Goal: Task Accomplishment & Management: Manage account settings

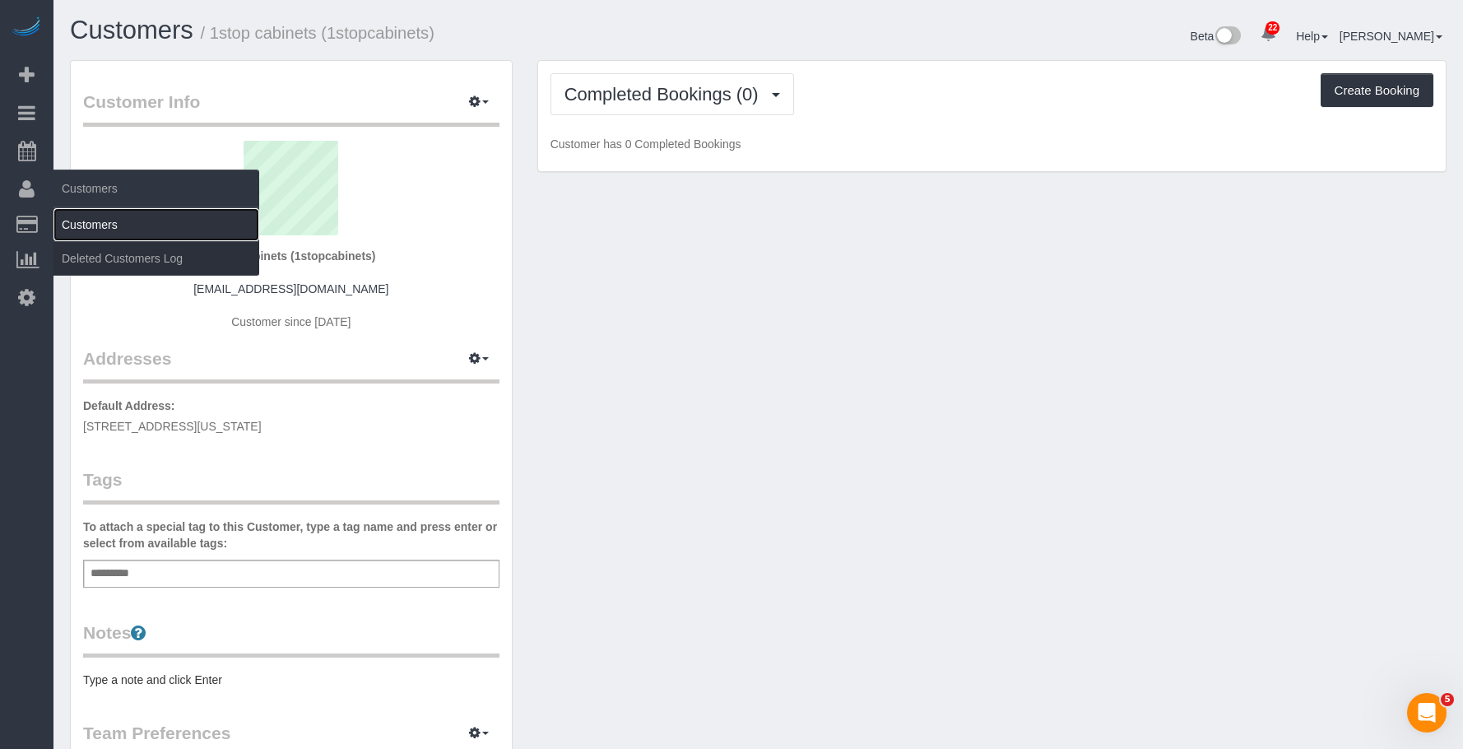
click at [78, 217] on link "Customers" at bounding box center [156, 224] width 206 height 33
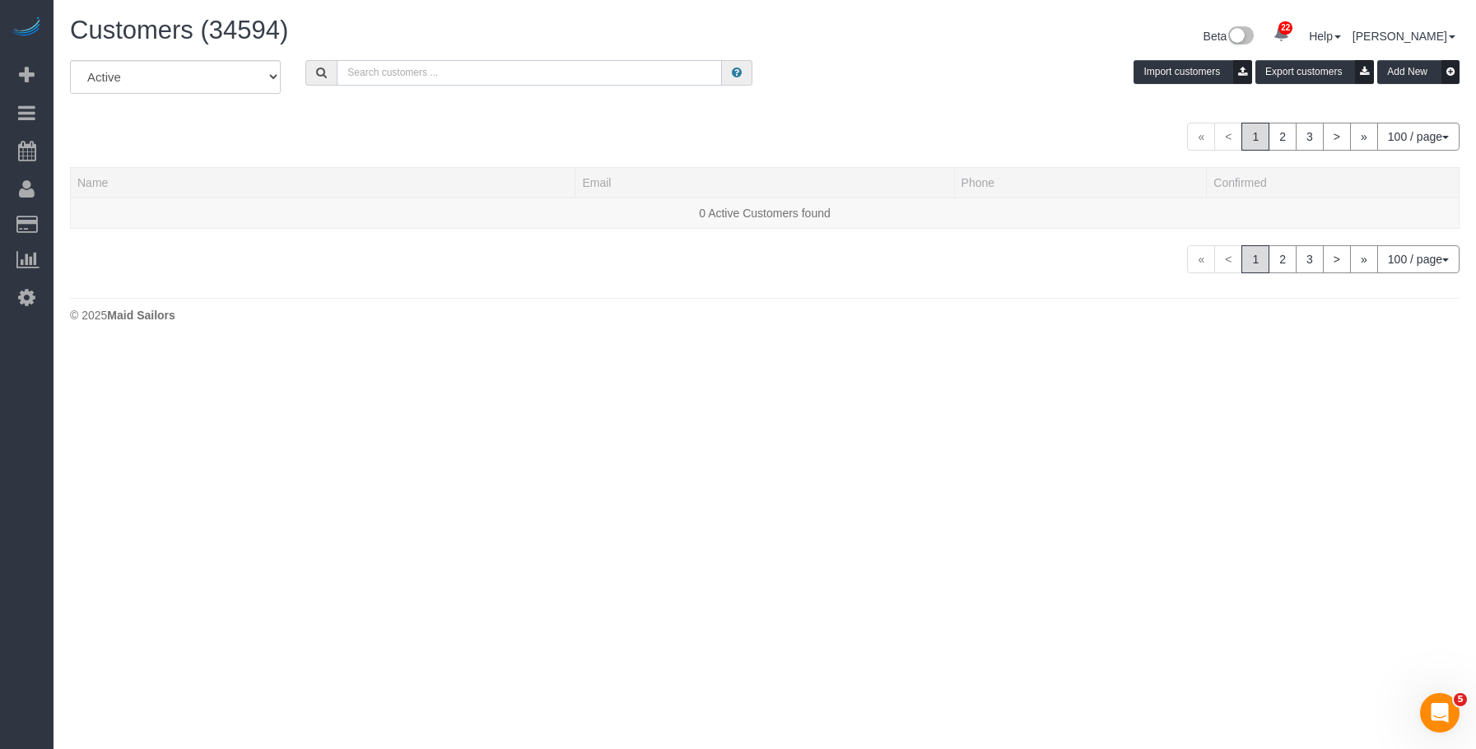
click at [530, 63] on input "text" at bounding box center [529, 73] width 385 height 26
paste input "Kevin Hernandez"
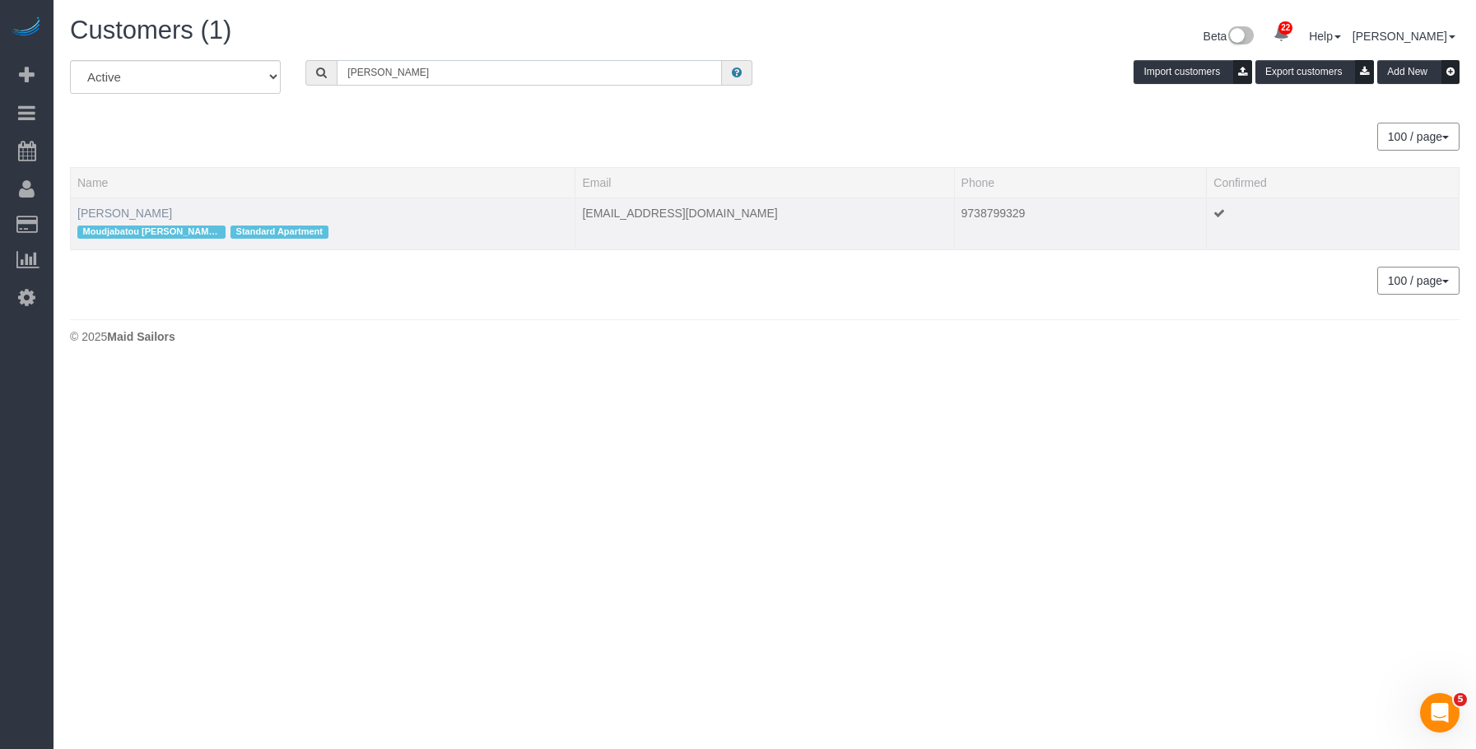
type input "Kevin Hernandez"
click at [137, 210] on link "Kevin Hernandez" at bounding box center [124, 213] width 95 height 13
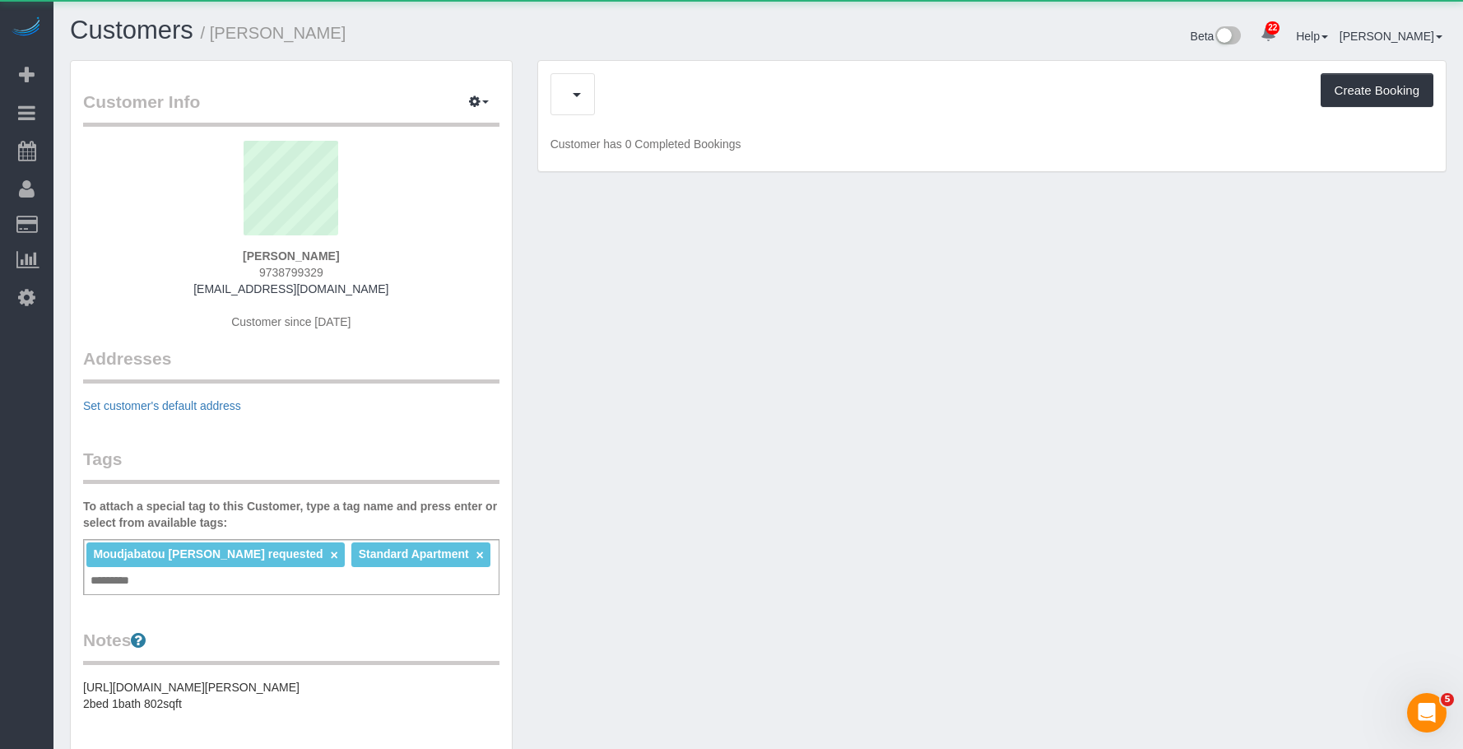
click at [693, 95] on div "Upcoming Bookings (7) Create Booking" at bounding box center [992, 94] width 883 height 42
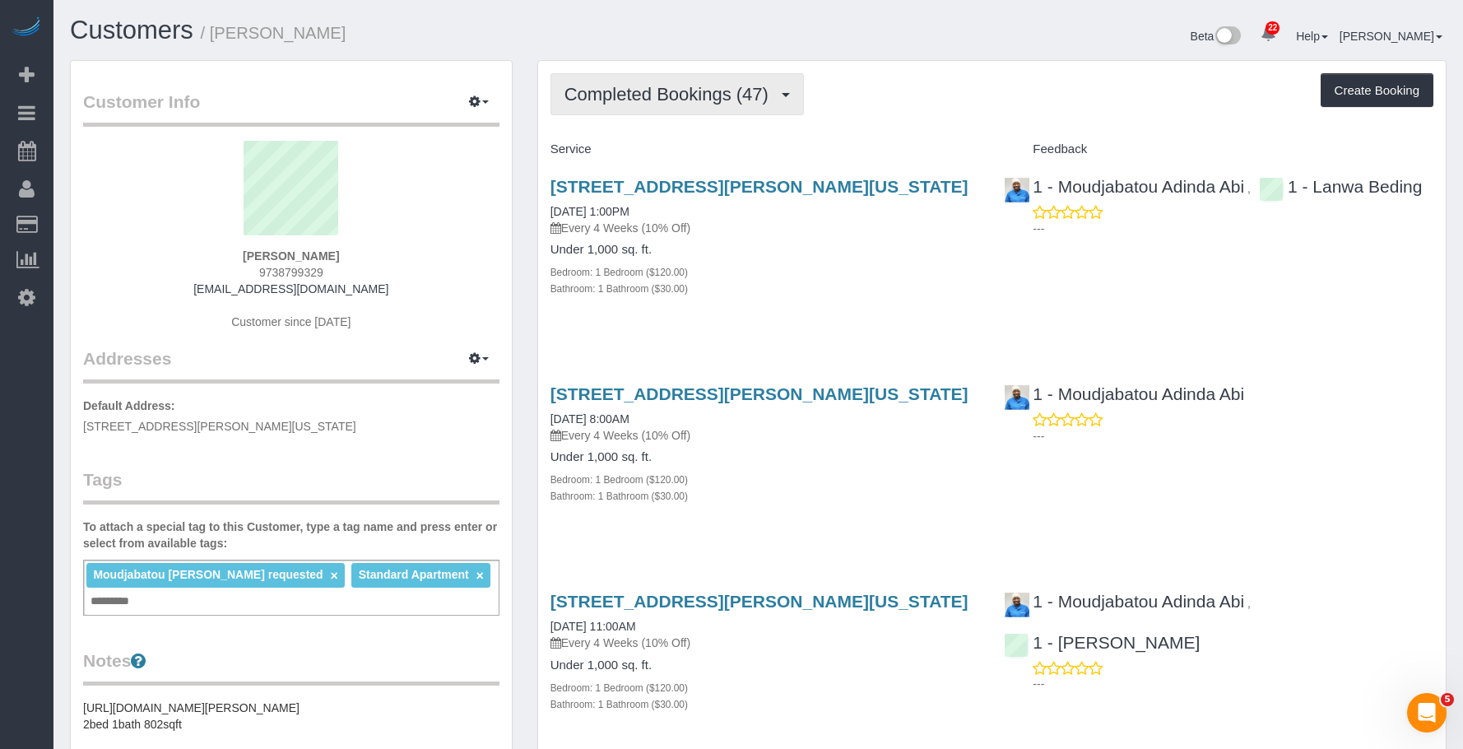
click at [692, 100] on span "Completed Bookings (47)" at bounding box center [671, 94] width 212 height 21
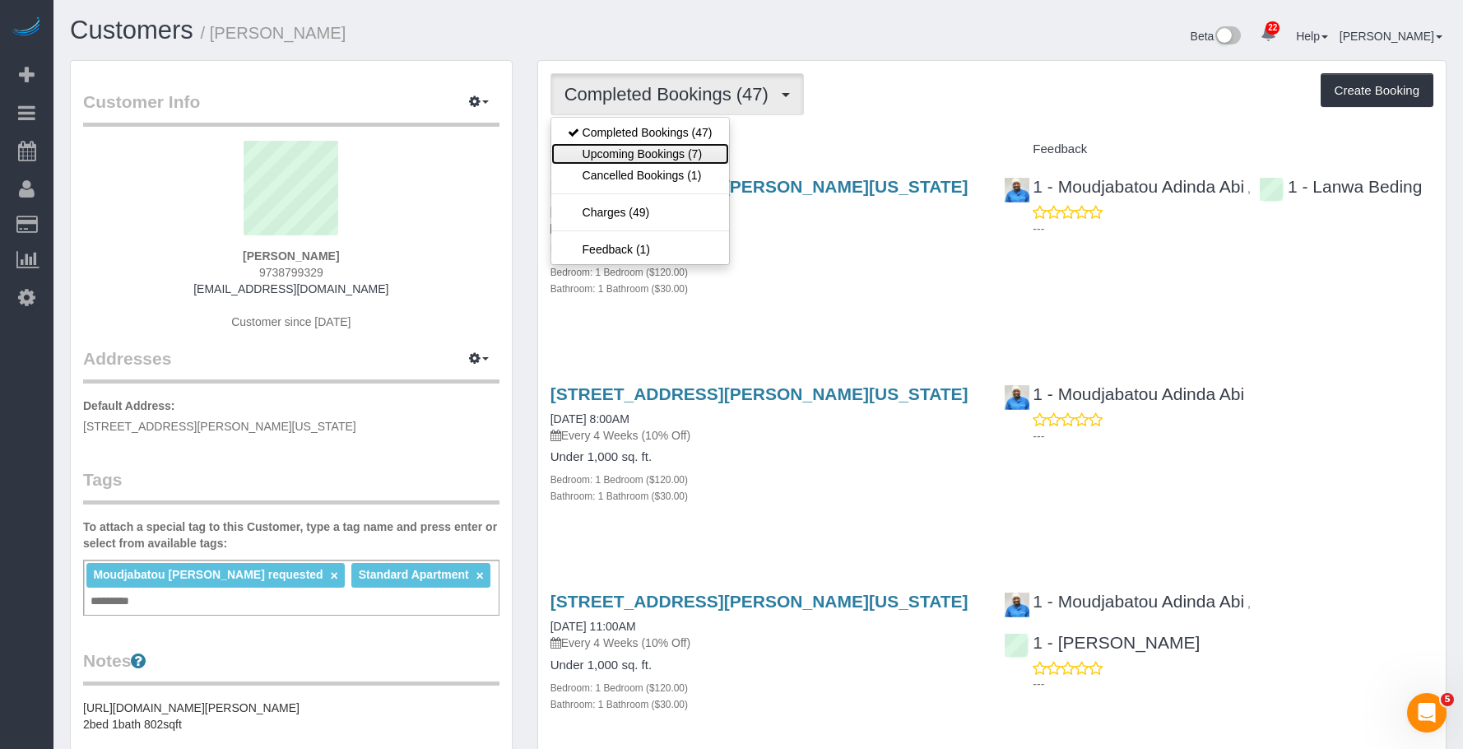
drag, startPoint x: 640, startPoint y: 151, endPoint x: 697, endPoint y: 187, distance: 66.9
click at [640, 152] on link "Upcoming Bookings (7)" at bounding box center [640, 153] width 178 height 21
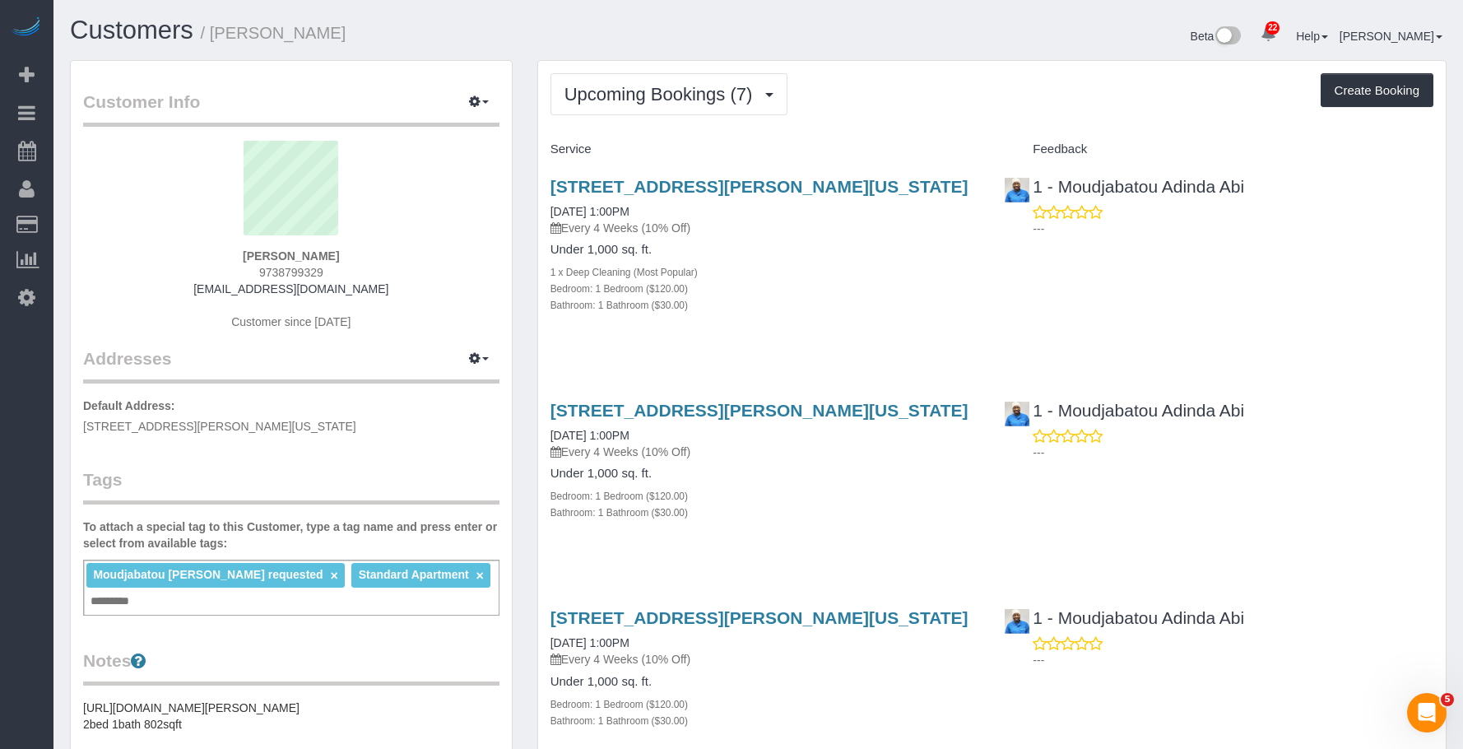
click at [841, 260] on div "Under 1,000 sq. ft. 1 x Deep Cleaning (Most Popular) Bedroom: 1 Bedroom ($120.0…" at bounding box center [766, 278] width 430 height 70
click at [845, 278] on div "1 x Deep Cleaning (Most Popular)" at bounding box center [766, 271] width 430 height 16
click at [844, 305] on div "Bathroom: 1 Bathroom ($30.00)" at bounding box center [766, 304] width 430 height 16
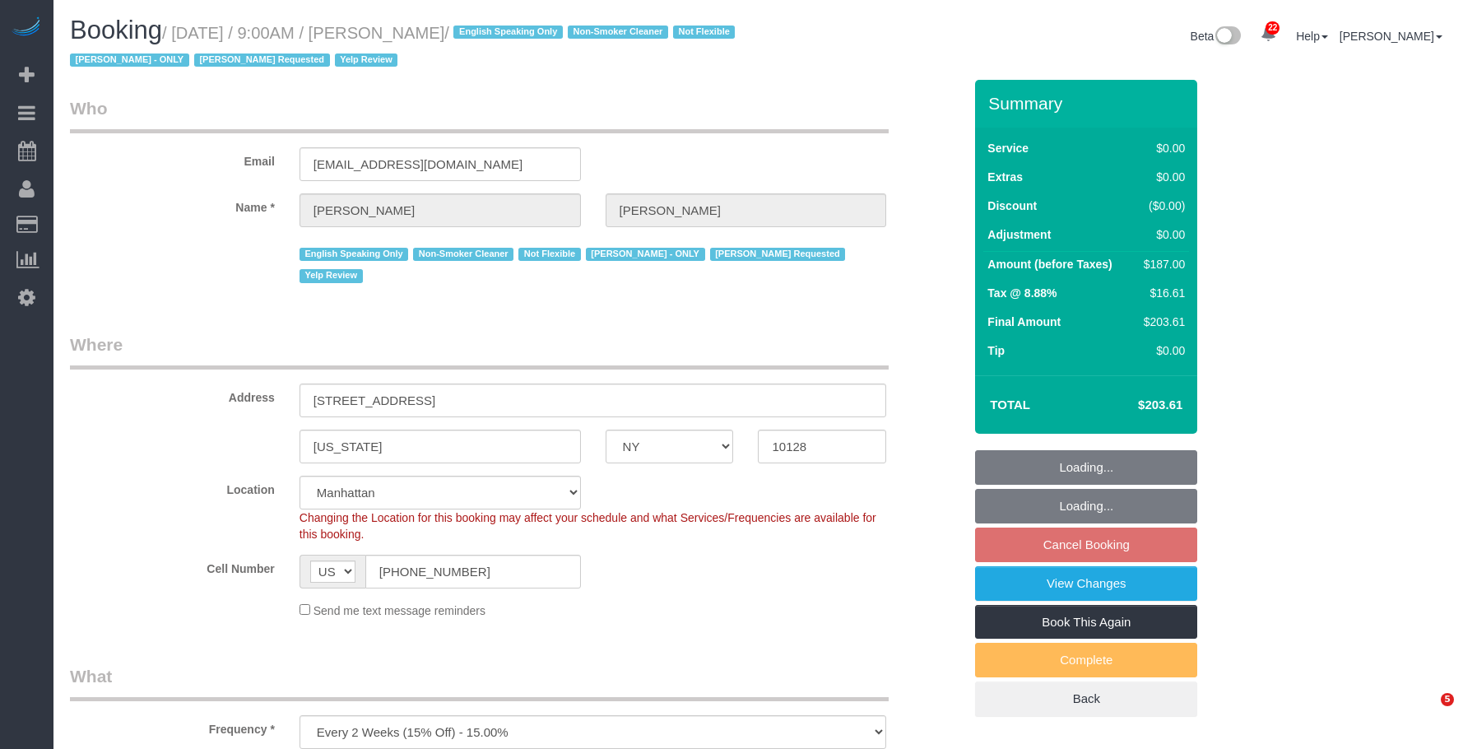
select select "NY"
select select "2"
select select "spot2"
select select "number:89"
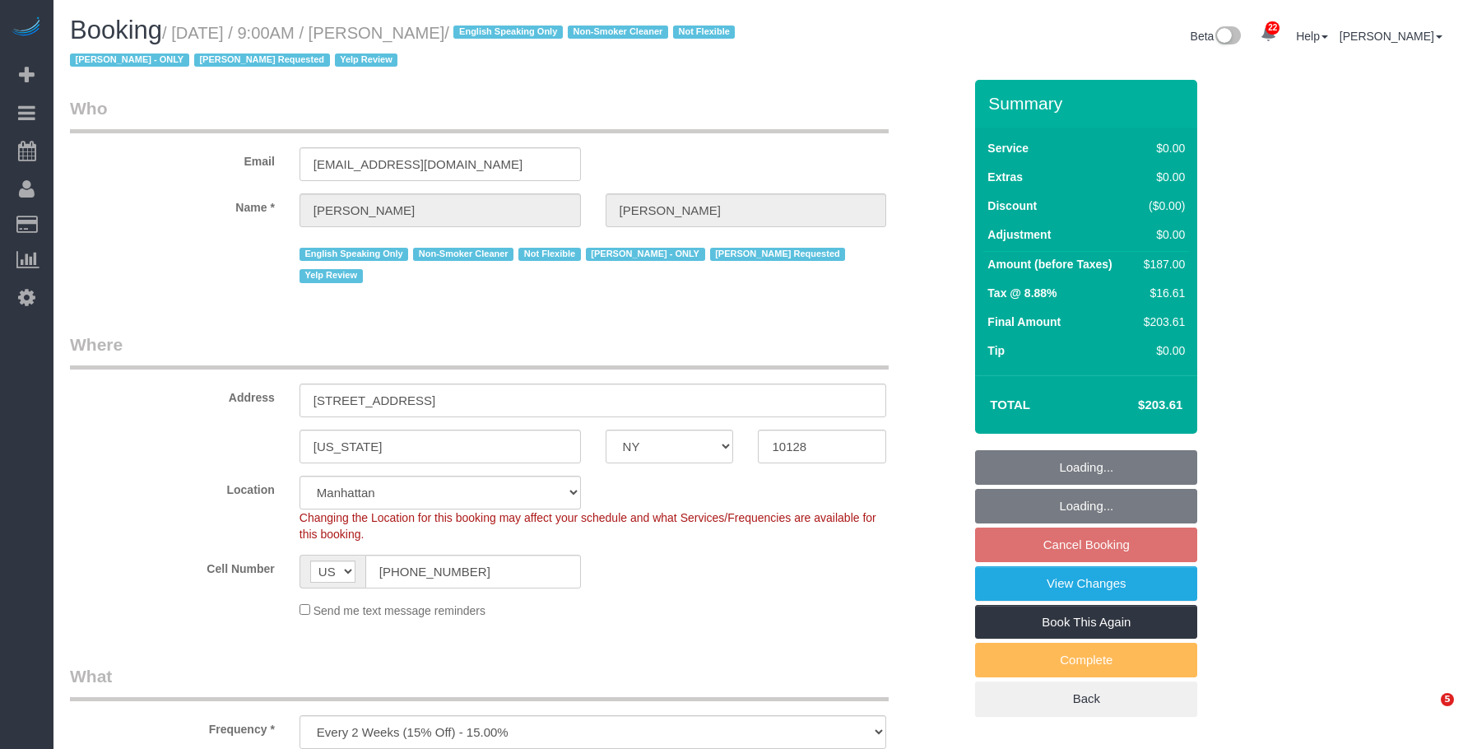
select select "number:90"
select select "number:15"
select select "number:5"
select select "2"
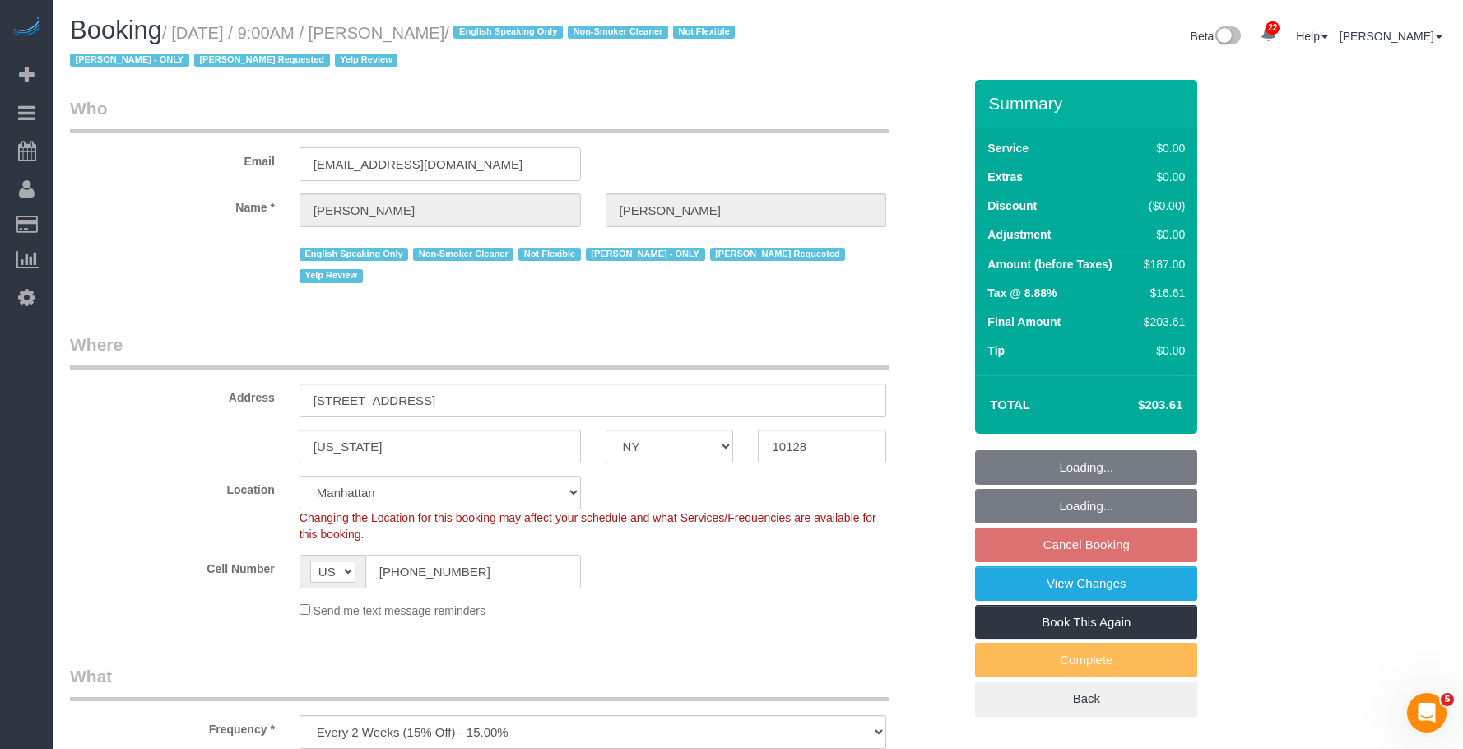
drag, startPoint x: 371, startPoint y: 164, endPoint x: 185, endPoint y: 158, distance: 186.1
click at [185, 158] on div "Email [EMAIL_ADDRESS][DOMAIN_NAME]" at bounding box center [517, 138] width 918 height 85
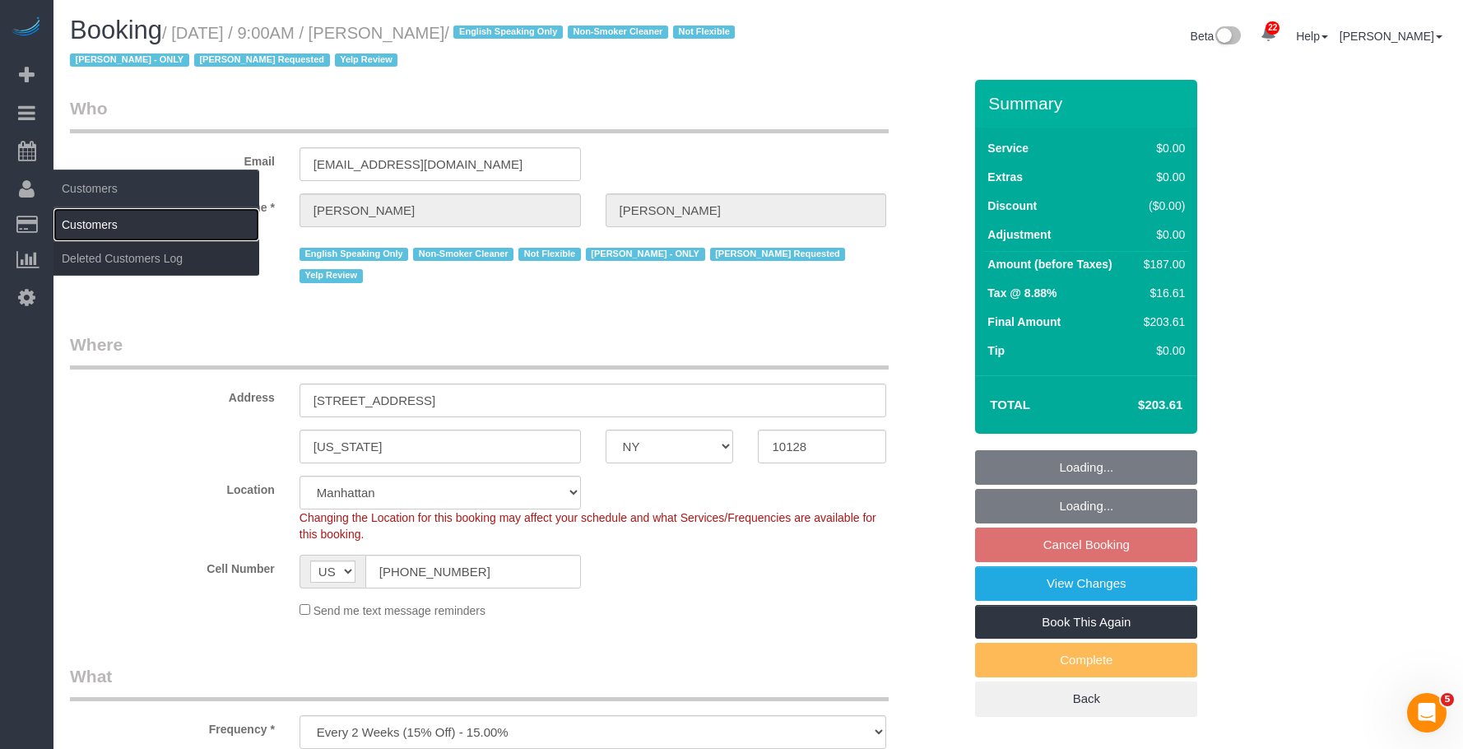
click at [82, 221] on link "Customers" at bounding box center [156, 224] width 206 height 33
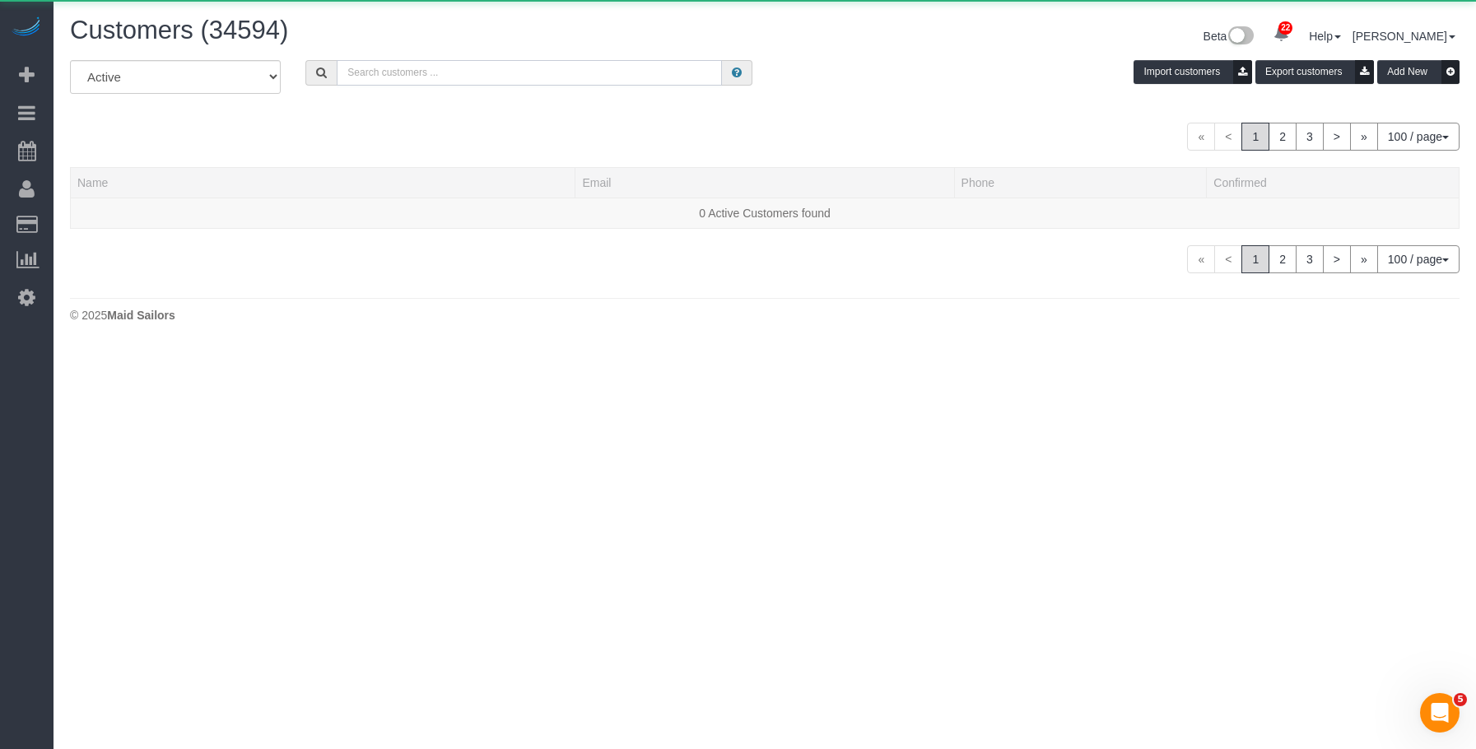
click at [500, 78] on input "text" at bounding box center [529, 73] width 385 height 26
paste input "aac2128@gmail.com"
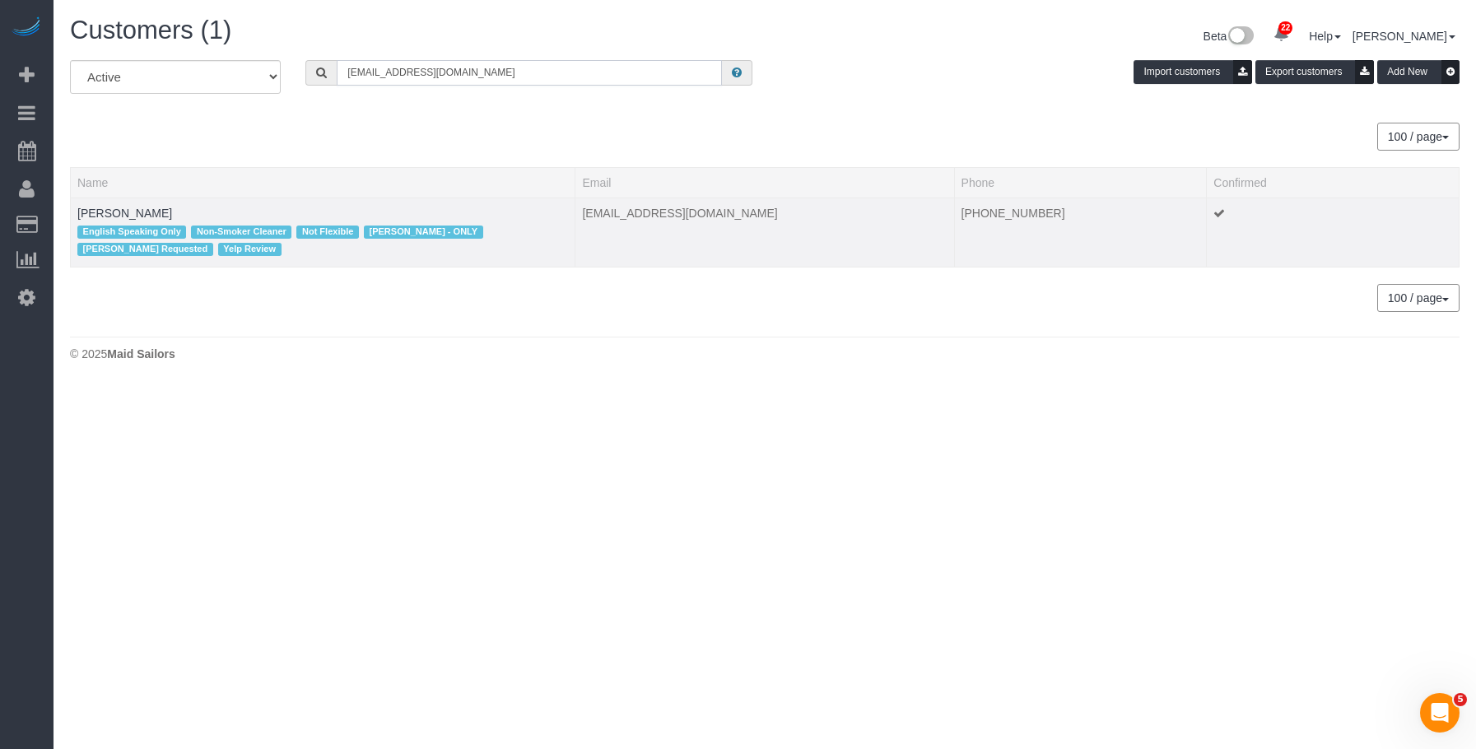
type input "aac2128@gmail.com"
click at [150, 216] on td "Alyson Cohen English Speaking Only Non-Smoker Cleaner Not Flexible Paula Avila …" at bounding box center [323, 233] width 505 height 70
click at [118, 216] on link "Alyson Cohen" at bounding box center [124, 213] width 95 height 13
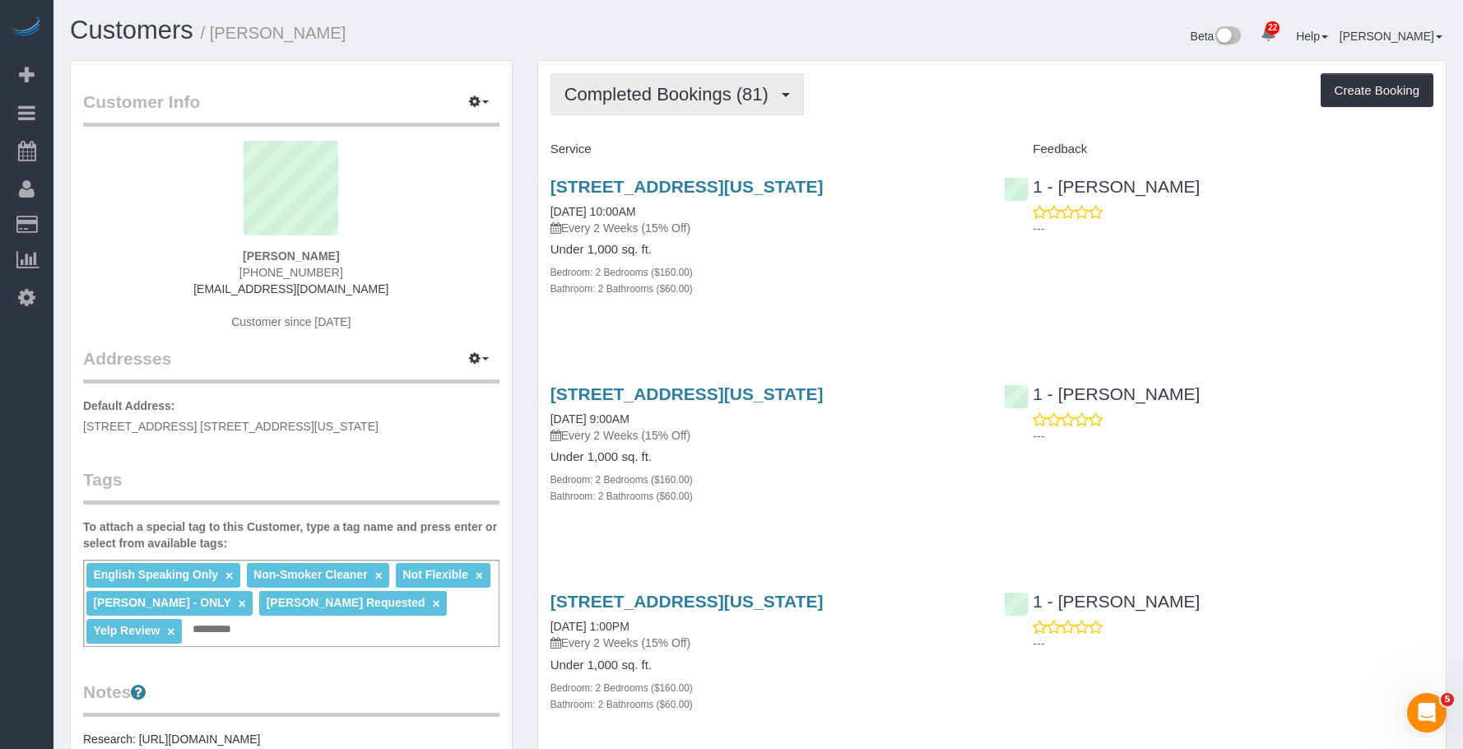
click at [677, 84] on span "Completed Bookings (81)" at bounding box center [671, 94] width 212 height 21
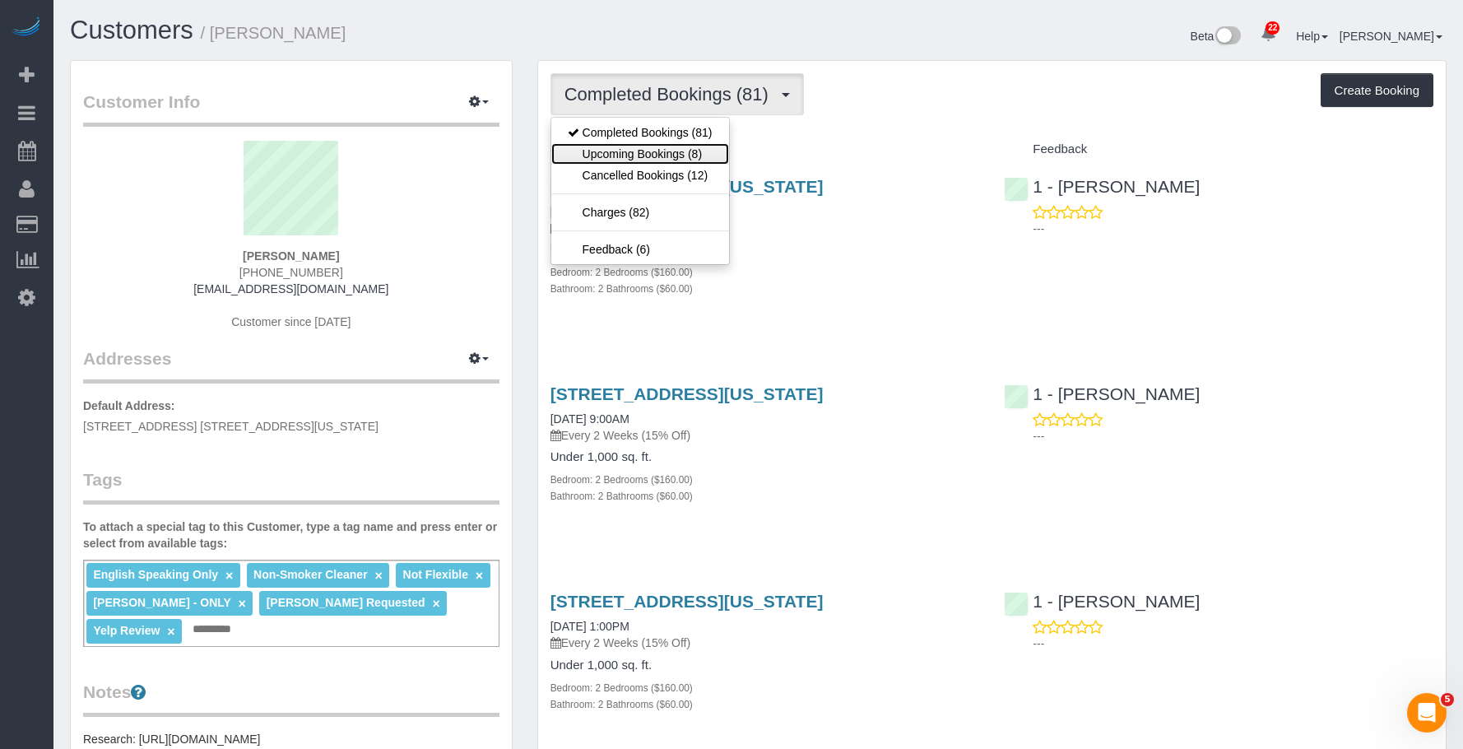
click at [667, 156] on link "Upcoming Bookings (8)" at bounding box center [640, 153] width 178 height 21
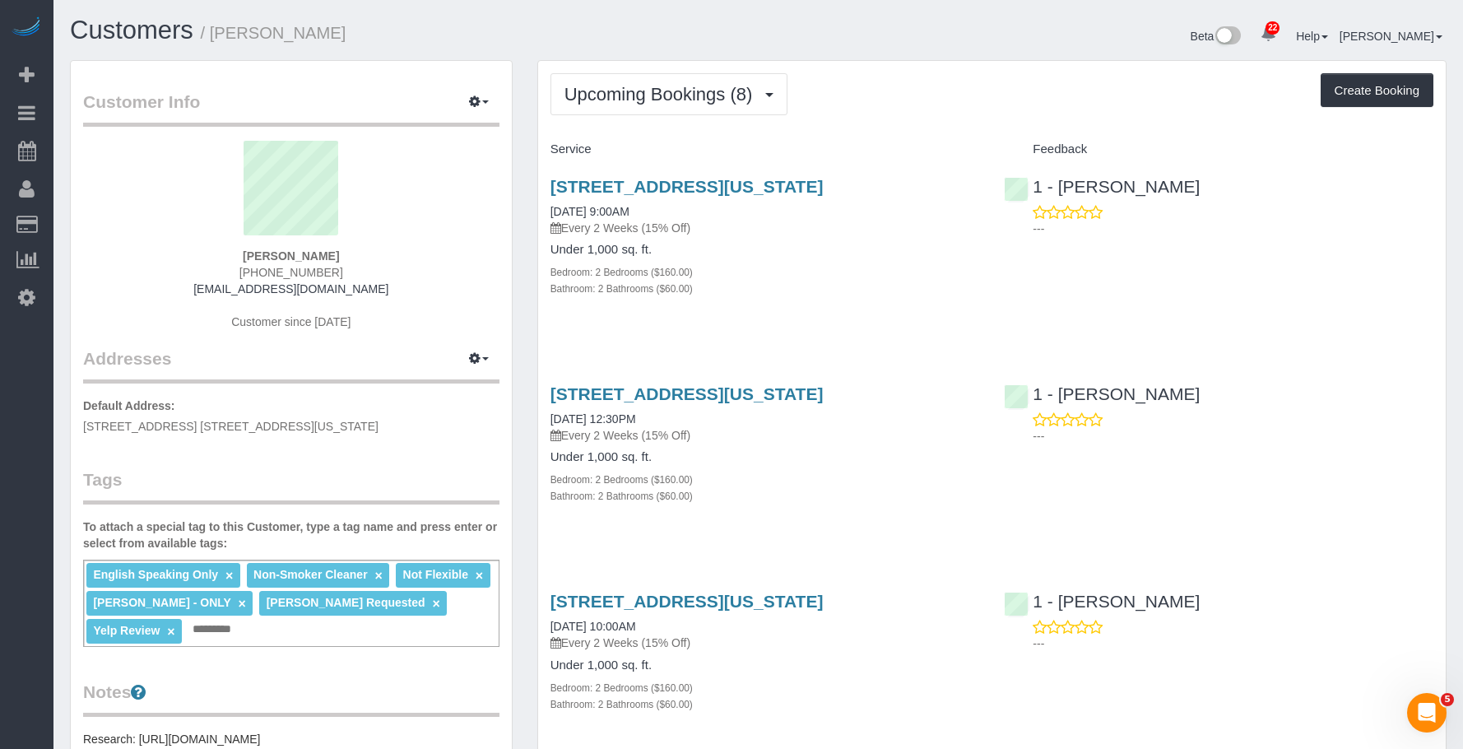
click at [854, 262] on div "Under 1,000 sq. ft. Bedroom: 2 Bedrooms ($160.00) Bathroom: 2 Bathrooms ($60.00)" at bounding box center [766, 269] width 430 height 53
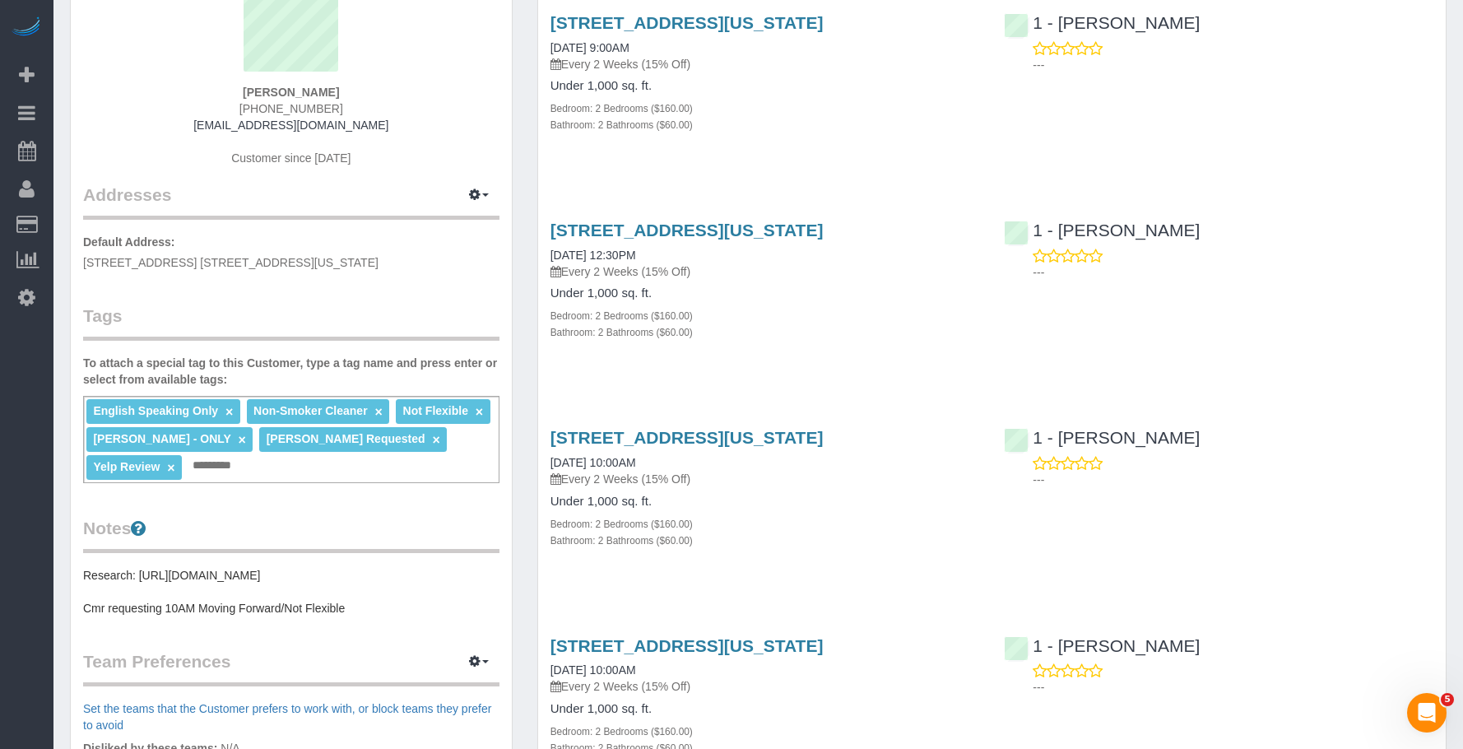
scroll to position [165, 0]
click at [805, 431] on link "345 East 94th Street, Apt.10g, New York, NY 10128" at bounding box center [687, 436] width 273 height 19
click at [847, 300] on div "Under 1,000 sq. ft. Bedroom: 2 Bedrooms ($160.00) Bathroom: 2 Bathrooms ($60.00)" at bounding box center [766, 312] width 430 height 53
drag, startPoint x: 802, startPoint y: 529, endPoint x: 830, endPoint y: 473, distance: 62.6
click at [802, 528] on div "Bedroom: 2 Bedrooms ($160.00)" at bounding box center [766, 522] width 430 height 16
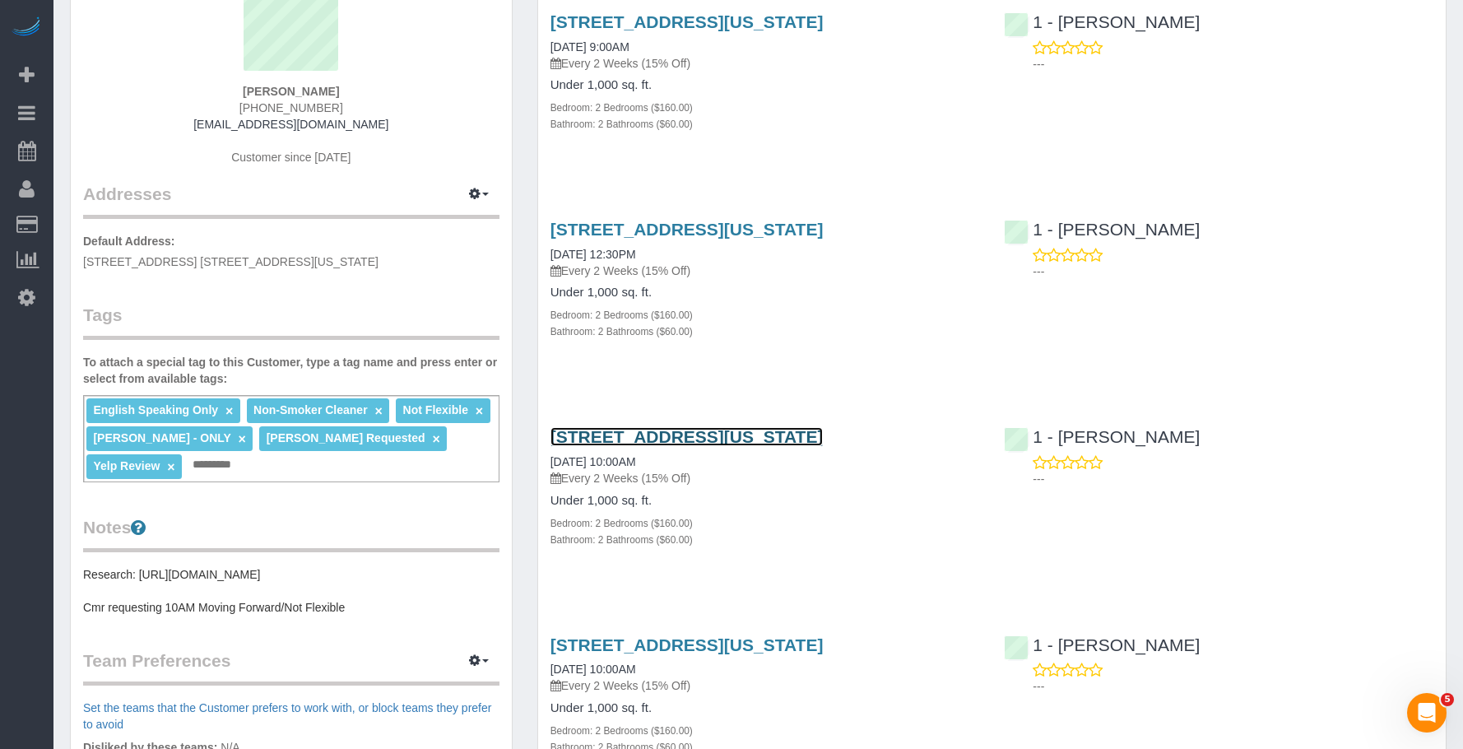
click at [824, 438] on link "345 East 94th Street, Apt.10g, New York, NY 10128" at bounding box center [687, 436] width 273 height 19
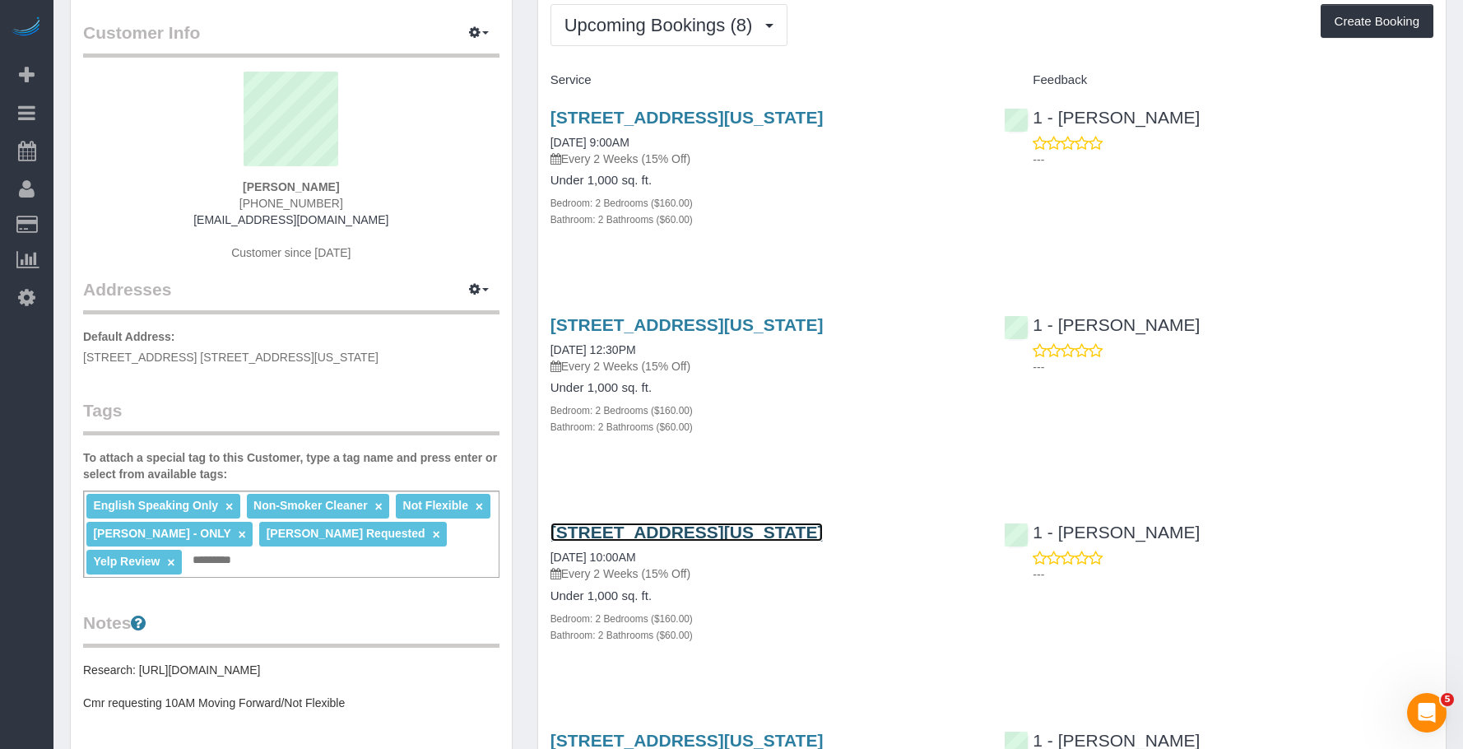
scroll to position [0, 0]
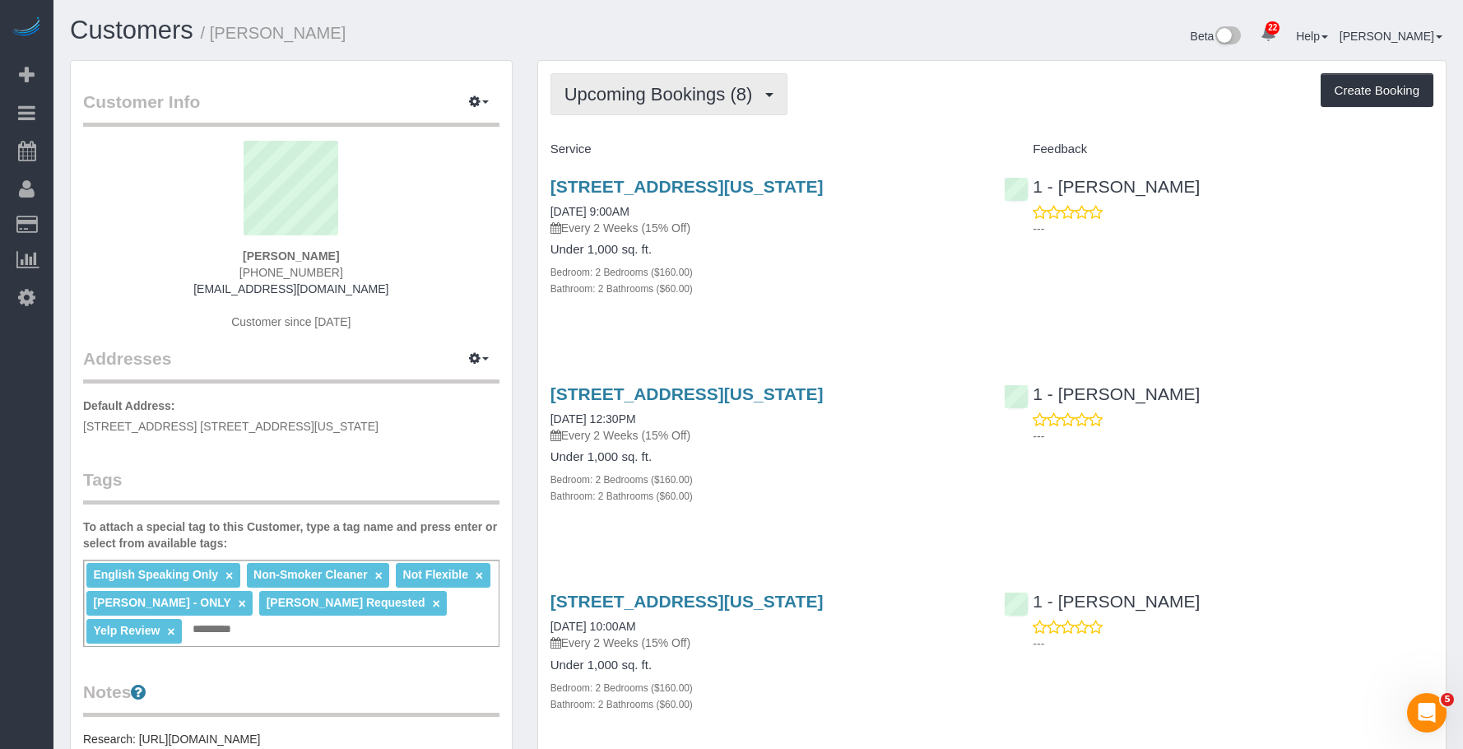
click at [637, 81] on button "Upcoming Bookings (8)" at bounding box center [670, 94] width 238 height 42
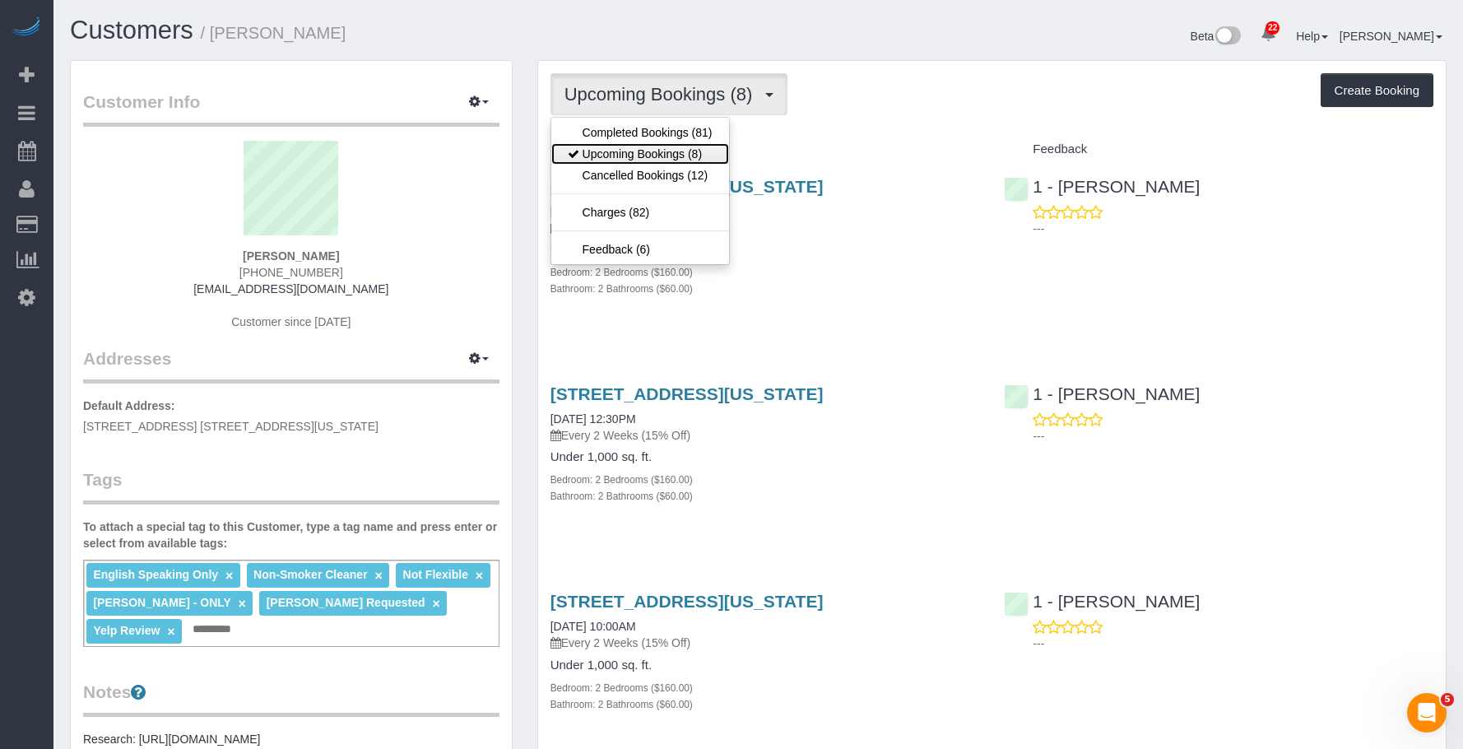
click at [630, 151] on link "Upcoming Bookings (8)" at bounding box center [640, 153] width 178 height 21
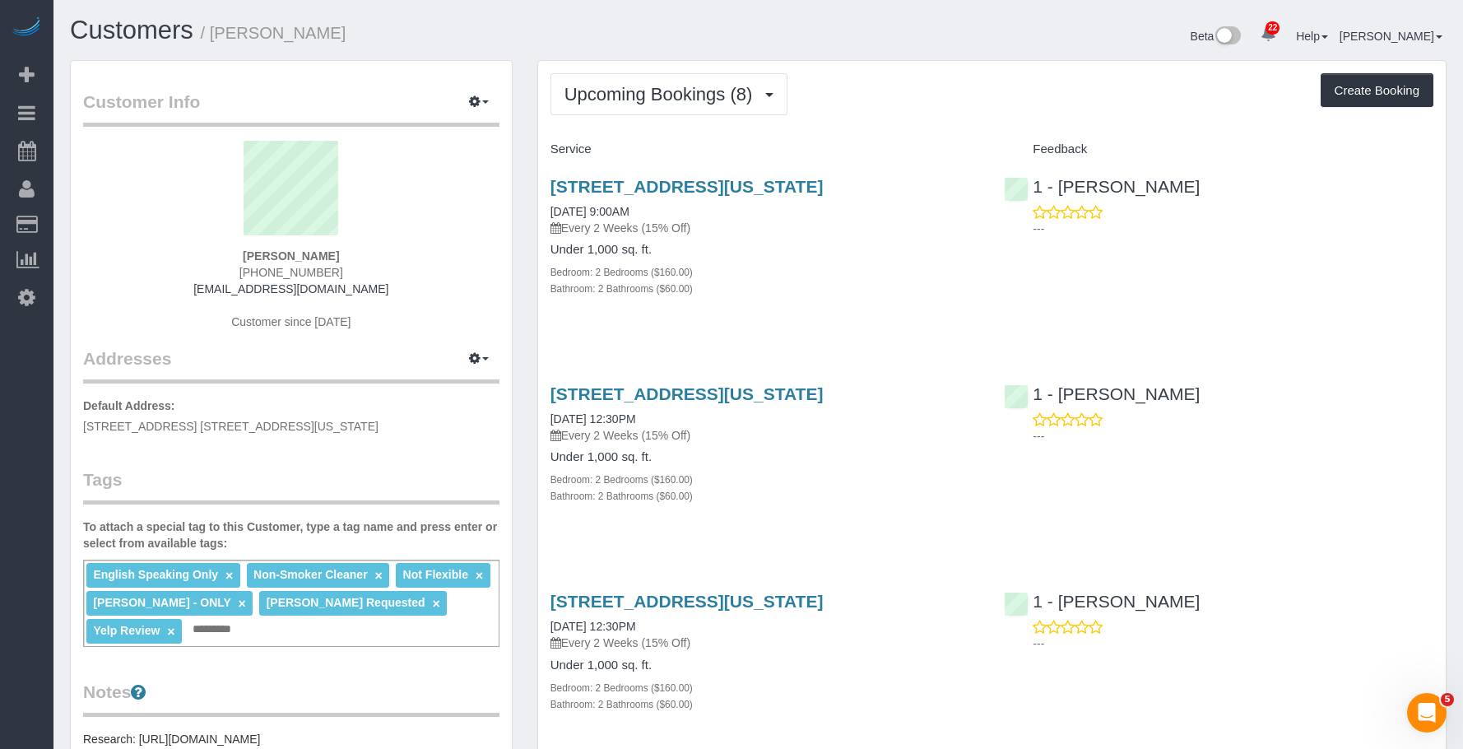
drag, startPoint x: 792, startPoint y: 277, endPoint x: 853, endPoint y: 361, distance: 103.1
click at [793, 280] on div "Under 1,000 sq. ft. Bedroom: 2 Bedrooms ($160.00) Bathroom: 2 Bathrooms ($60.00)" at bounding box center [766, 269] width 430 height 53
click at [481, 573] on link "×" at bounding box center [479, 576] width 7 height 14
click at [914, 291] on div "Bathroom: 2 Bathrooms ($60.00)" at bounding box center [766, 288] width 430 height 16
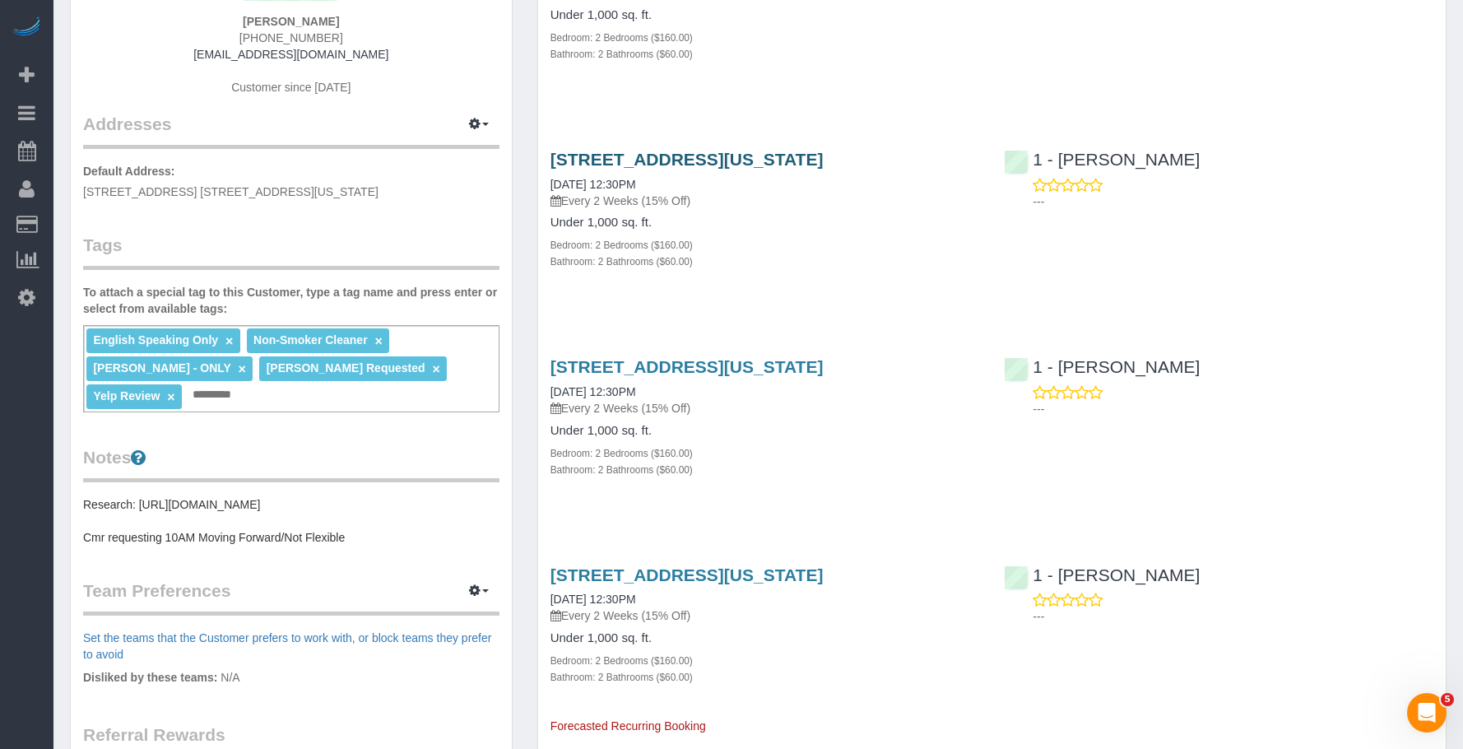
scroll to position [329, 0]
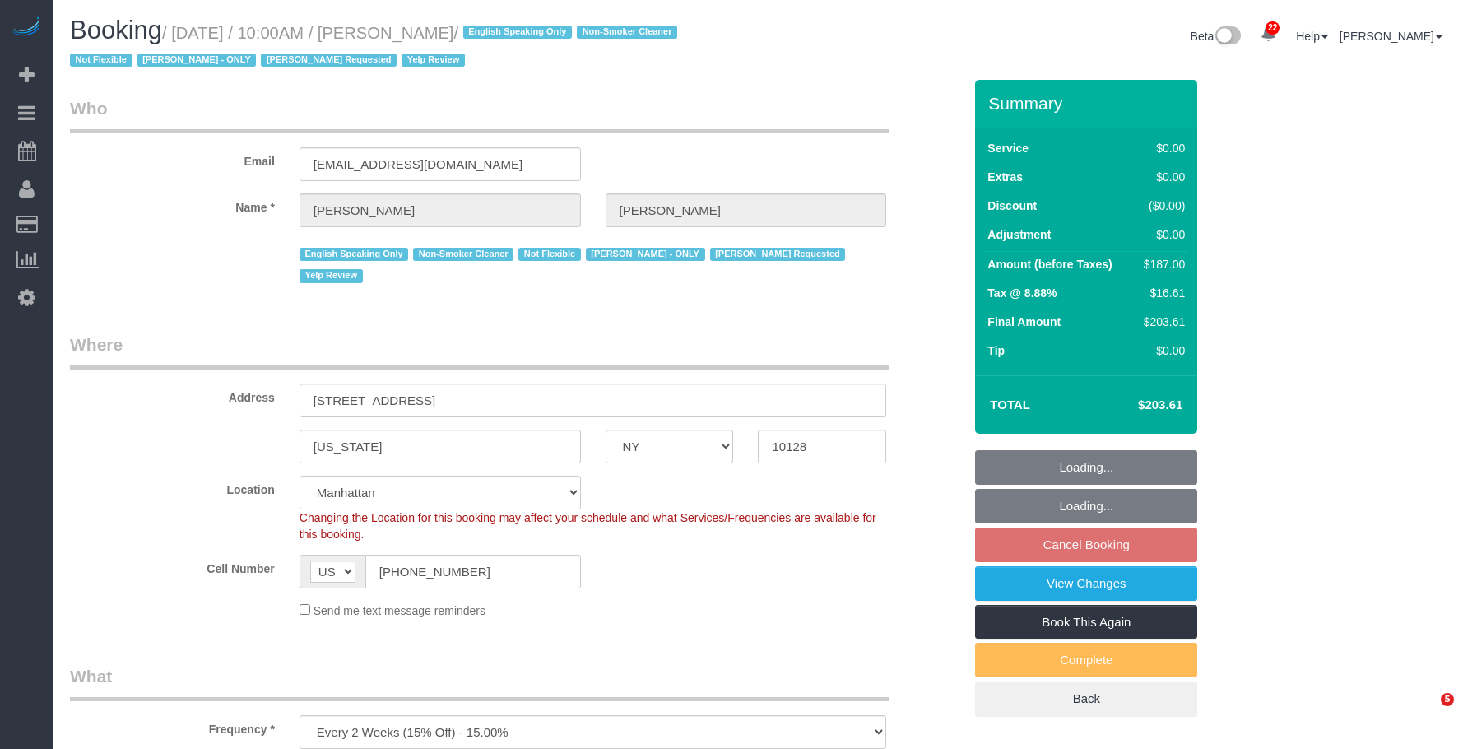
select select "NY"
select select "number:89"
select select "number:90"
select select "number:15"
select select "number:5"
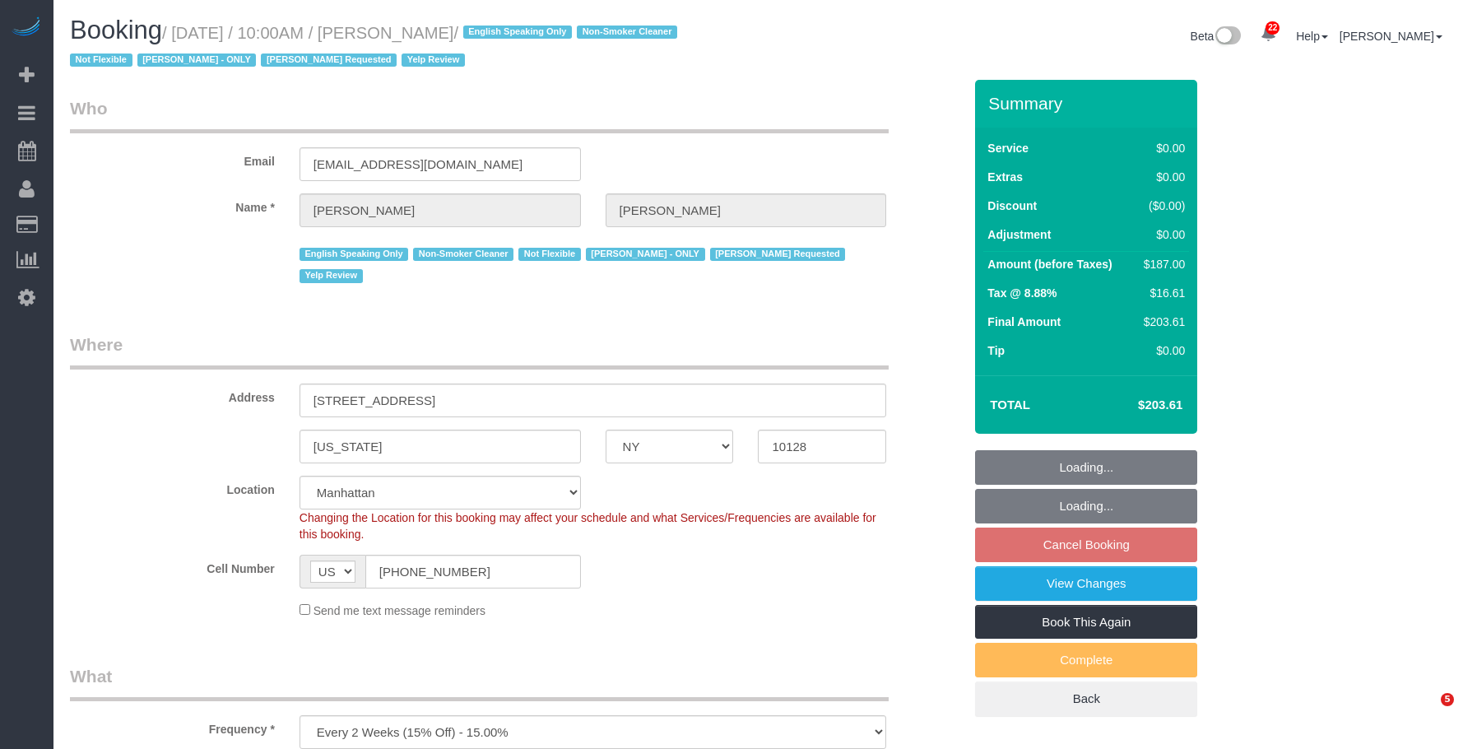
select select "object:977"
drag, startPoint x: 222, startPoint y: 551, endPoint x: 674, endPoint y: 4, distance: 709.1
click at [224, 555] on div "Cell Number AF AL DZ AD AO AI AQ AG AR AM AW AU AT AZ BS BH BD BB BY BE BZ BJ B…" at bounding box center [517, 572] width 918 height 34
select select "2"
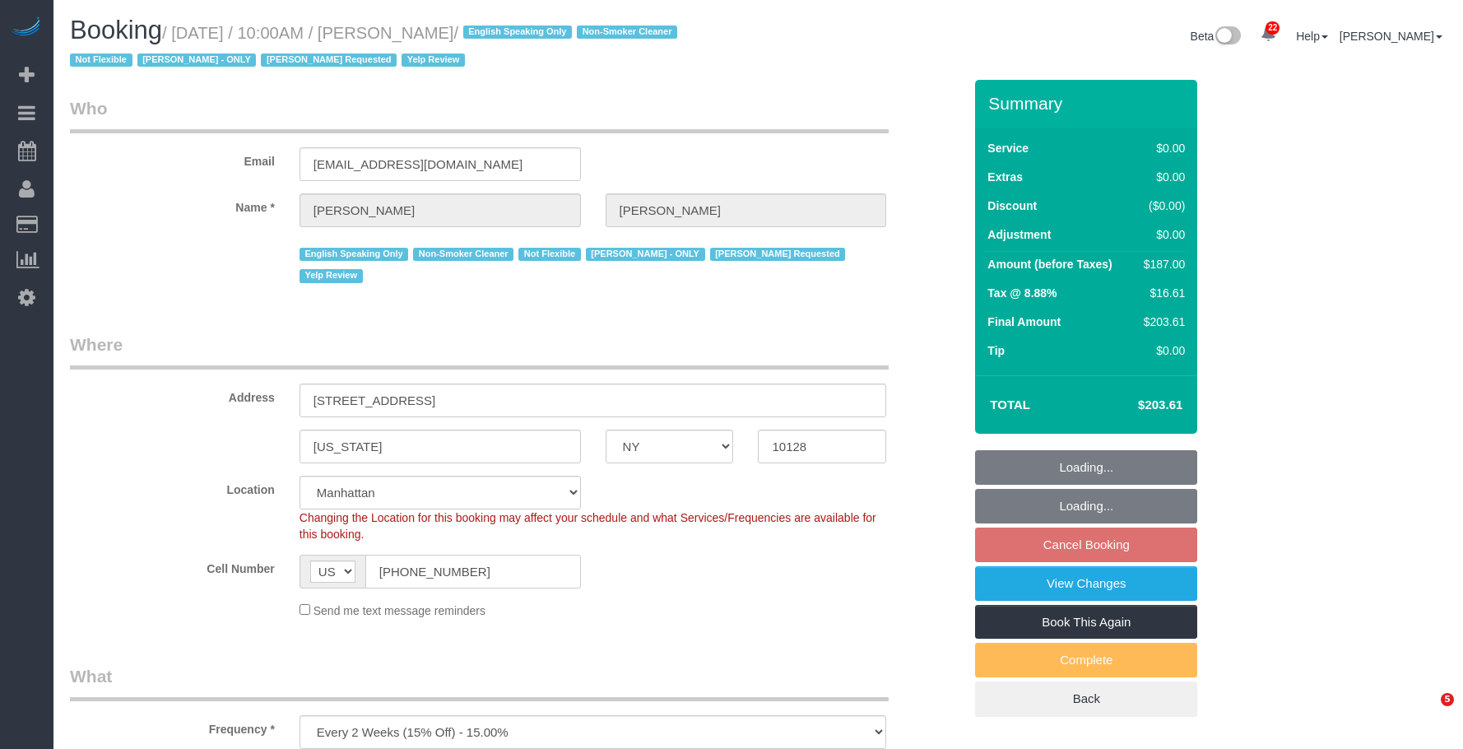
select select "spot3"
select select "NY"
select select "number:89"
select select "number:90"
select select "number:15"
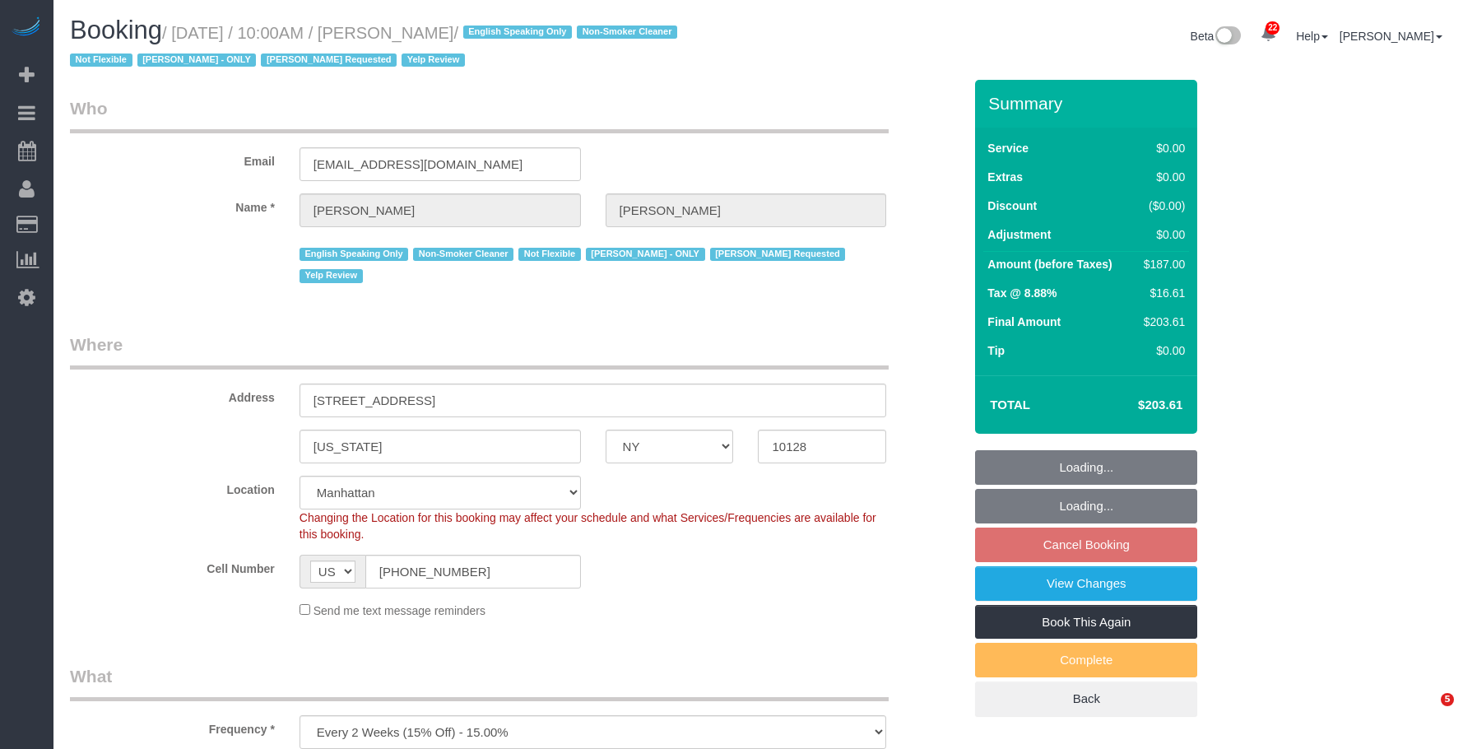
select select "number:5"
select select "object:1435"
select select "2"
select select "spot3"
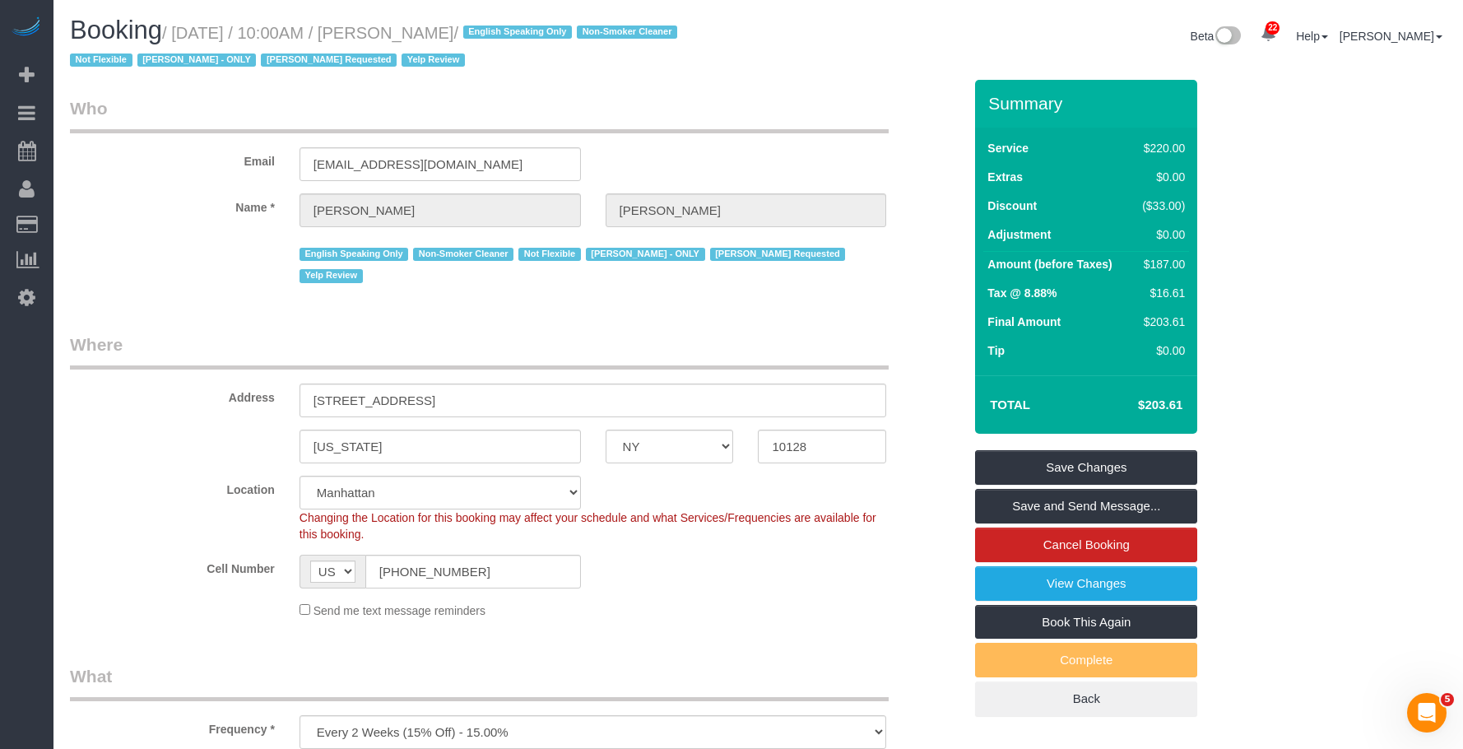
click at [552, 333] on legend "Where" at bounding box center [479, 351] width 819 height 37
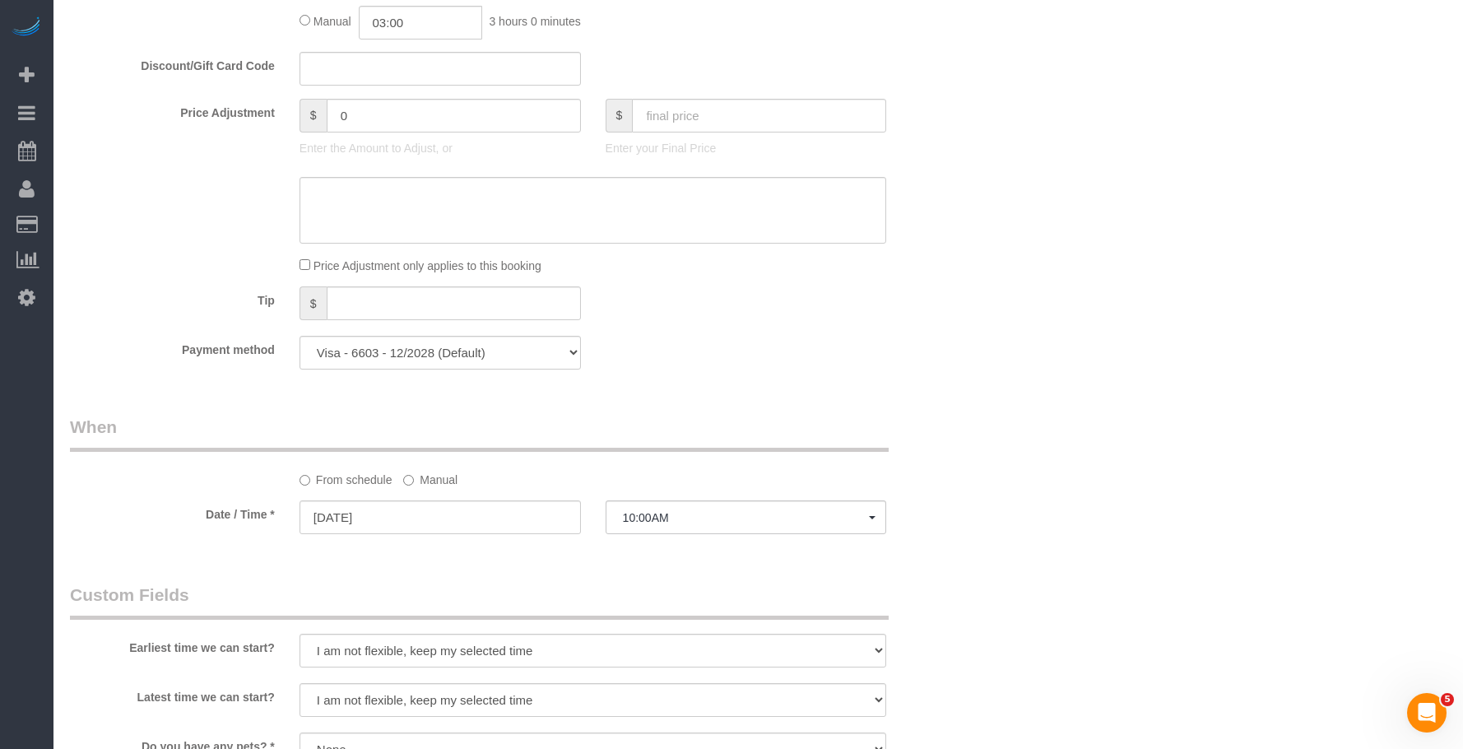
scroll to position [1482, 0]
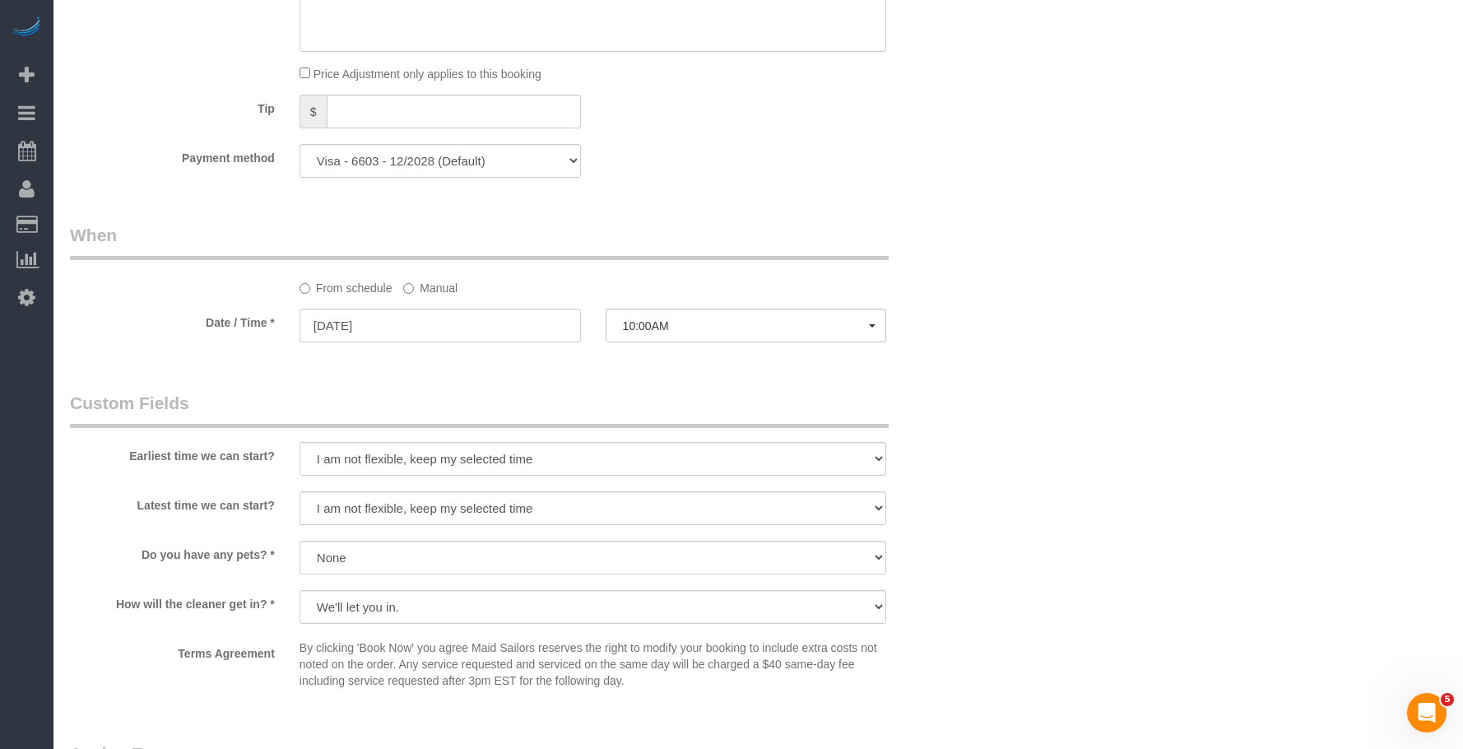
click at [430, 274] on label "Manual" at bounding box center [430, 285] width 54 height 22
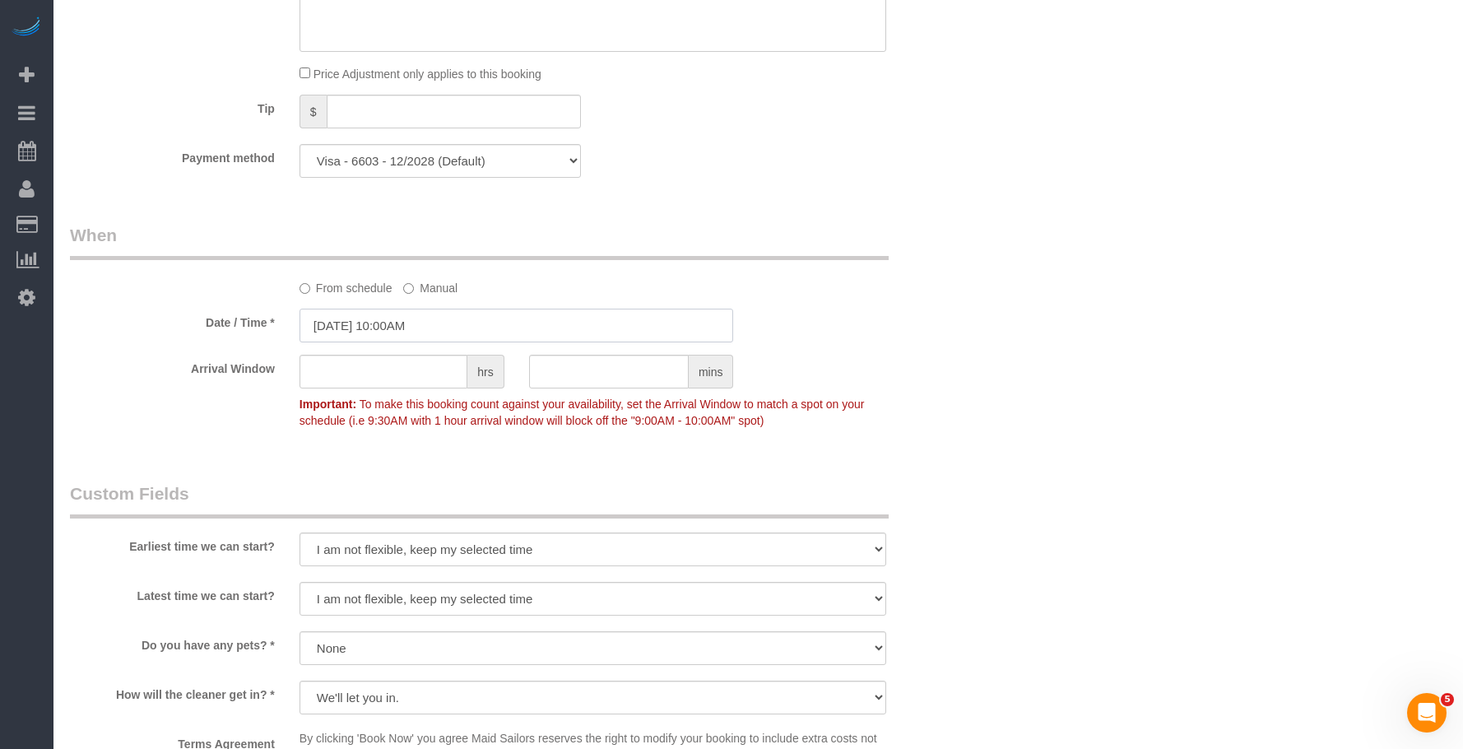
click at [445, 309] on input "[DATE] 10:00AM" at bounding box center [517, 326] width 435 height 34
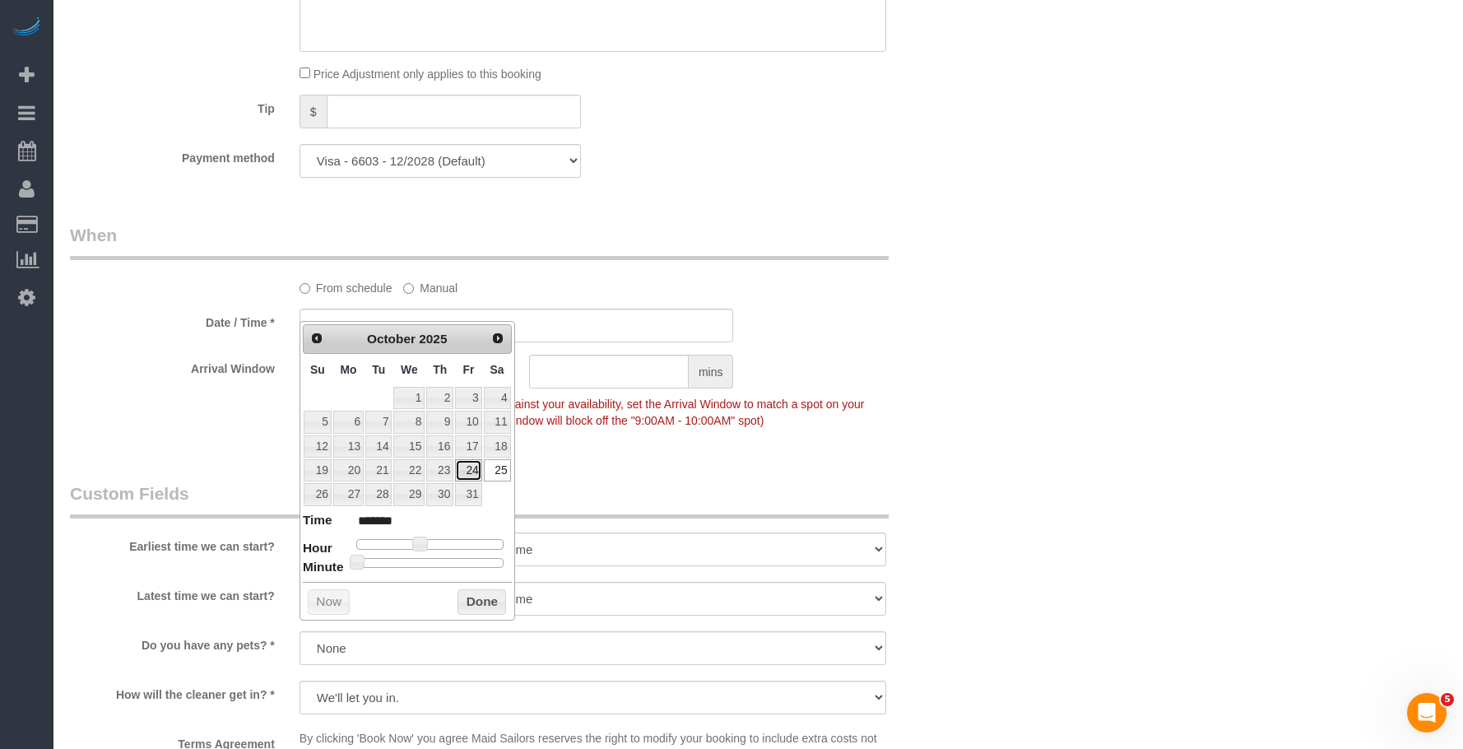
click at [469, 475] on link "24" at bounding box center [468, 470] width 26 height 22
type input "10/24/2025 11:00AM"
type input "*******"
type input "10/24/2025 12:00PM"
type input "*******"
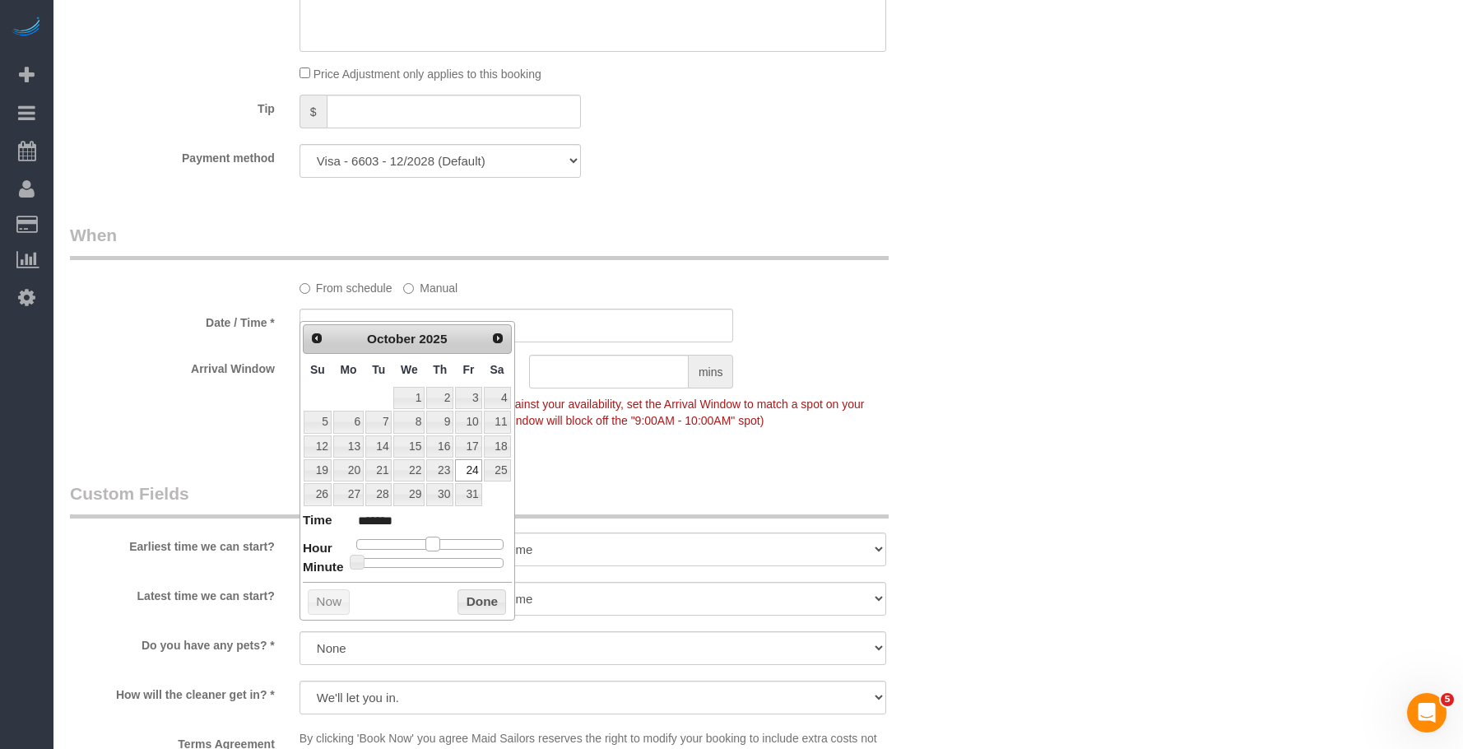
drag, startPoint x: 419, startPoint y: 542, endPoint x: 431, endPoint y: 545, distance: 12.6
click at [431, 545] on span at bounding box center [433, 544] width 15 height 15
type input "10/24/2025 12:05PM"
type input "*******"
type input "10/24/2025 12:10PM"
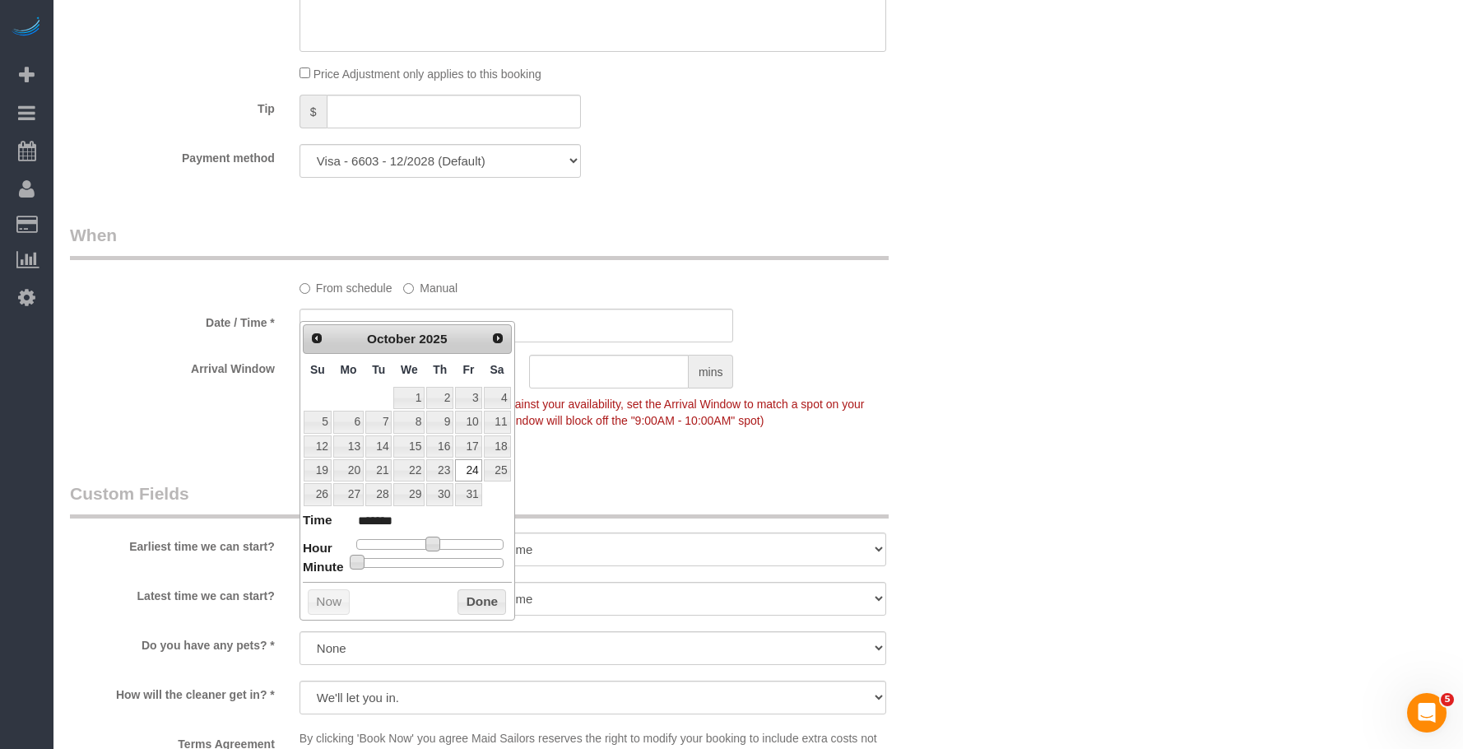
type input "*******"
type input "10/24/2025 12:15PM"
type input "*******"
type input "10/24/2025 12:20PM"
type input "*******"
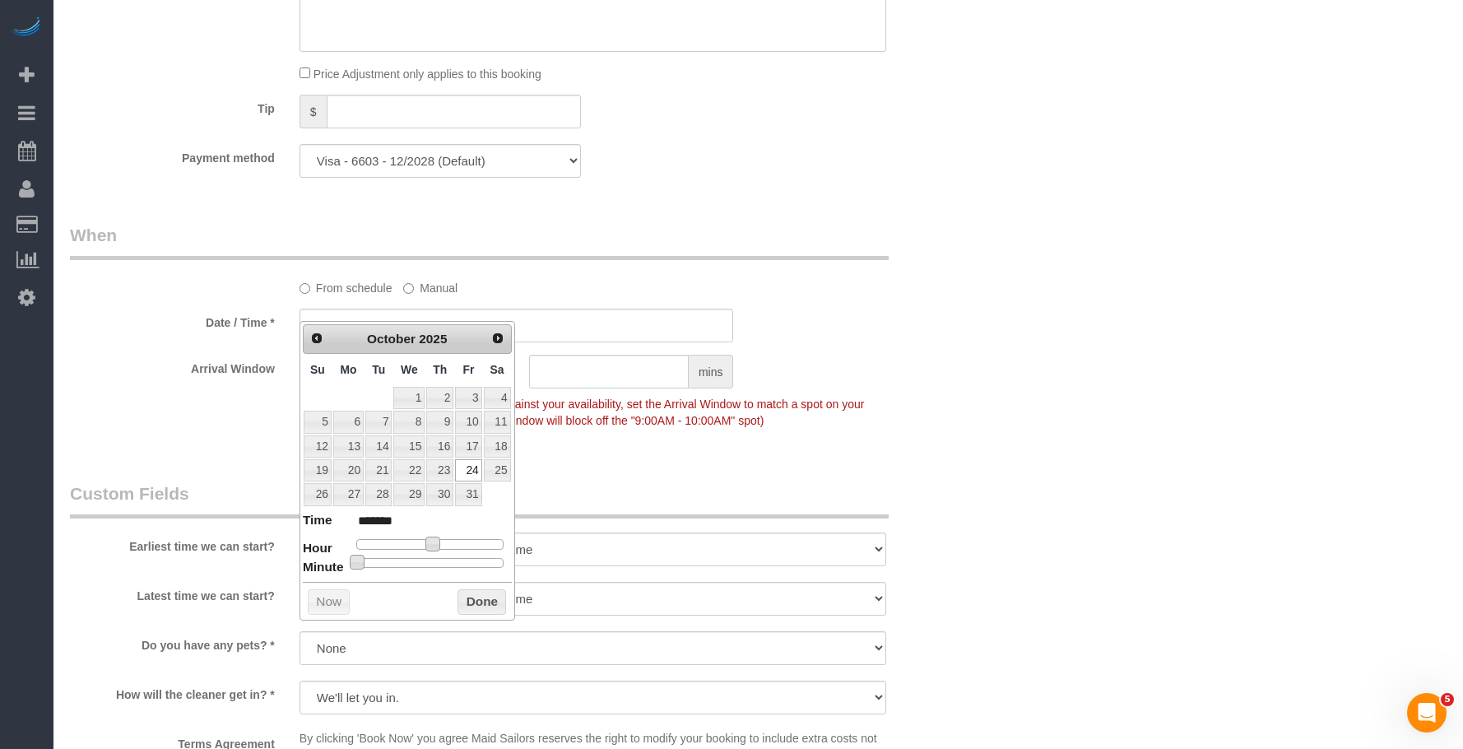
type input "10/24/2025 12:25PM"
type input "*******"
type input "10/24/2025 12:30PM"
type input "*******"
drag, startPoint x: 356, startPoint y: 567, endPoint x: 432, endPoint y: 571, distance: 76.7
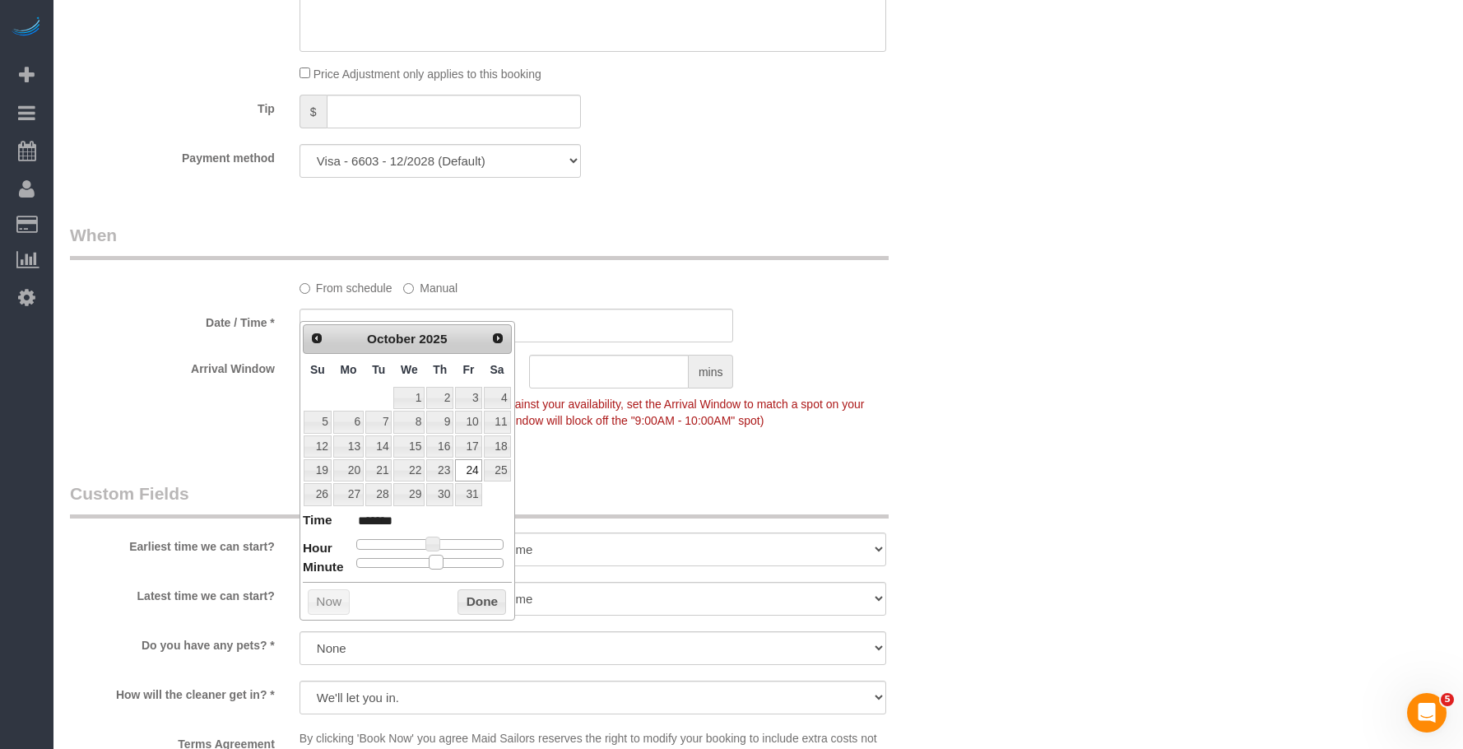
click at [432, 571] on div "Prev Next October 2025 Su Mo Tu We Th Fr Sa 1 2 3 4 5 6 7 8 9 10 11 12 13 14 15…" at bounding box center [408, 471] width 216 height 300
click at [468, 604] on button "Done" at bounding box center [482, 602] width 49 height 26
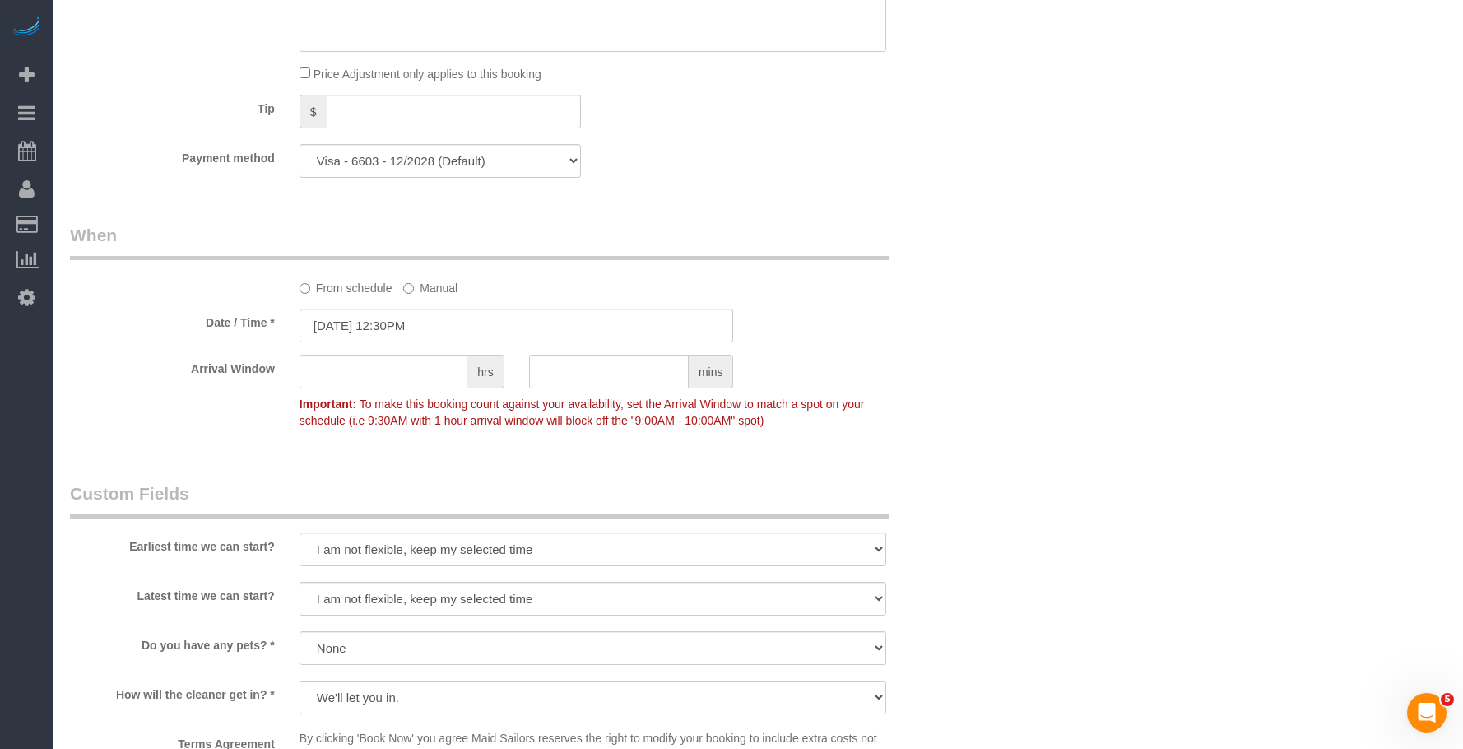
click at [1244, 422] on div "Who Email aac2128@gmail.com Name * Alyson Cohen English Speaking Only Non-Smoke…" at bounding box center [758, 39] width 1377 height 2882
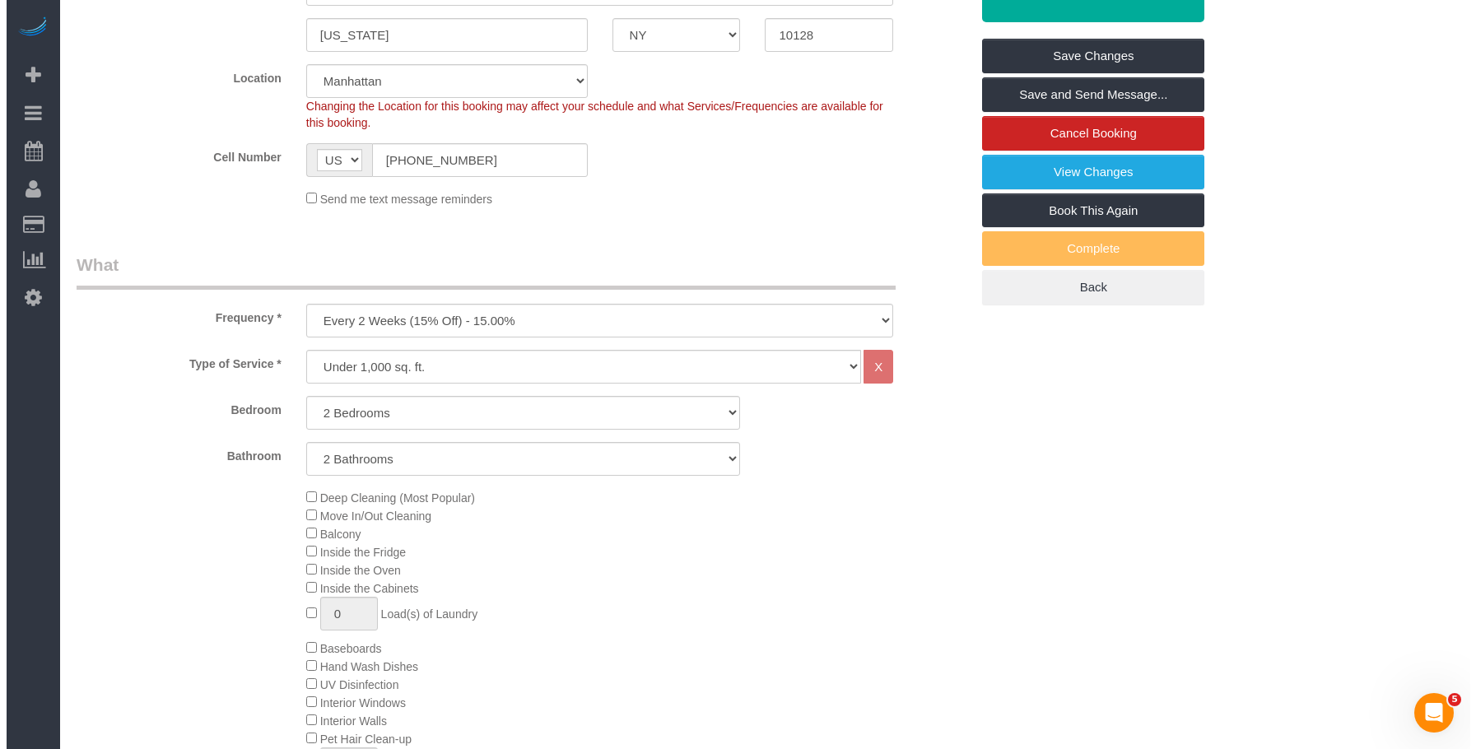
scroll to position [165, 0]
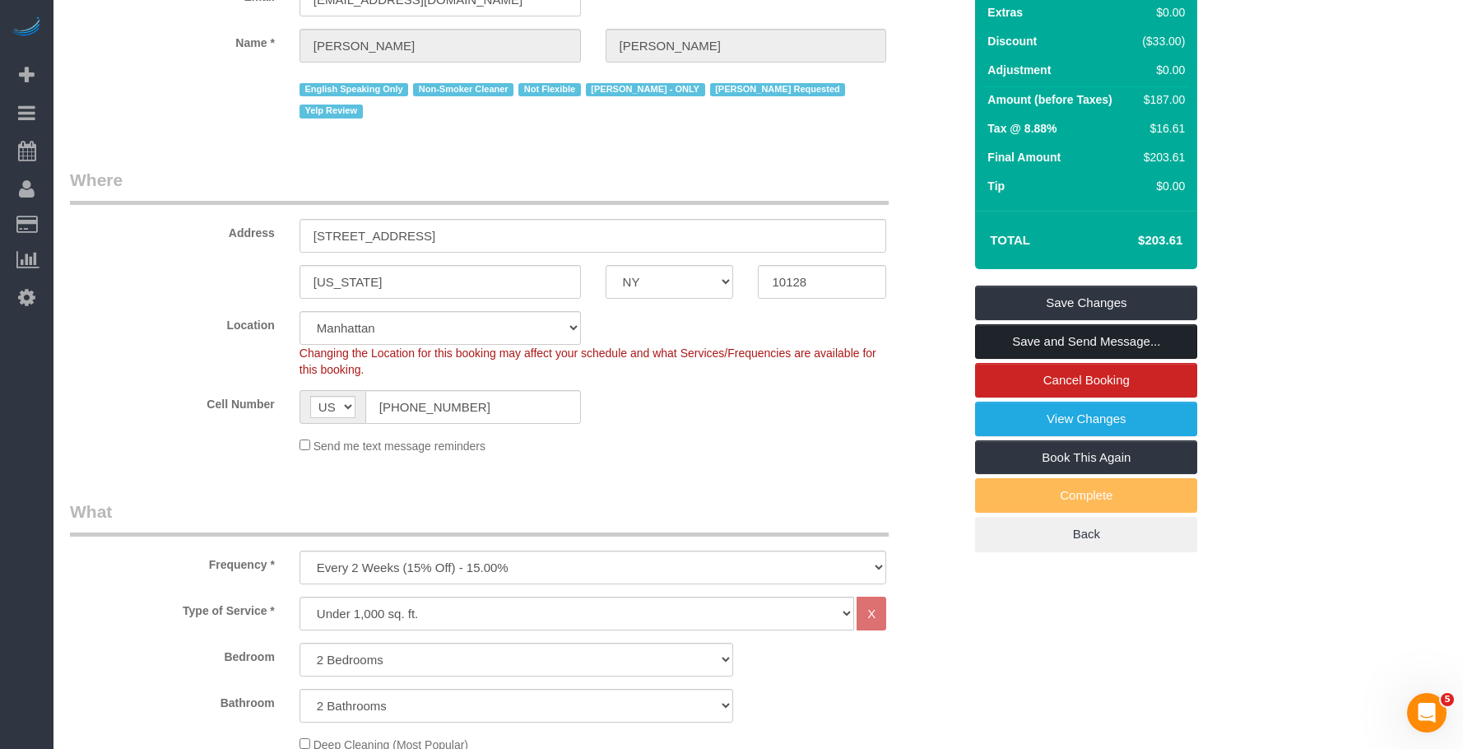
click at [1147, 342] on link "Save and Send Message..." at bounding box center [1086, 341] width 222 height 35
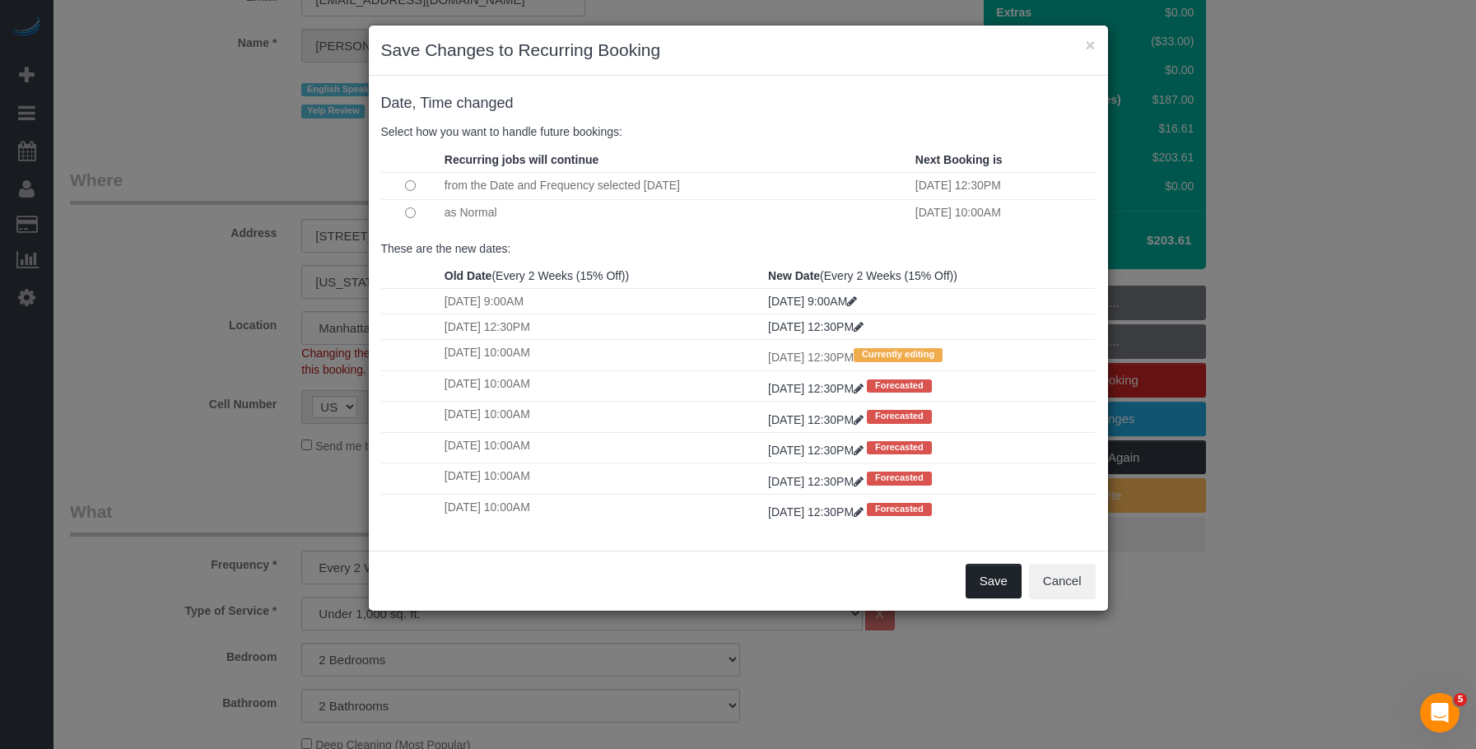
click at [989, 581] on button "Save" at bounding box center [993, 581] width 56 height 35
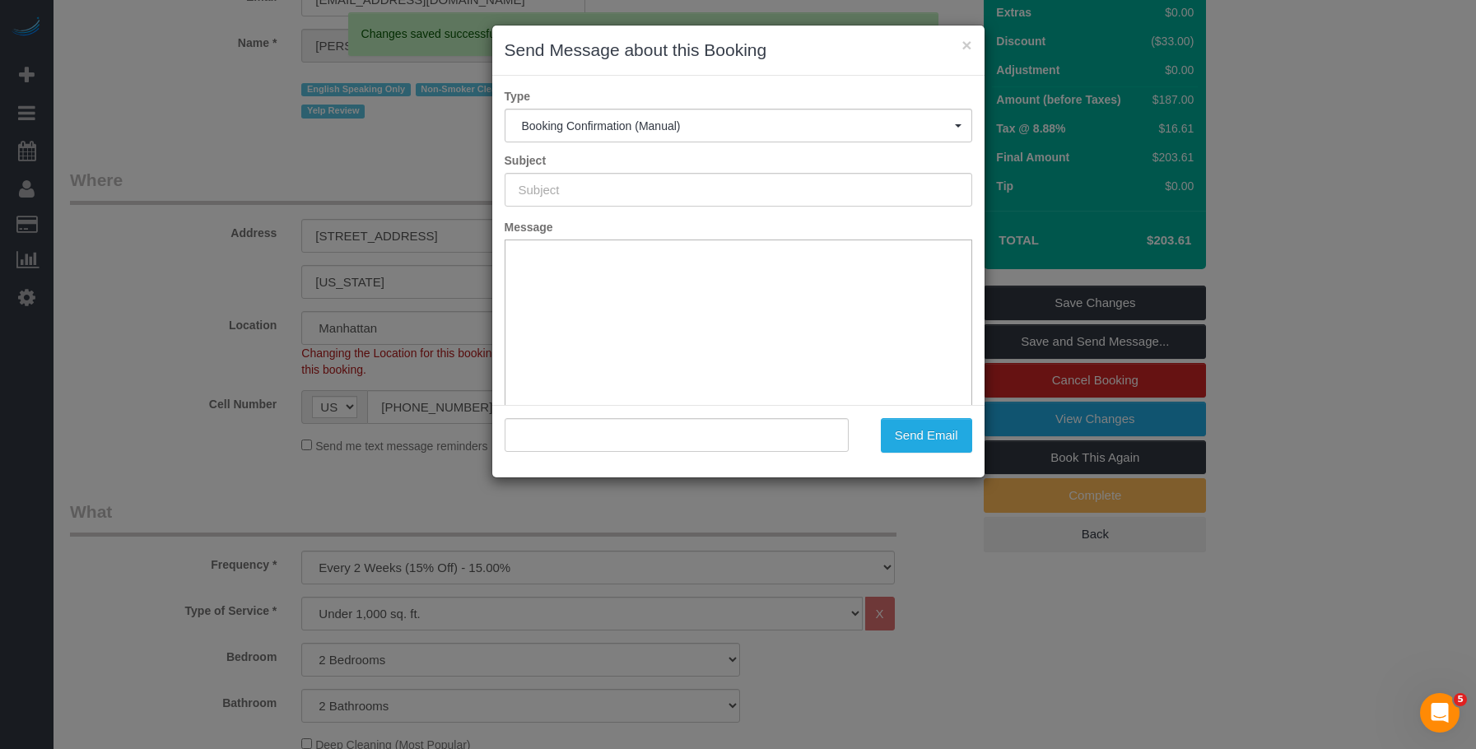
scroll to position [0, 0]
type input "Cleaning Confirmed for 10/24/2025 at 12:30pm"
type input ""Alyson Cohen" <aac2128@gmail.com>"
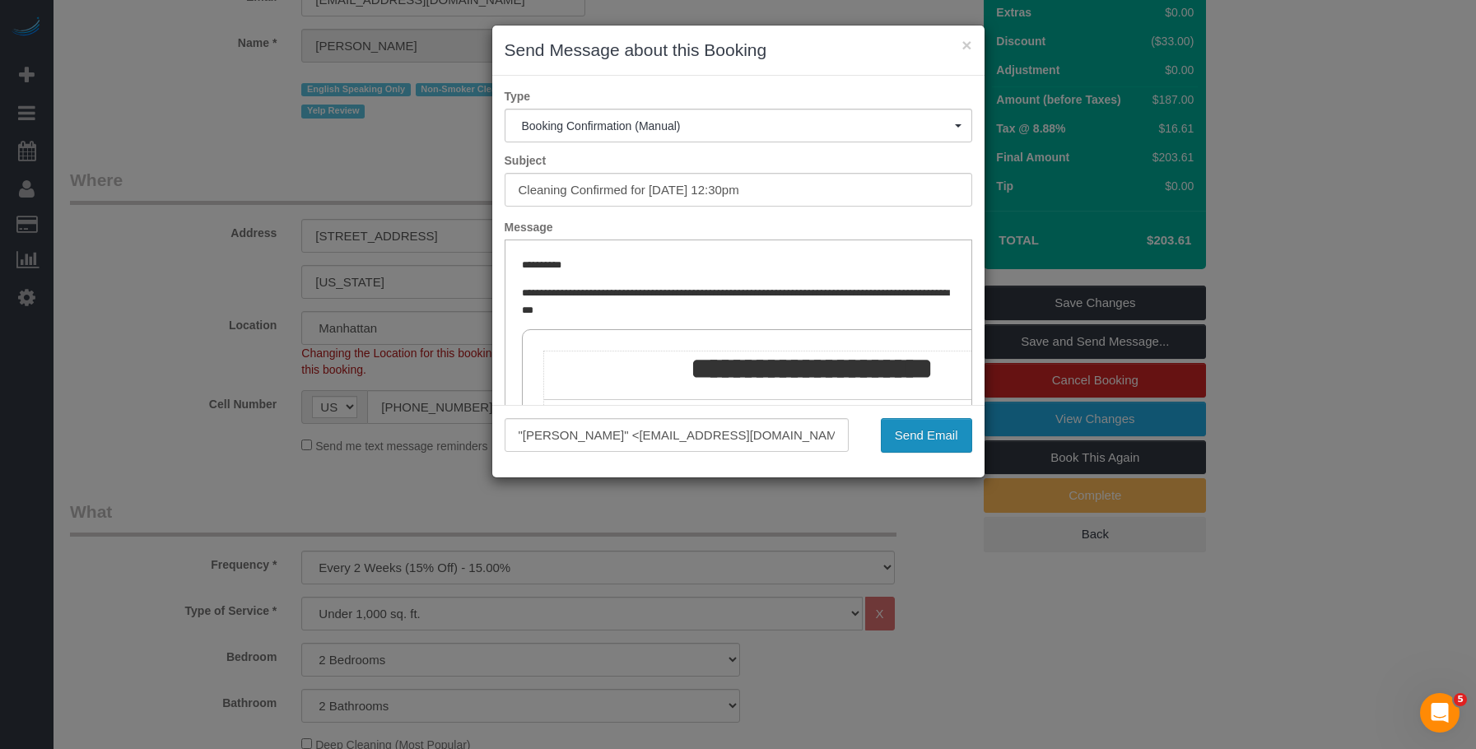
click at [912, 431] on button "Send Email" at bounding box center [926, 435] width 91 height 35
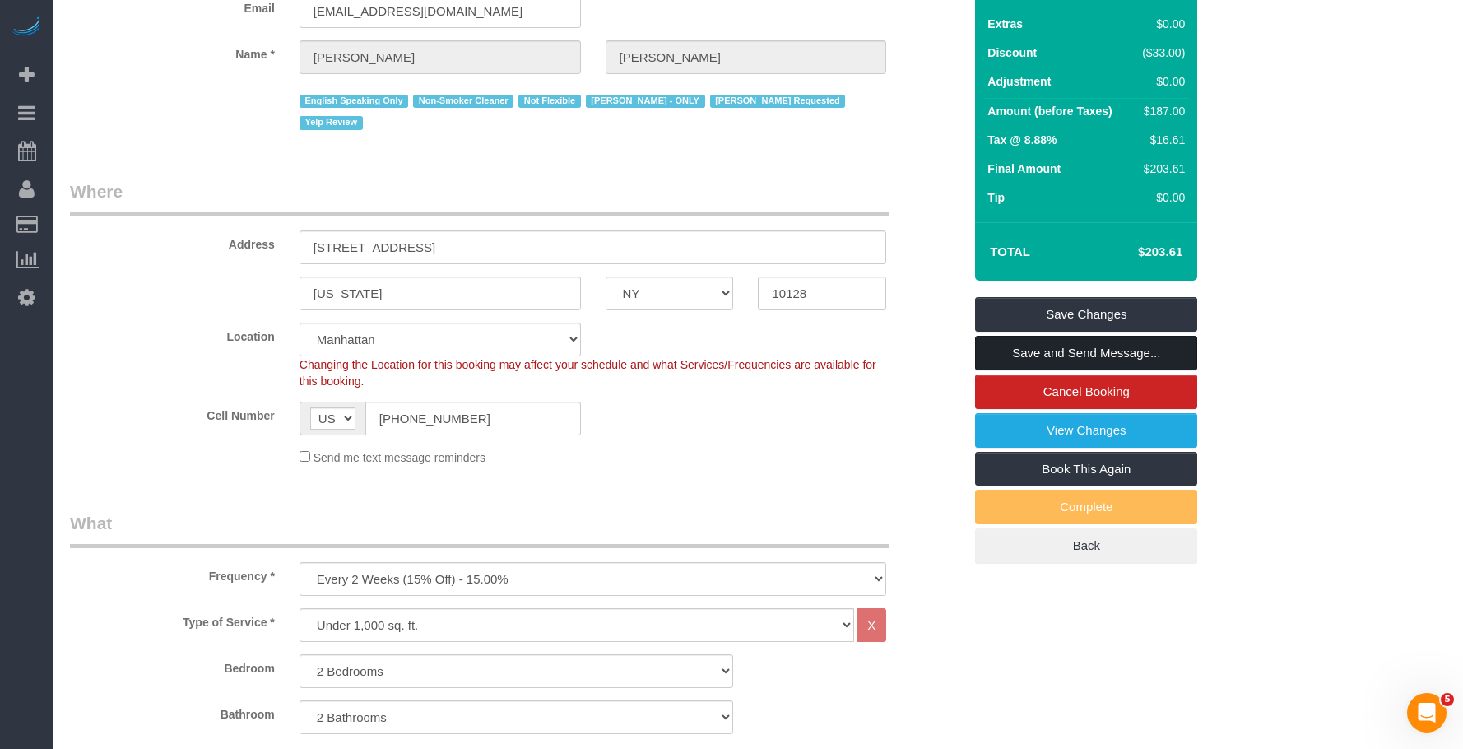
scroll to position [59, 0]
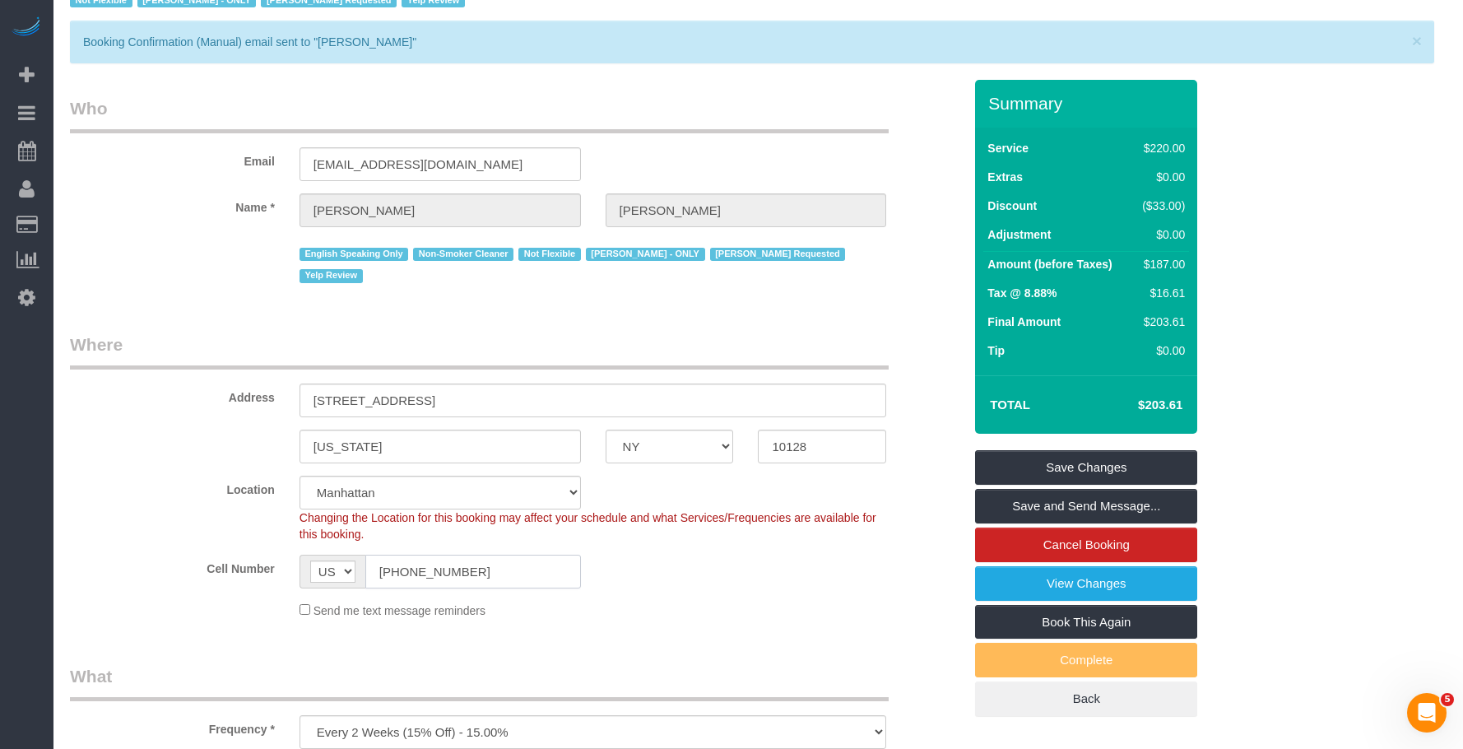
drag, startPoint x: 477, startPoint y: 559, endPoint x: 659, endPoint y: 160, distance: 438.3
click at [292, 555] on div "AF AL DZ AD AO AI AQ AG AR AM AW AU AT AZ BS BH BD BB BY BE BZ BJ BM BT BO BA B…" at bounding box center [440, 572] width 306 height 34
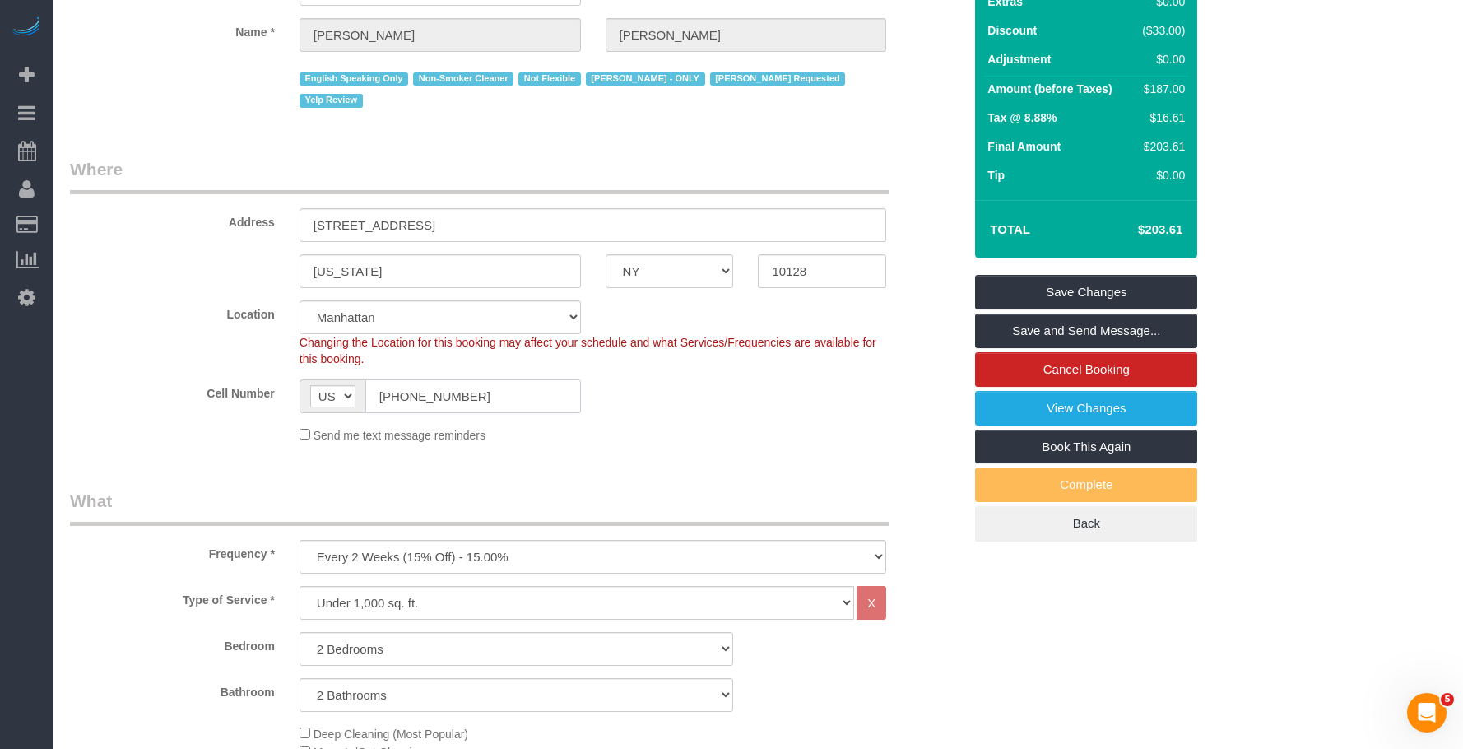
scroll to position [82, 0]
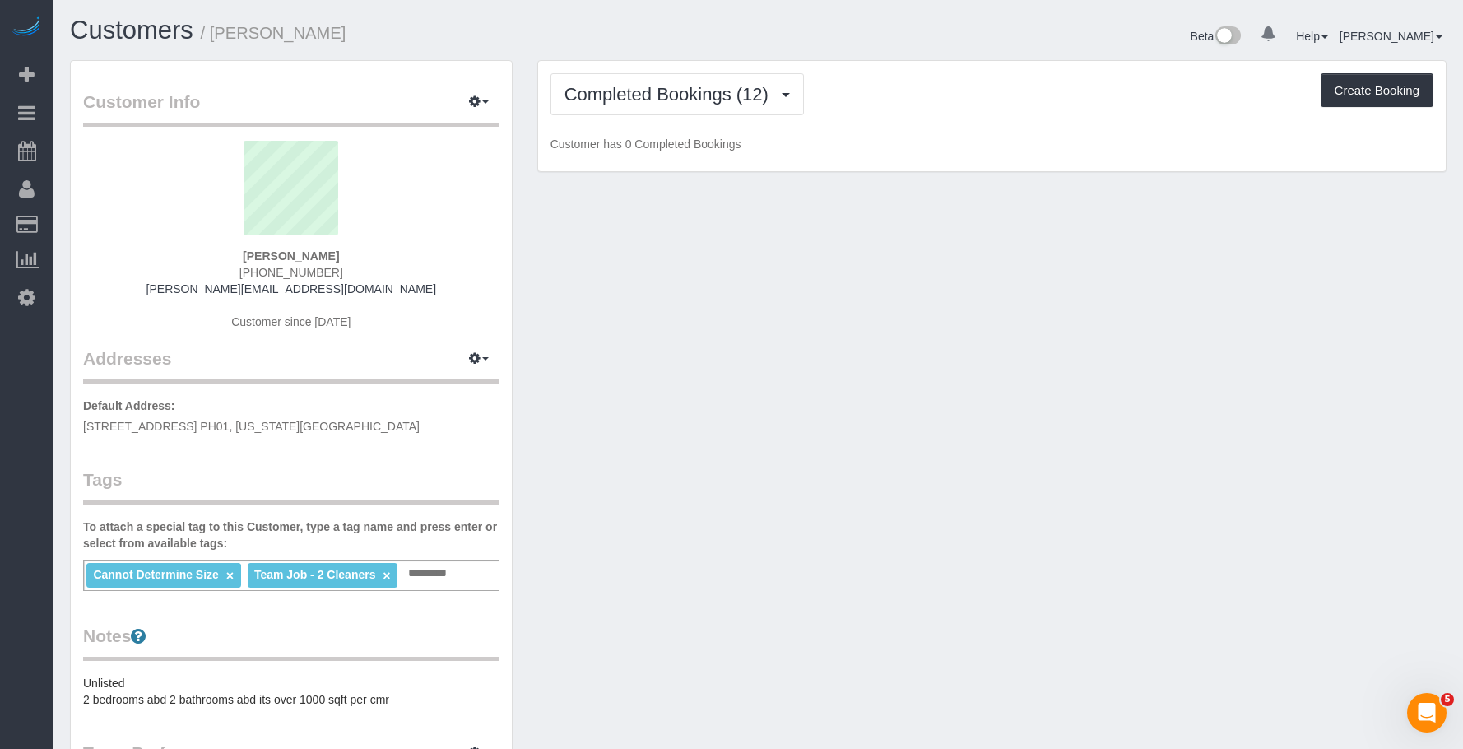
drag, startPoint x: 586, startPoint y: 66, endPoint x: 595, endPoint y: 95, distance: 30.2
click at [587, 66] on div "Completed Bookings (12) Completed Bookings (12) Upcoming Bookings (6) Cancelled…" at bounding box center [992, 116] width 908 height 111
drag, startPoint x: 615, startPoint y: 98, endPoint x: 615, endPoint y: 133, distance: 35.4
click at [616, 99] on span "Completed Bookings (12)" at bounding box center [671, 94] width 212 height 21
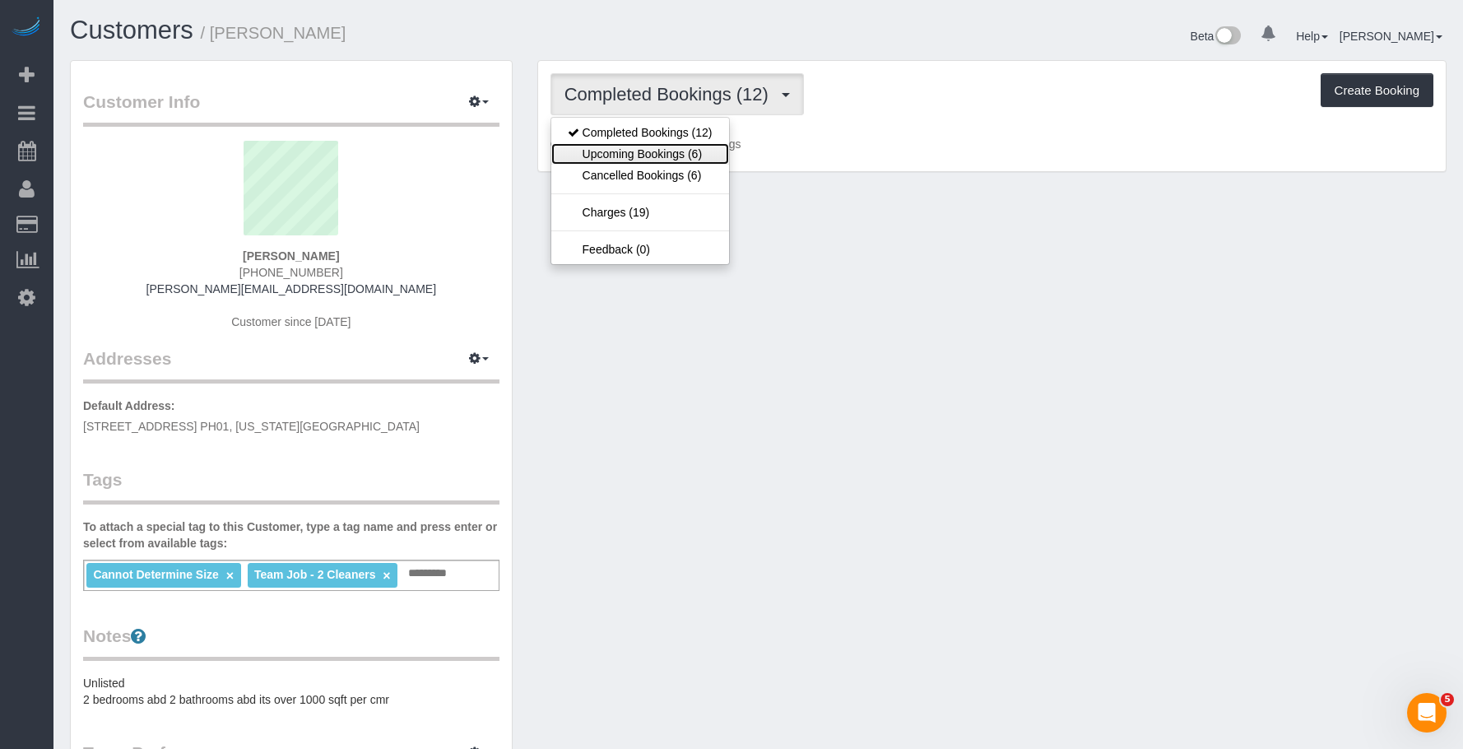
drag, startPoint x: 612, startPoint y: 160, endPoint x: 621, endPoint y: 165, distance: 10.0
click at [612, 160] on link "Upcoming Bookings (6)" at bounding box center [640, 153] width 178 height 21
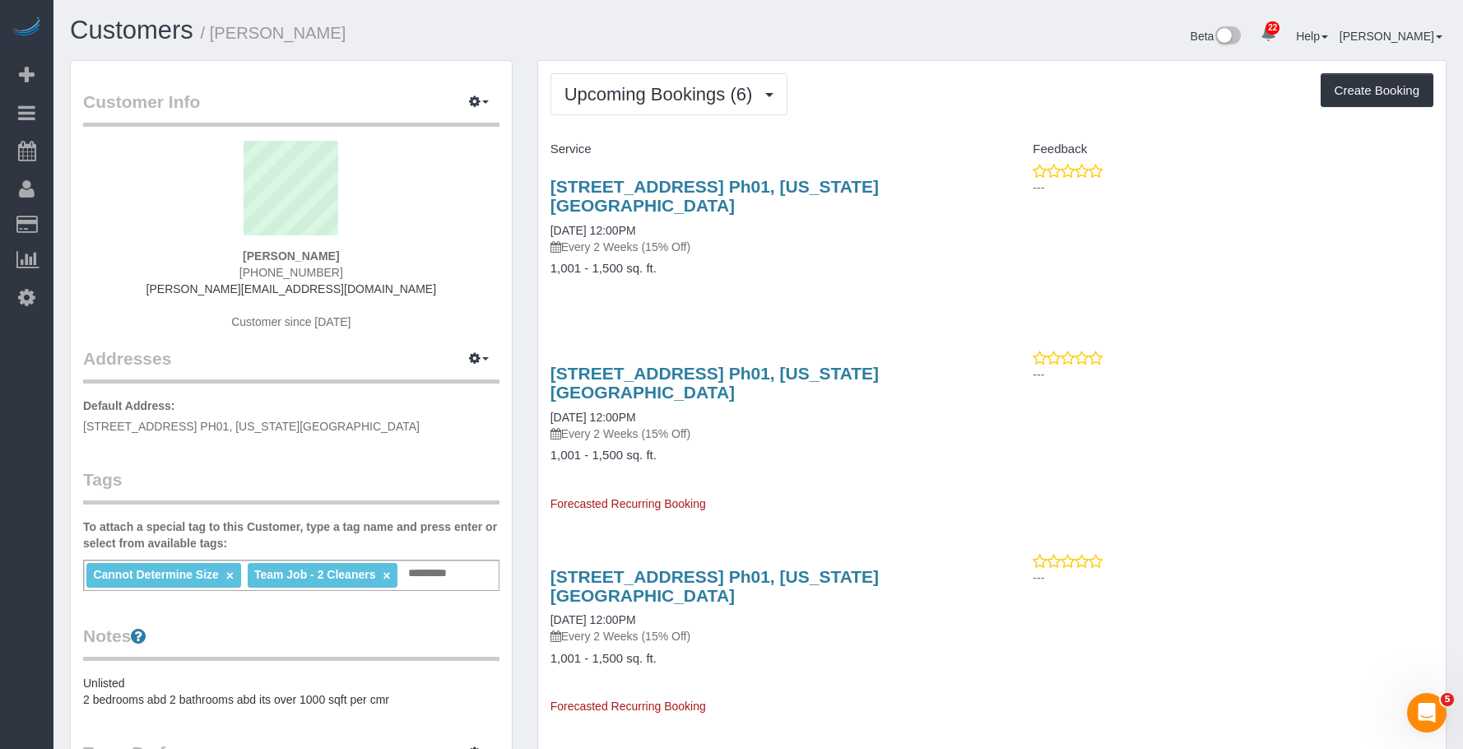
click at [850, 277] on div "266 West 96 Street, Apt. Ph01, New York, NY 10025 09/21/2025 12:00PM Every 2 We…" at bounding box center [765, 236] width 454 height 146
click at [810, 262] on h4 "1,001 - 1,500 sq. ft." at bounding box center [766, 269] width 430 height 14
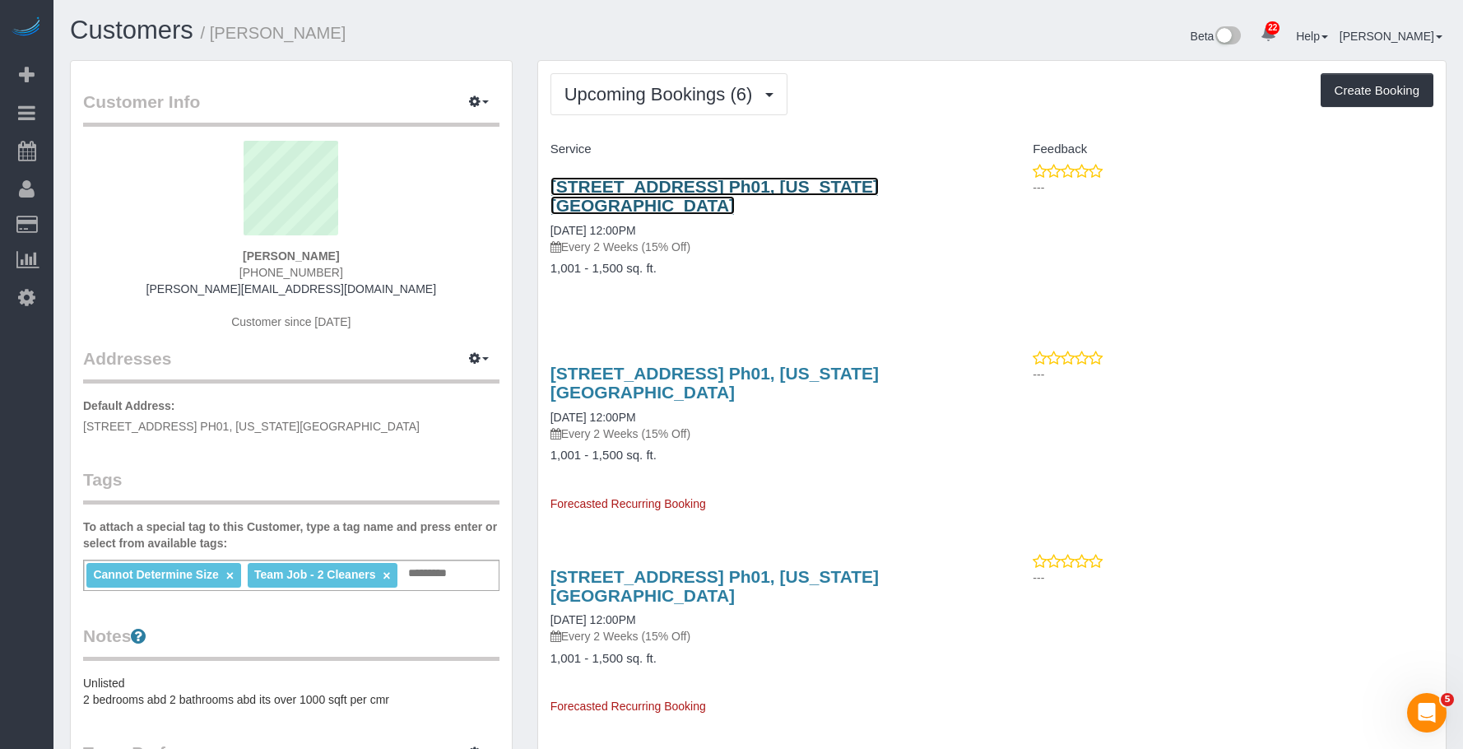
click at [840, 184] on link "266 West 96 Street, Apt. Ph01, New York, NY 10025" at bounding box center [715, 196] width 328 height 38
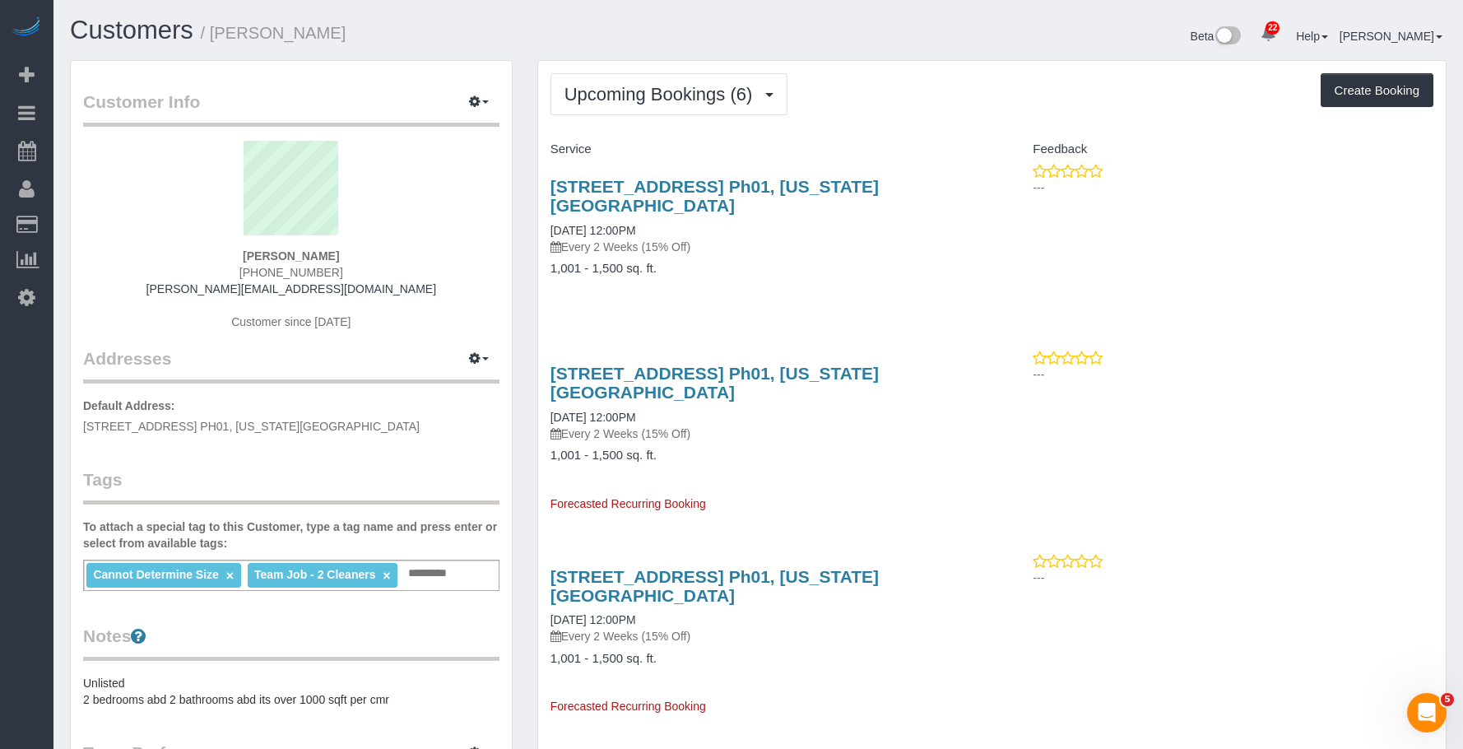
click at [1166, 241] on div "266 West 96 Street, Apt. Ph01, New York, NY 10025 09/21/2025 12:00PM Every 2 We…" at bounding box center [992, 236] width 908 height 146
drag, startPoint x: 938, startPoint y: 8, endPoint x: 986, endPoint y: 4, distance: 47.9
click at [938, 7] on div "Customers / Roger Lopez Beta 22 Your Notifications You have 0 alerts × You have…" at bounding box center [758, 726] width 1410 height 1452
click at [674, 98] on span "Upcoming Bookings (6)" at bounding box center [663, 94] width 197 height 21
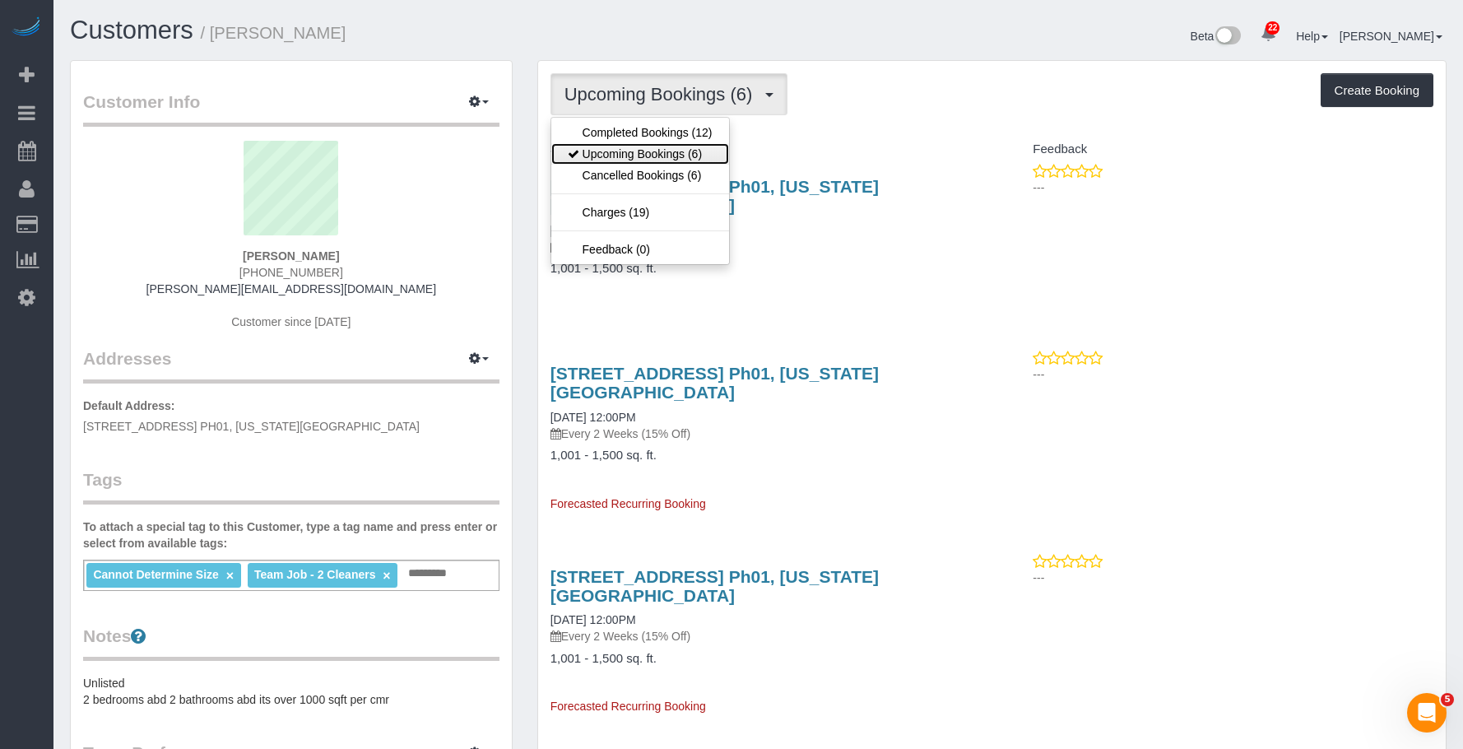
click at [665, 155] on link "Upcoming Bookings (6)" at bounding box center [640, 153] width 178 height 21
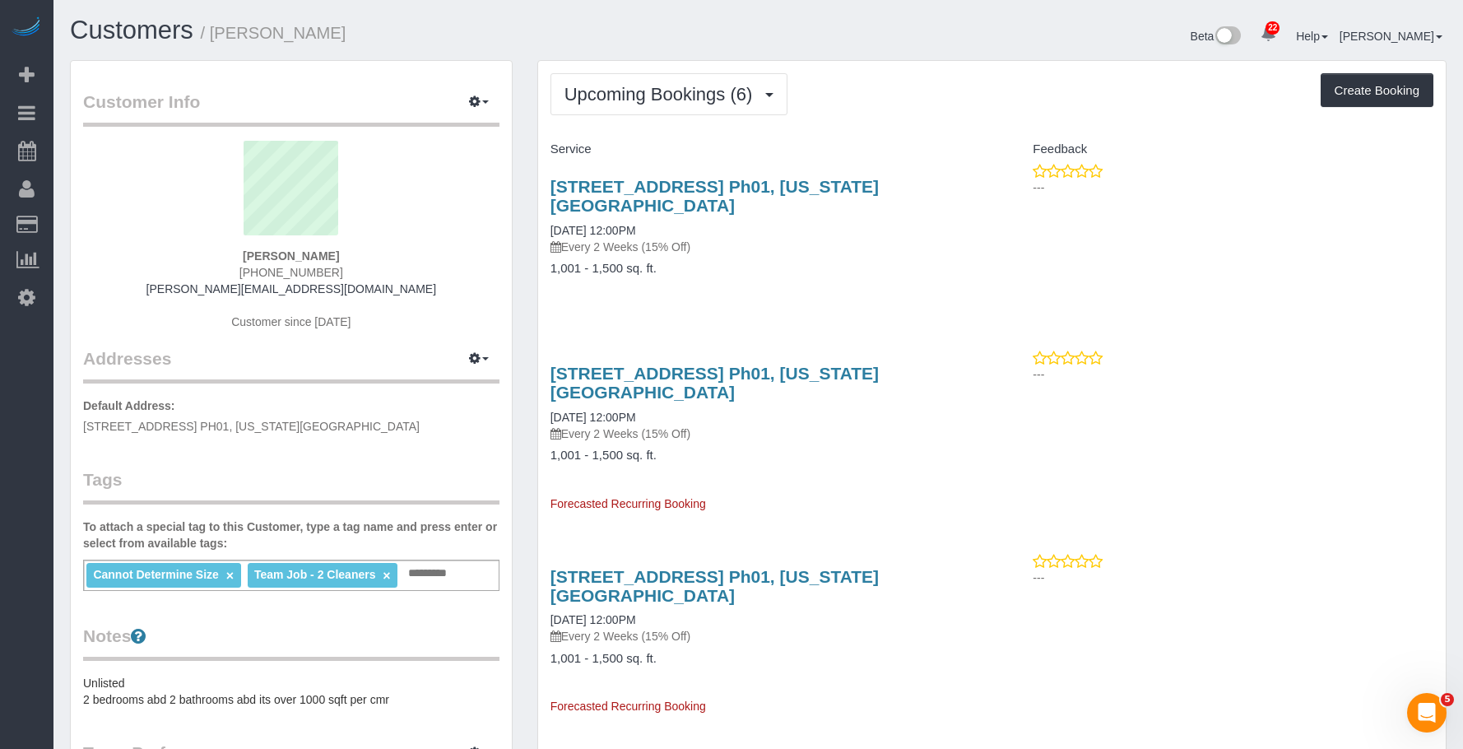
click at [818, 262] on h4 "1,001 - 1,500 sq. ft." at bounding box center [766, 269] width 430 height 14
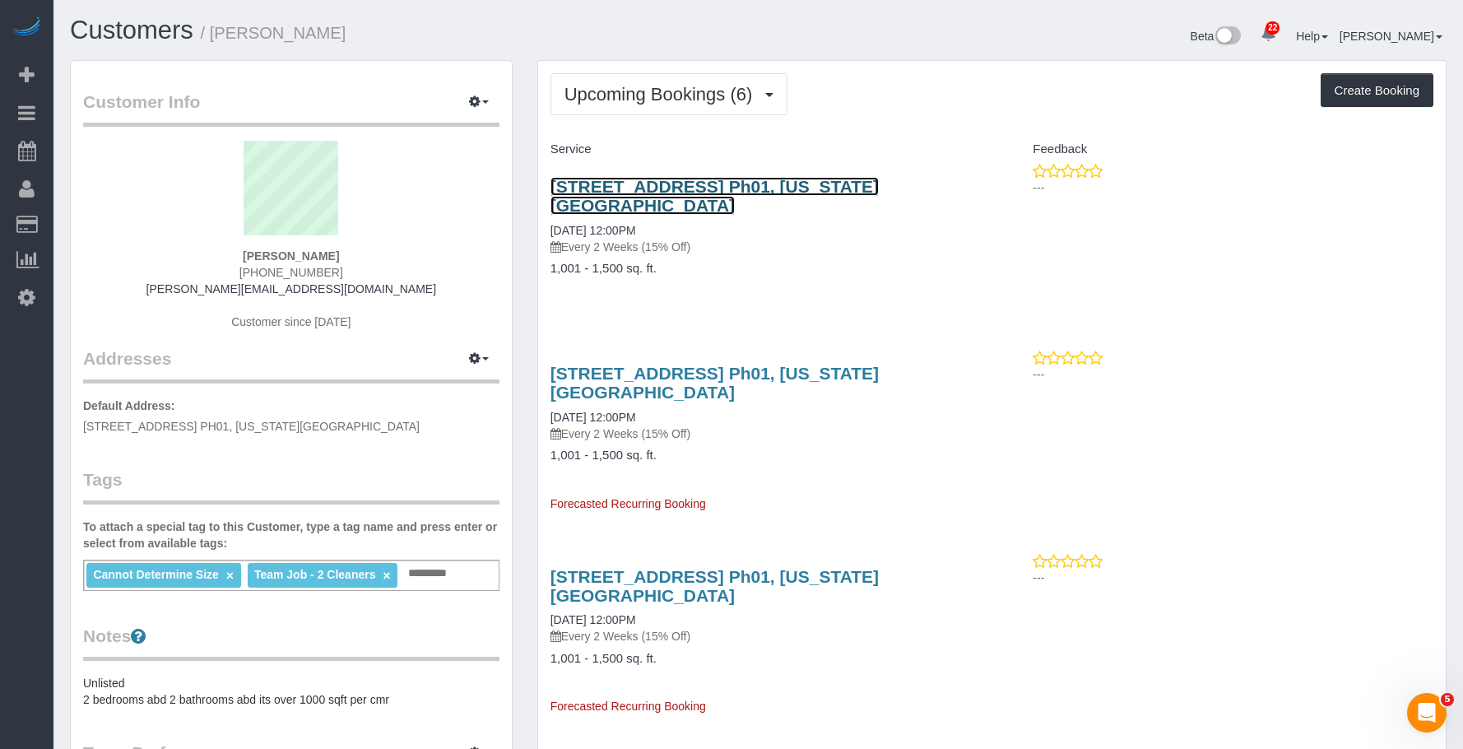
click at [842, 188] on link "266 West 96 Street, Apt. Ph01, New York, NY 10025" at bounding box center [715, 196] width 328 height 38
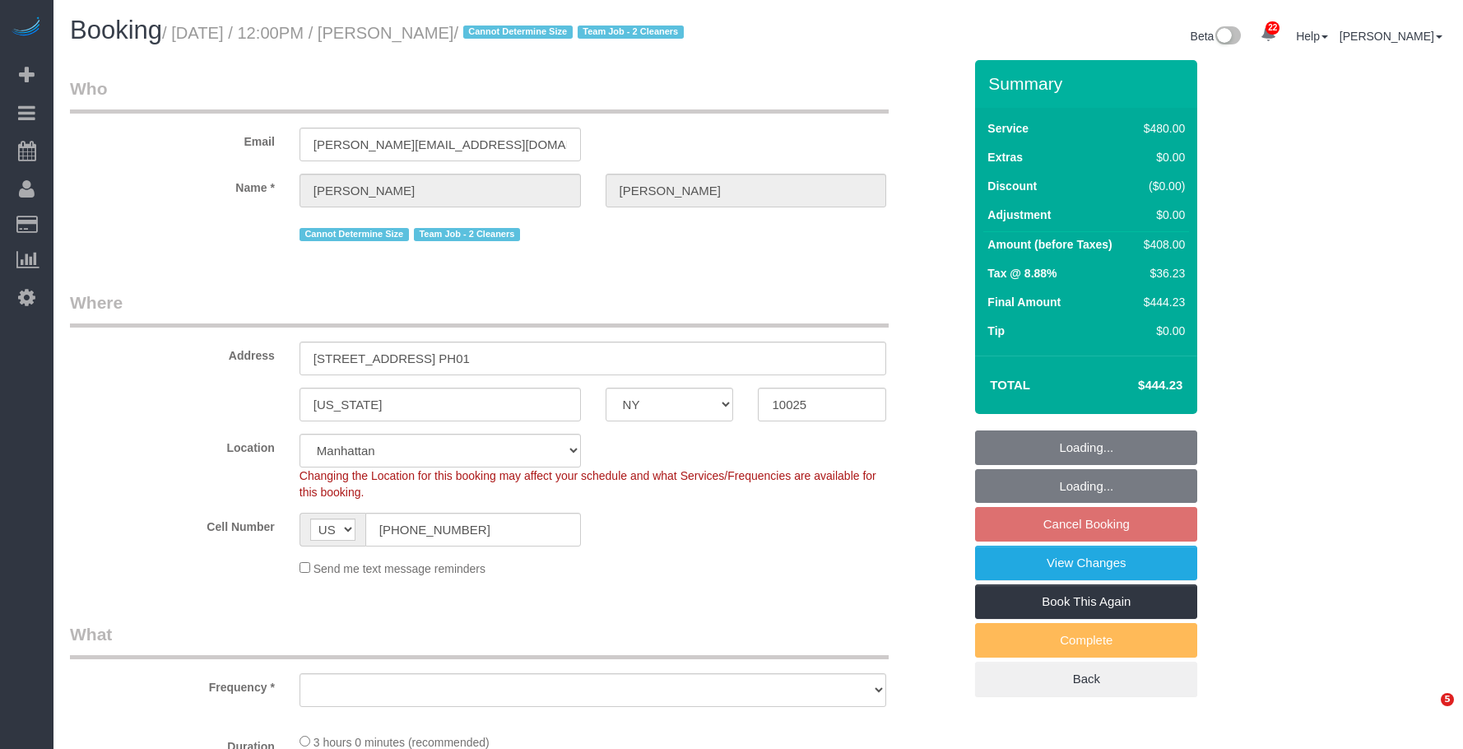
select select "NY"
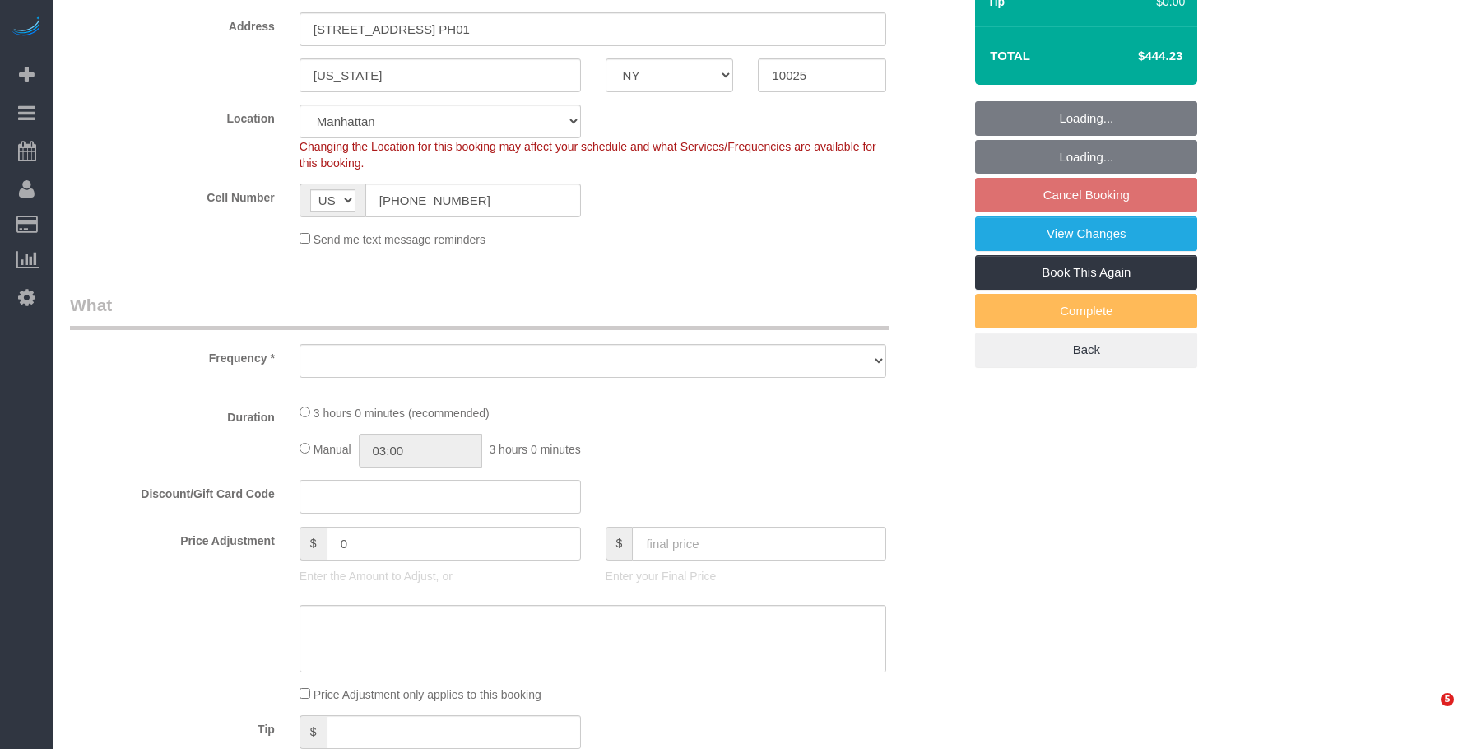
select select "object:951"
select select "2"
select select "180"
select select "number:57"
select select "number:71"
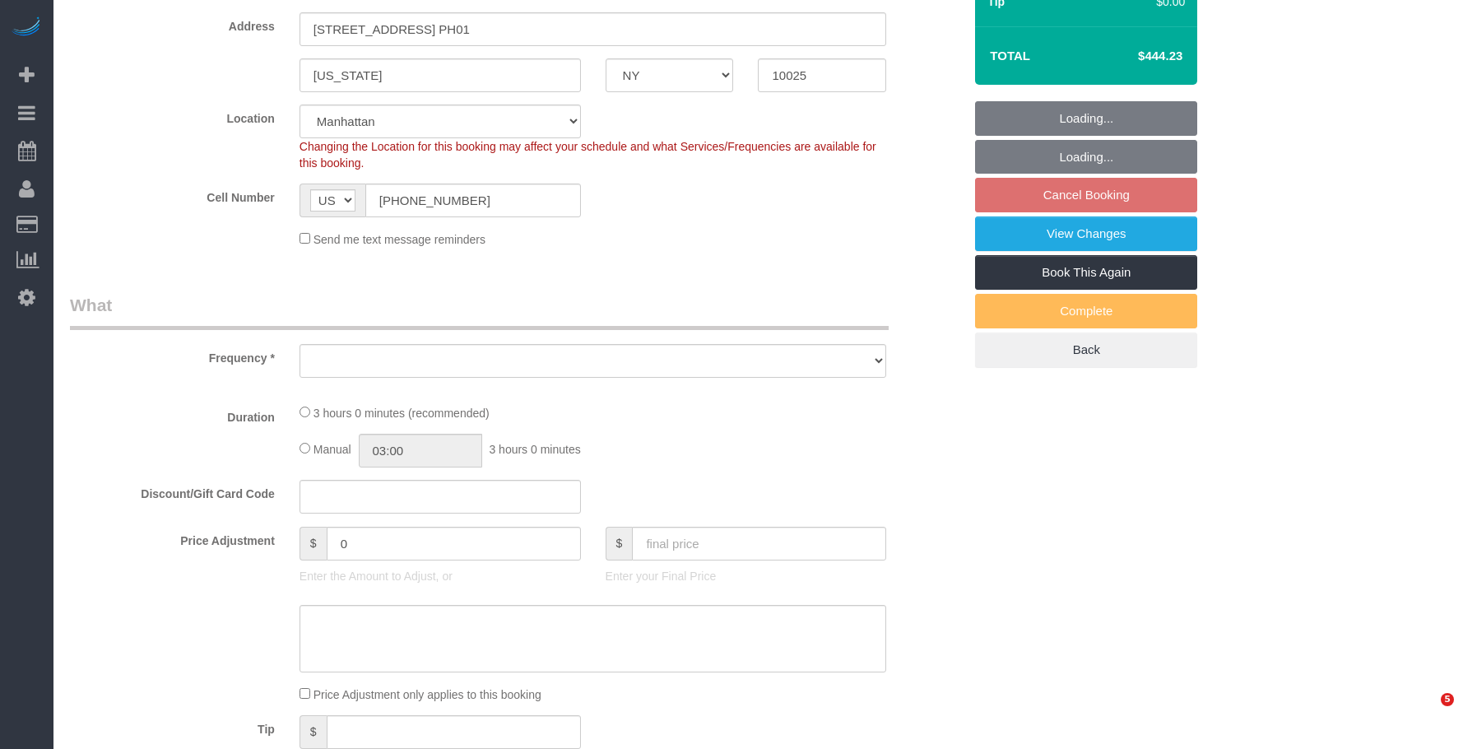
select select "number:15"
select select "number:5"
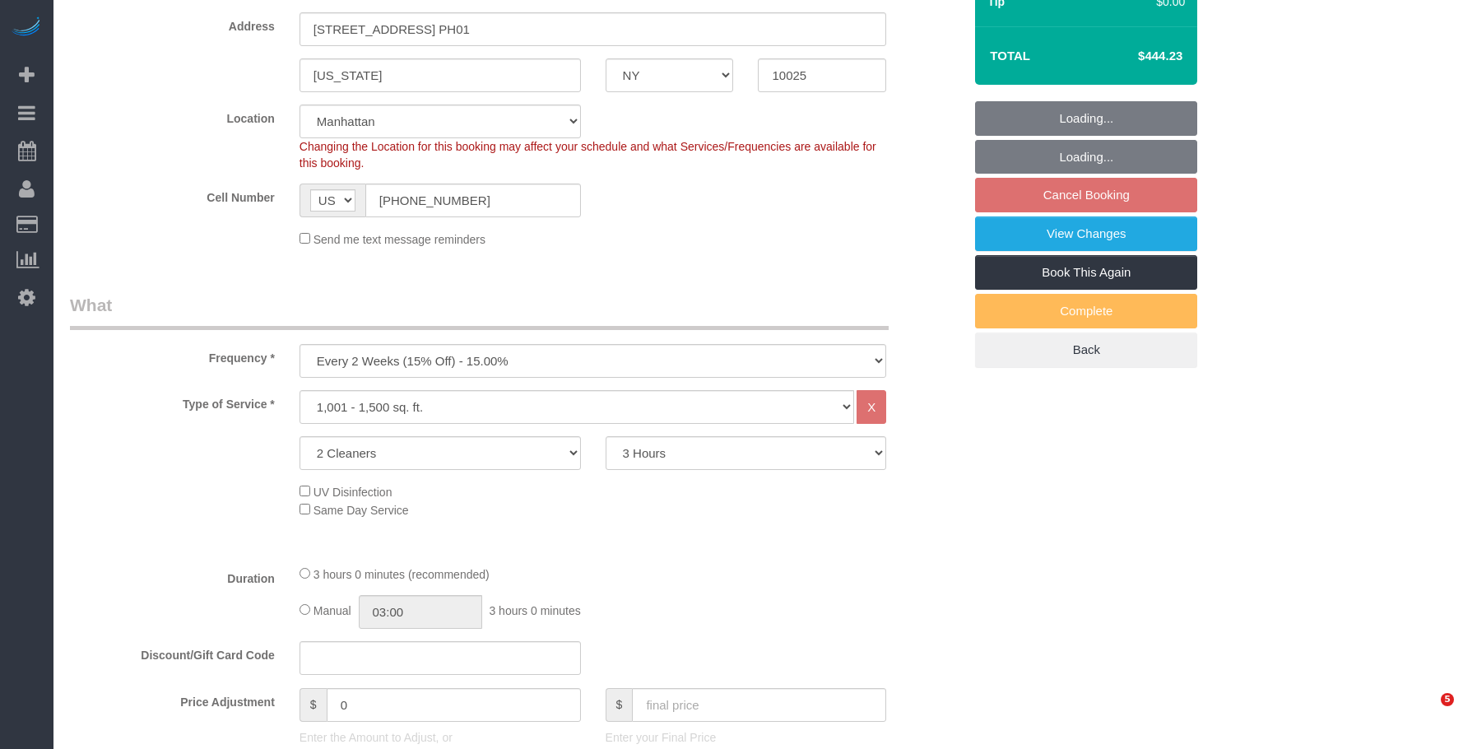
select select "spot5"
select select "object:1492"
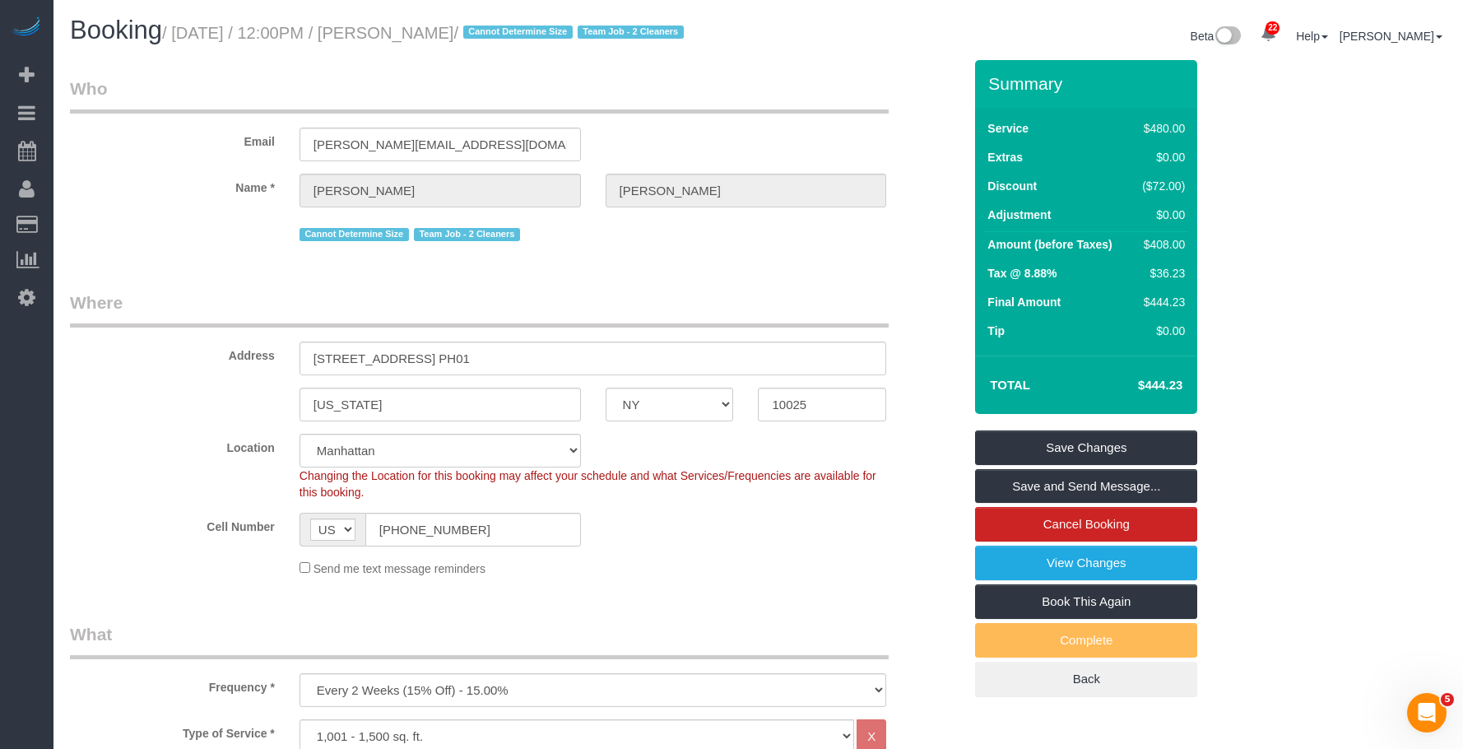
drag, startPoint x: 179, startPoint y: 32, endPoint x: 516, endPoint y: 35, distance: 336.6
click at [516, 35] on small "/ [DATE] / 12:00PM / [PERSON_NAME] / Cannot Determine Size Team Job - 2 Cleaners" at bounding box center [425, 33] width 527 height 18
copy small "[DATE] / 12:00PM / [PERSON_NAME]"
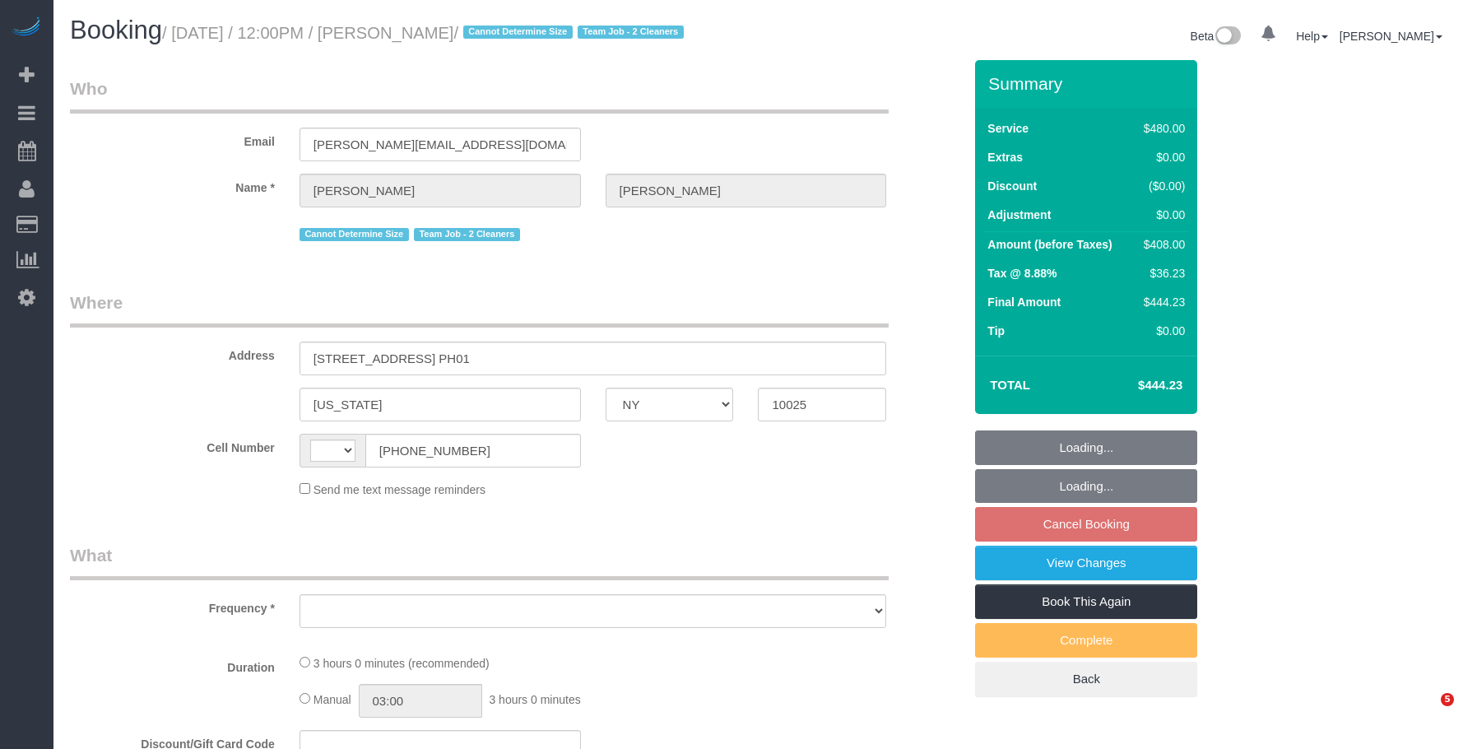
select select "NY"
select select "number:57"
select select "number:71"
select select "number:15"
select select "number:5"
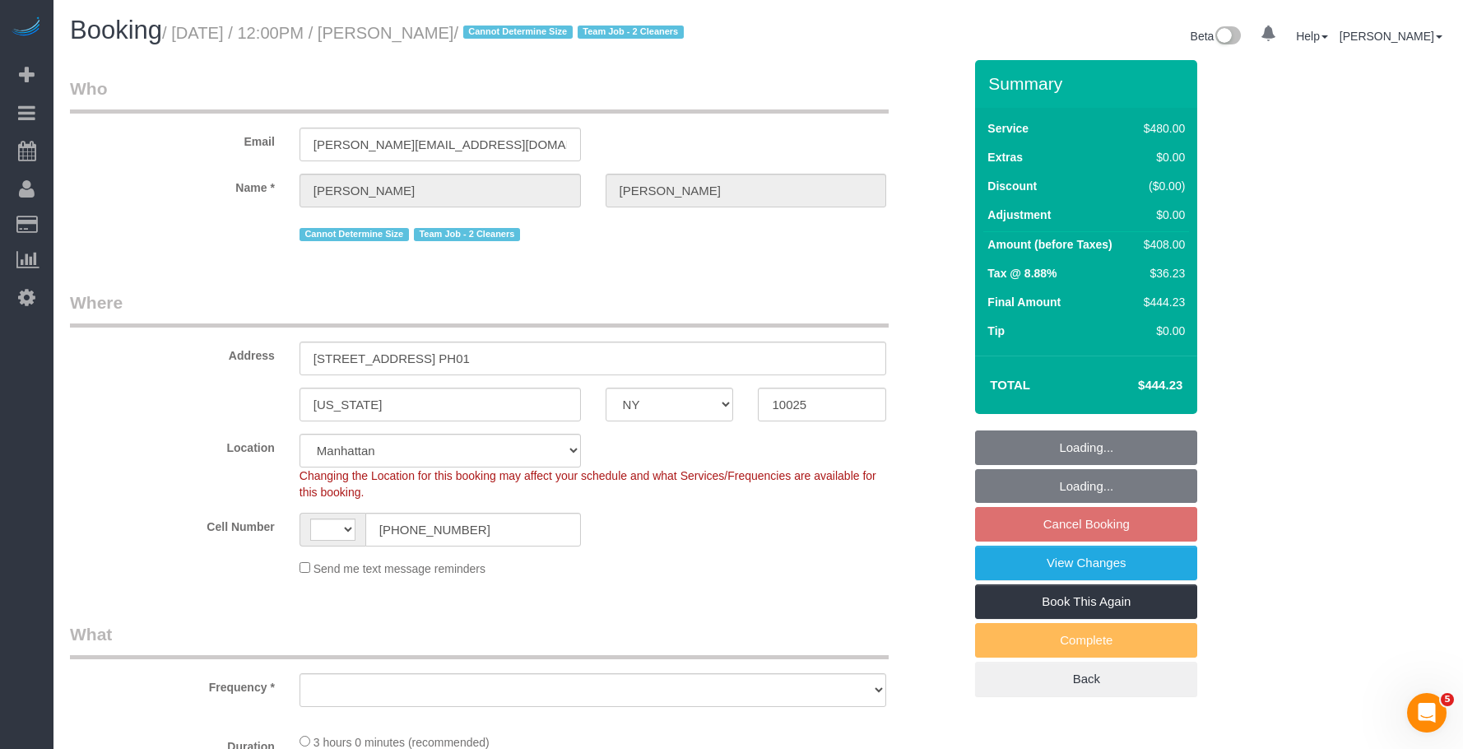
select select "string:[GEOGRAPHIC_DATA]"
select select "string:stripe-pm_1QkAQu4VGloSiKo74CYp18Kc"
select select "2"
select select "180"
select select "spot5"
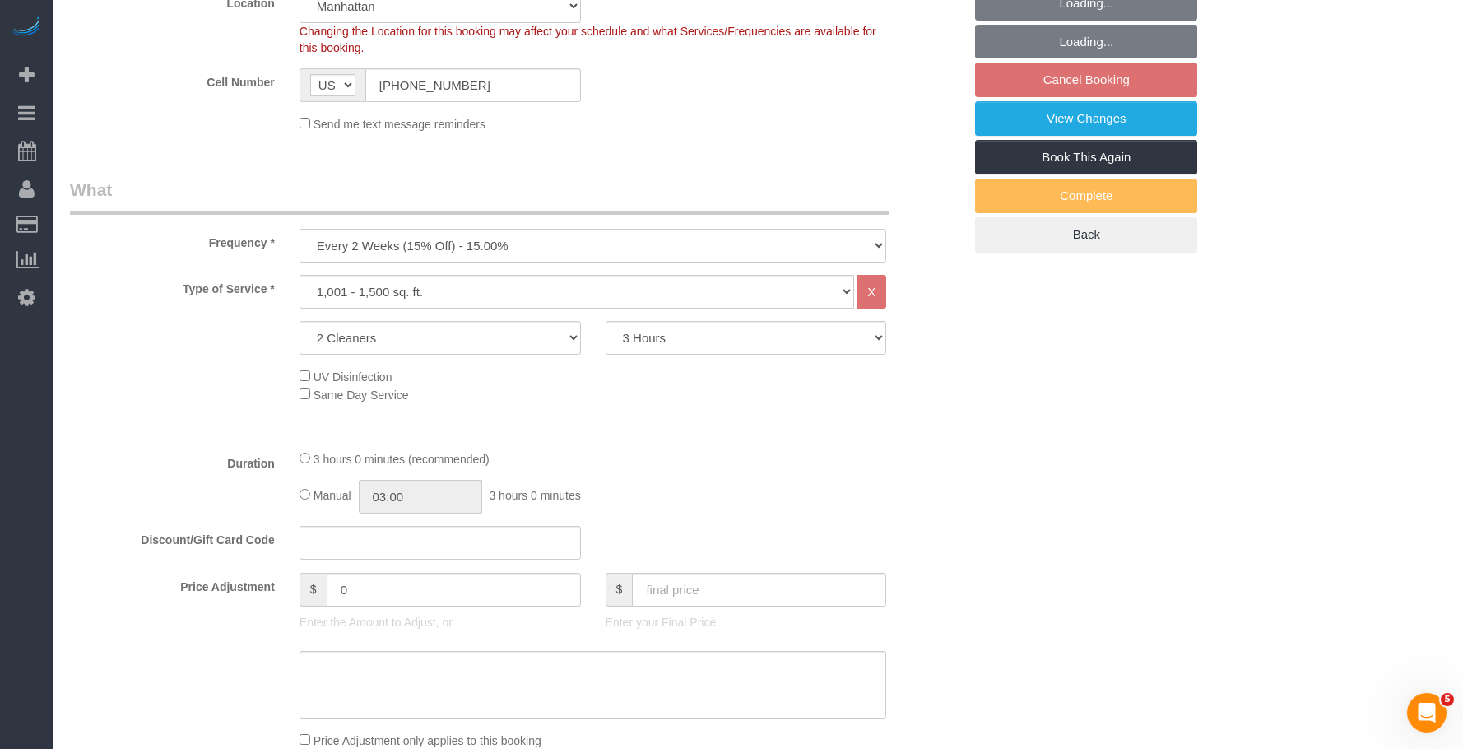
select select "object:1492"
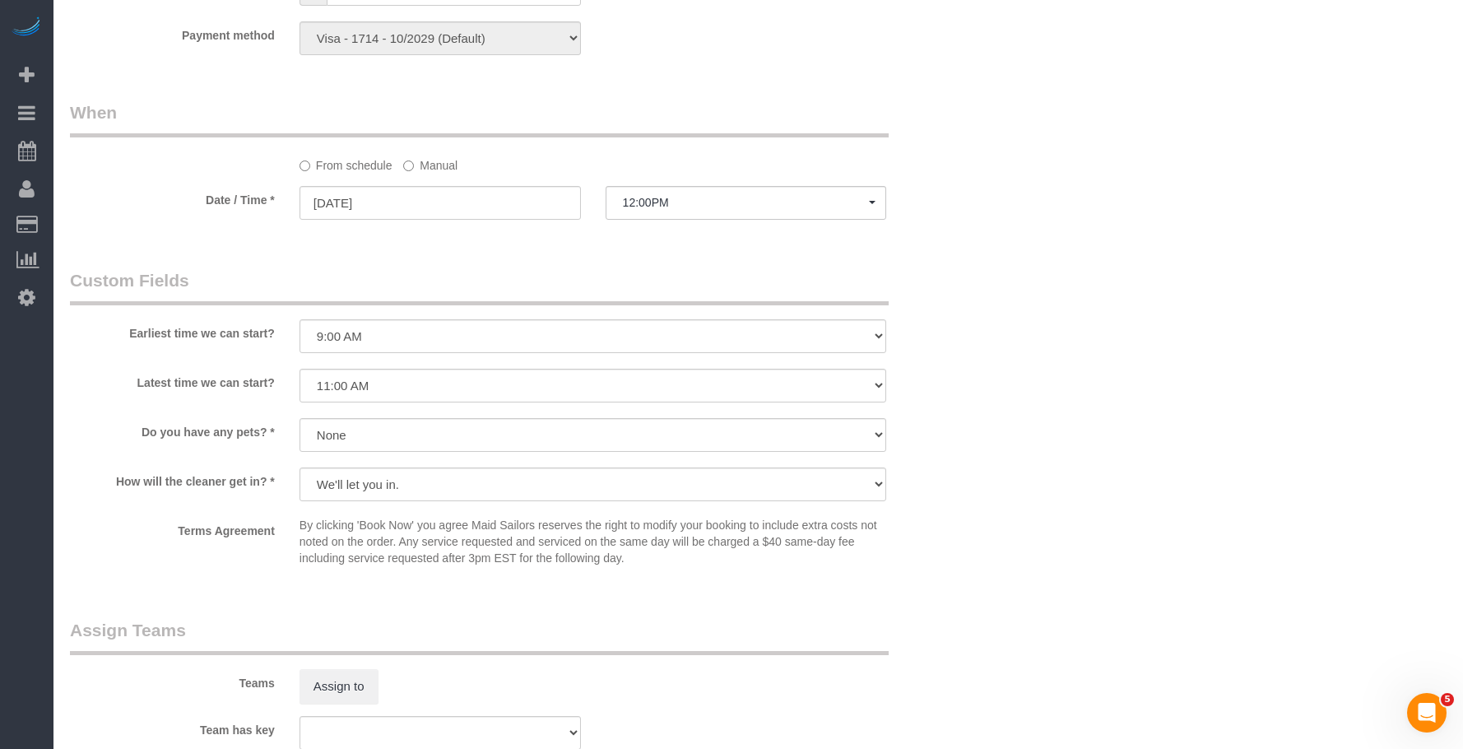
scroll to position [1235, 0]
click at [458, 173] on label "Manual" at bounding box center [430, 162] width 54 height 22
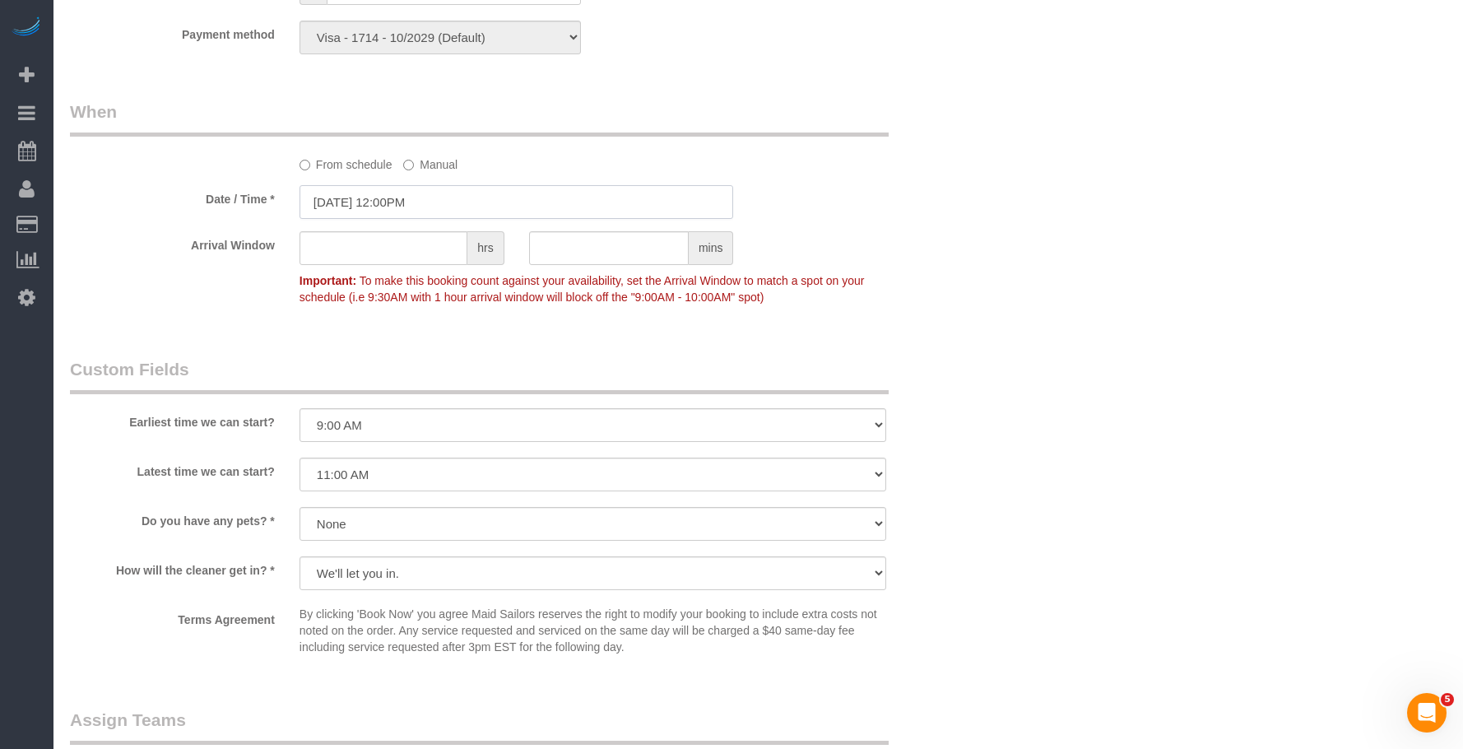
click at [458, 212] on input "[DATE] 12:00PM" at bounding box center [517, 202] width 435 height 34
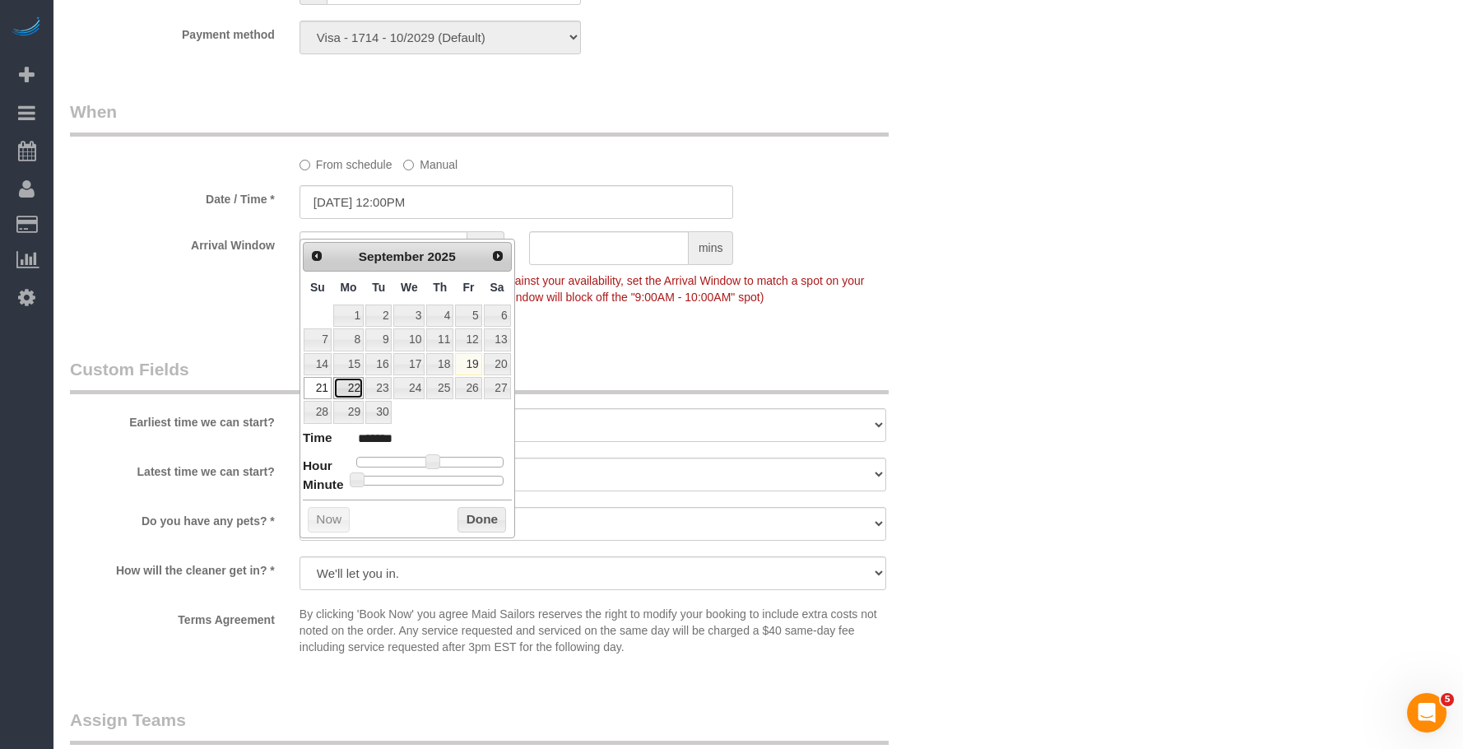
click at [356, 386] on link "22" at bounding box center [348, 388] width 30 height 22
type input "09/22/2025 11:00AM"
type input "*******"
click at [430, 463] on span at bounding box center [426, 461] width 15 height 15
click at [1058, 402] on div "Who Email r.daniel.lp04@gmail.com Name * Roger Lopez Cannot Determine Size Team…" at bounding box center [758, 82] width 1377 height 2515
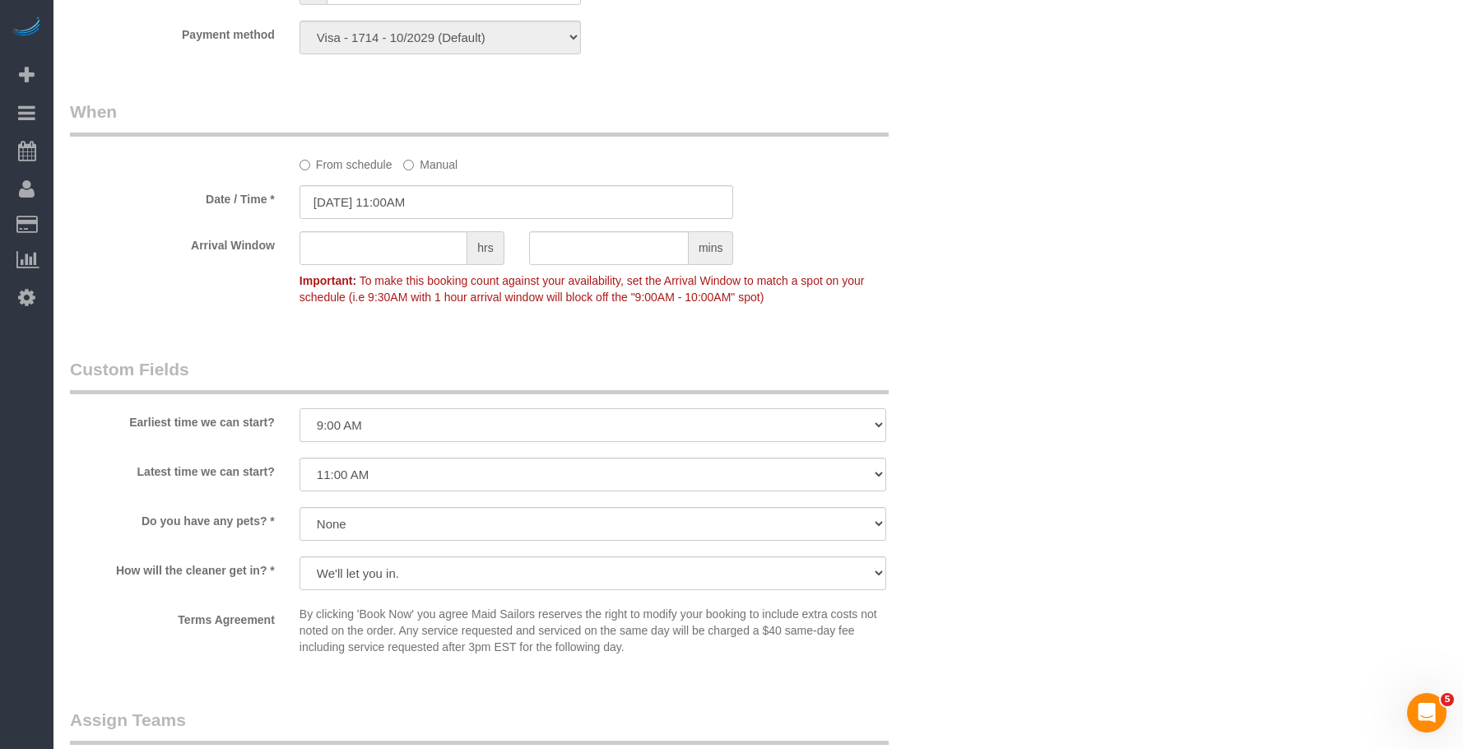
drag, startPoint x: 547, startPoint y: 454, endPoint x: 534, endPoint y: 471, distance: 21.2
click at [547, 442] on select "I am not flexible, keep my selected time 8:00 AM 9:00 AM 10:00 AM 11:00 AM 12:0…" at bounding box center [594, 425] width 588 height 34
select select "number:89"
click at [300, 428] on select "I am not flexible, keep my selected time 8:00 AM 9:00 AM 10:00 AM 11:00 AM 12:0…" at bounding box center [594, 425] width 588 height 34
drag, startPoint x: 435, startPoint y: 499, endPoint x: 434, endPoint y: 516, distance: 17.4
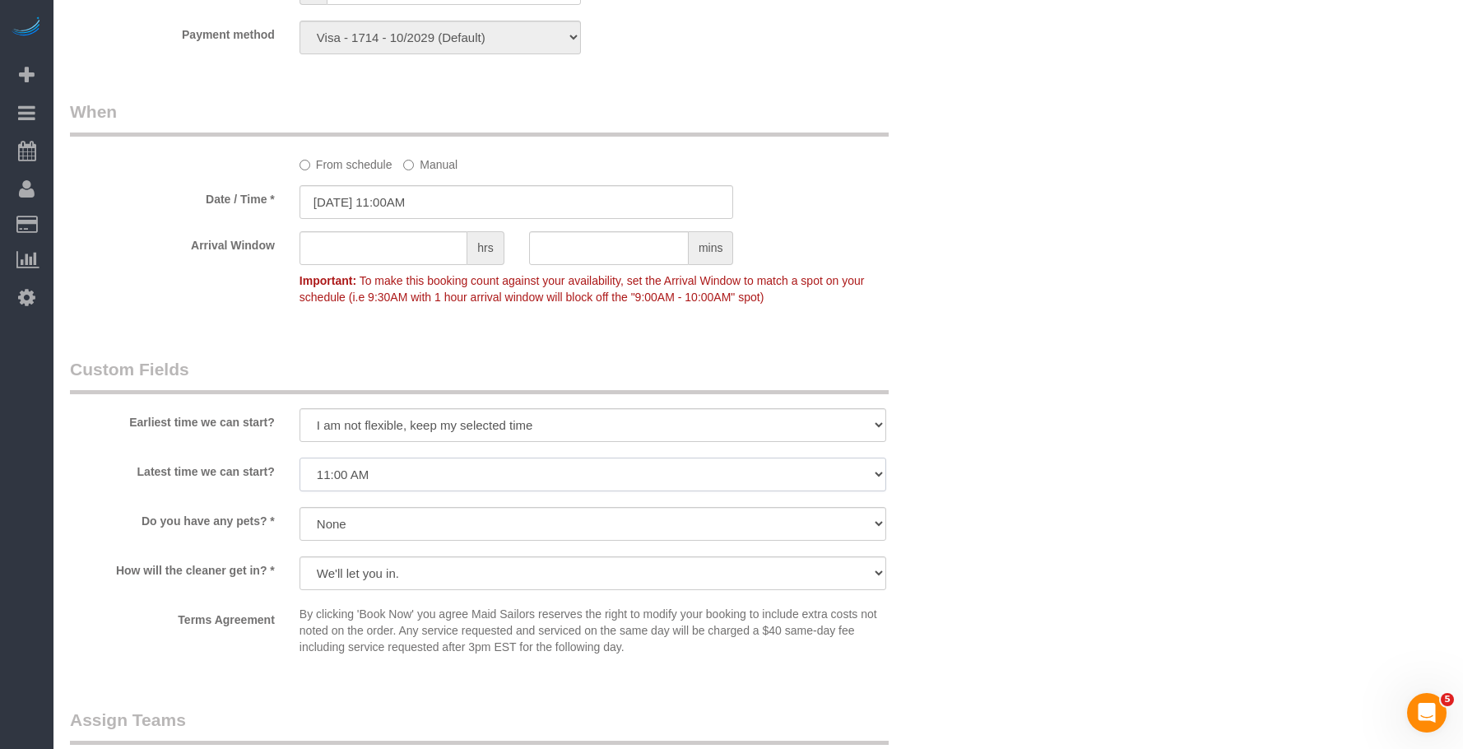
click at [435, 491] on select "I am not flexible, keep my selected time 8:00 AM 9:00 AM 10:00 AM 11:00 AM 12:0…" at bounding box center [594, 475] width 588 height 34
select select "number:90"
click at [300, 477] on select "I am not flexible, keep my selected time 8:00 AM 9:00 AM 10:00 AM 11:00 AM 12:0…" at bounding box center [594, 475] width 588 height 34
drag, startPoint x: 1105, startPoint y: 452, endPoint x: 1038, endPoint y: 466, distance: 68.1
click at [1105, 452] on div "Who Email r.daniel.lp04@gmail.com Name * Roger Lopez Cannot Determine Size Team…" at bounding box center [758, 82] width 1377 height 2515
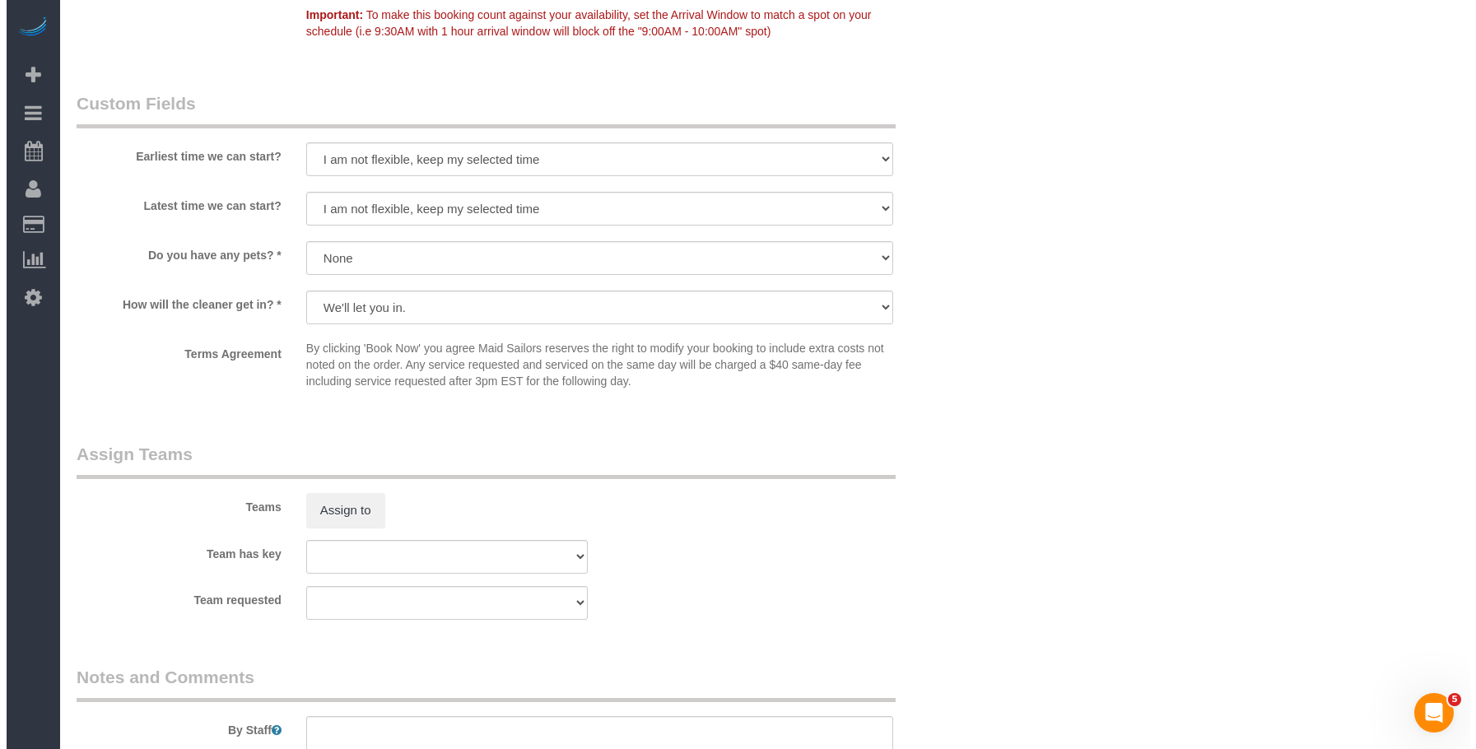
scroll to position [1564, 0]
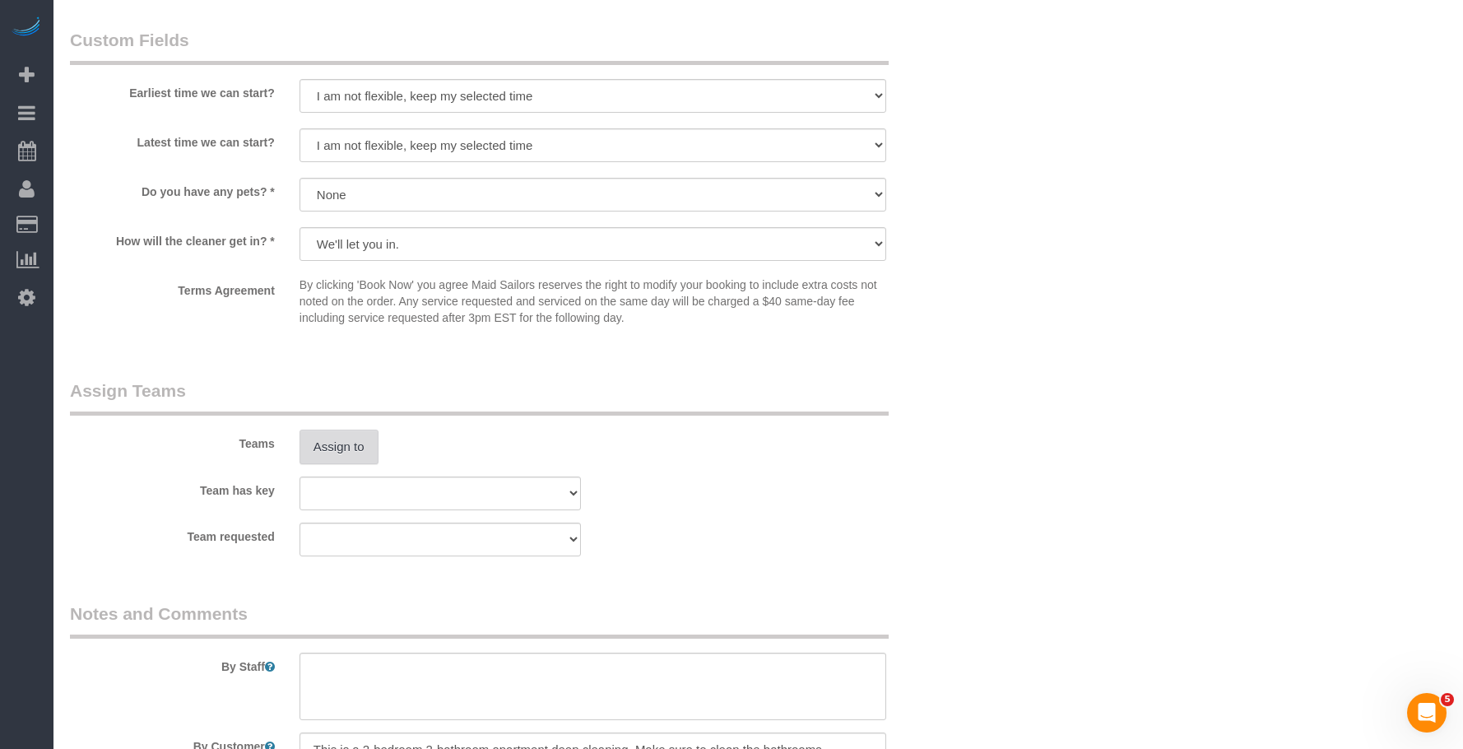
click at [338, 464] on button "Assign to" at bounding box center [339, 447] width 79 height 35
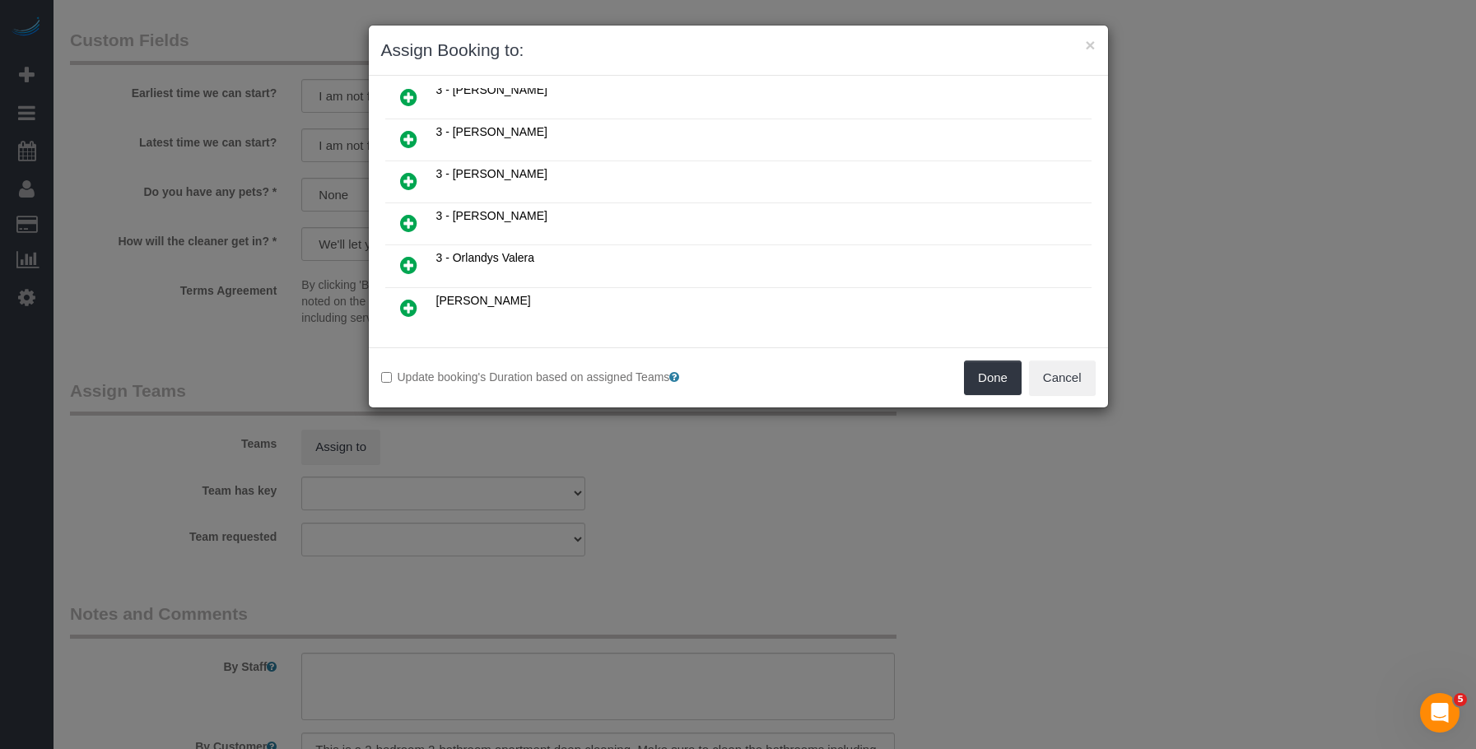
scroll to position [1304, 0]
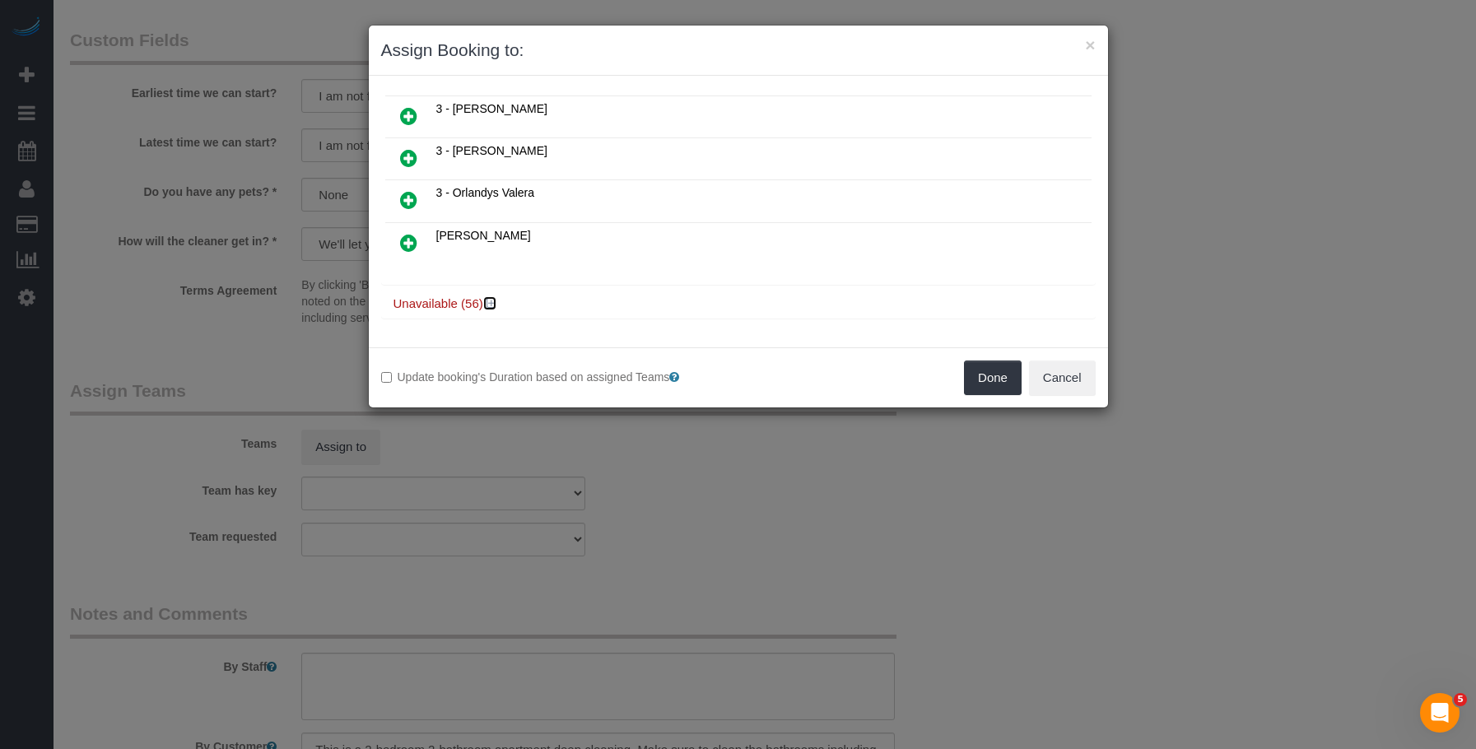
click at [491, 307] on icon at bounding box center [491, 303] width 10 height 12
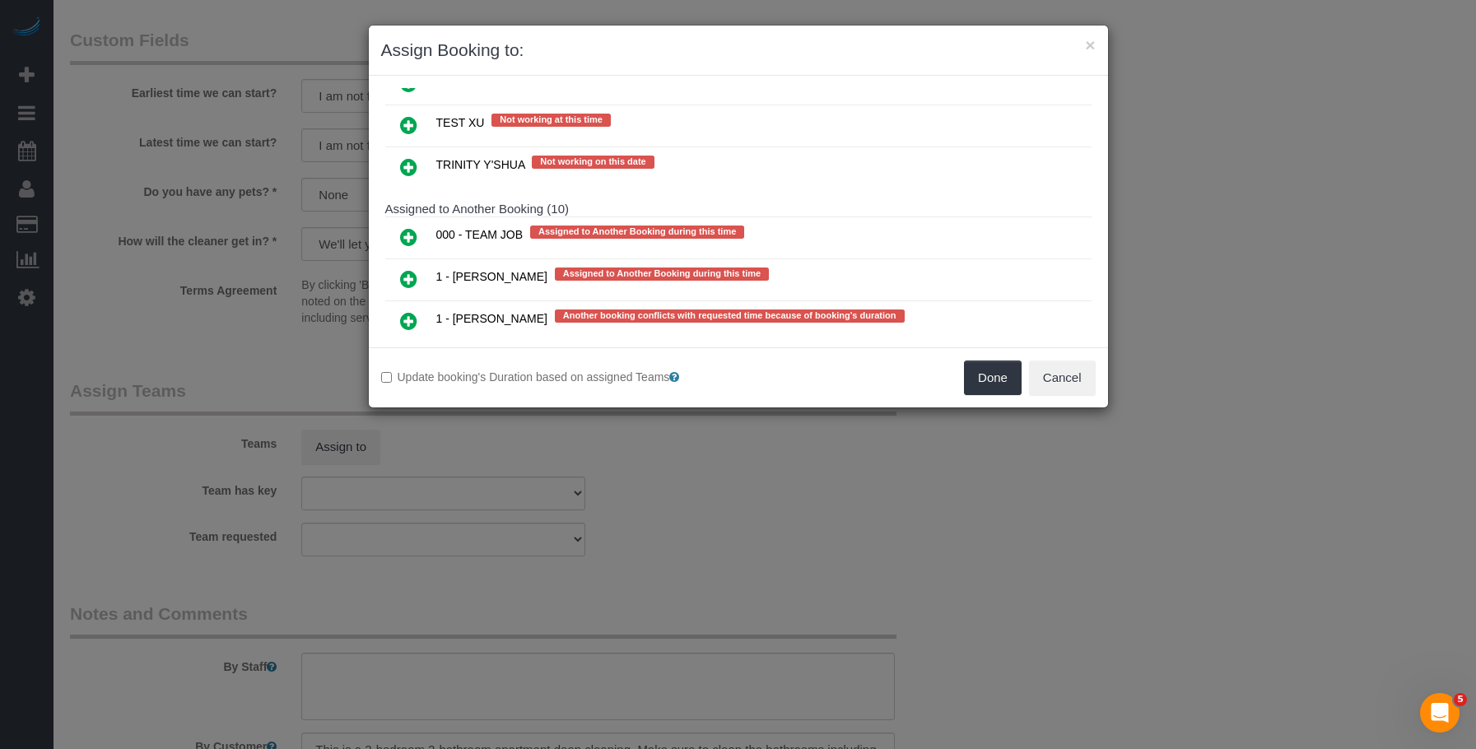
scroll to position [3375, 0]
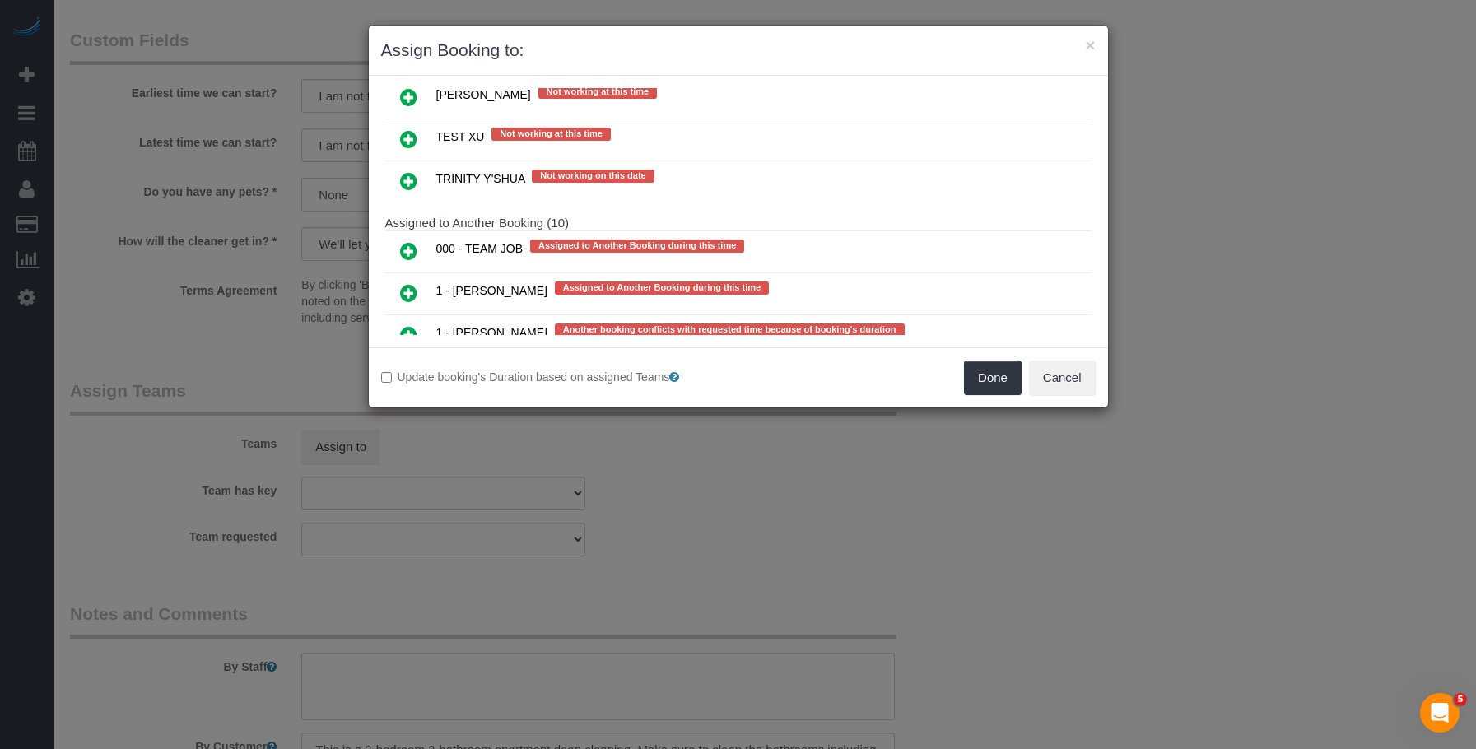
drag, startPoint x: 413, startPoint y: 250, endPoint x: 445, endPoint y: 260, distance: 33.6
click at [413, 250] on icon at bounding box center [408, 251] width 17 height 20
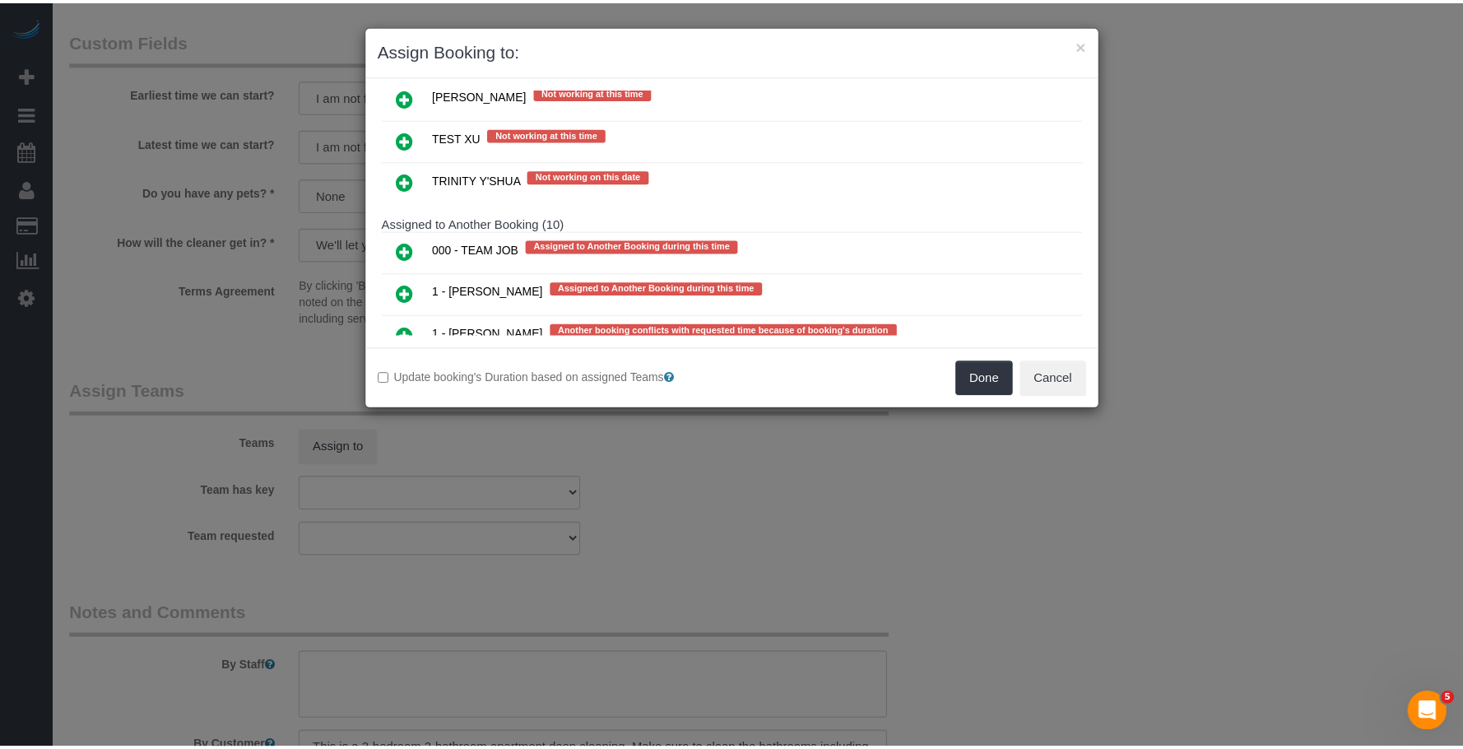
scroll to position [3414, 0]
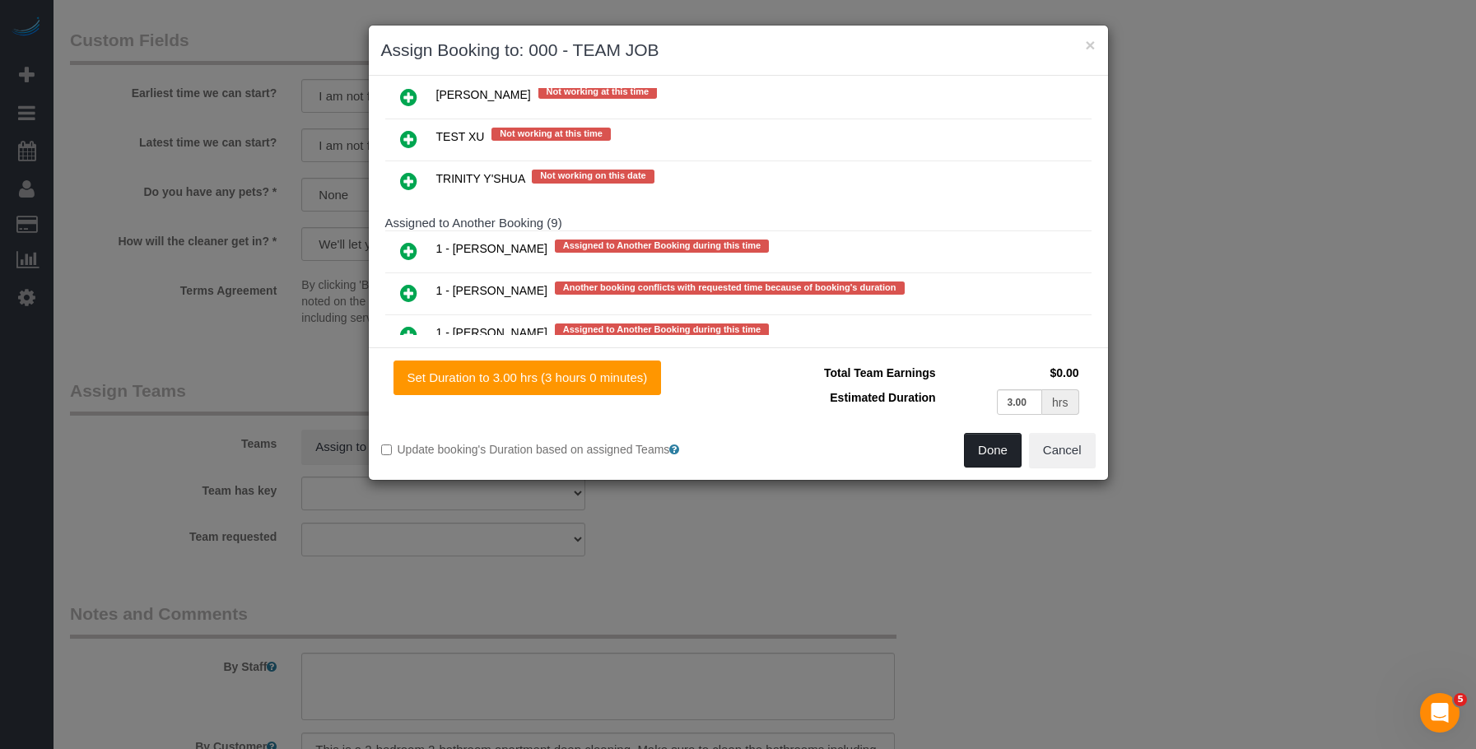
click at [984, 445] on button "Done" at bounding box center [993, 450] width 58 height 35
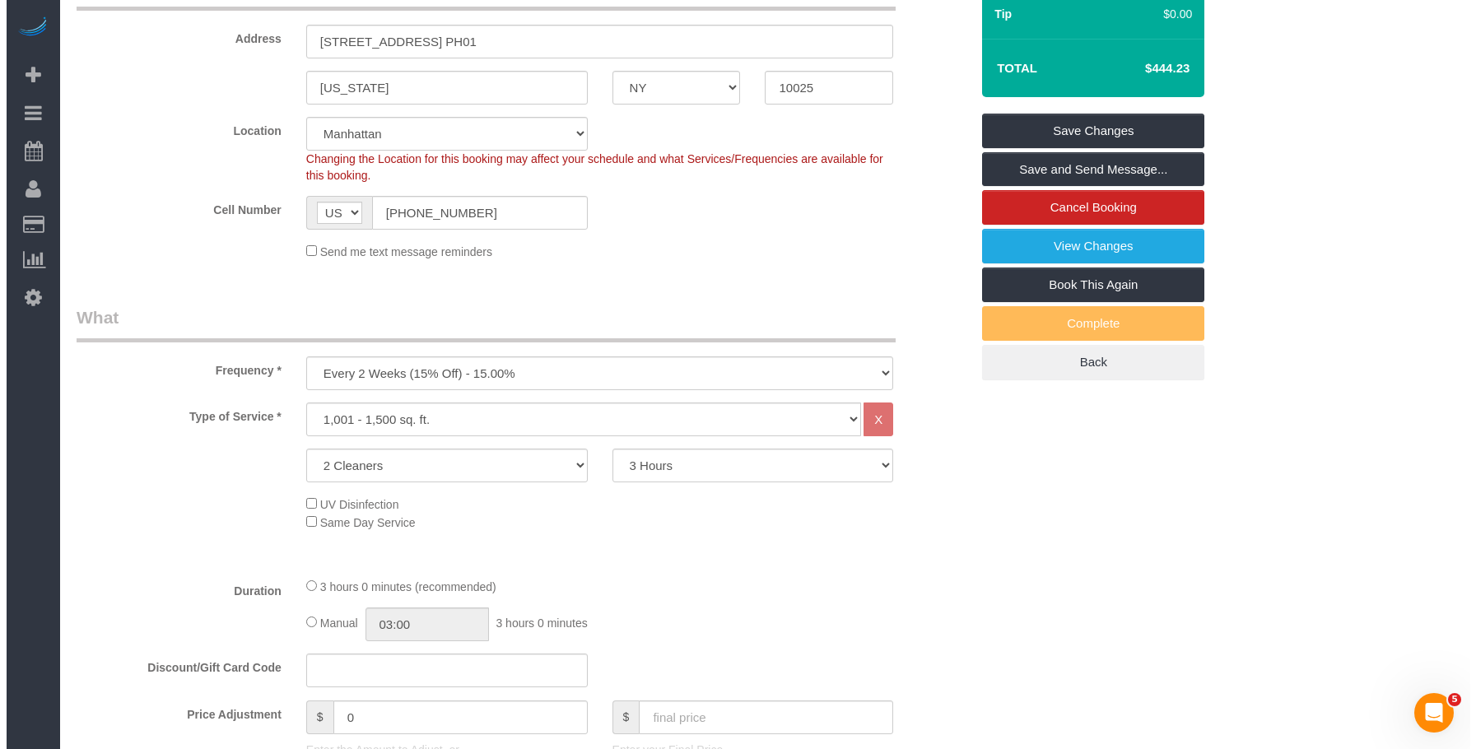
scroll to position [82, 0]
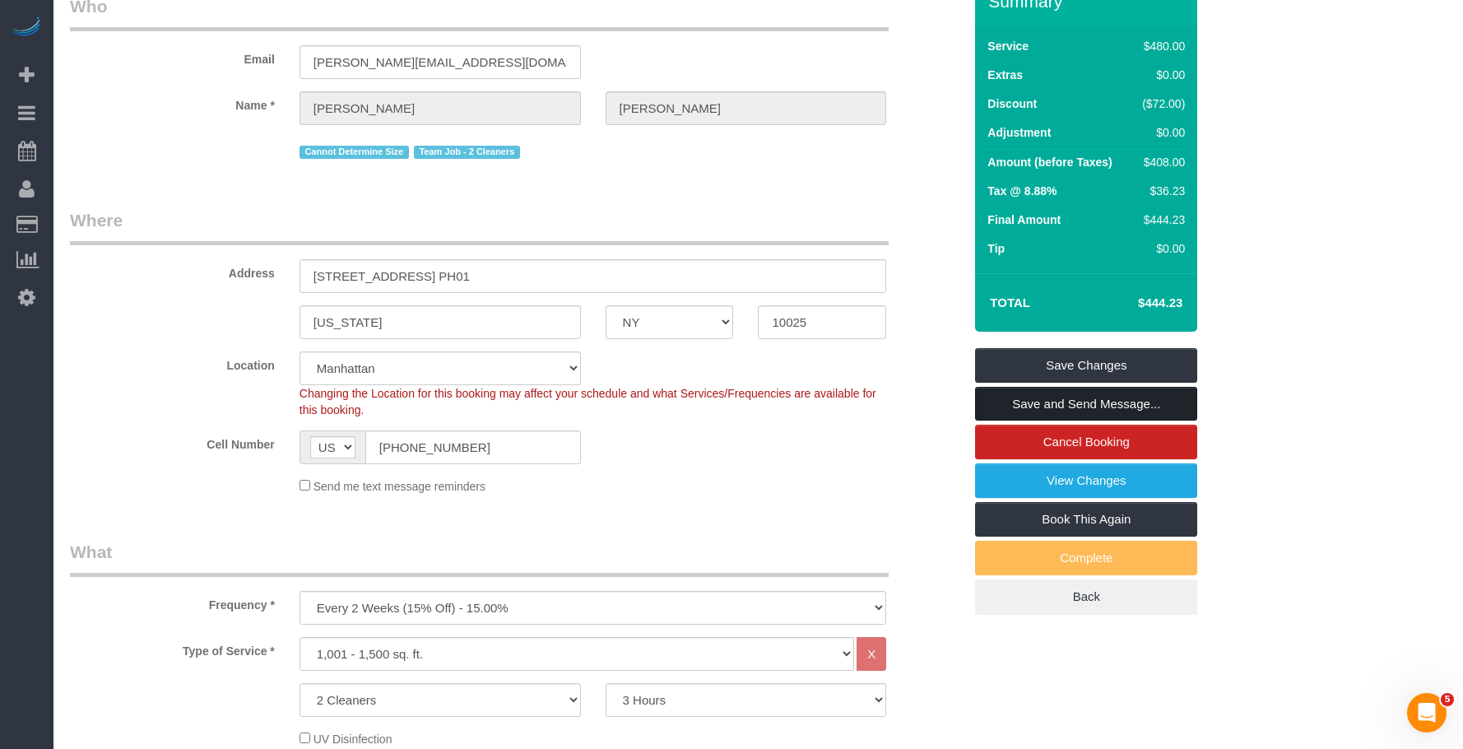
drag, startPoint x: 1154, startPoint y: 422, endPoint x: 1131, endPoint y: 432, distance: 25.1
click at [1154, 421] on link "Save and Send Message..." at bounding box center [1086, 404] width 222 height 35
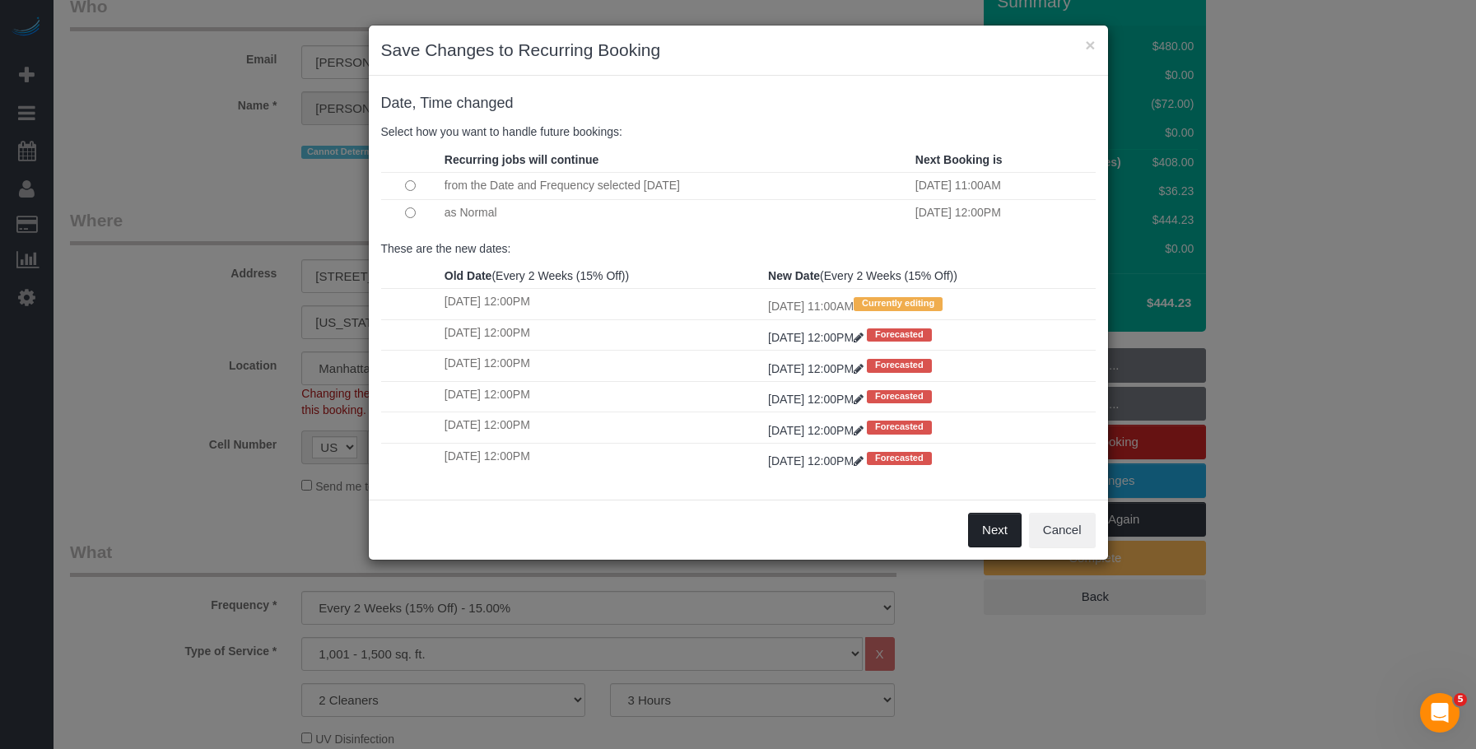
drag, startPoint x: 982, startPoint y: 520, endPoint x: 751, endPoint y: 471, distance: 236.5
click at [982, 520] on button "Next" at bounding box center [994, 530] width 53 height 35
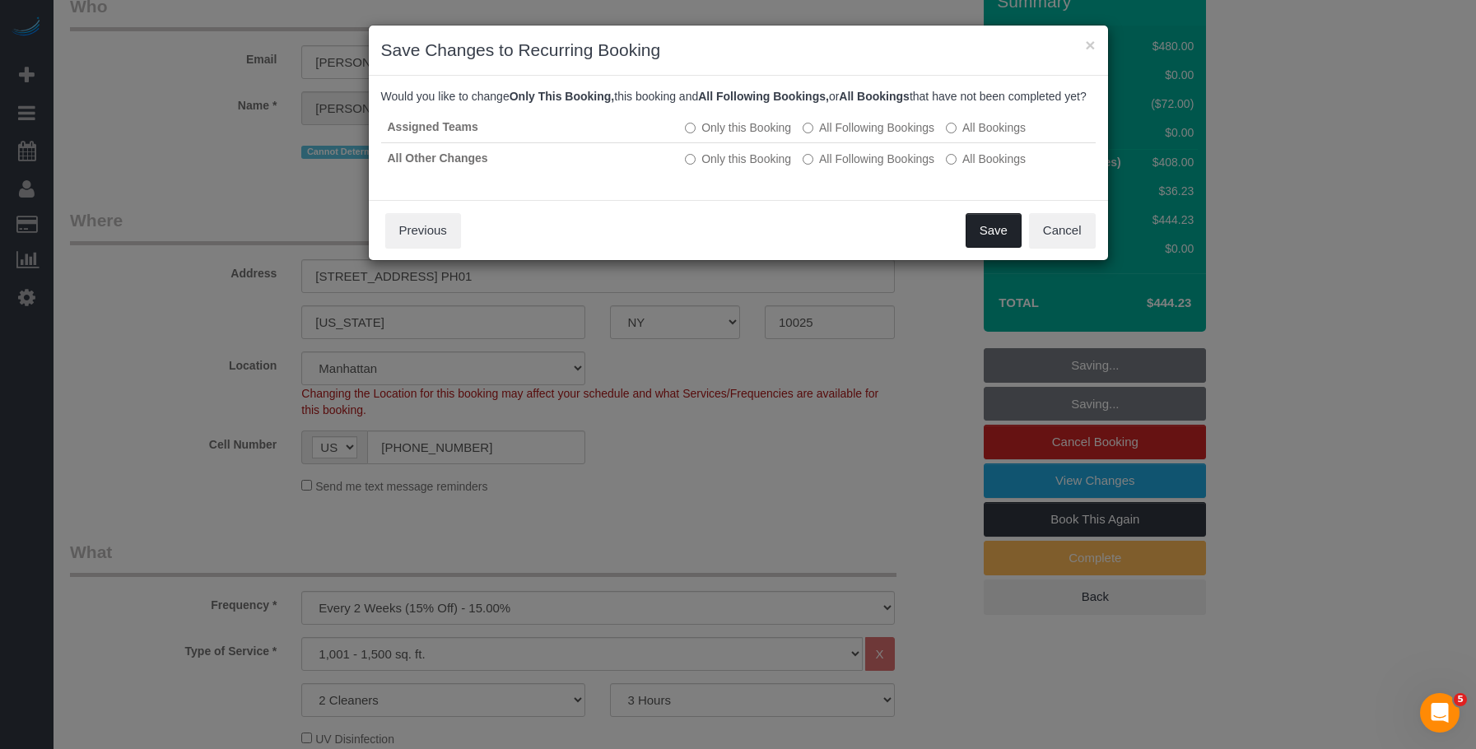
click at [987, 248] on button "Save" at bounding box center [993, 230] width 56 height 35
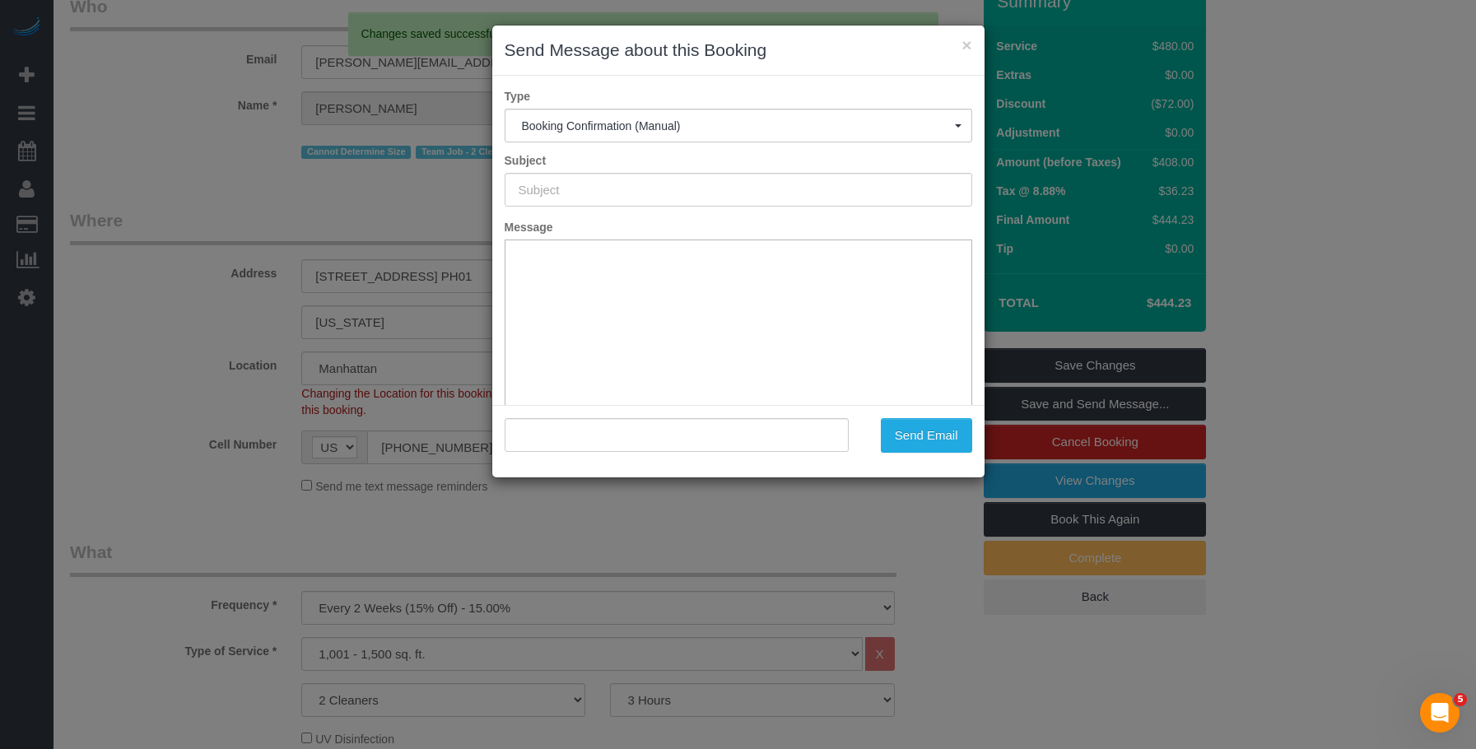
scroll to position [0, 0]
type input "Cleaning Confirmed for 09/22/2025 at 11:00am"
type input ""Roger Lopez" <r.daniel.lp04@gmail.com>"
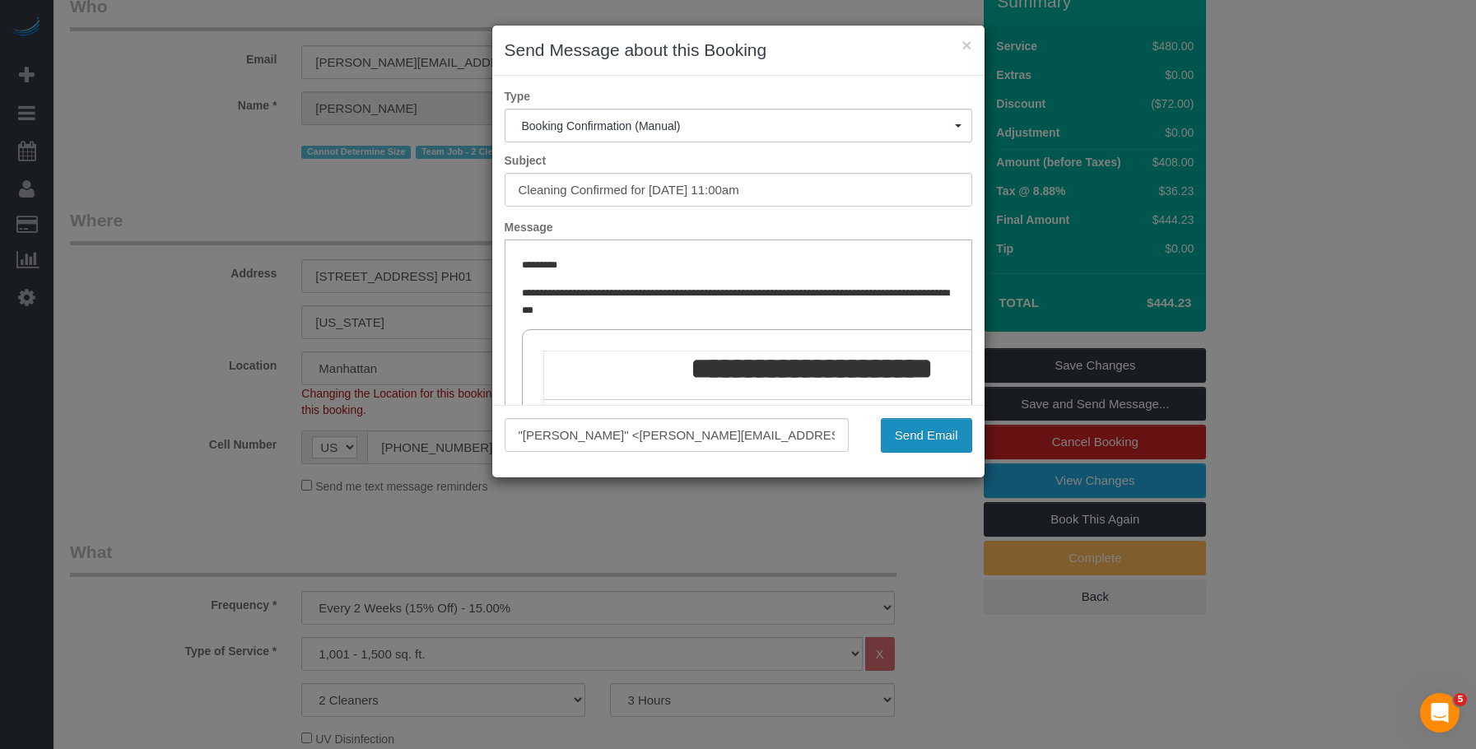
click at [947, 440] on button "Send Email" at bounding box center [926, 435] width 91 height 35
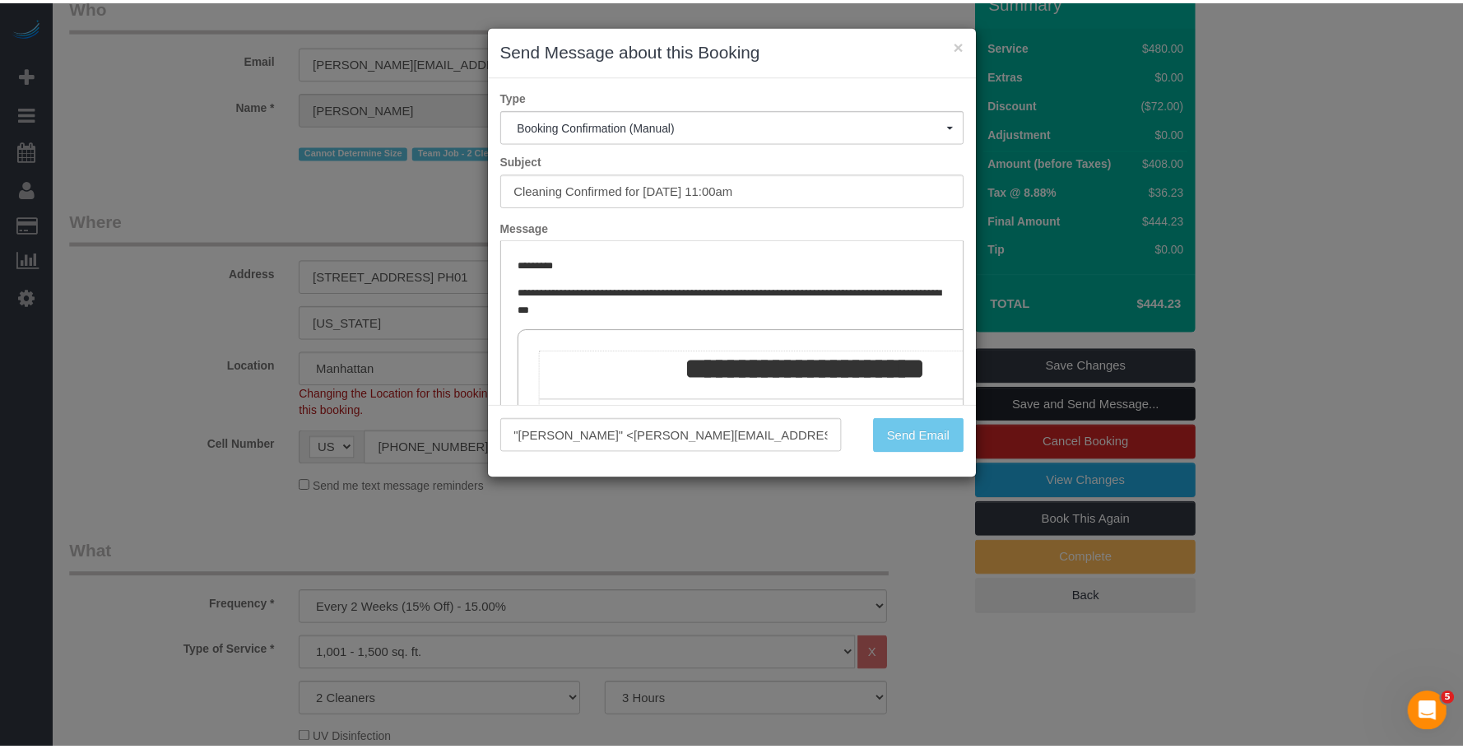
scroll to position [142, 0]
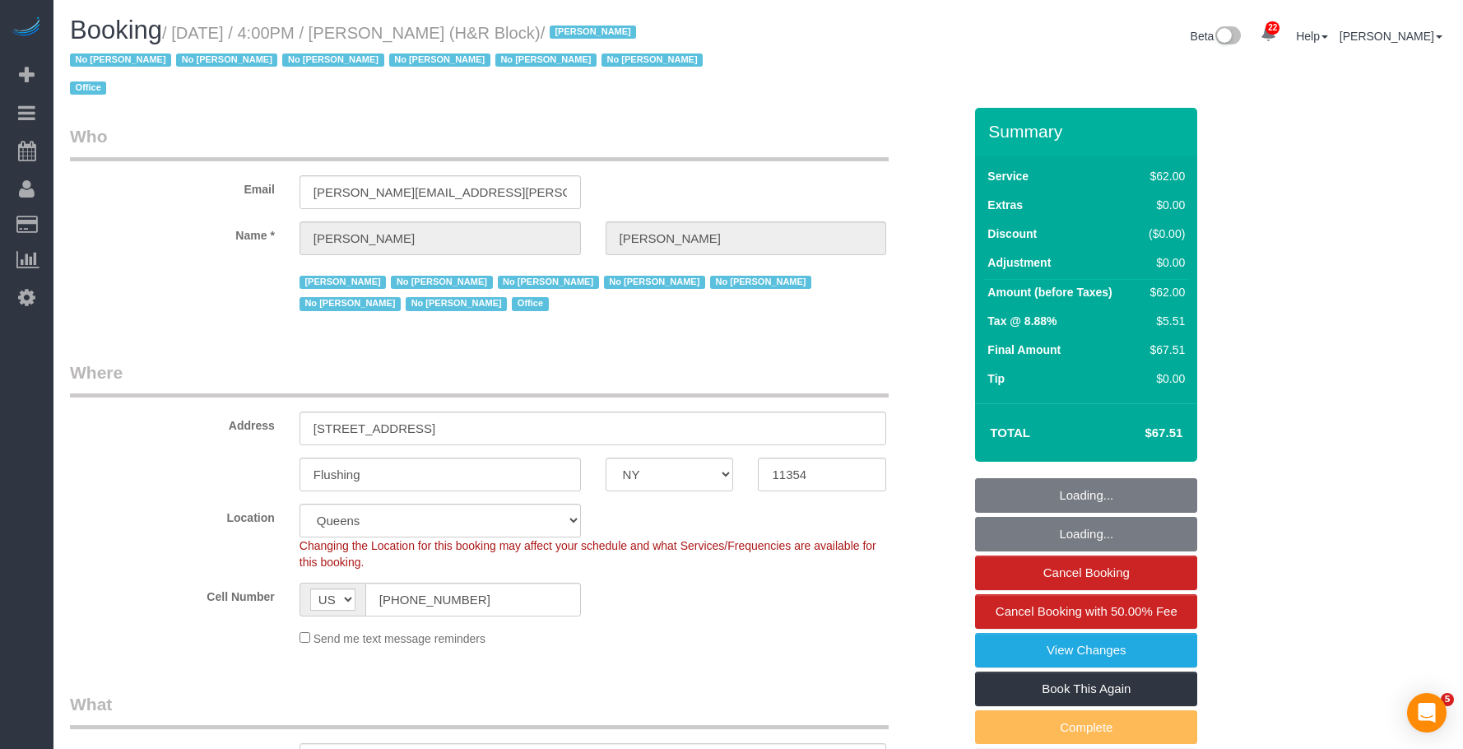
select select "NY"
select select "string:paypal"
select select "object:1468"
select select "spot1"
select select "number:89"
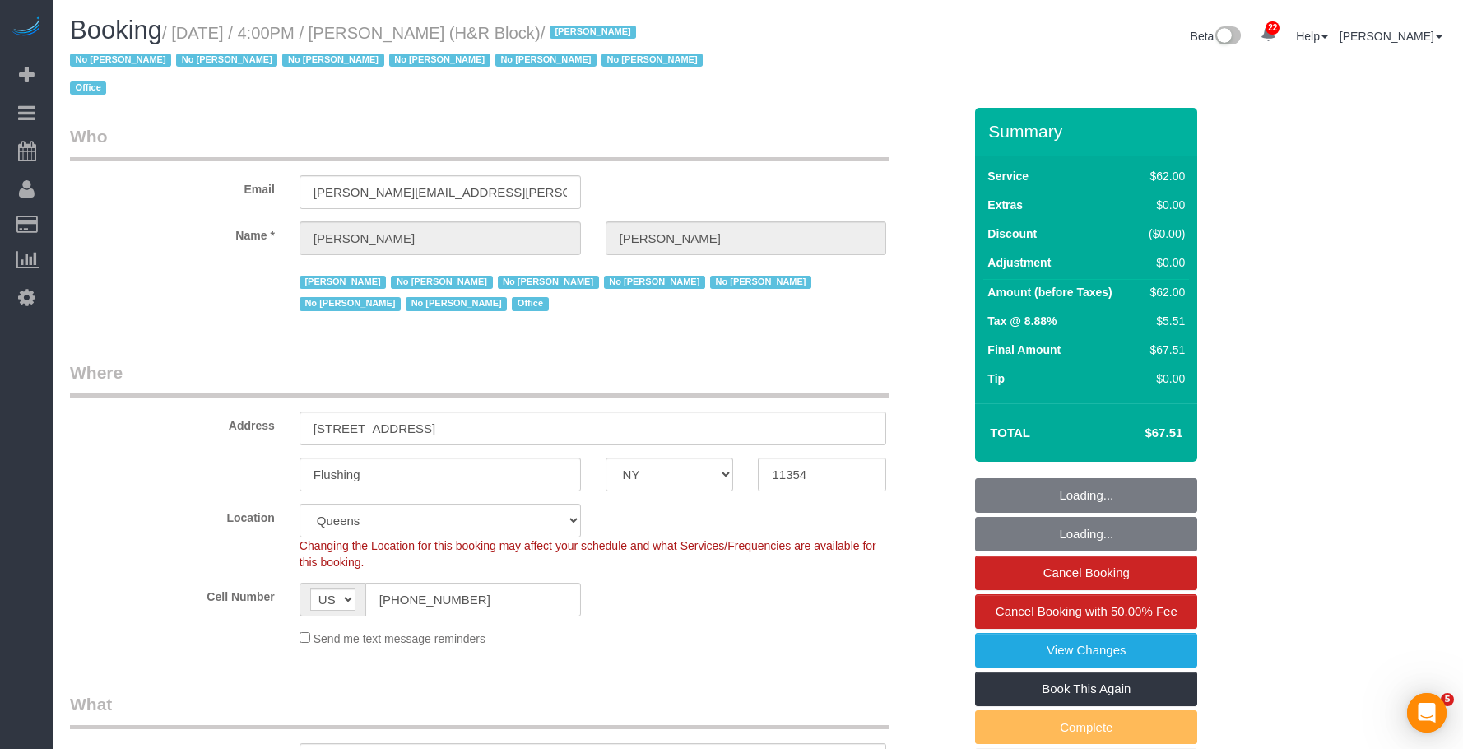
select select "number:90"
select select "number:15"
select select "number:5"
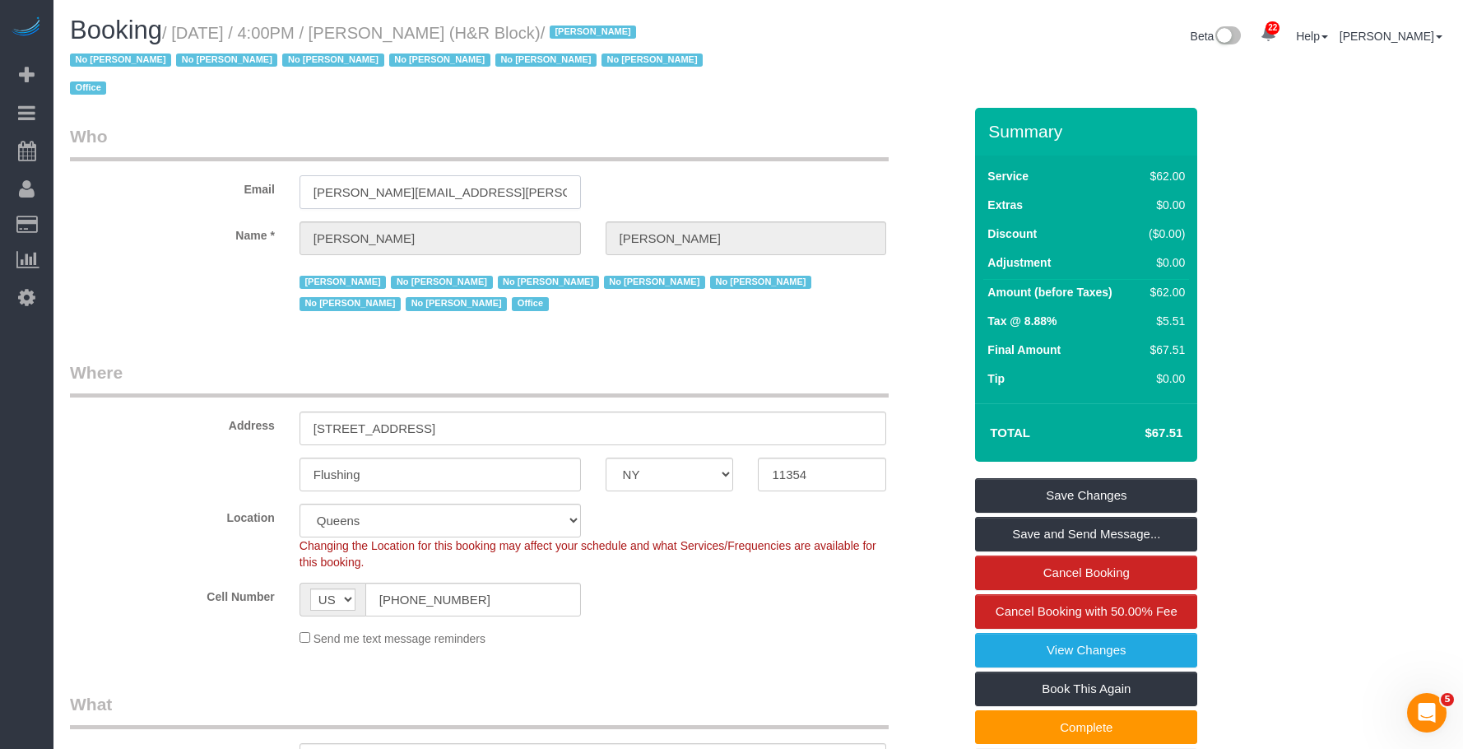
drag, startPoint x: 401, startPoint y: 171, endPoint x: 247, endPoint y: 165, distance: 154.0
click at [247, 165] on div "Email tiffany.clark@hrblock.com" at bounding box center [517, 166] width 918 height 85
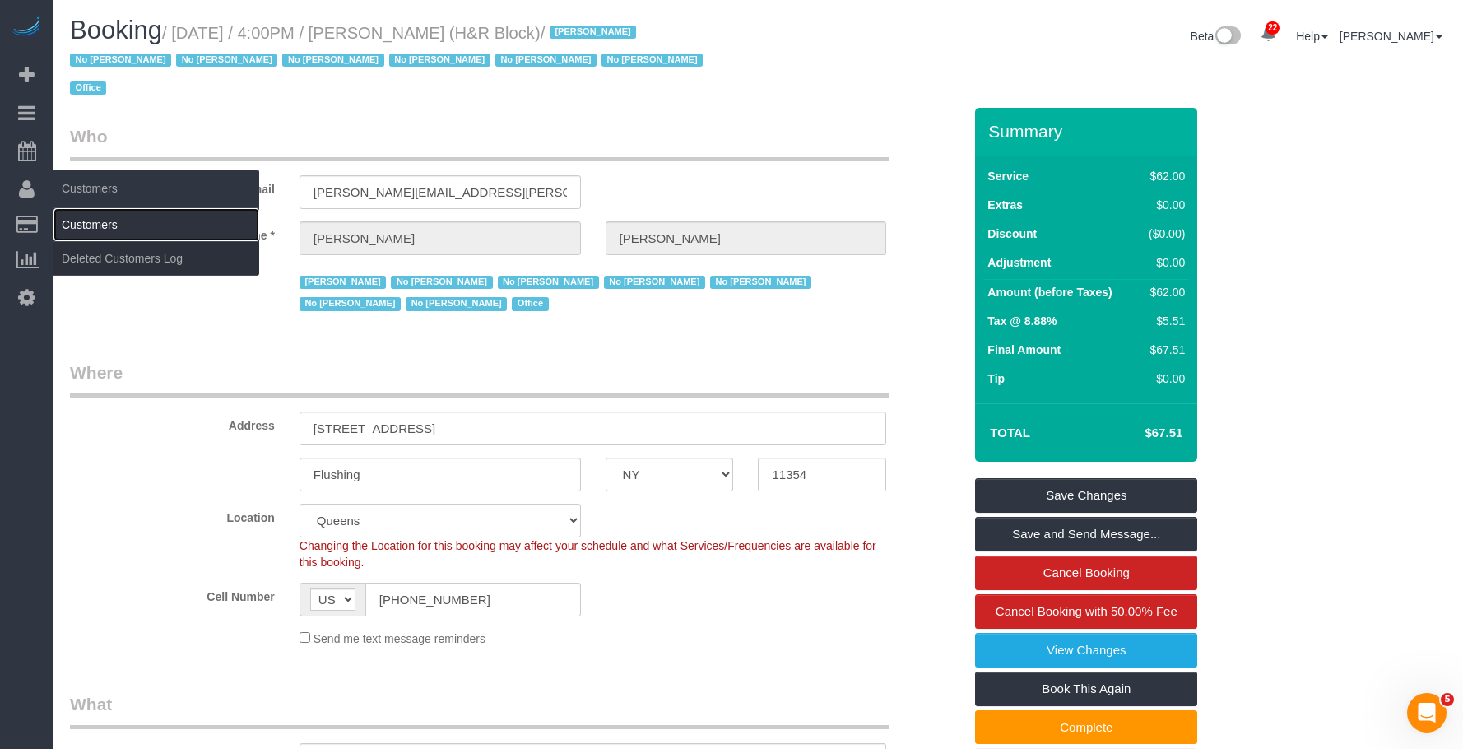
click at [102, 226] on link "Customers" at bounding box center [156, 224] width 206 height 33
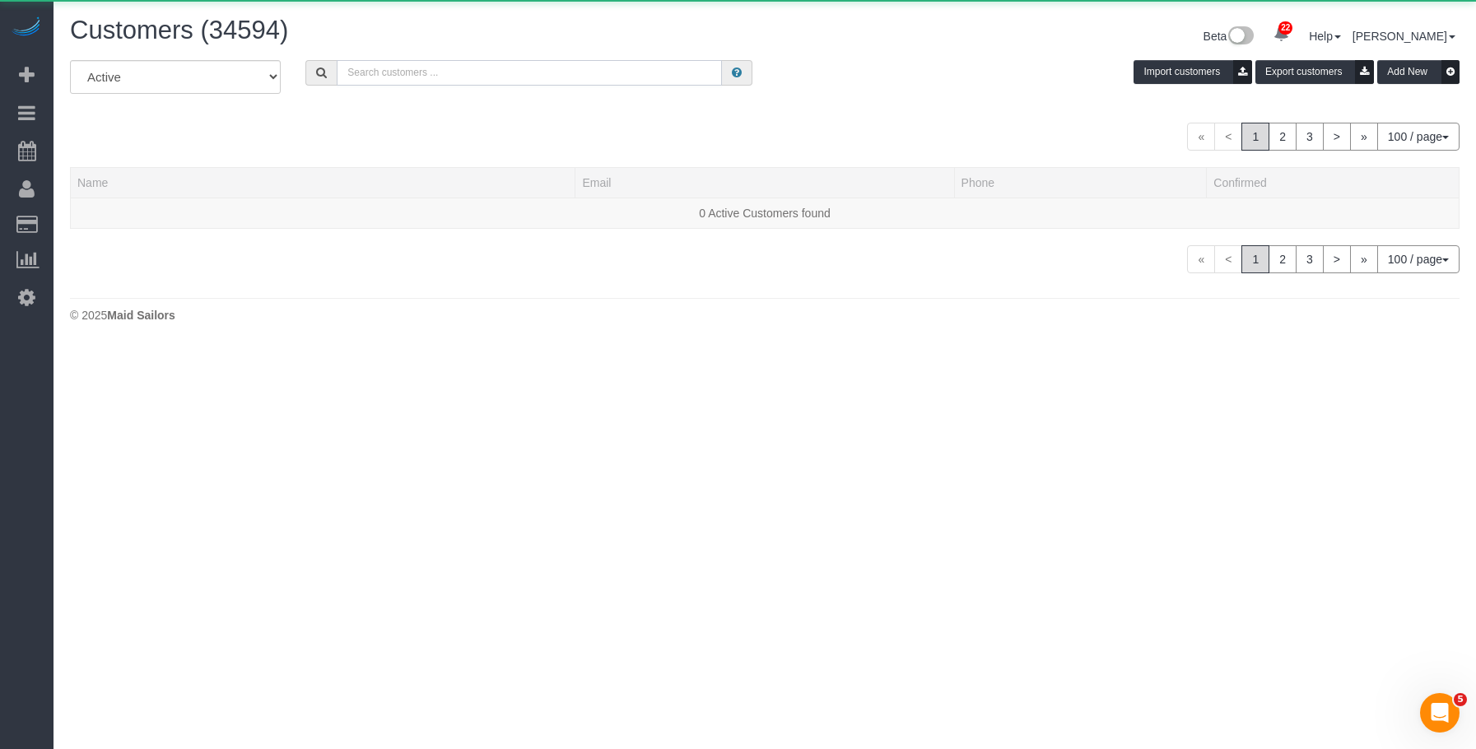
click at [622, 66] on input "text" at bounding box center [529, 73] width 385 height 26
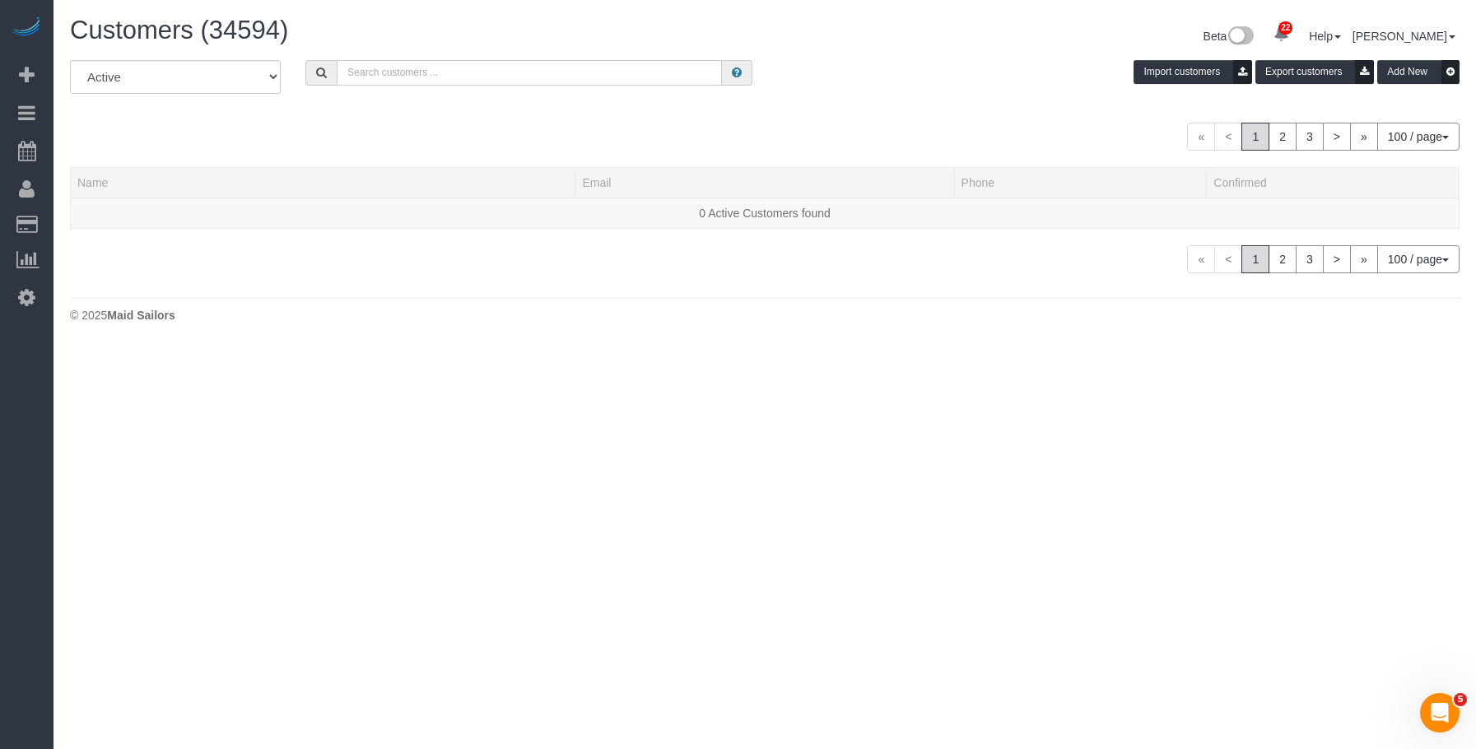
paste input "tiffany.clark@hrblock.com"
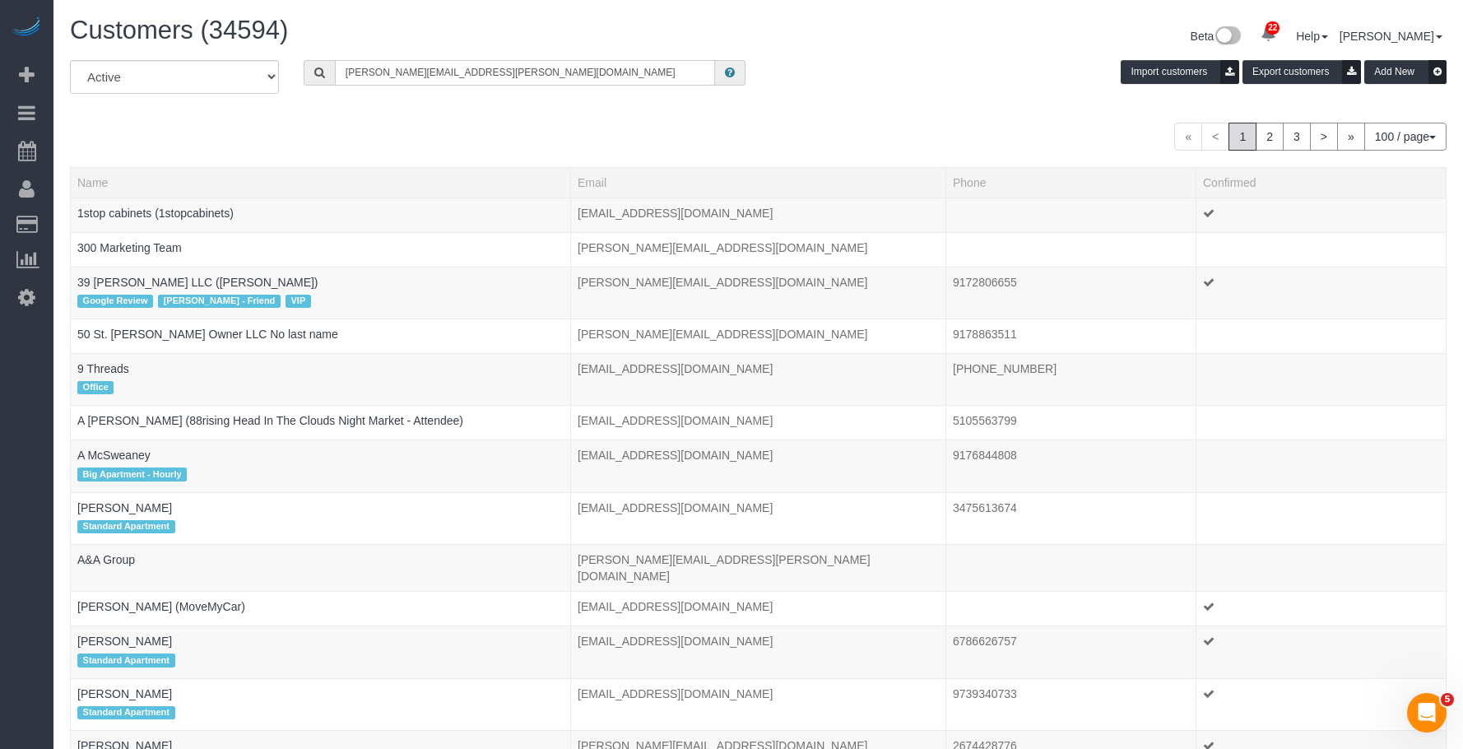
type input "tiffany.clark@hrblock.com"
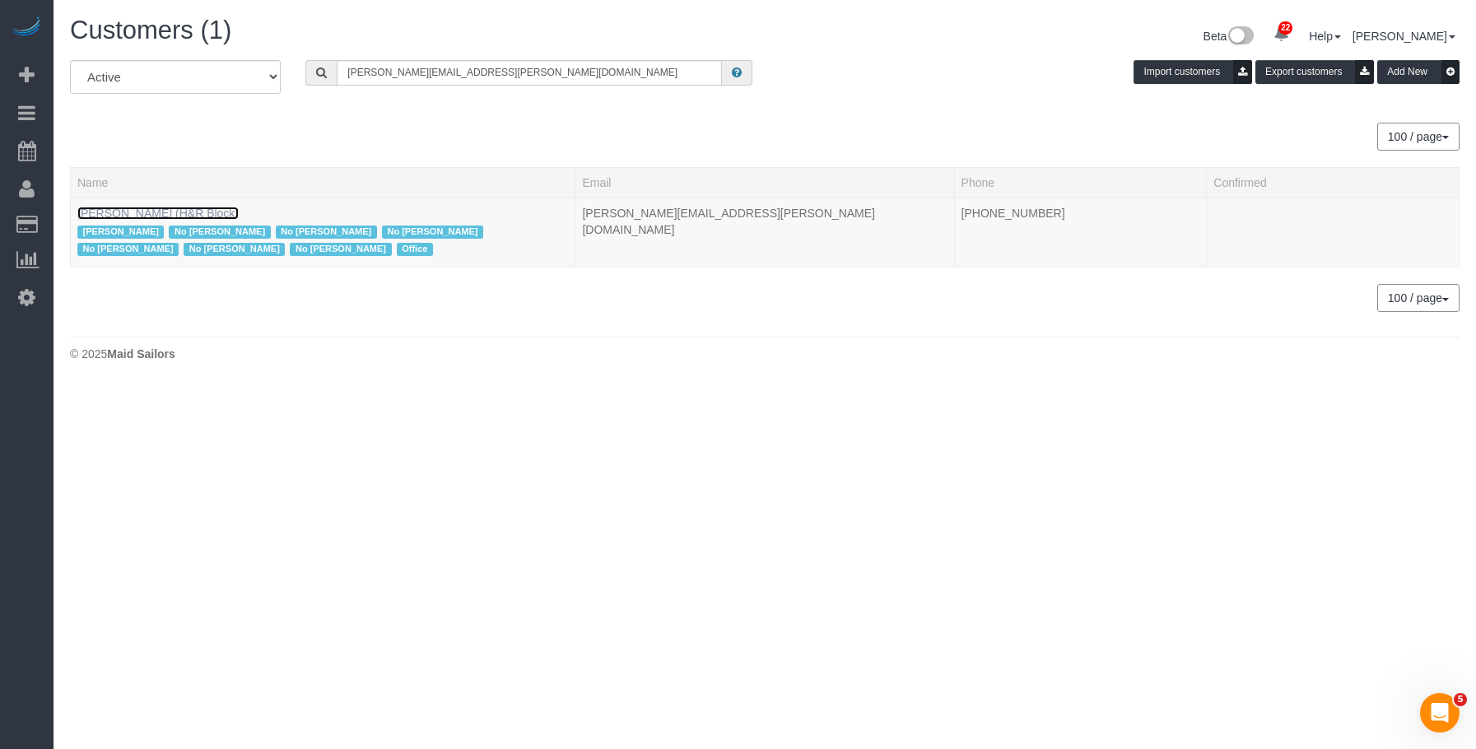
drag, startPoint x: 184, startPoint y: 214, endPoint x: 1040, endPoint y: 322, distance: 863.6
click at [184, 214] on link "Tiffany Clark (H&R Block)" at bounding box center [157, 213] width 161 height 13
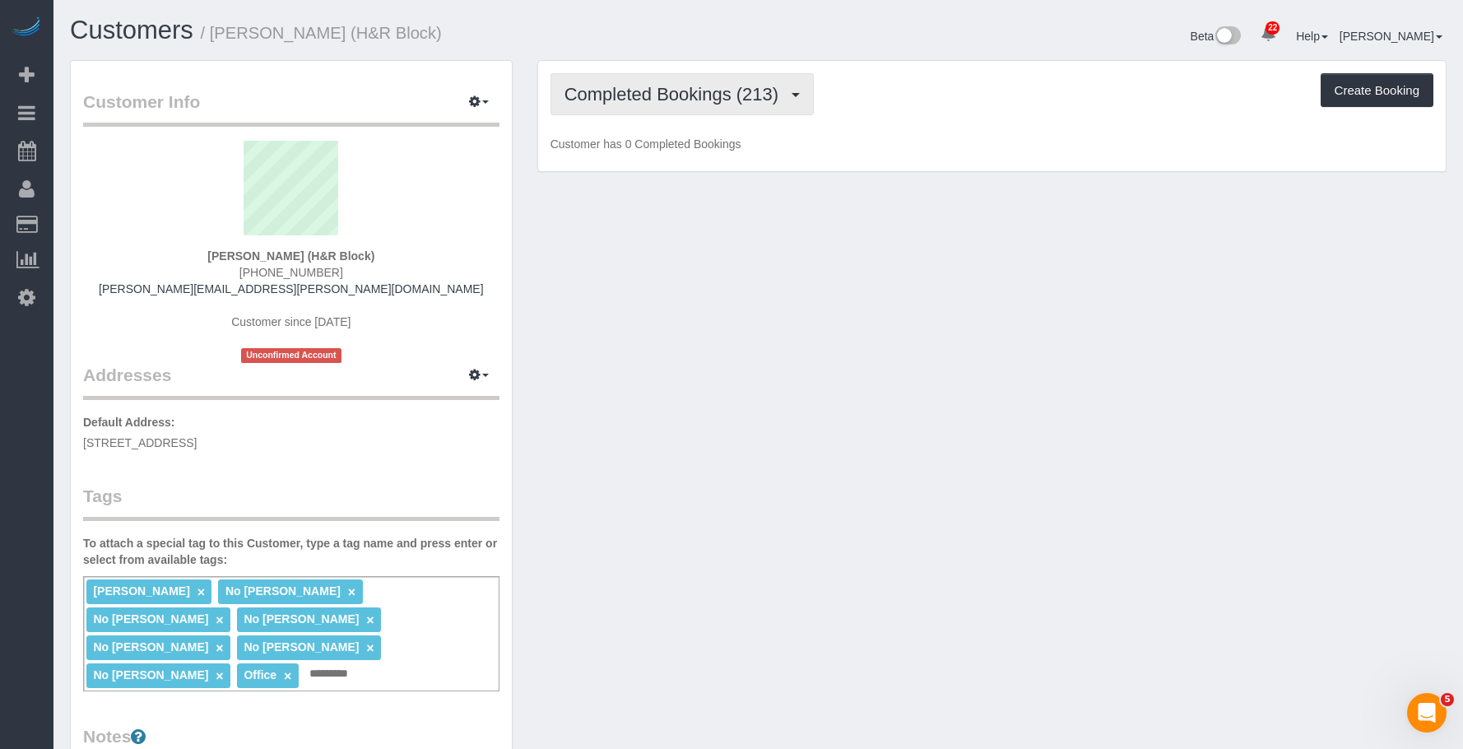
click at [681, 98] on span "Completed Bookings (213)" at bounding box center [676, 94] width 222 height 21
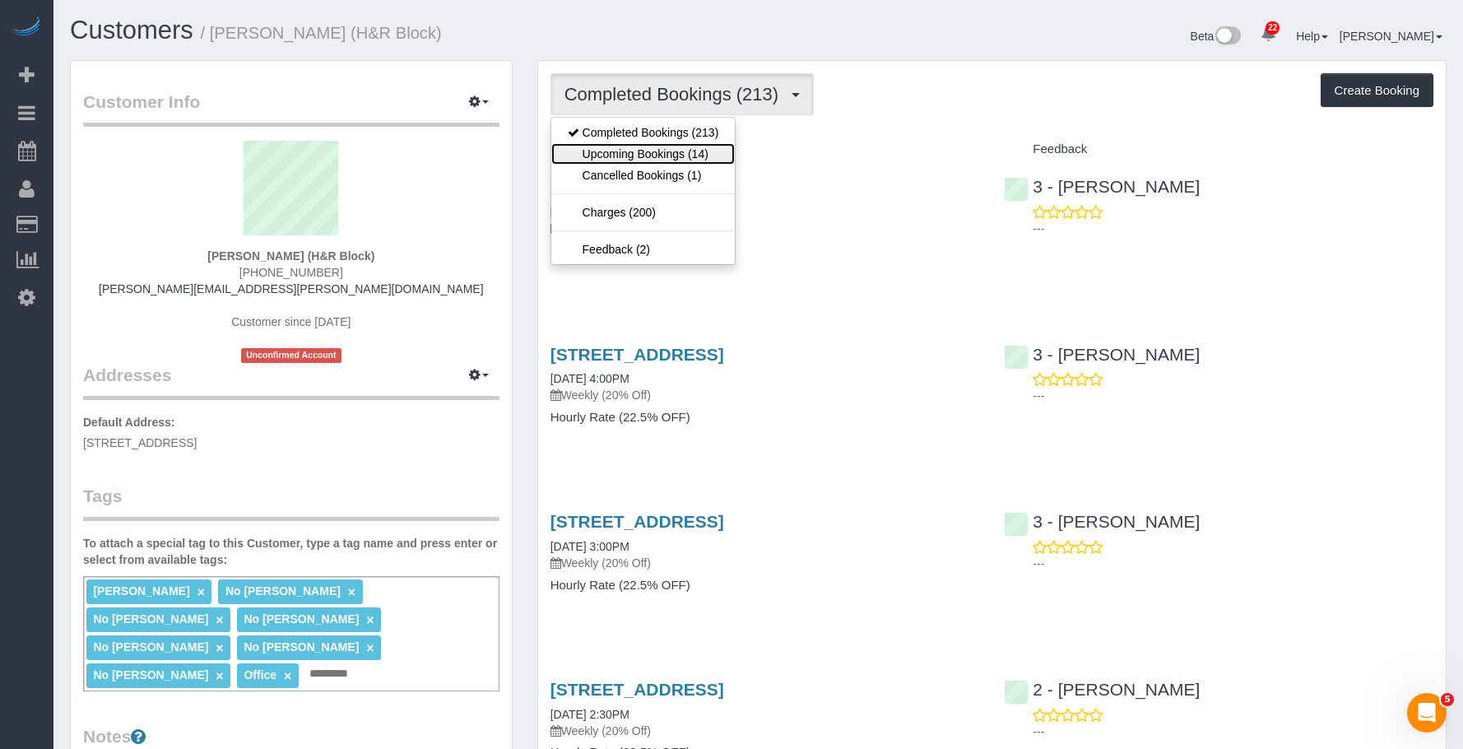
click at [675, 157] on link "Upcoming Bookings (14)" at bounding box center [643, 153] width 184 height 21
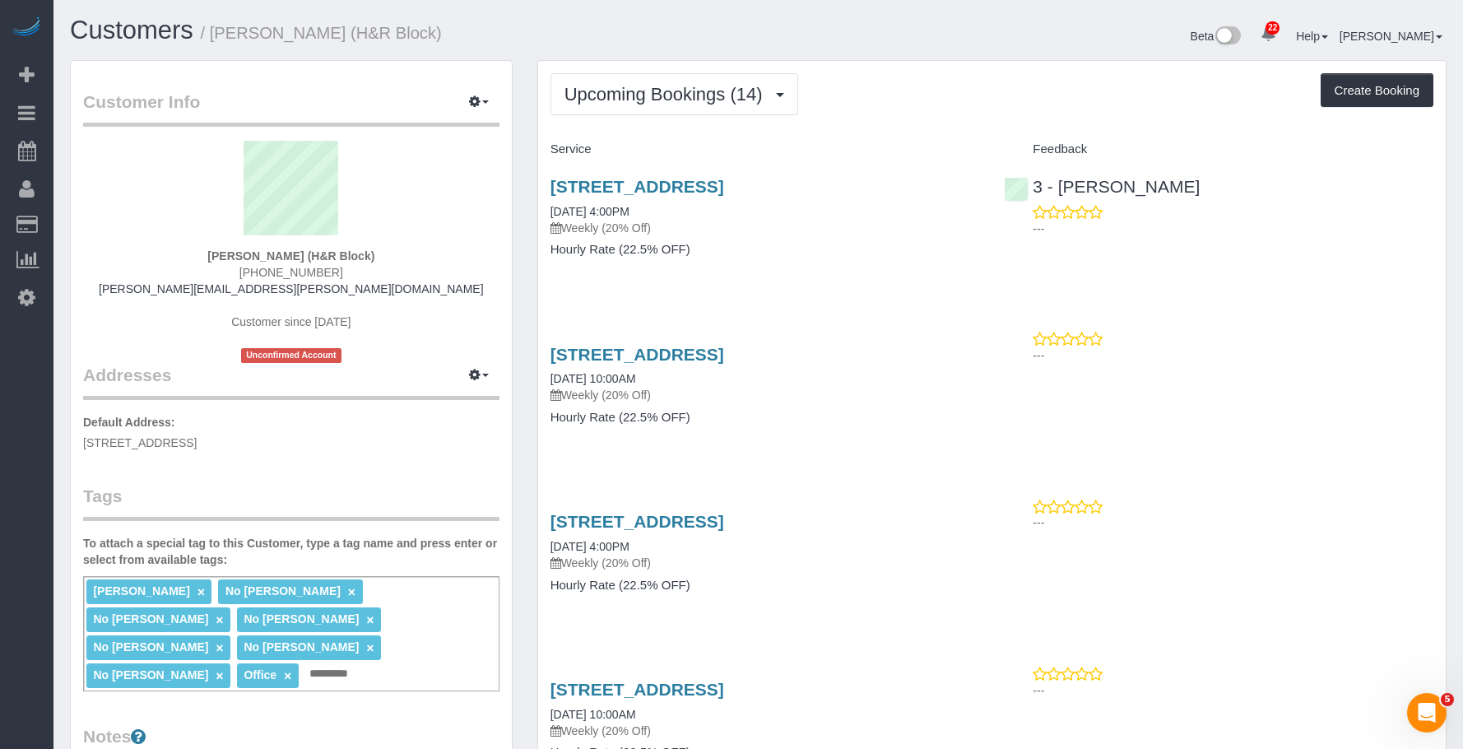
click at [839, 244] on h4 "Hourly Rate (22.5% OFF)" at bounding box center [766, 250] width 430 height 14
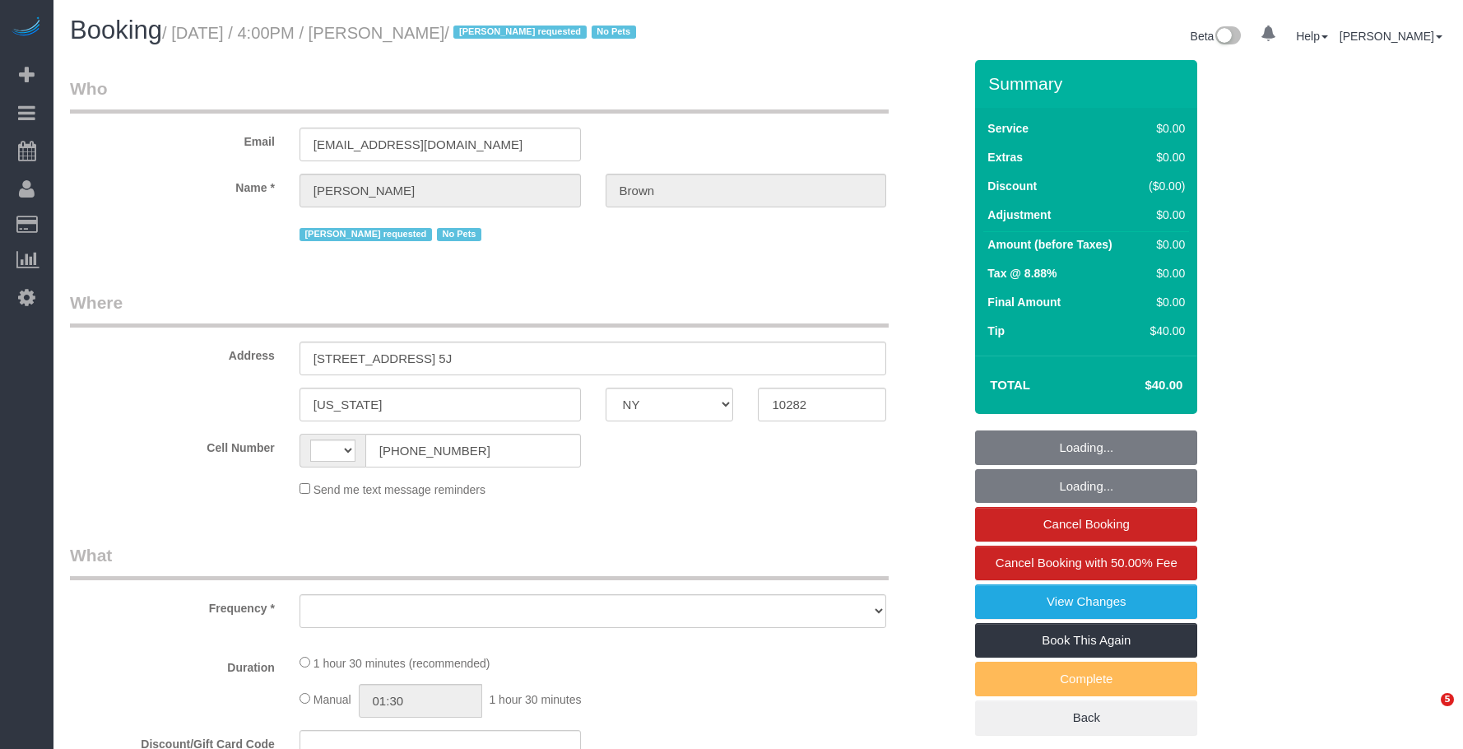
select select "NY"
select select "string:[GEOGRAPHIC_DATA]"
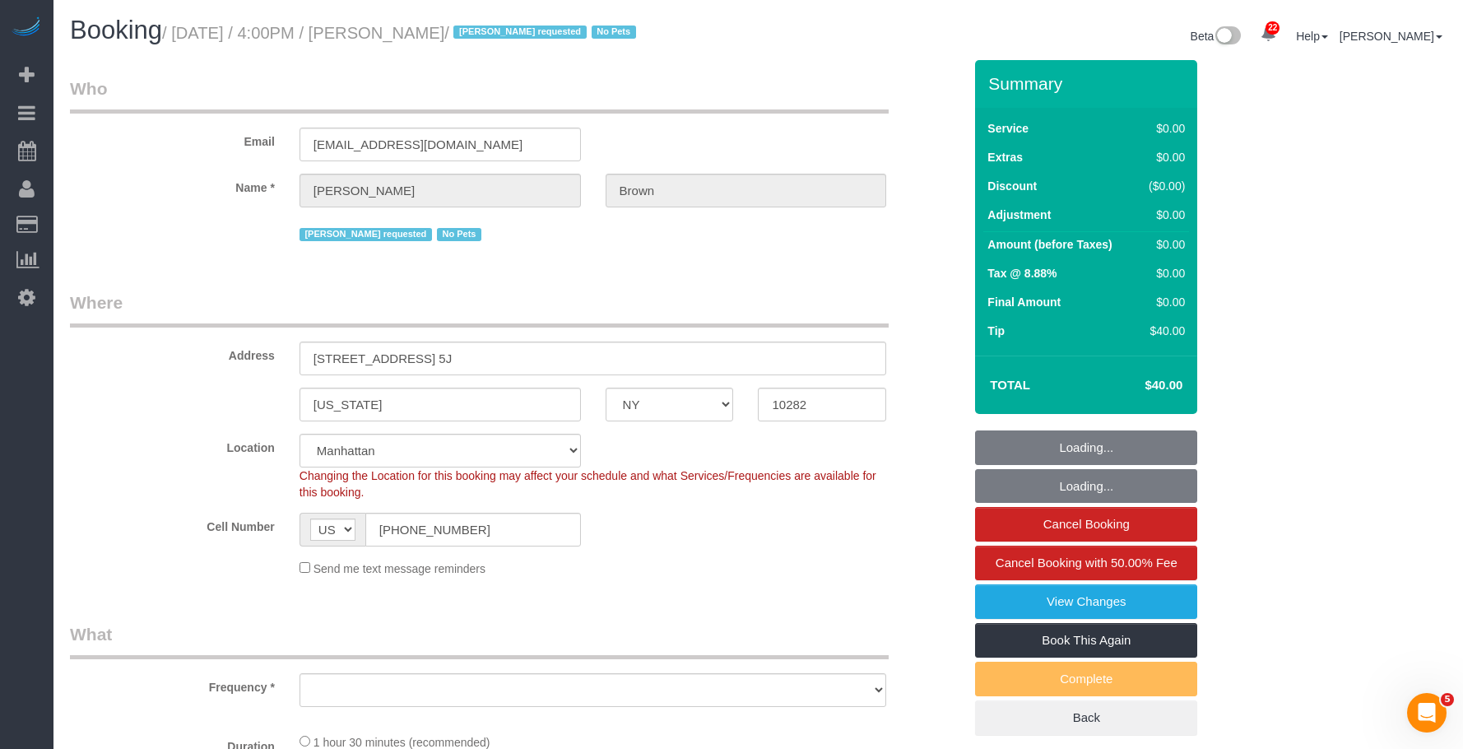
select select "string:stripe-pm_1NibPd4VGloSiKo7YVp6Yjon"
select select "number:58"
select select "number:74"
select select "number:15"
select select "number:6"
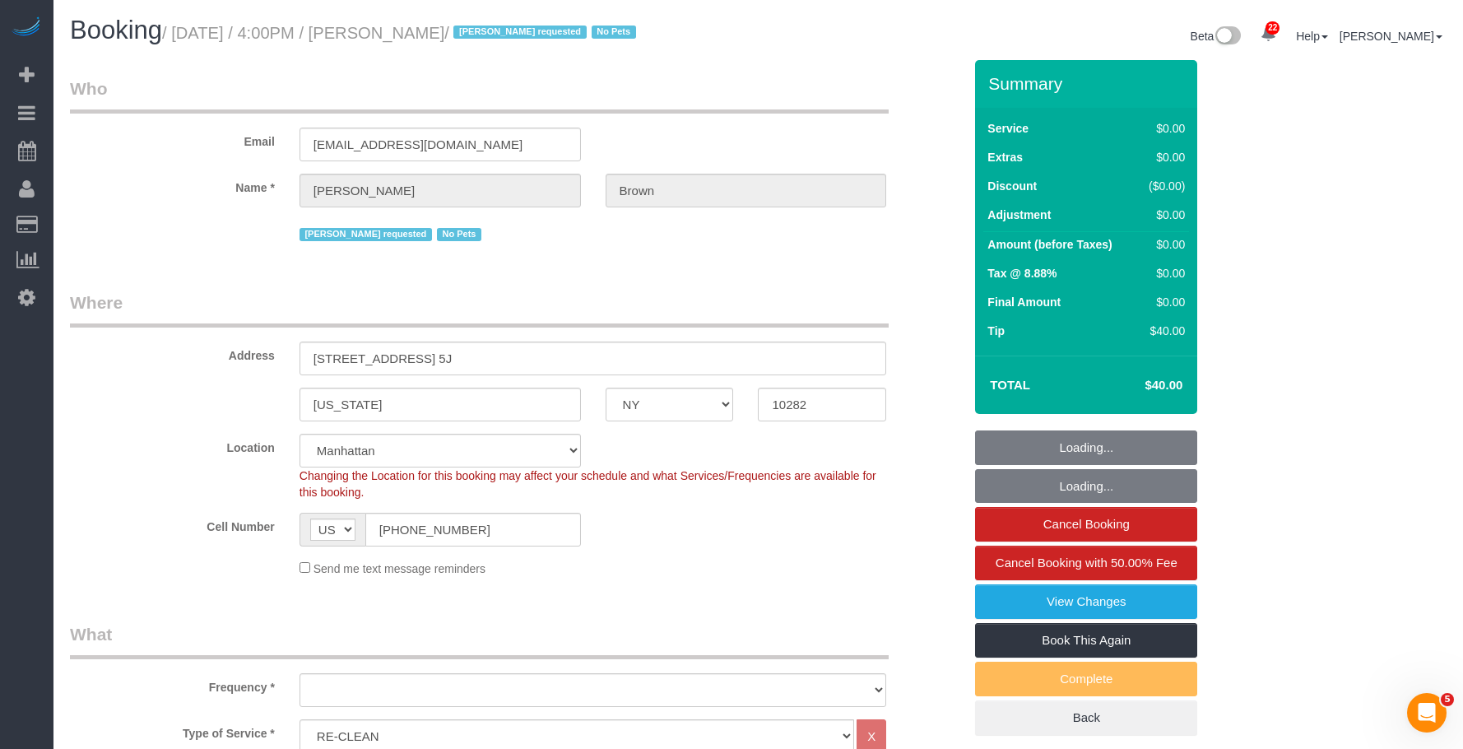
select select "object:977"
select select "spot1"
select select "object:986"
click at [594, 250] on fieldset "Who Email adrianabrown000@gmail.com Name * Adriana Brown Ana Araujo requested N…" at bounding box center [516, 167] width 893 height 181
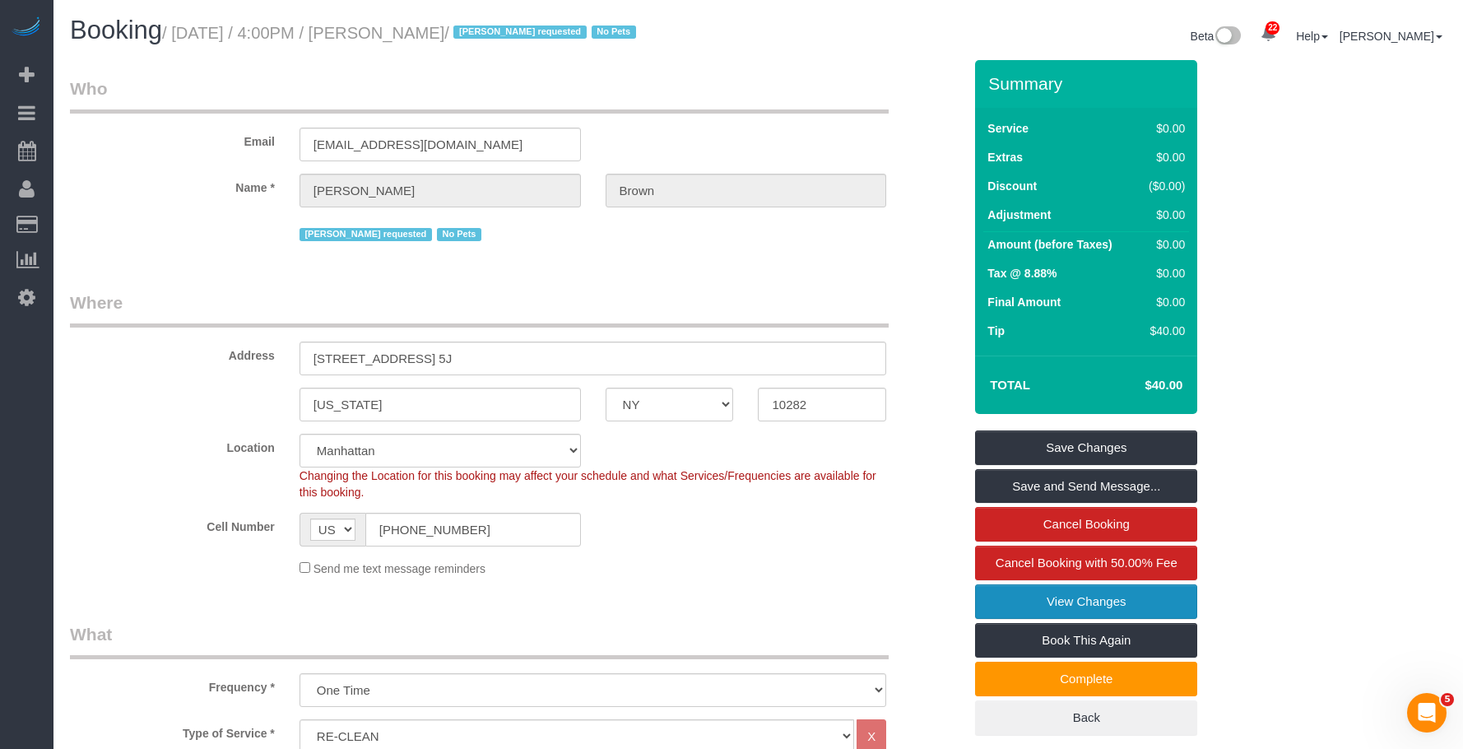
click at [1008, 600] on link "View Changes" at bounding box center [1086, 601] width 222 height 35
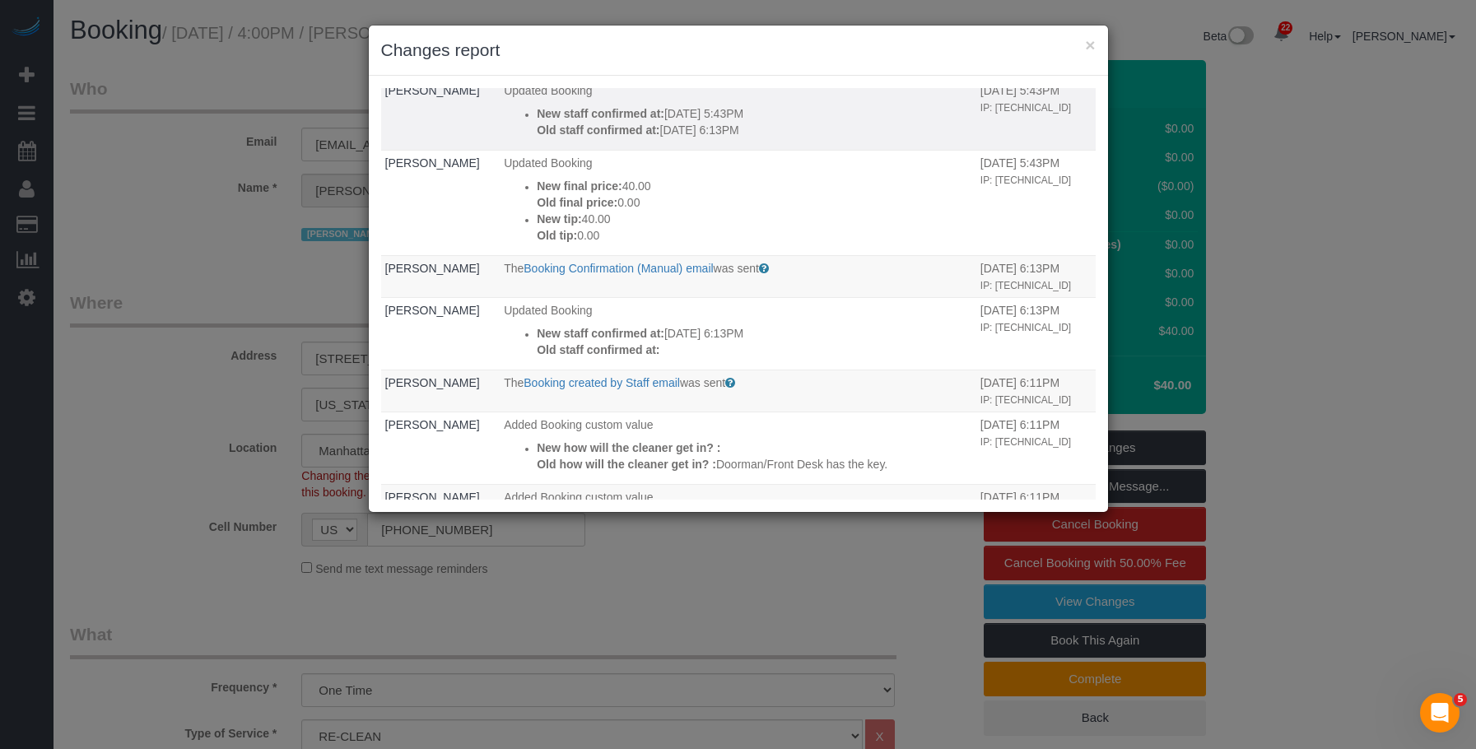
scroll to position [50, 0]
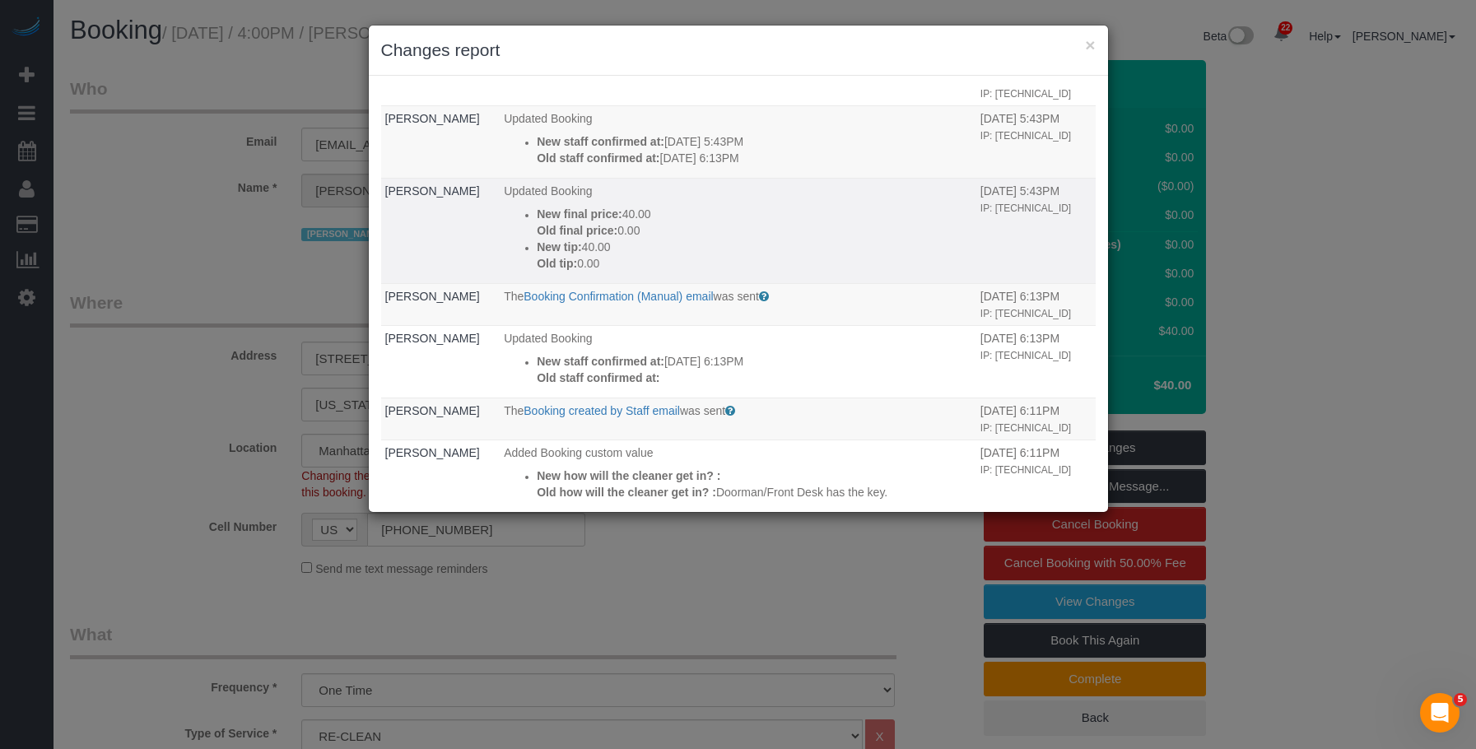
drag, startPoint x: 577, startPoint y: 261, endPoint x: 632, endPoint y: 258, distance: 55.2
click at [631, 255] on p "New tip: 40.00" at bounding box center [754, 247] width 435 height 16
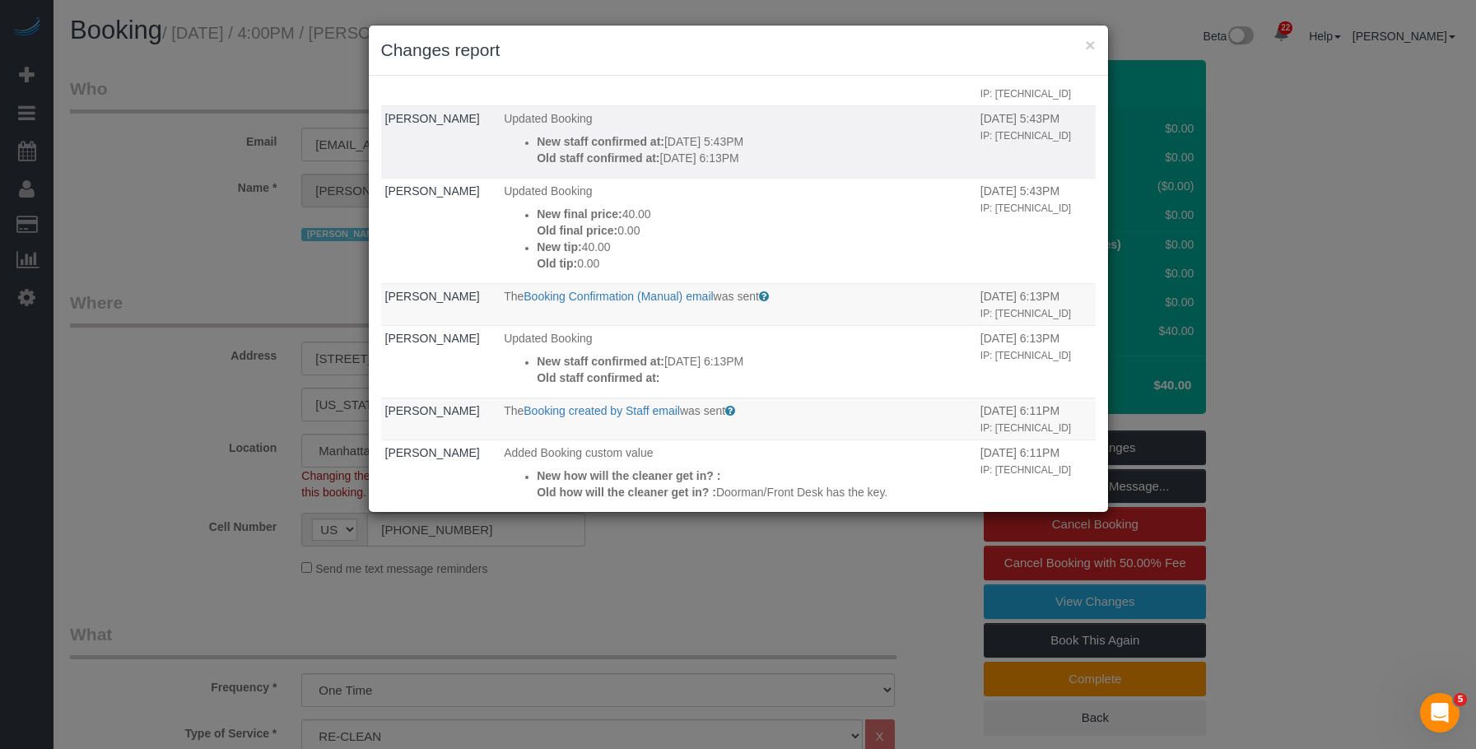
scroll to position [0, 0]
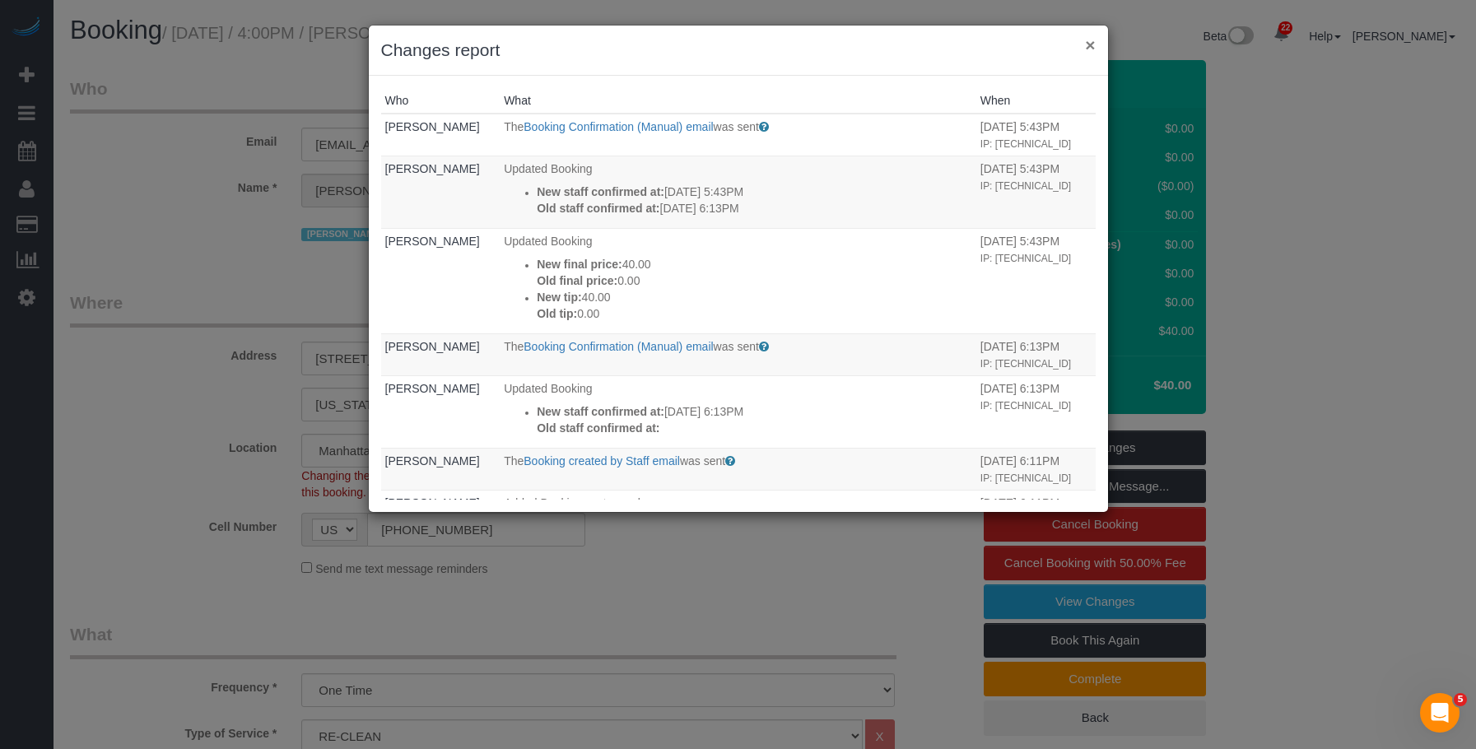
click at [1091, 43] on button "×" at bounding box center [1090, 44] width 10 height 17
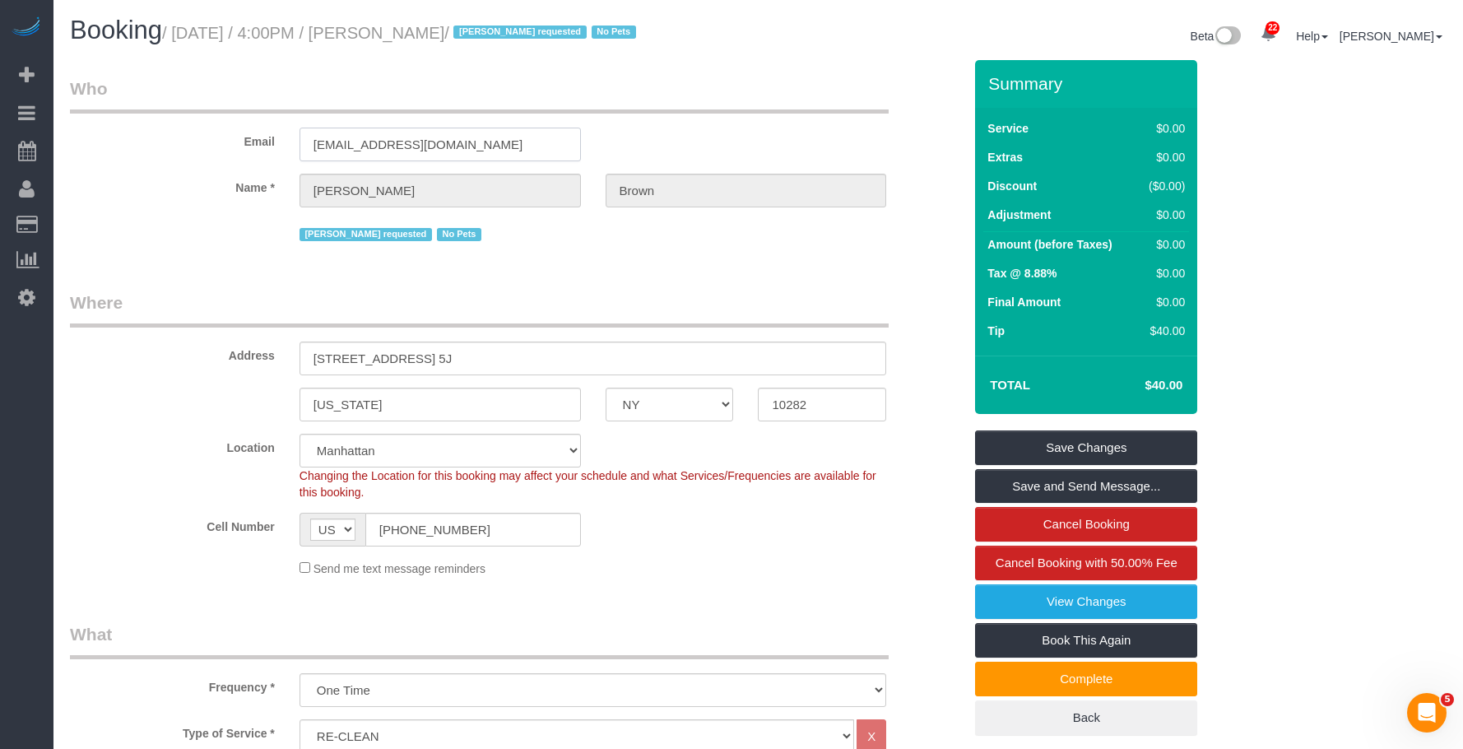
drag, startPoint x: 392, startPoint y: 179, endPoint x: 152, endPoint y: 117, distance: 247.5
click at [152, 117] on div "Email adrianabrown000@gmail.com" at bounding box center [517, 119] width 918 height 85
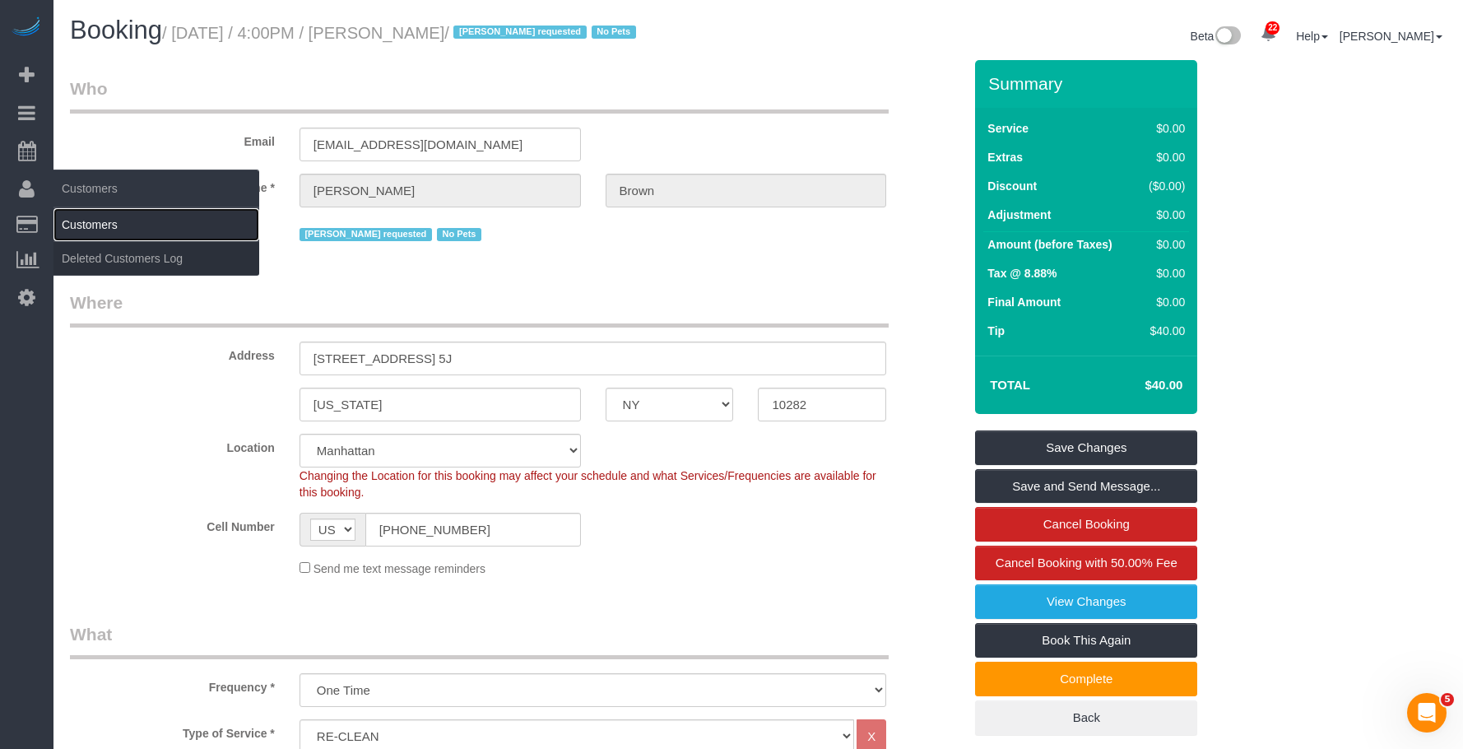
click at [101, 220] on link "Customers" at bounding box center [156, 224] width 206 height 33
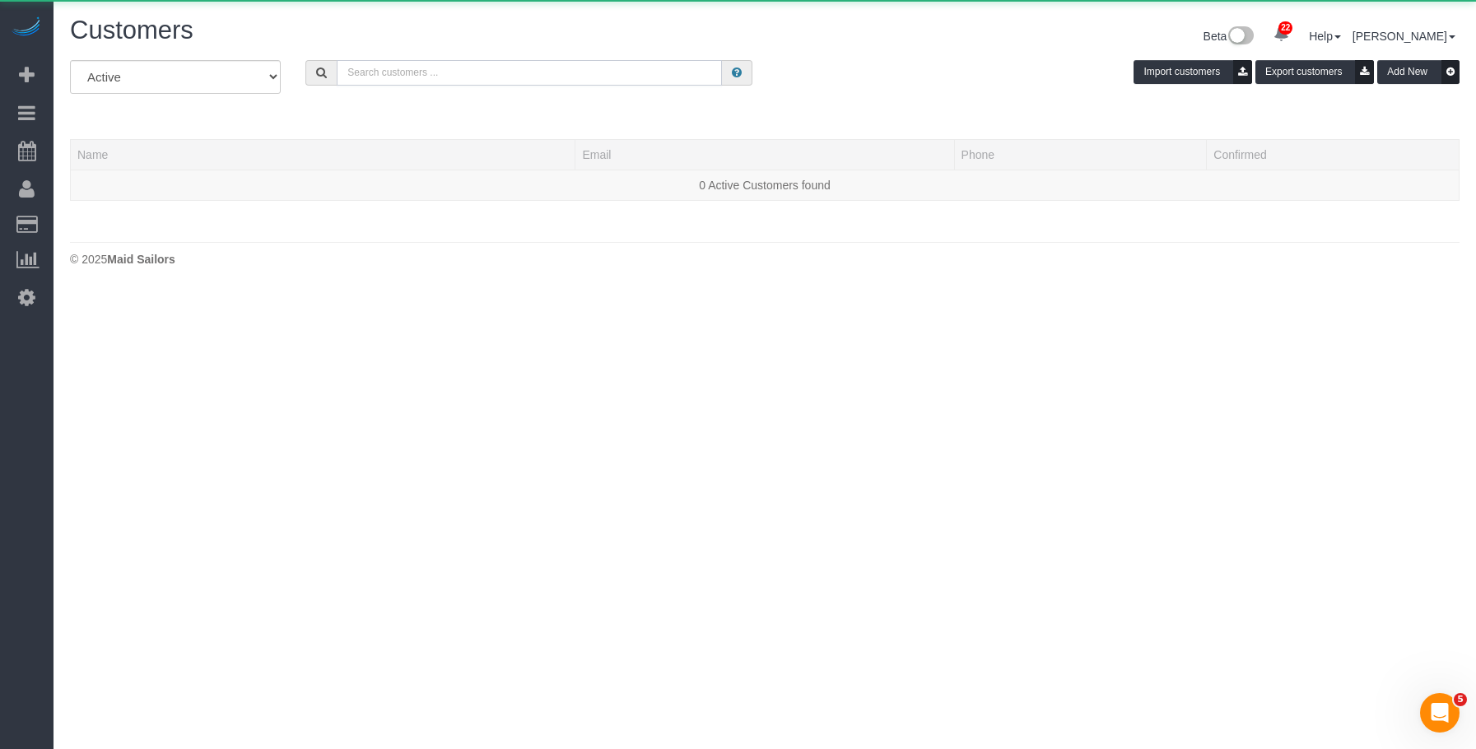
click at [548, 68] on input "text" at bounding box center [529, 73] width 385 height 26
paste input "[EMAIL_ADDRESS][DOMAIN_NAME]"
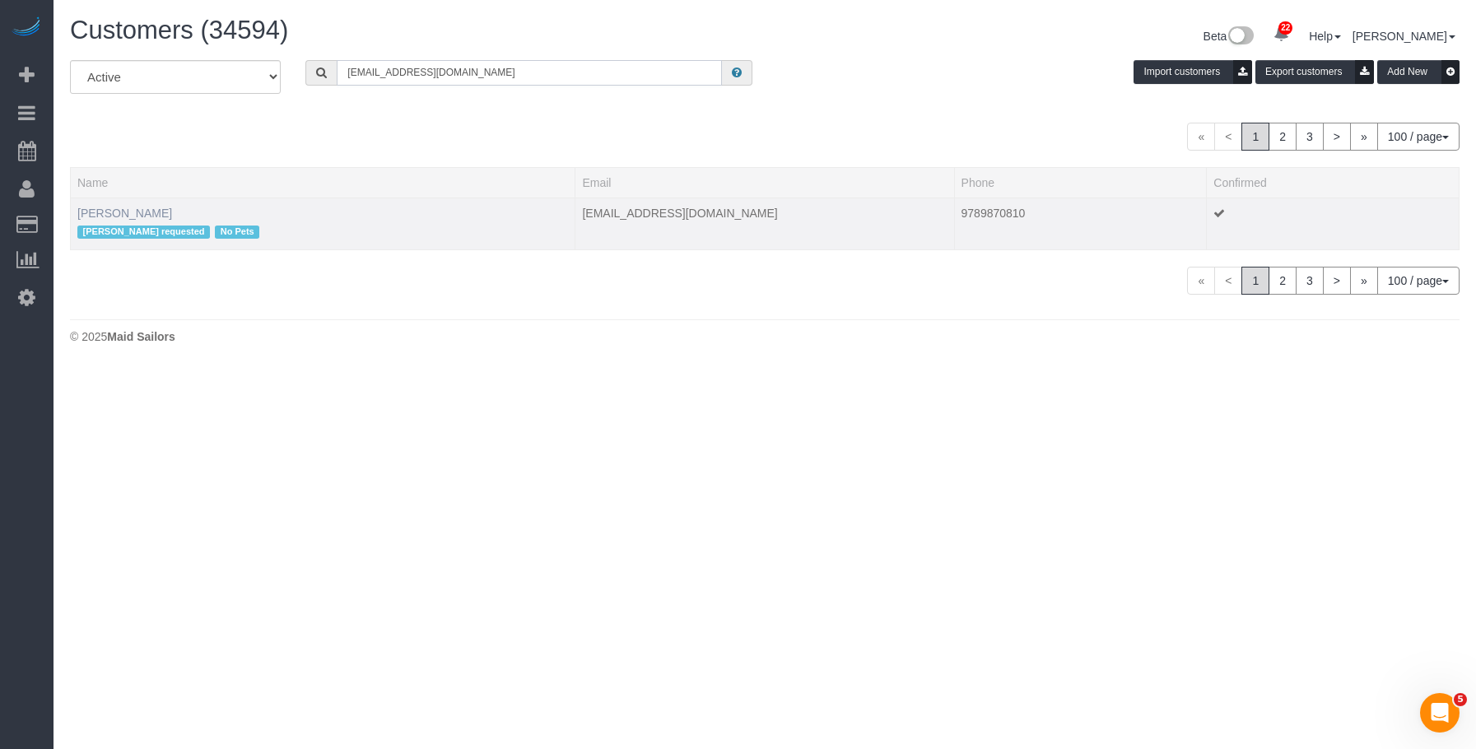
type input "[EMAIL_ADDRESS][DOMAIN_NAME]"
drag, startPoint x: 135, startPoint y: 211, endPoint x: 408, endPoint y: 305, distance: 288.9
click at [136, 211] on link "Adriana Brown" at bounding box center [124, 213] width 95 height 13
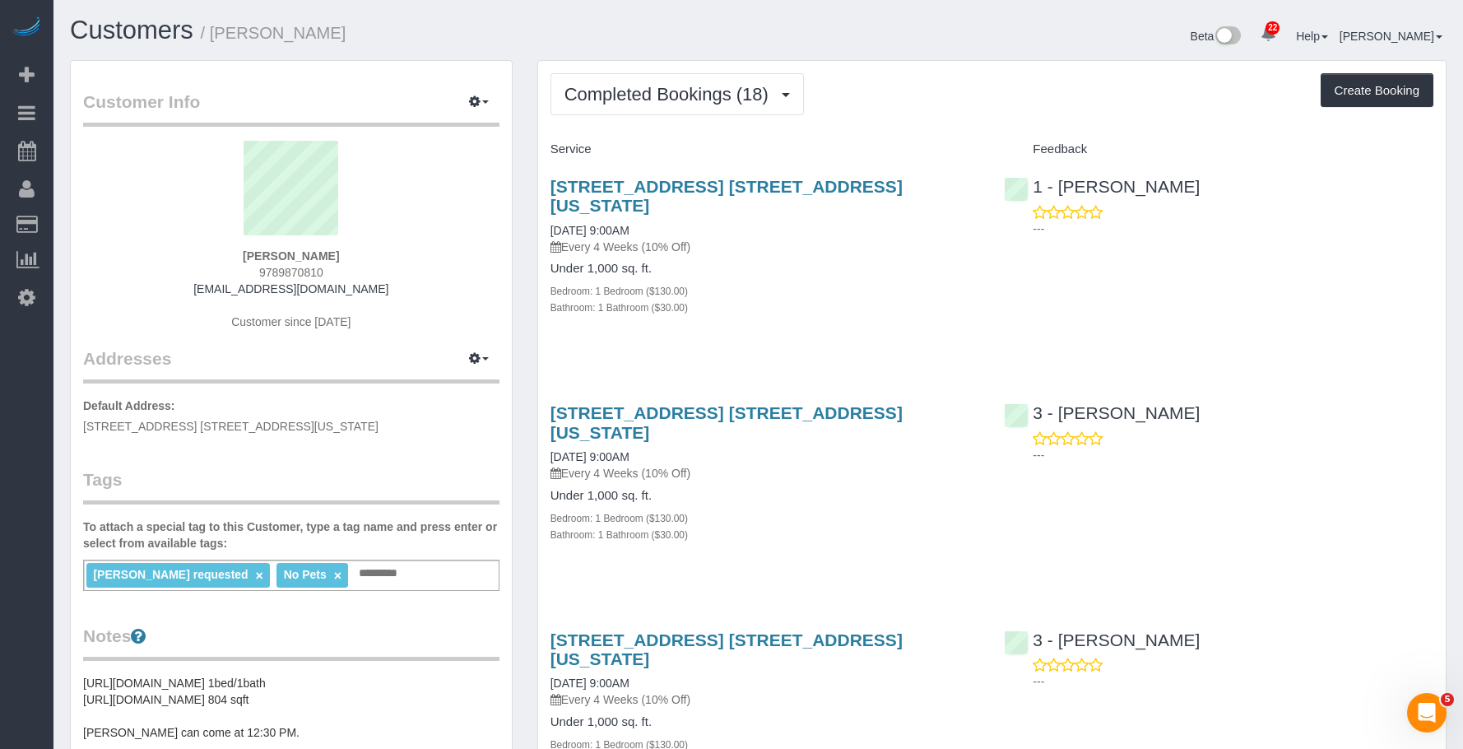
click at [744, 282] on div "Bedroom: 1 Bedroom ($130.00)" at bounding box center [766, 290] width 430 height 16
click at [664, 100] on span "Completed Bookings (18)" at bounding box center [671, 94] width 212 height 21
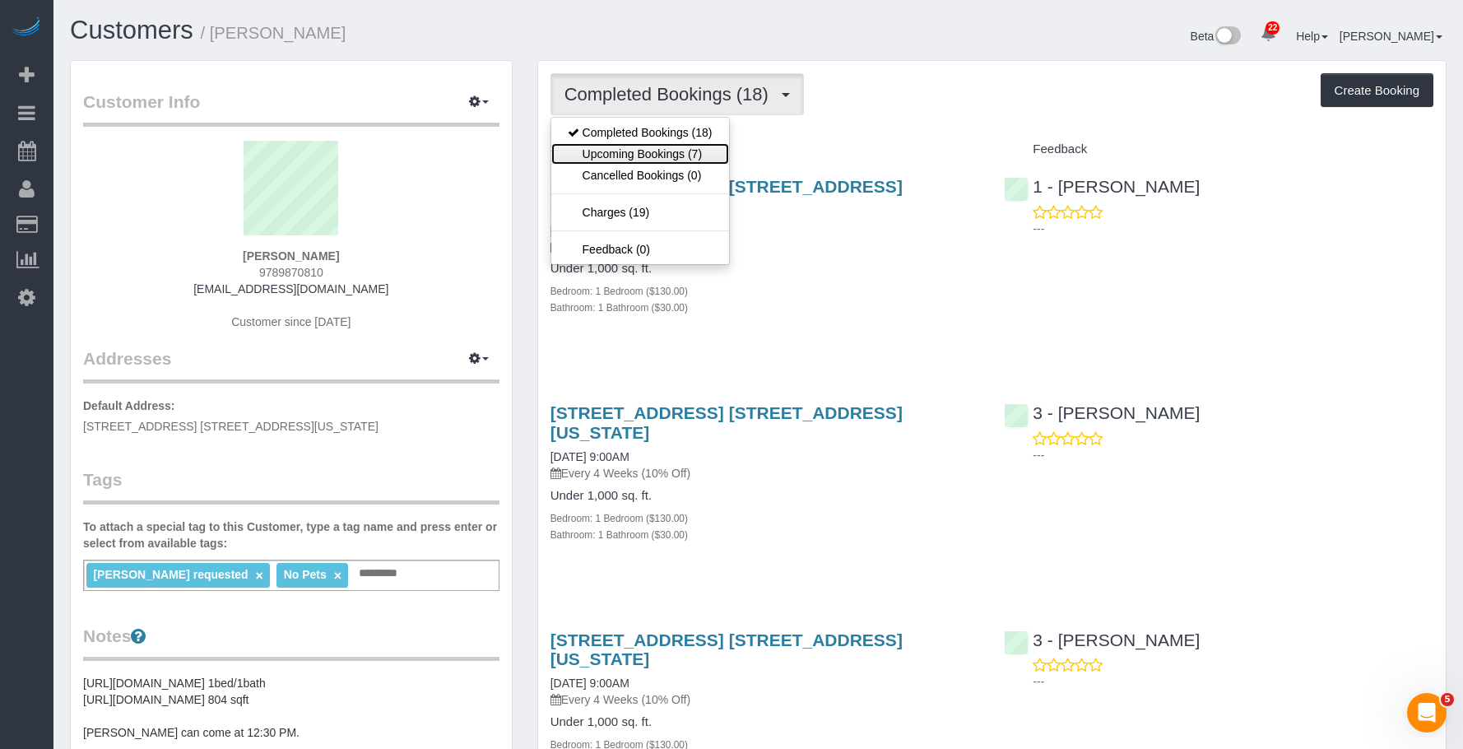
click at [637, 156] on link "Upcoming Bookings (7)" at bounding box center [640, 153] width 178 height 21
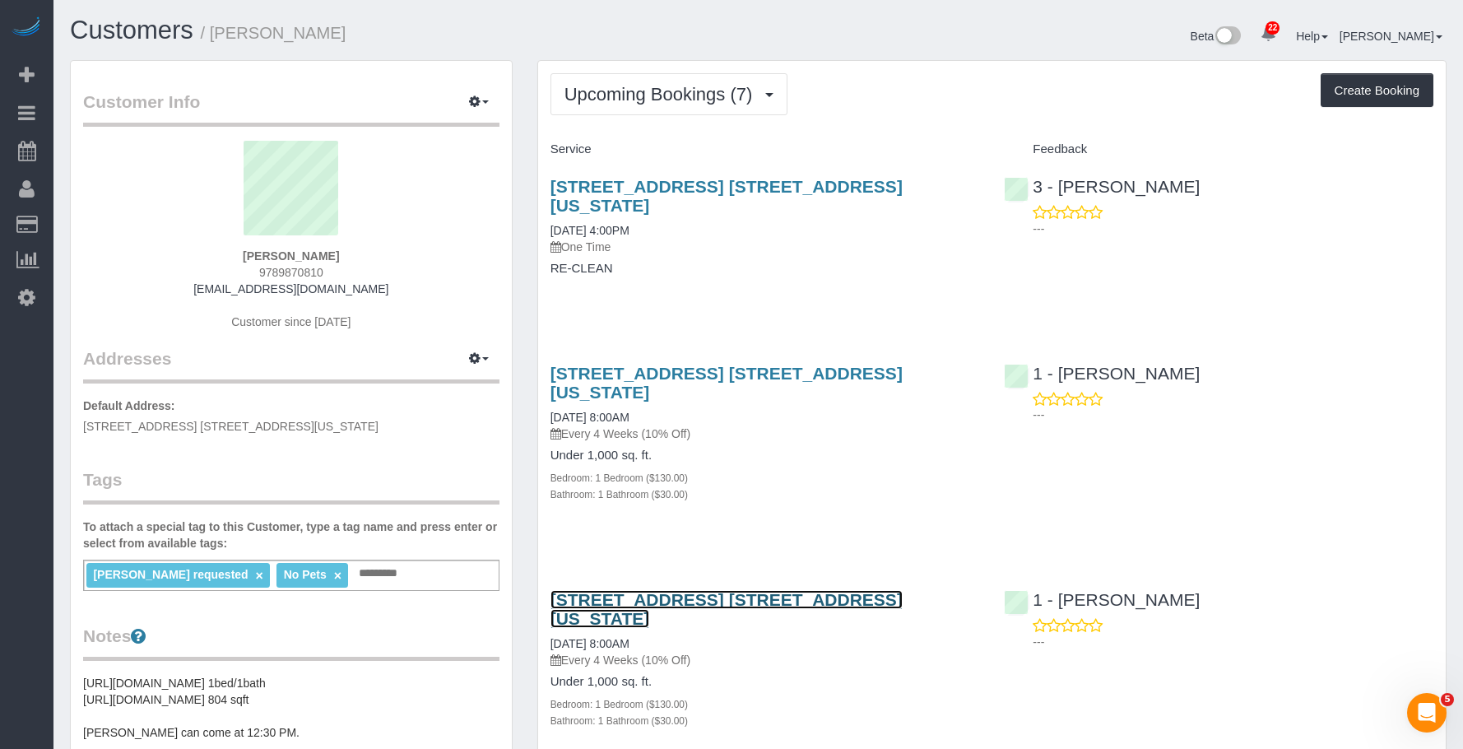
click at [746, 590] on link "[STREET_ADDRESS] [STREET_ADDRESS][US_STATE]" at bounding box center [727, 609] width 352 height 38
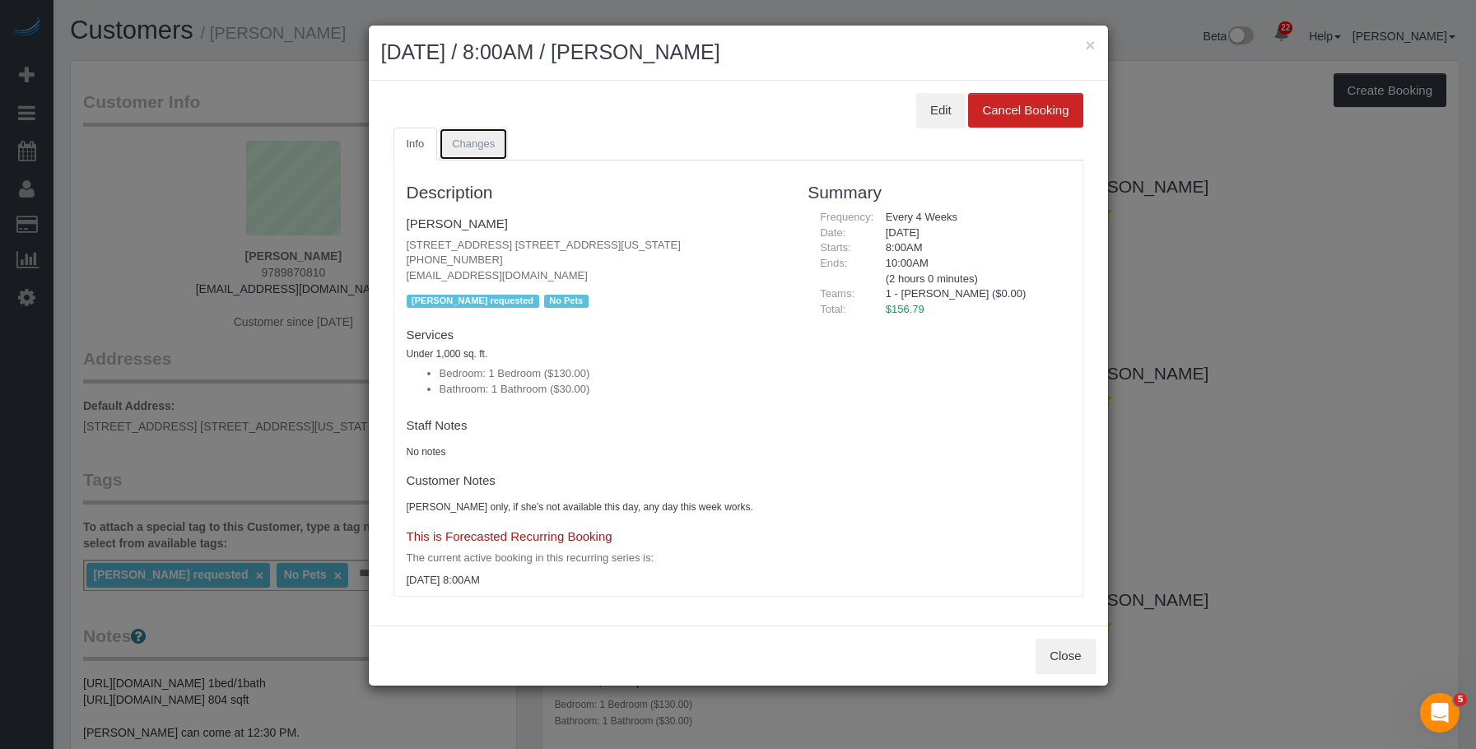
click at [473, 137] on span "Changes" at bounding box center [473, 143] width 43 height 12
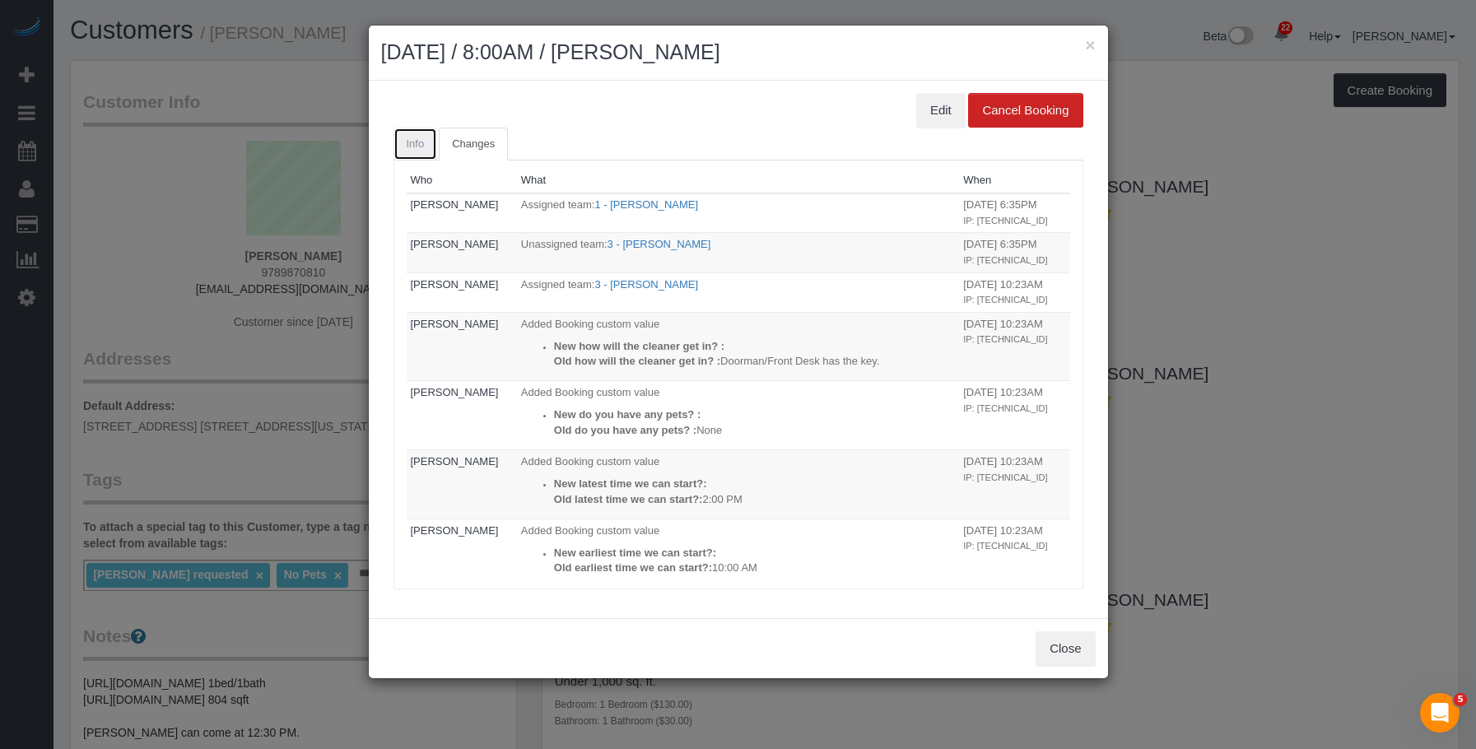
click at [413, 141] on span "Info" at bounding box center [416, 143] width 18 height 12
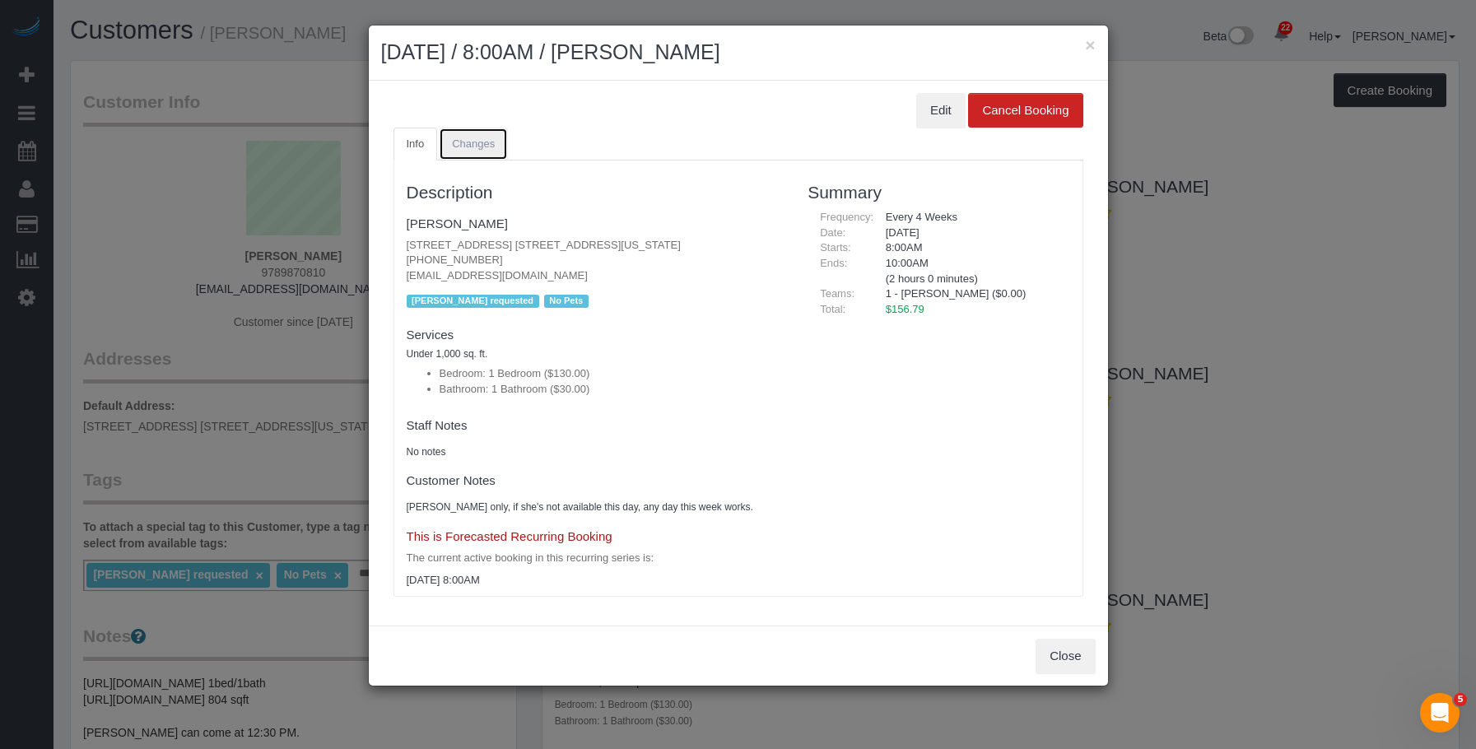
click at [467, 156] on link "Changes" at bounding box center [473, 145] width 69 height 34
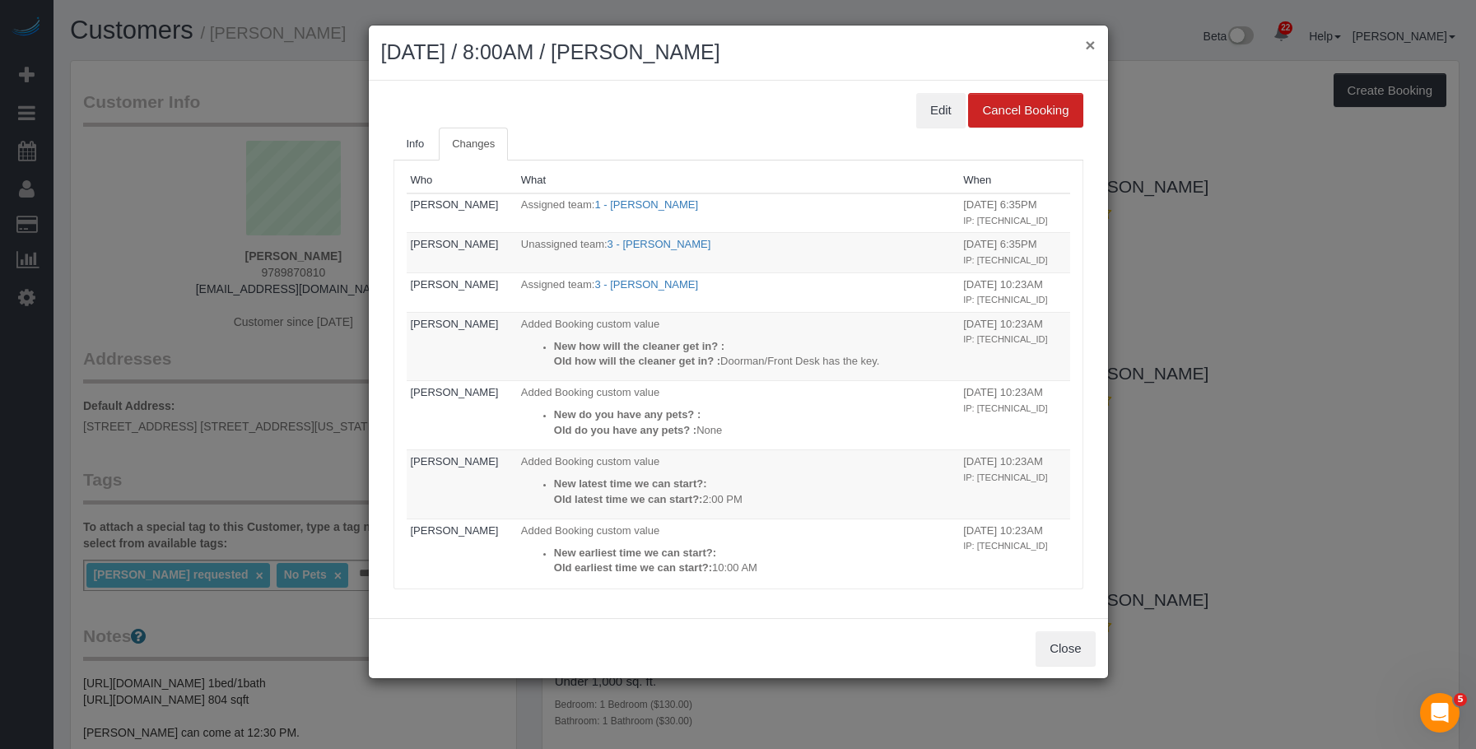
click at [1093, 44] on button "×" at bounding box center [1090, 44] width 10 height 17
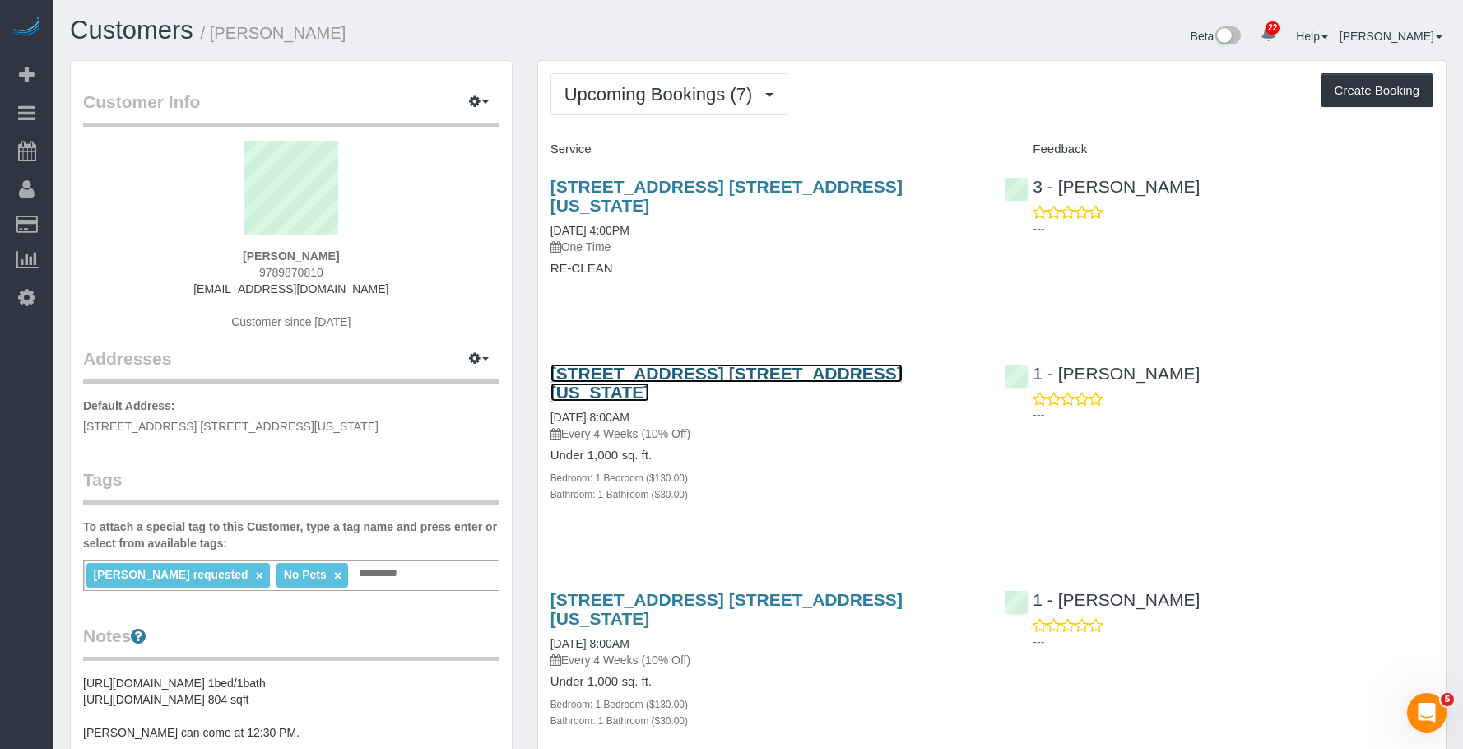
click at [834, 364] on link "[STREET_ADDRESS] [STREET_ADDRESS][US_STATE]" at bounding box center [727, 383] width 352 height 38
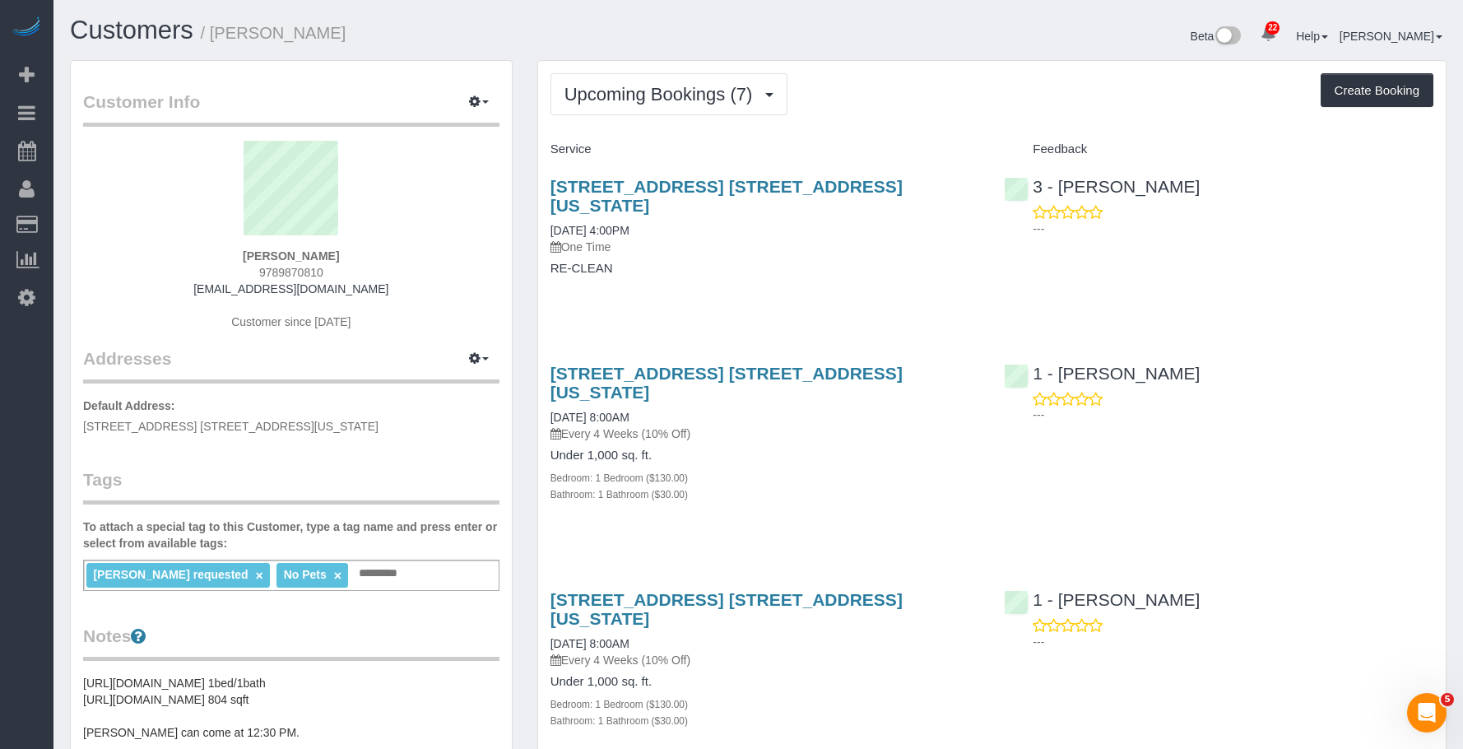
click at [826, 262] on h4 "RE-CLEAN" at bounding box center [766, 269] width 430 height 14
click at [783, 207] on div "200 North End Avenue, Apt. 5j, New York, NY 10282 09/19/2025 4:00PM One Time" at bounding box center [766, 216] width 430 height 78
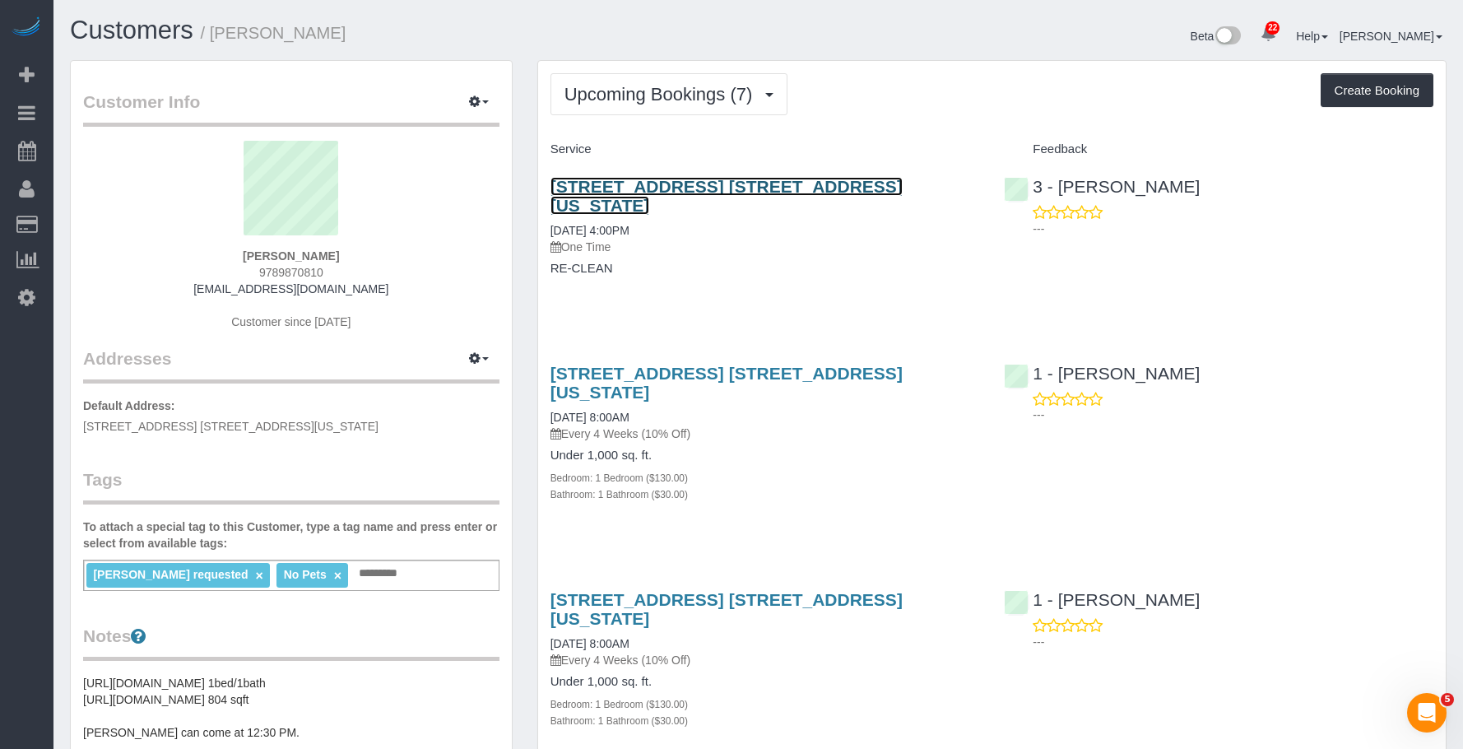
click at [802, 190] on link "[STREET_ADDRESS] [STREET_ADDRESS][US_STATE]" at bounding box center [727, 196] width 352 height 38
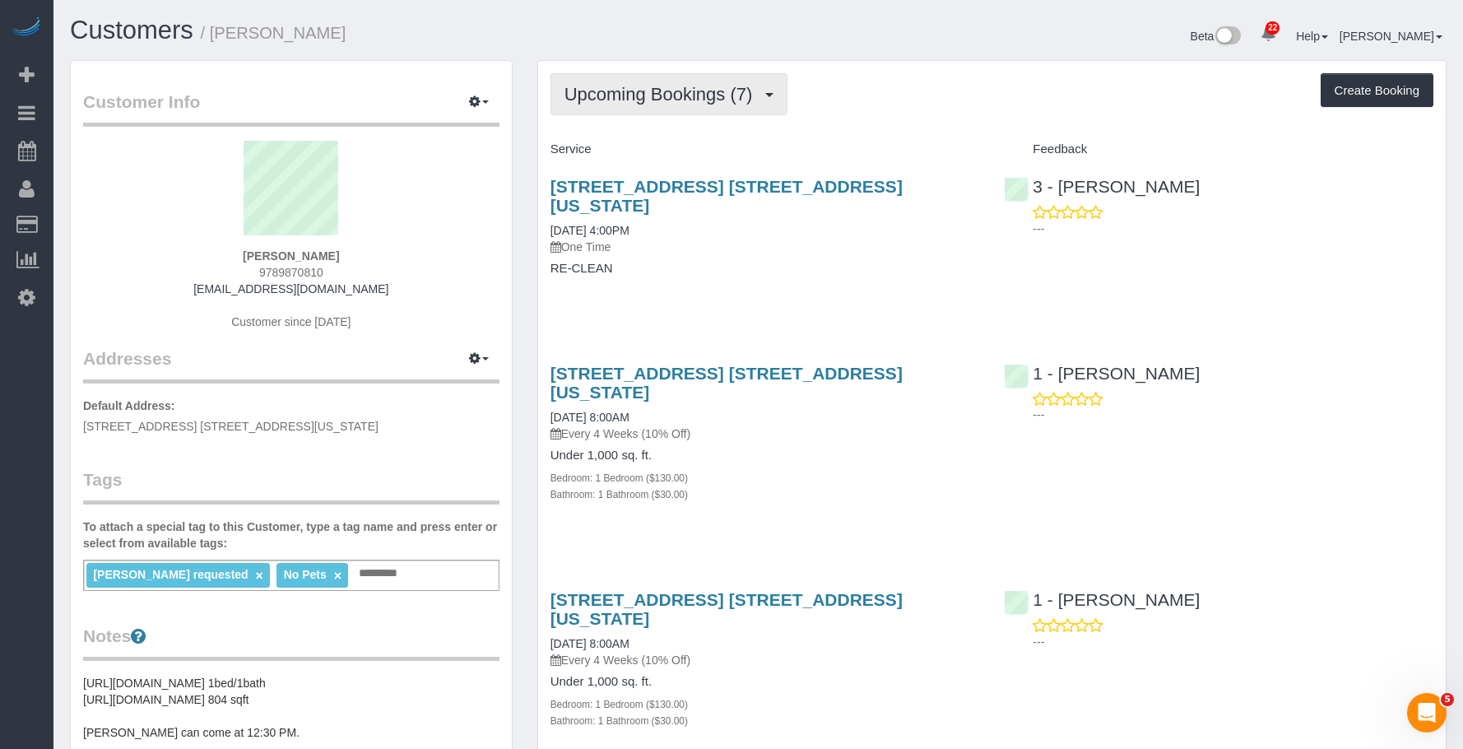
drag, startPoint x: 714, startPoint y: 100, endPoint x: 672, endPoint y: 136, distance: 54.8
click at [713, 100] on span "Upcoming Bookings (7)" at bounding box center [663, 94] width 197 height 21
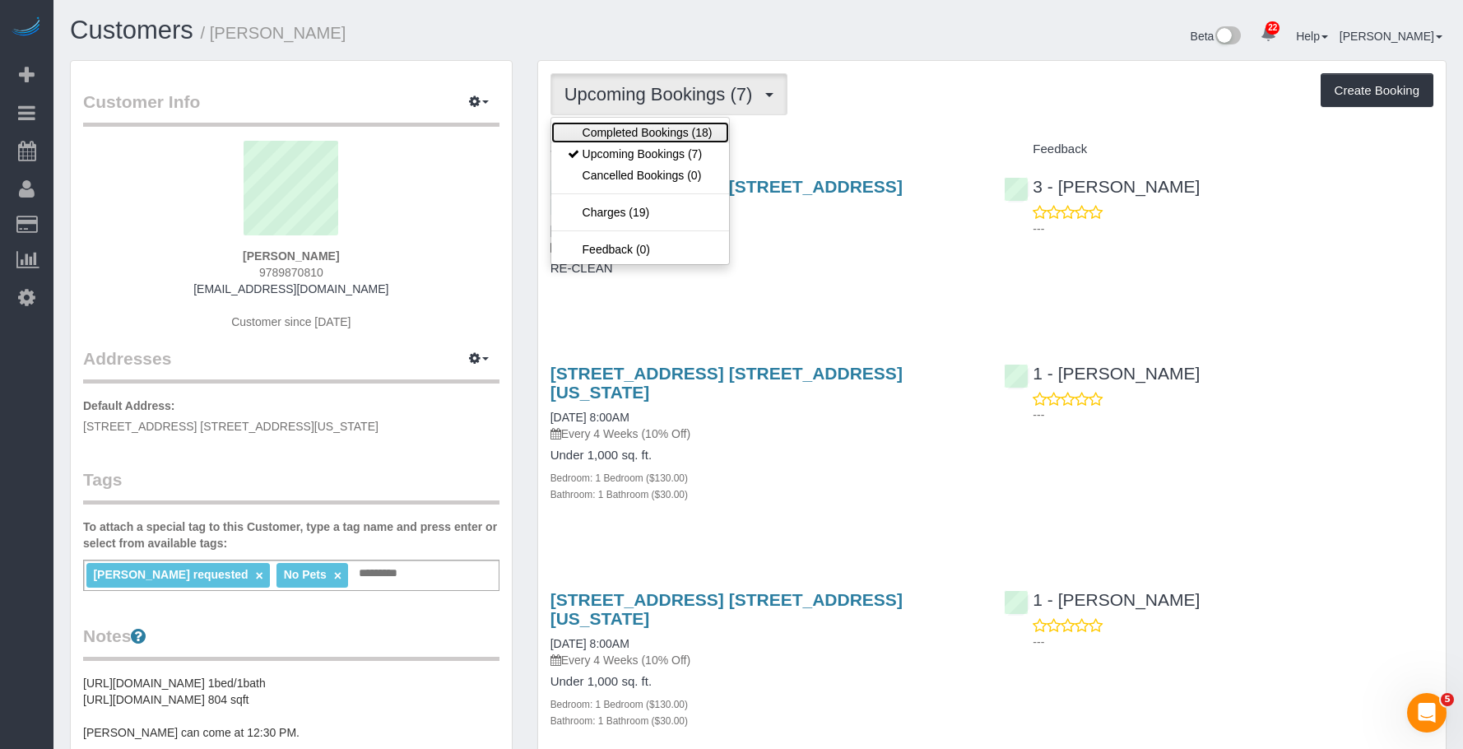
click at [668, 138] on link "Completed Bookings (18)" at bounding box center [640, 132] width 178 height 21
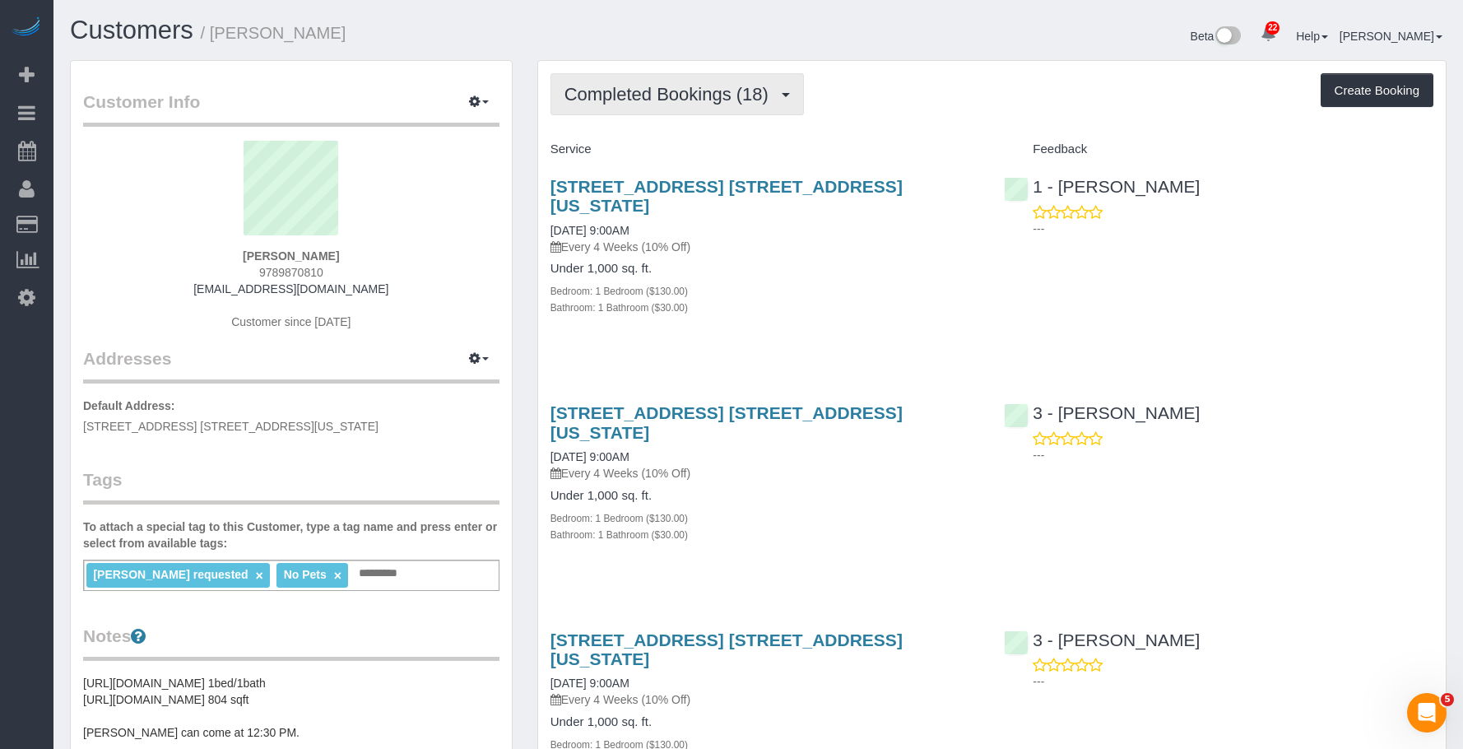
click at [701, 105] on button "Completed Bookings (18)" at bounding box center [678, 94] width 254 height 42
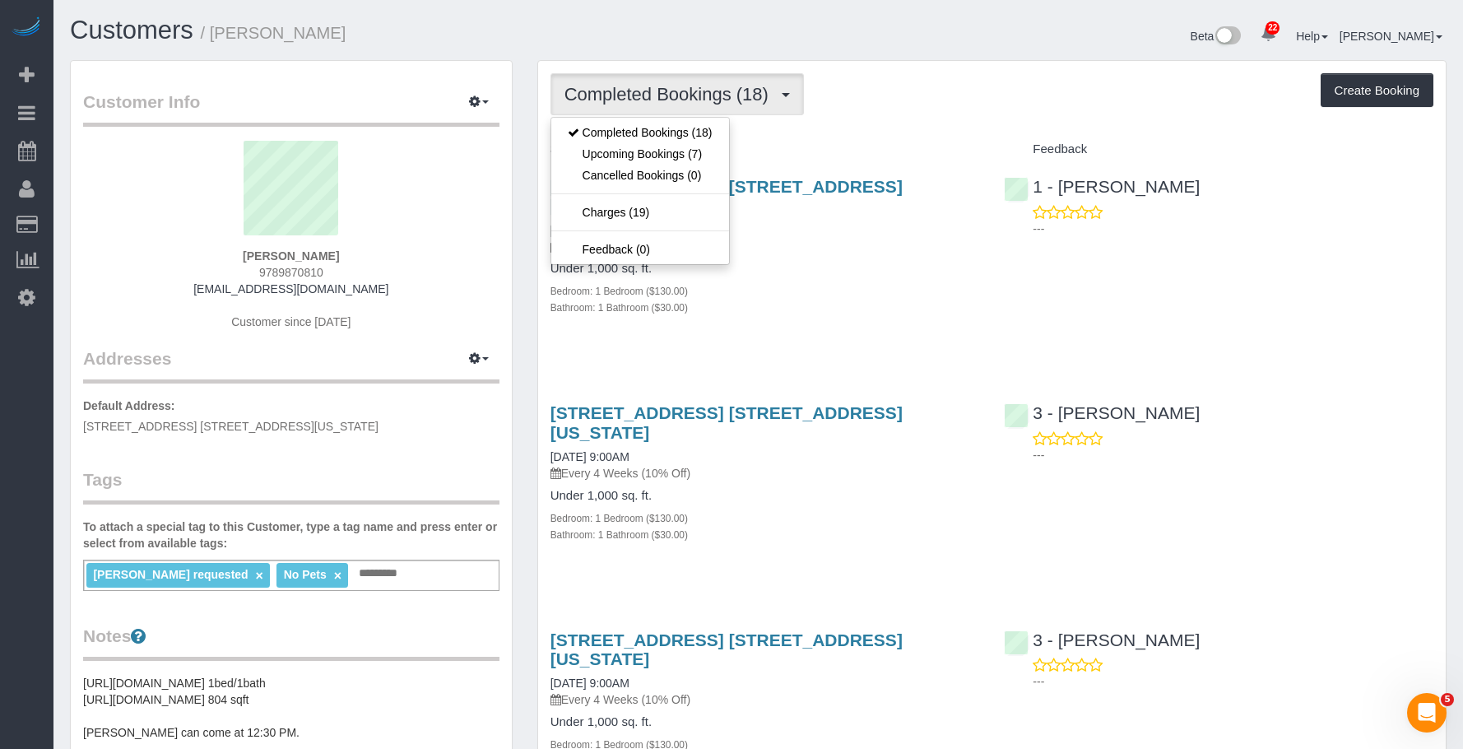
click at [875, 299] on div "Bathroom: 1 Bathroom ($30.00)" at bounding box center [766, 307] width 430 height 16
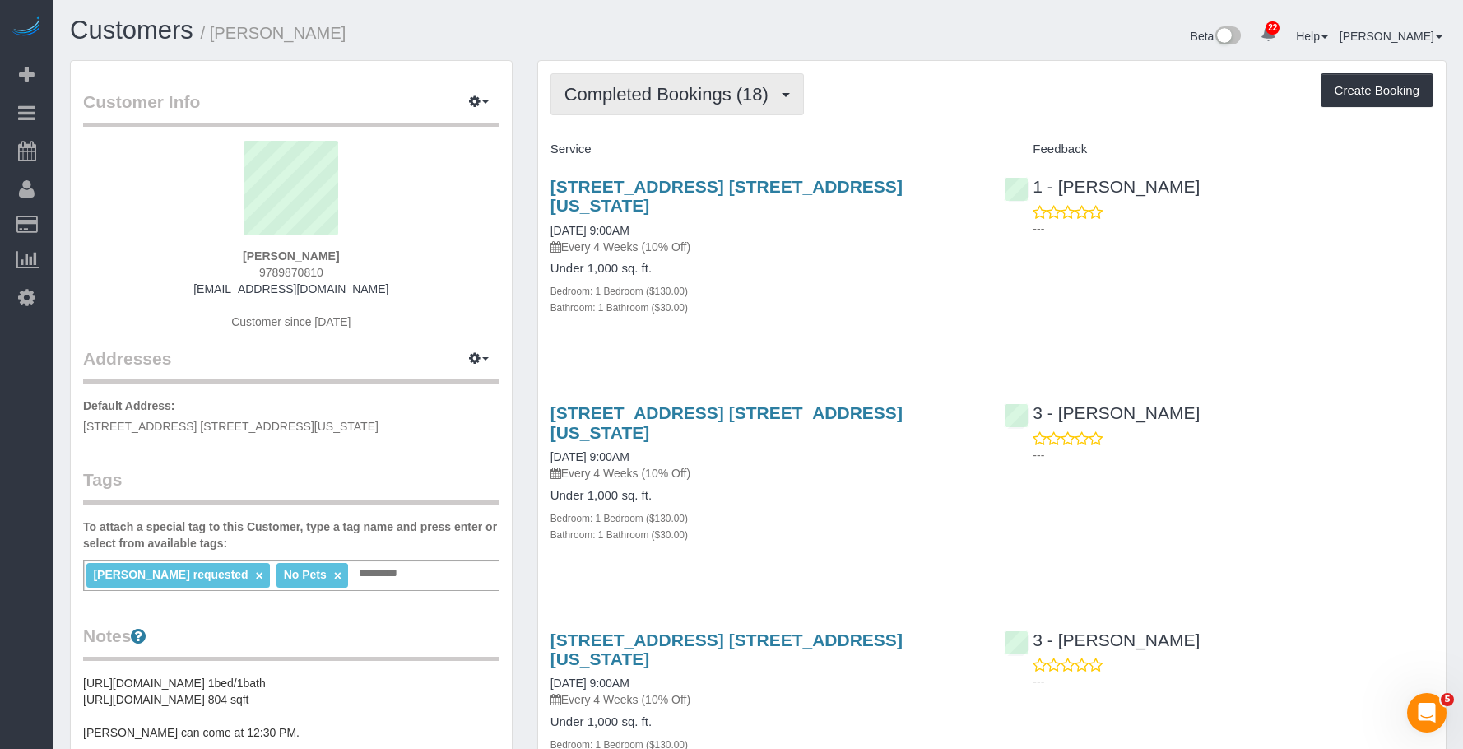
drag, startPoint x: 703, startPoint y: 100, endPoint x: 676, endPoint y: 135, distance: 44.0
click at [703, 103] on span "Completed Bookings (18)" at bounding box center [671, 94] width 212 height 21
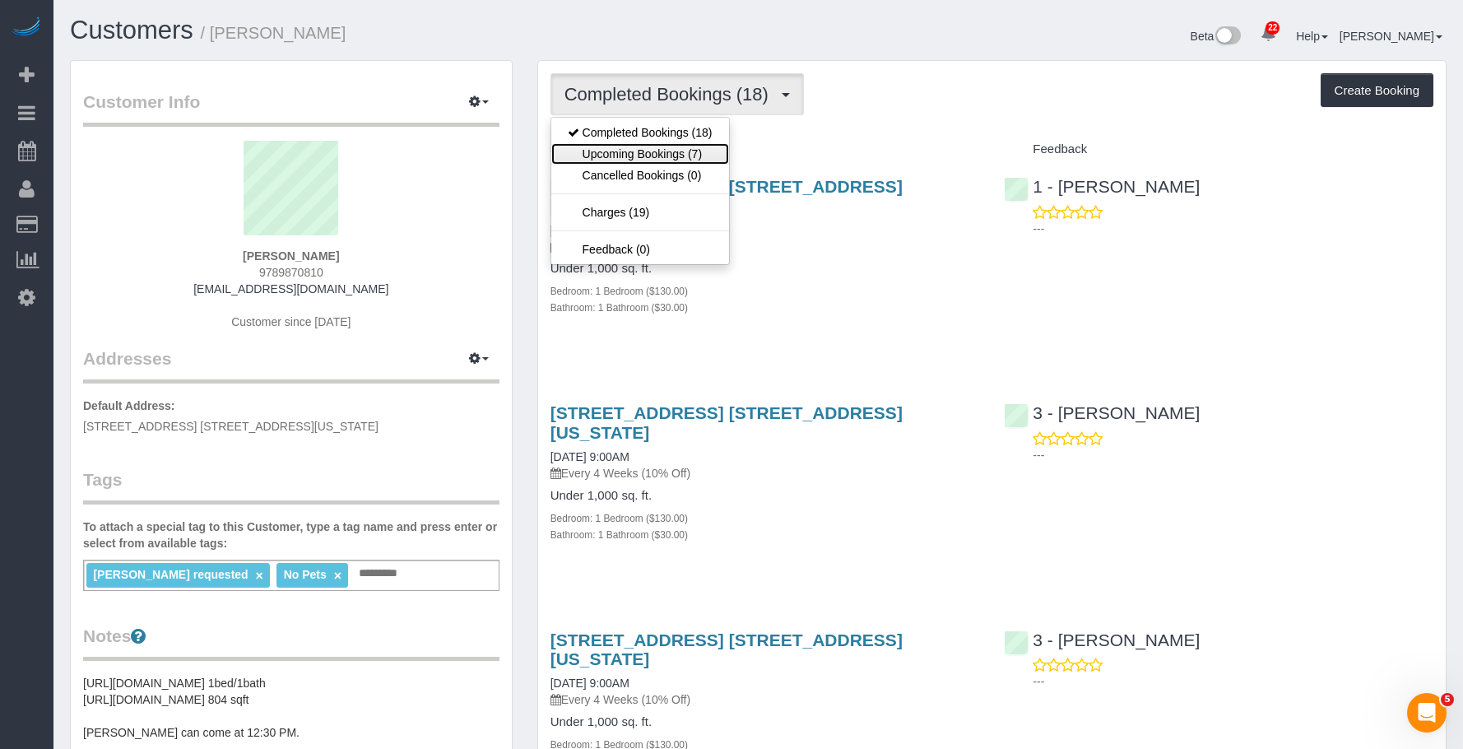
click at [668, 151] on link "Upcoming Bookings (7)" at bounding box center [640, 153] width 178 height 21
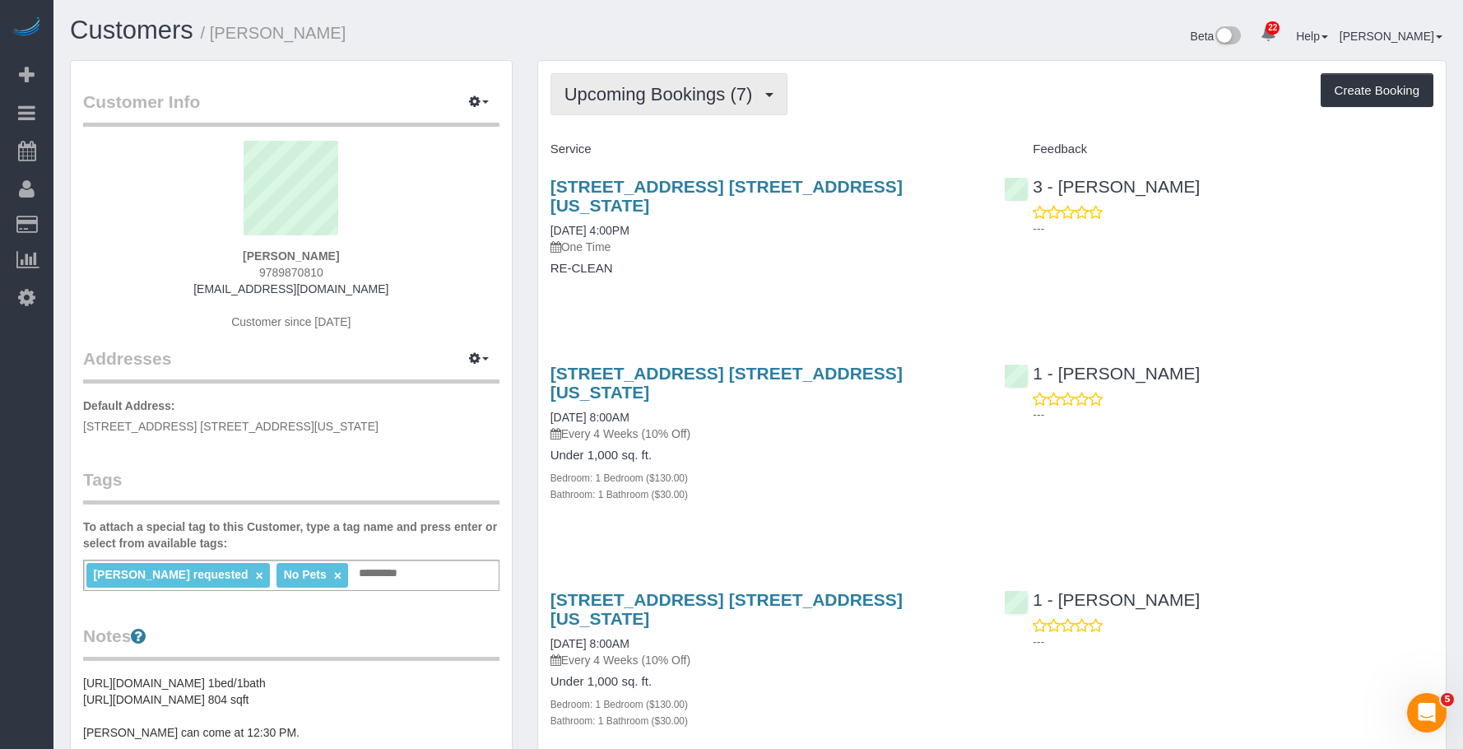
click at [657, 91] on span "Upcoming Bookings (7)" at bounding box center [663, 94] width 197 height 21
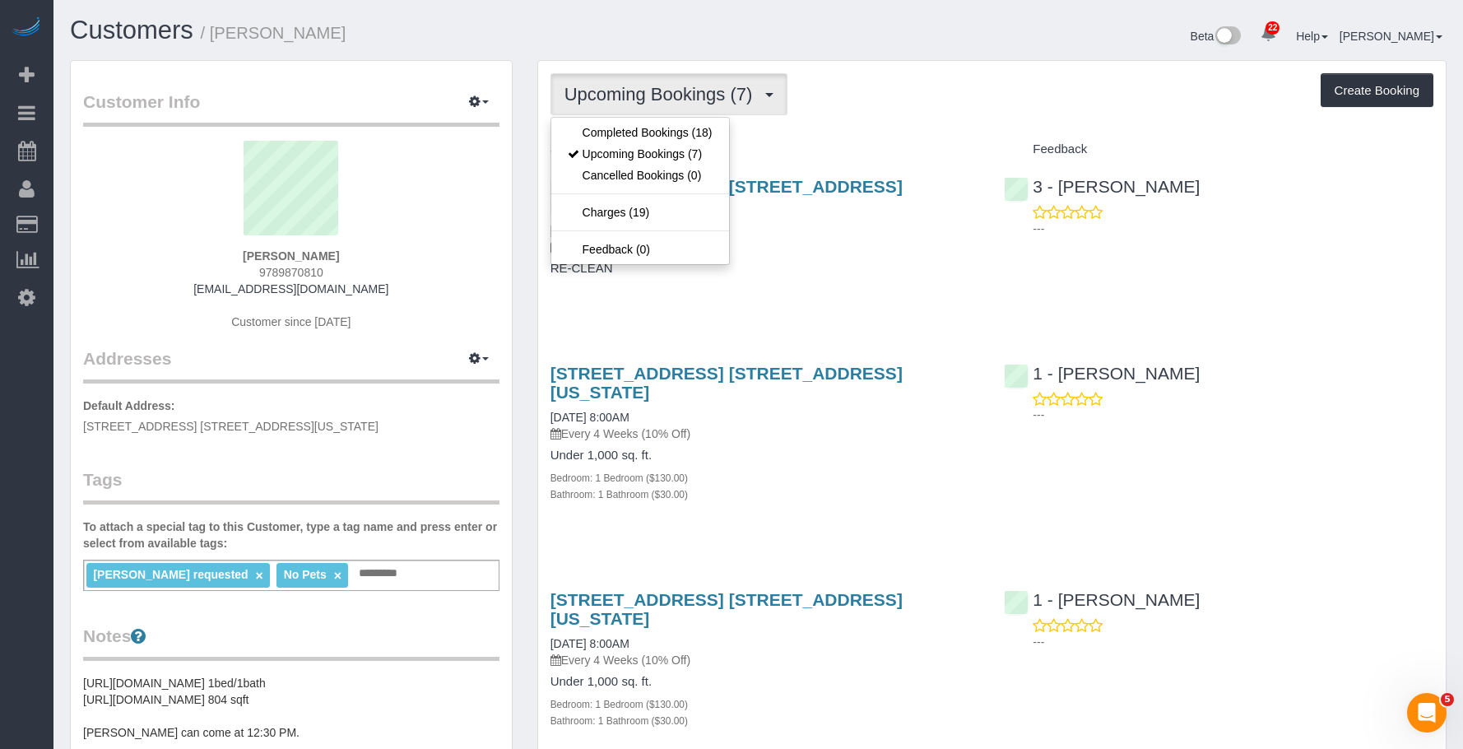
drag, startPoint x: 1195, startPoint y: 356, endPoint x: 1233, endPoint y: 384, distance: 47.1
click at [1068, 353] on div "1 - Chrisdarline Gedeus Cineas ---" at bounding box center [1219, 390] width 454 height 81
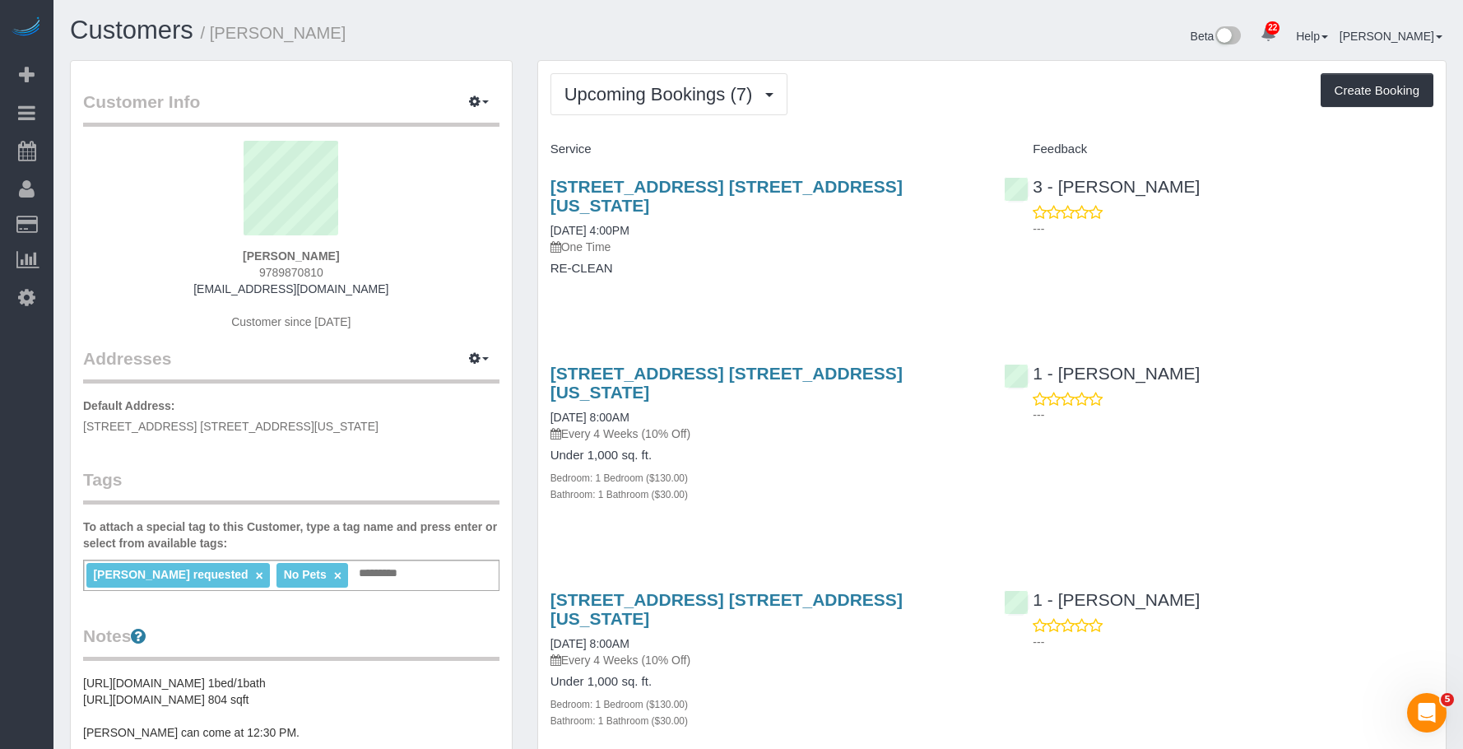
copy link "hrisdarline Gedeus Cineas"
drag, startPoint x: 1085, startPoint y: 305, endPoint x: 1107, endPoint y: 308, distance: 22.4
drag, startPoint x: 1327, startPoint y: 351, endPoint x: 1063, endPoint y: 348, distance: 264.2
click at [1063, 350] on div "1 - Chrisdarline Gedeus Cineas ---" at bounding box center [1219, 390] width 454 height 81
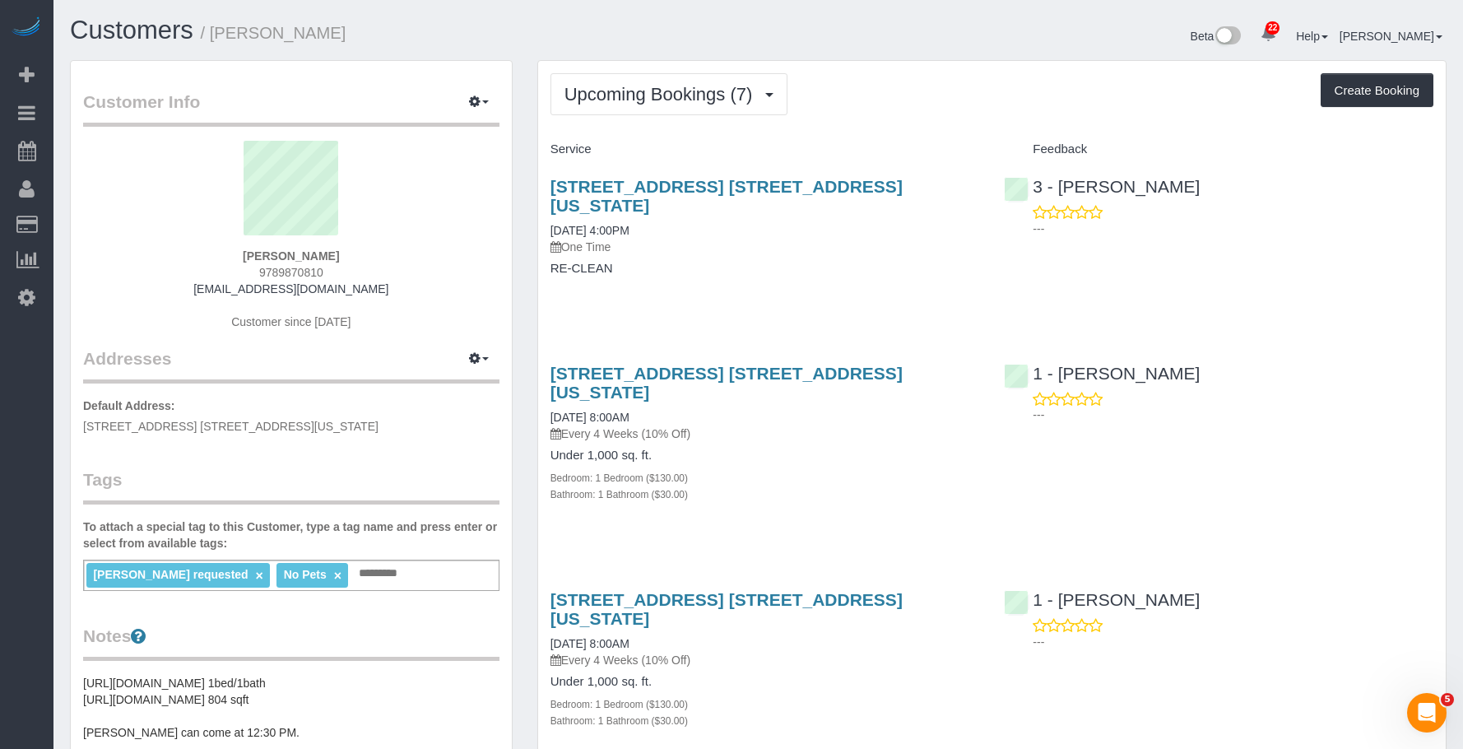
copy link "Chrisdarline Gedeus Cineas"
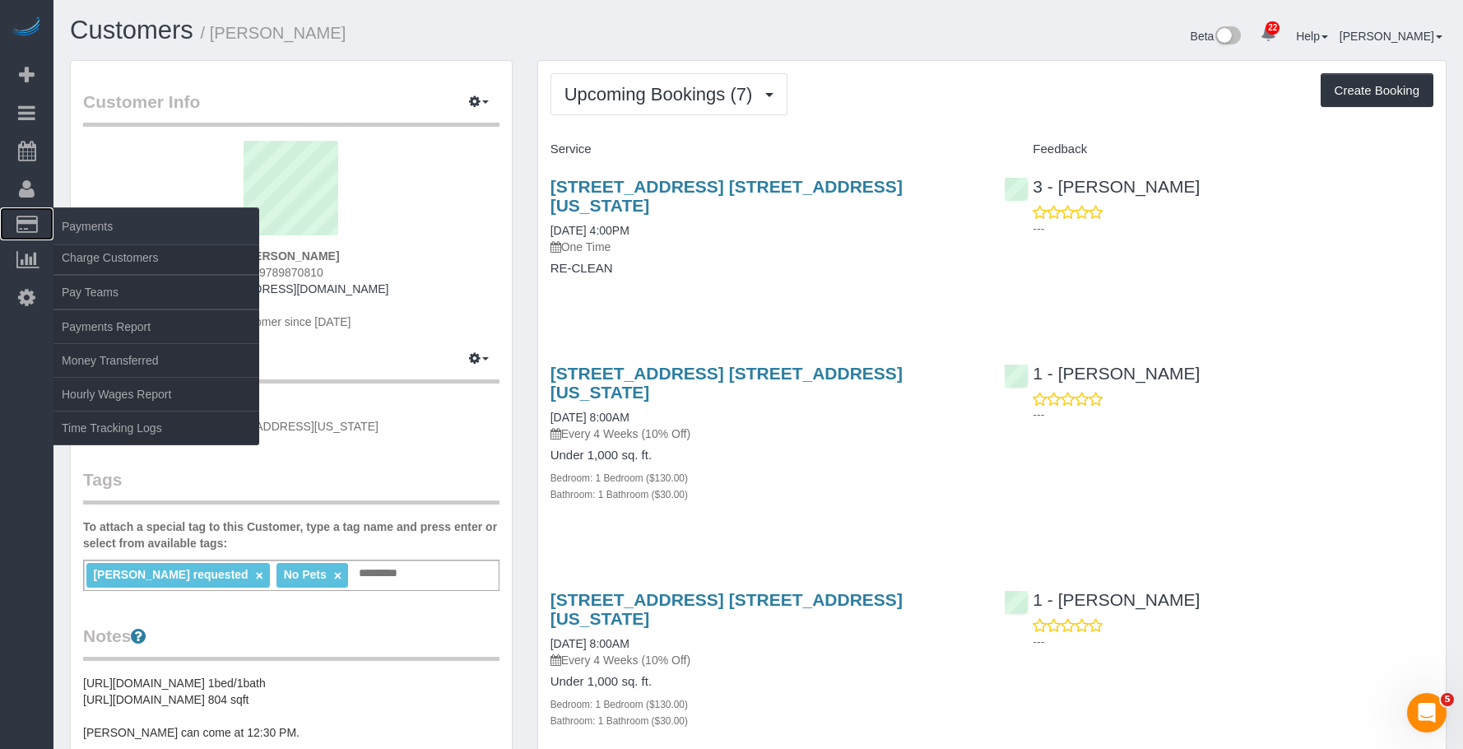
click at [94, 244] on span "Payments" at bounding box center [156, 226] width 206 height 38
click at [94, 257] on link "Charge Customers" at bounding box center [156, 257] width 206 height 33
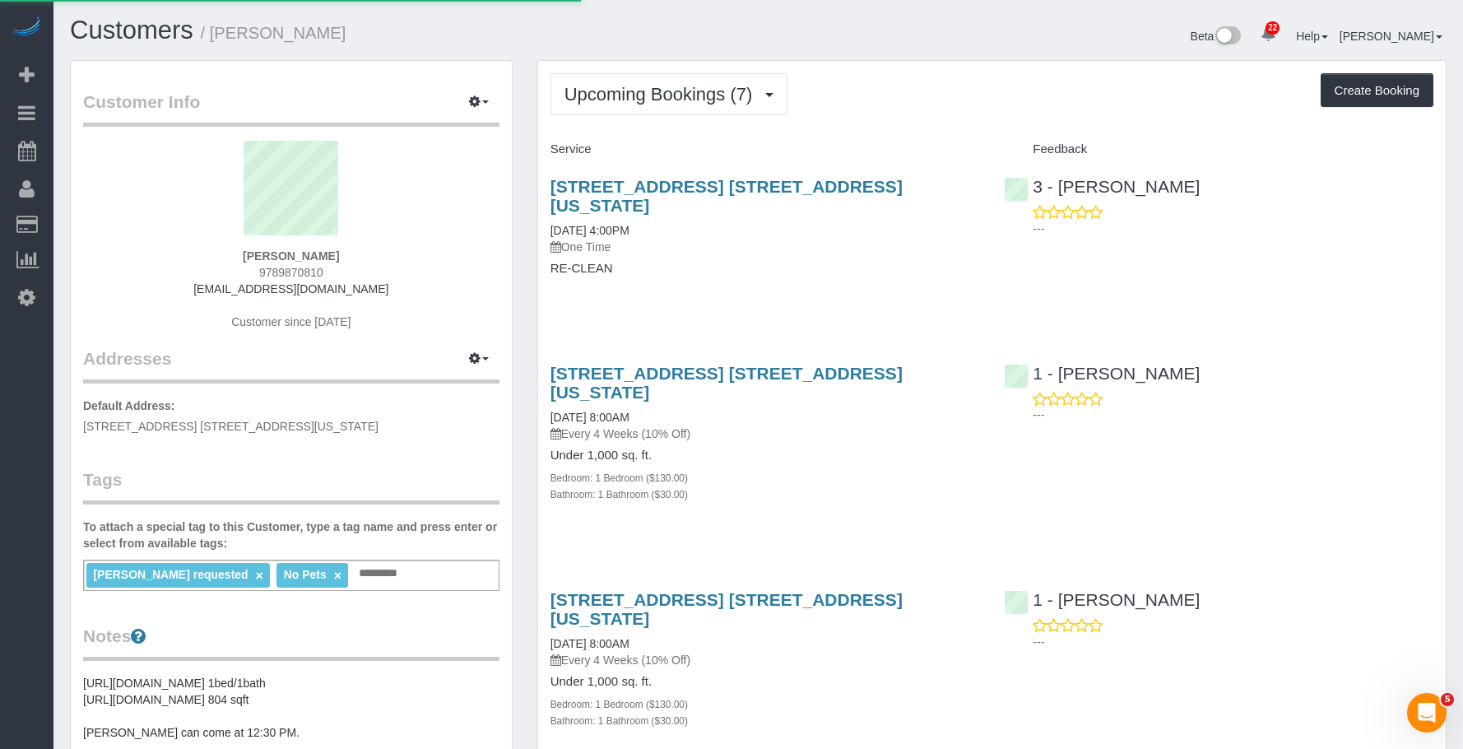
select select
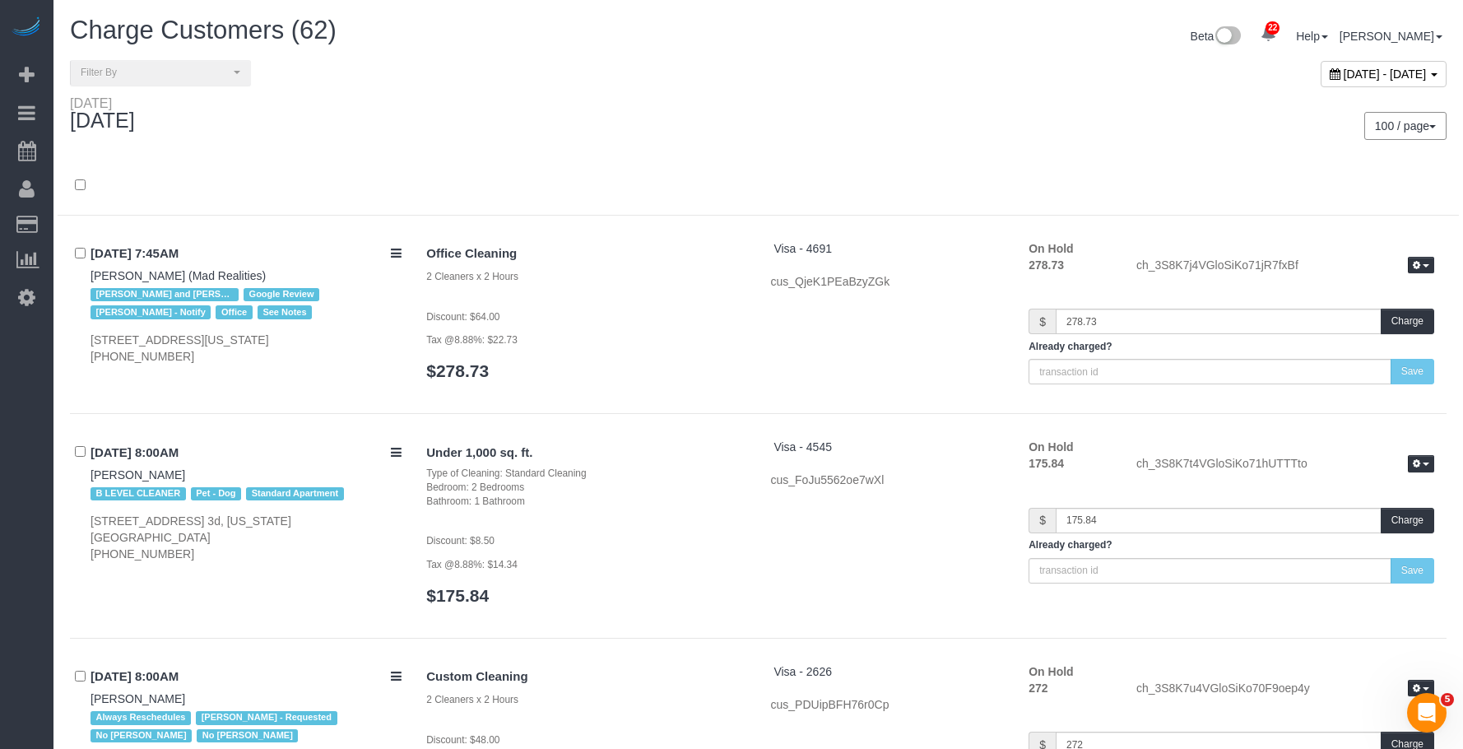
scroll to position [11740, 0]
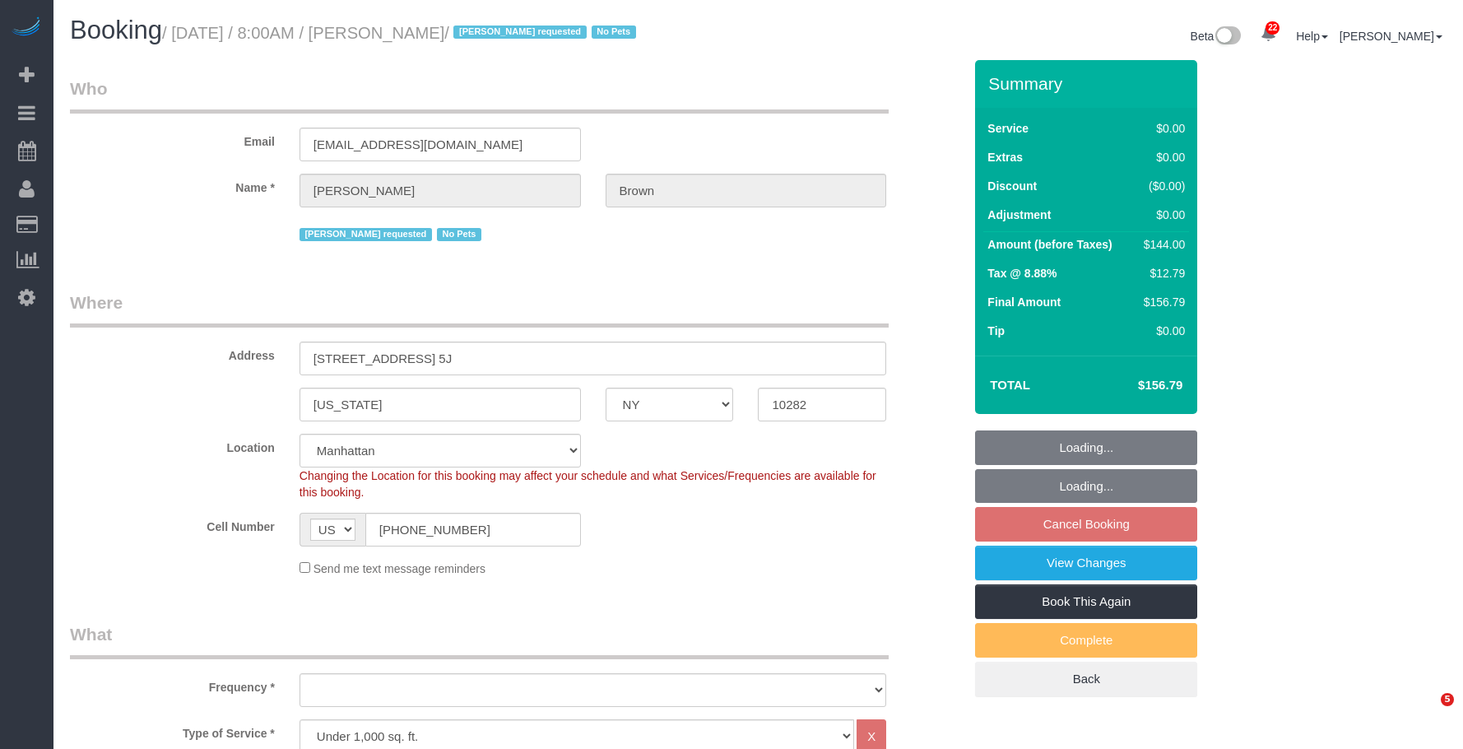
select select "NY"
select select "string:stripe-pm_1NibPd4VGloSiKo7YVp6Yjon"
select select "number:58"
select select "number:74"
select select "number:15"
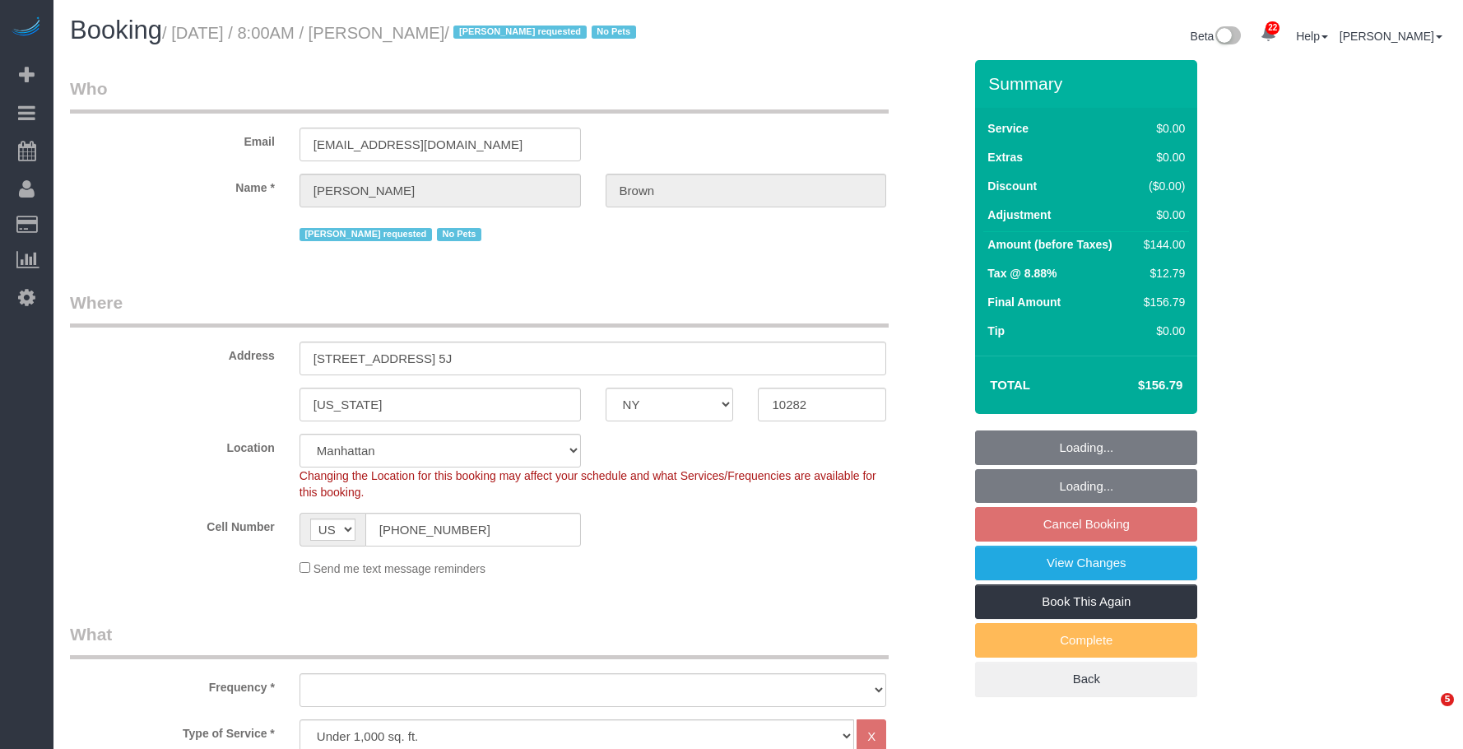
select select "number:6"
select select "object:1060"
select select "1"
select select "spot1"
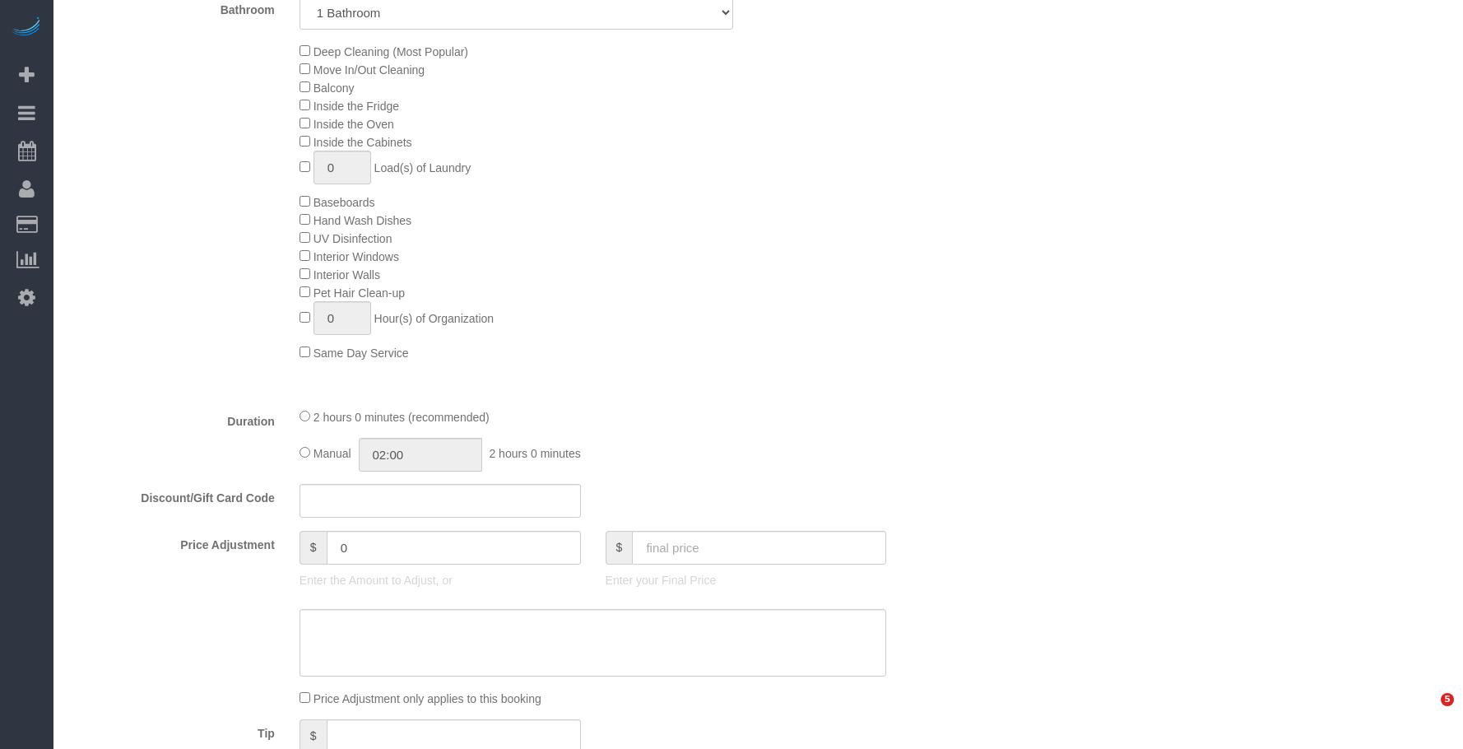
select select "object:1558"
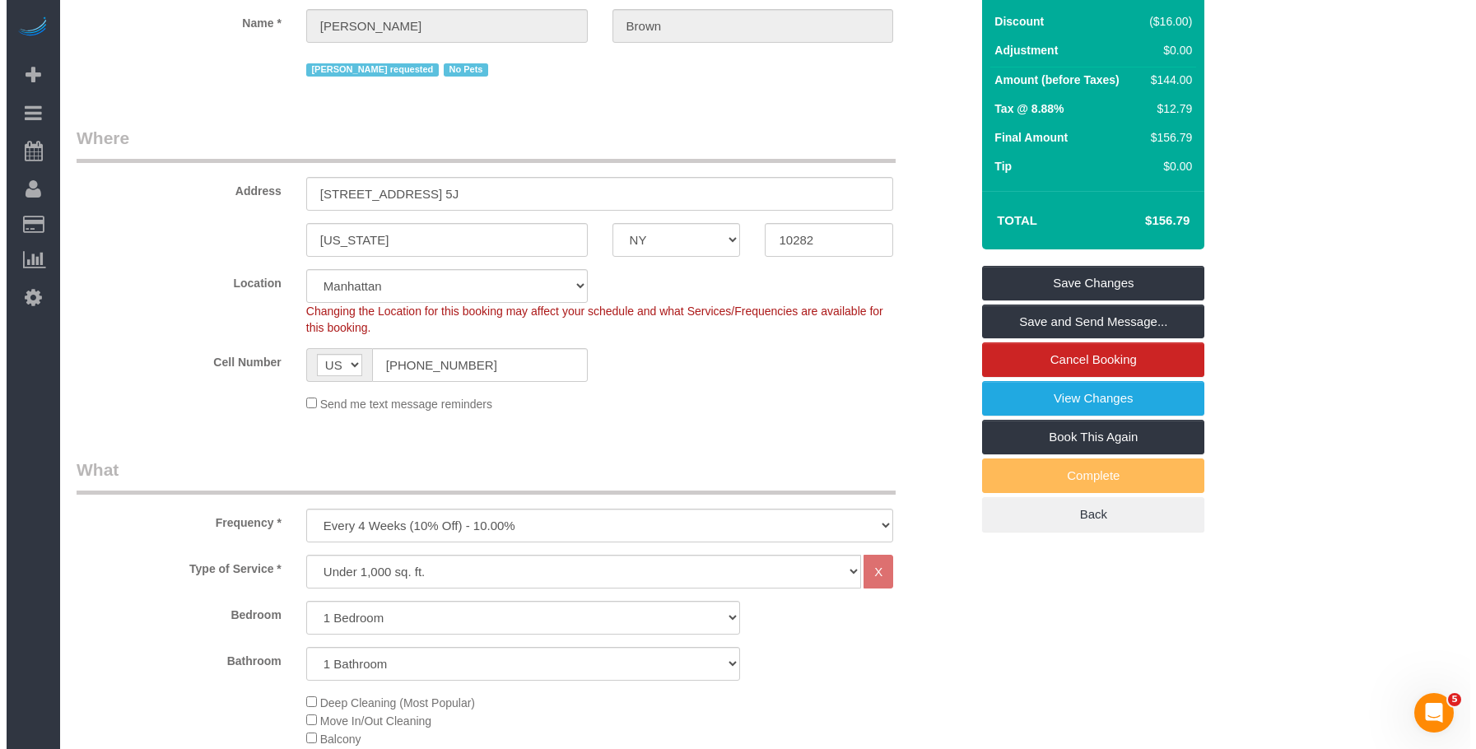
scroll to position [0, 0]
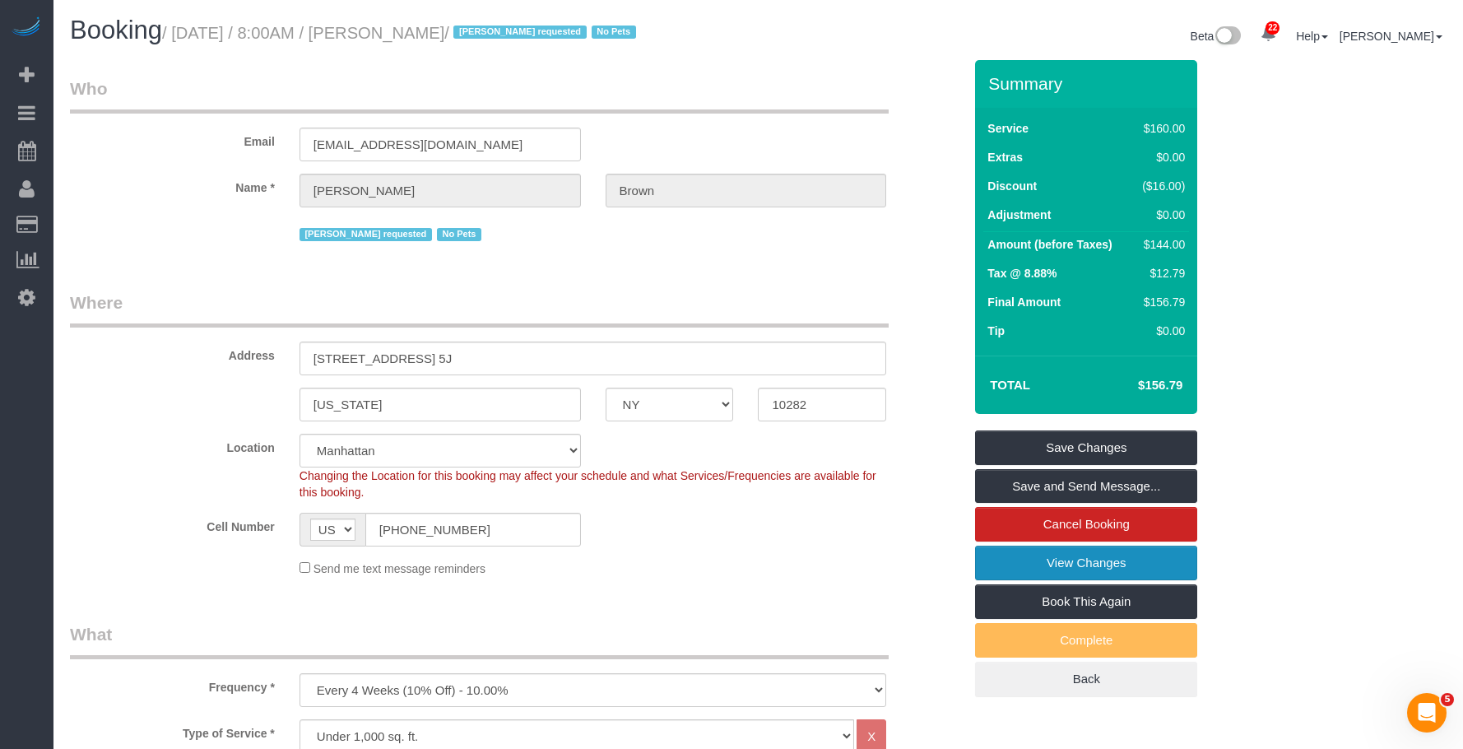
click at [1024, 560] on link "View Changes" at bounding box center [1086, 563] width 222 height 35
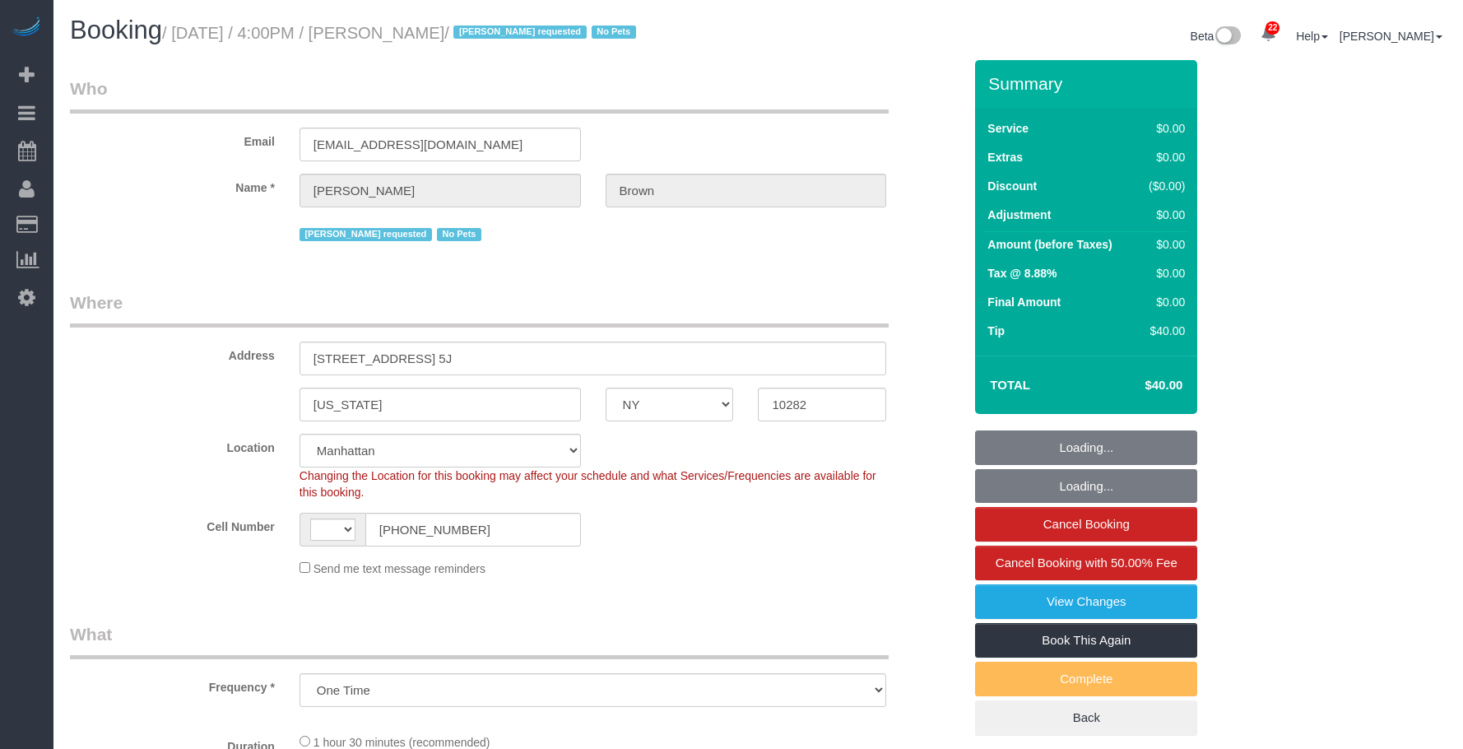
select select "NY"
select select "string:stripe-pm_1NibPd4VGloSiKo7YVp6Yjon"
select select "string:[GEOGRAPHIC_DATA]"
select select "object:836"
select select "spot1"
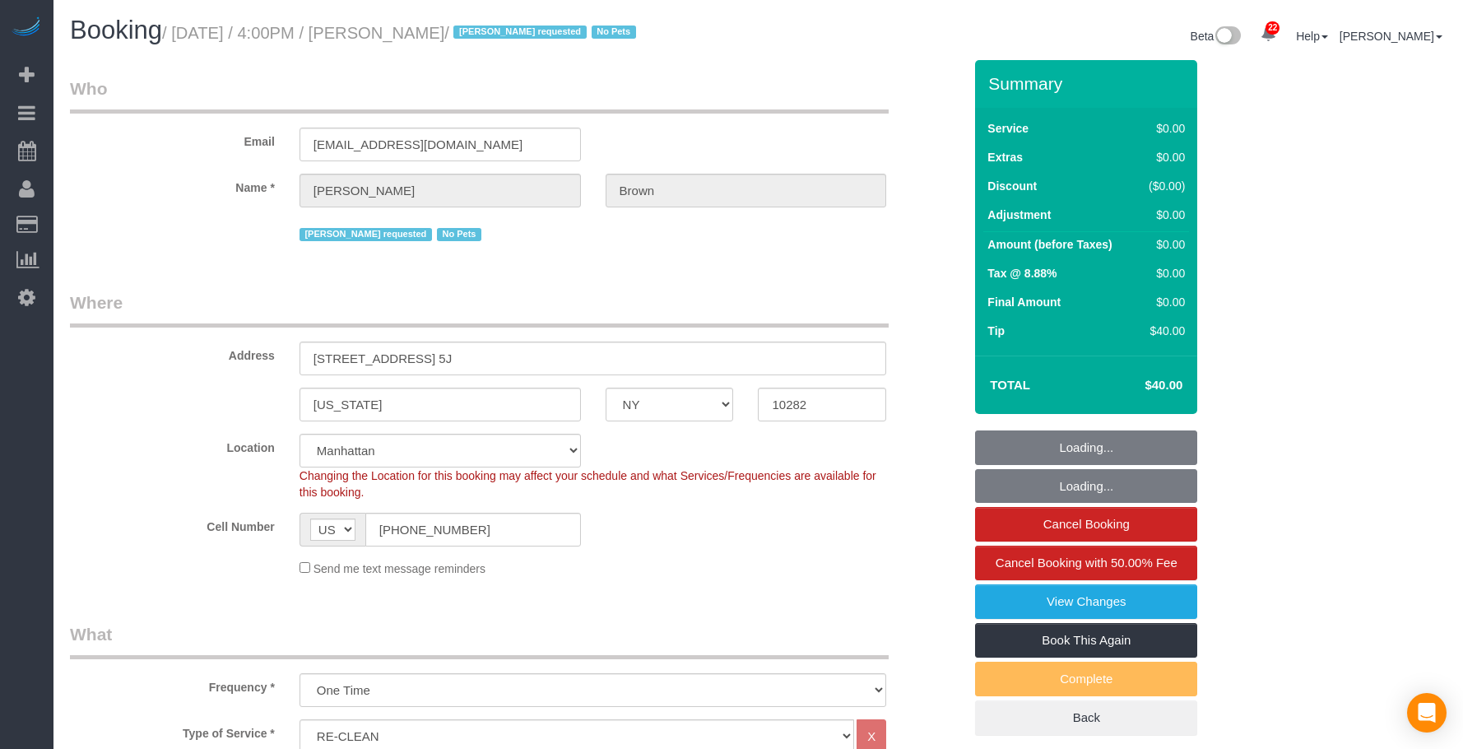
select select "number:58"
select select "number:74"
select select "number:15"
select select "number:6"
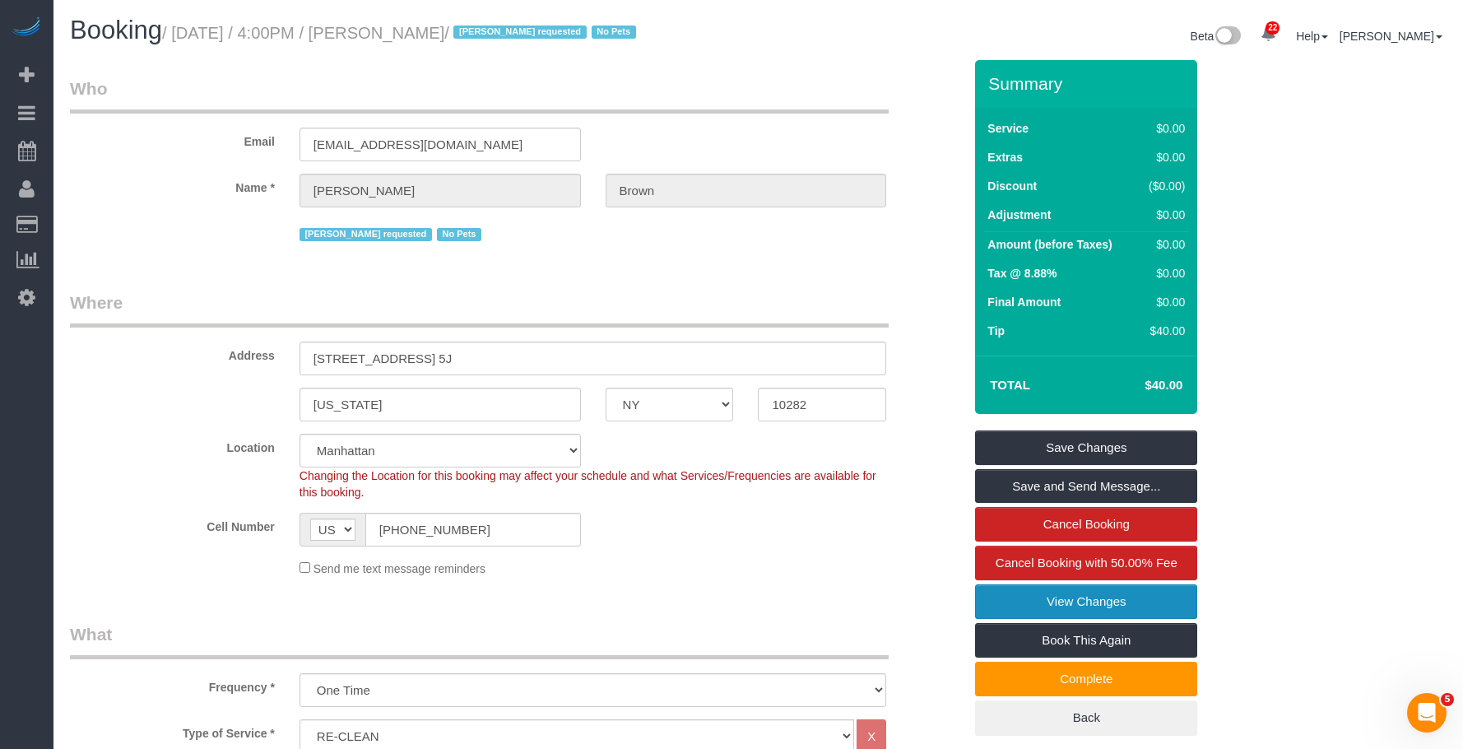
click at [1045, 601] on link "View Changes" at bounding box center [1086, 601] width 222 height 35
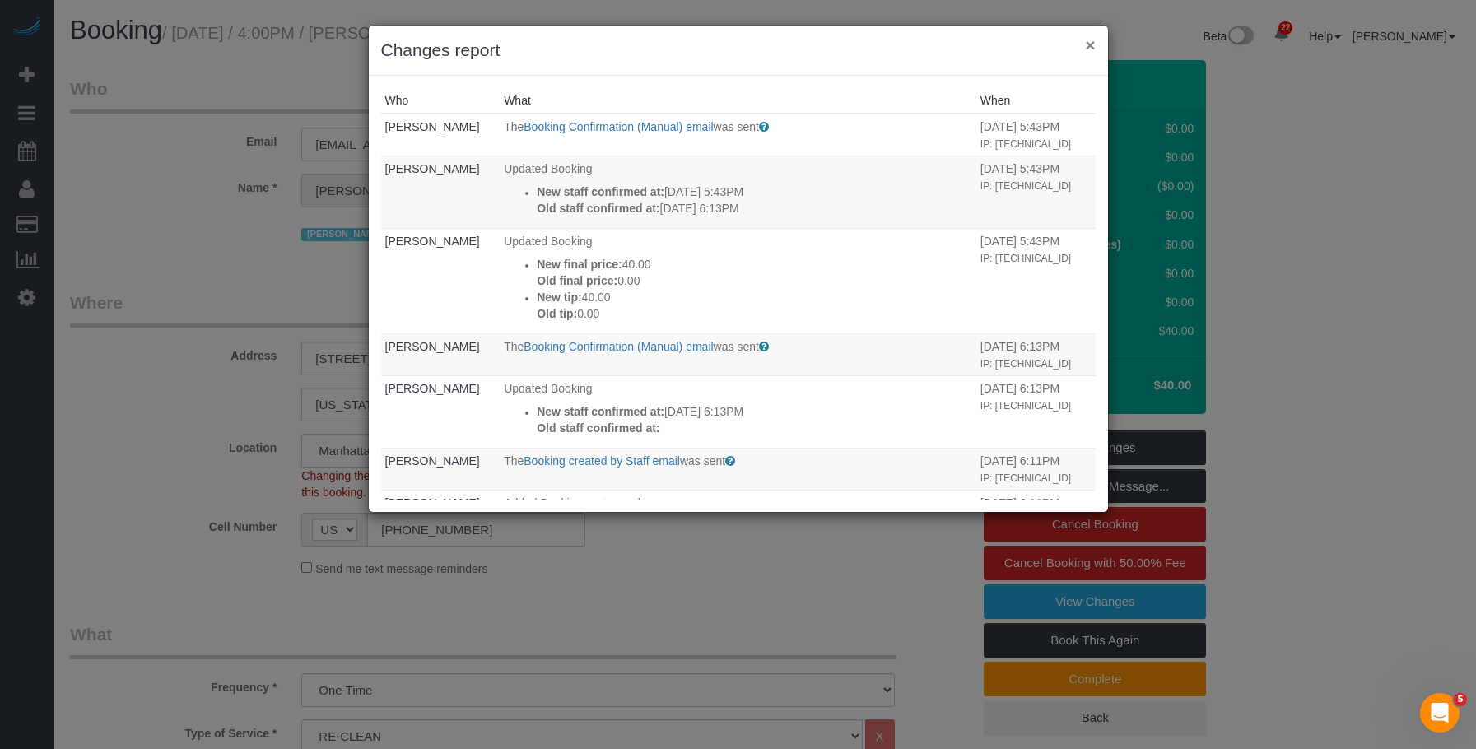
click at [1087, 44] on button "×" at bounding box center [1090, 44] width 10 height 17
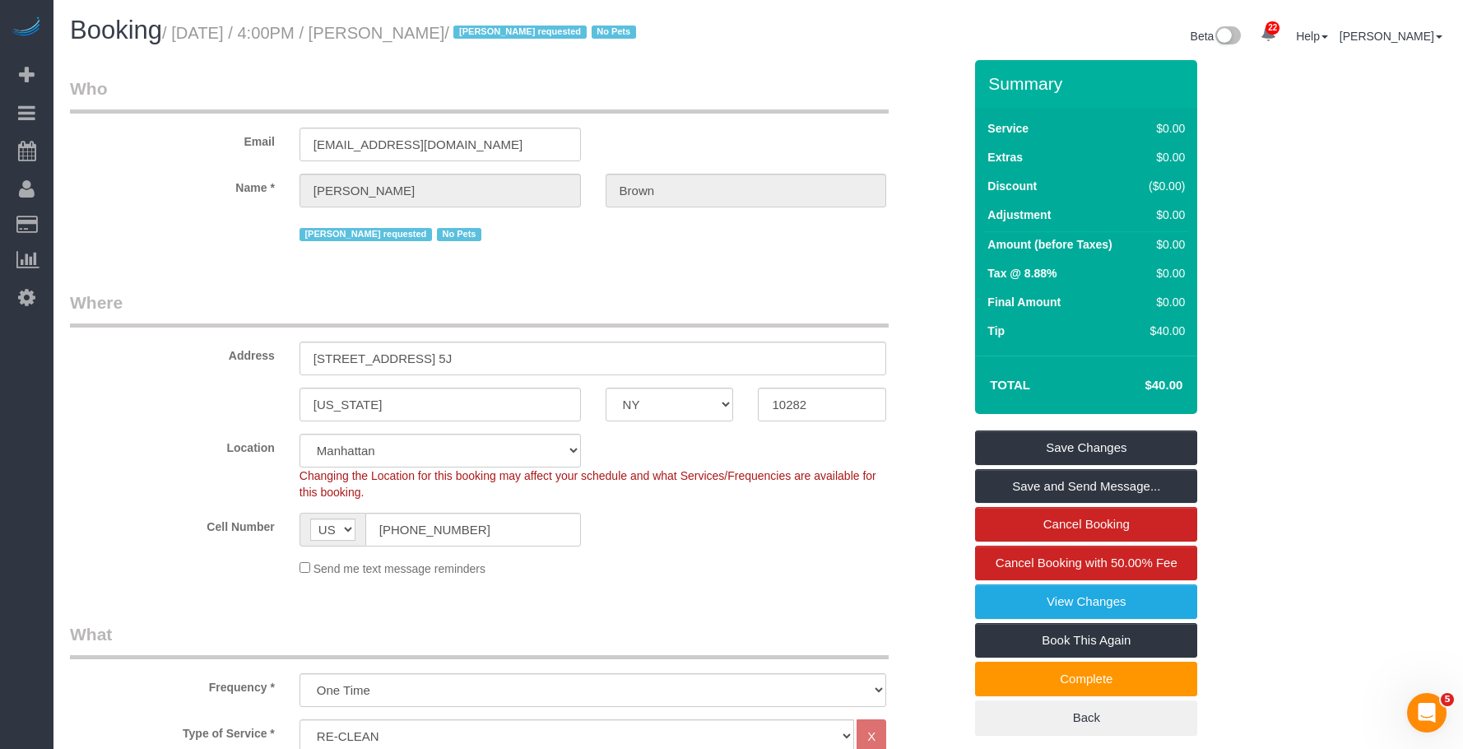
drag, startPoint x: 416, startPoint y: 30, endPoint x: 523, endPoint y: 32, distance: 107.0
click at [523, 32] on small "/ [DATE] / 4:00PM / [PERSON_NAME] / [PERSON_NAME] requested No Pets" at bounding box center [401, 33] width 479 height 18
copy small "[PERSON_NAME]"
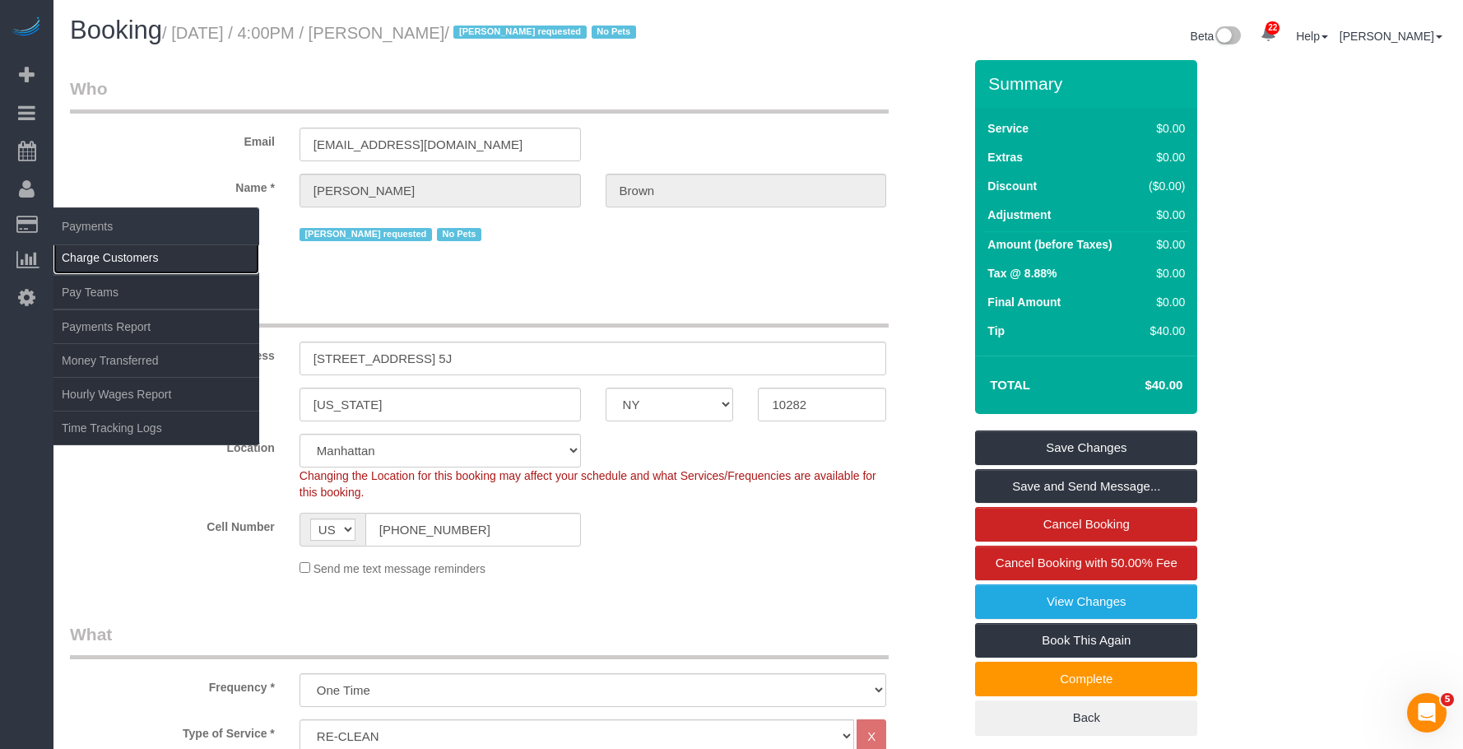
click at [91, 249] on link "Charge Customers" at bounding box center [156, 257] width 206 height 33
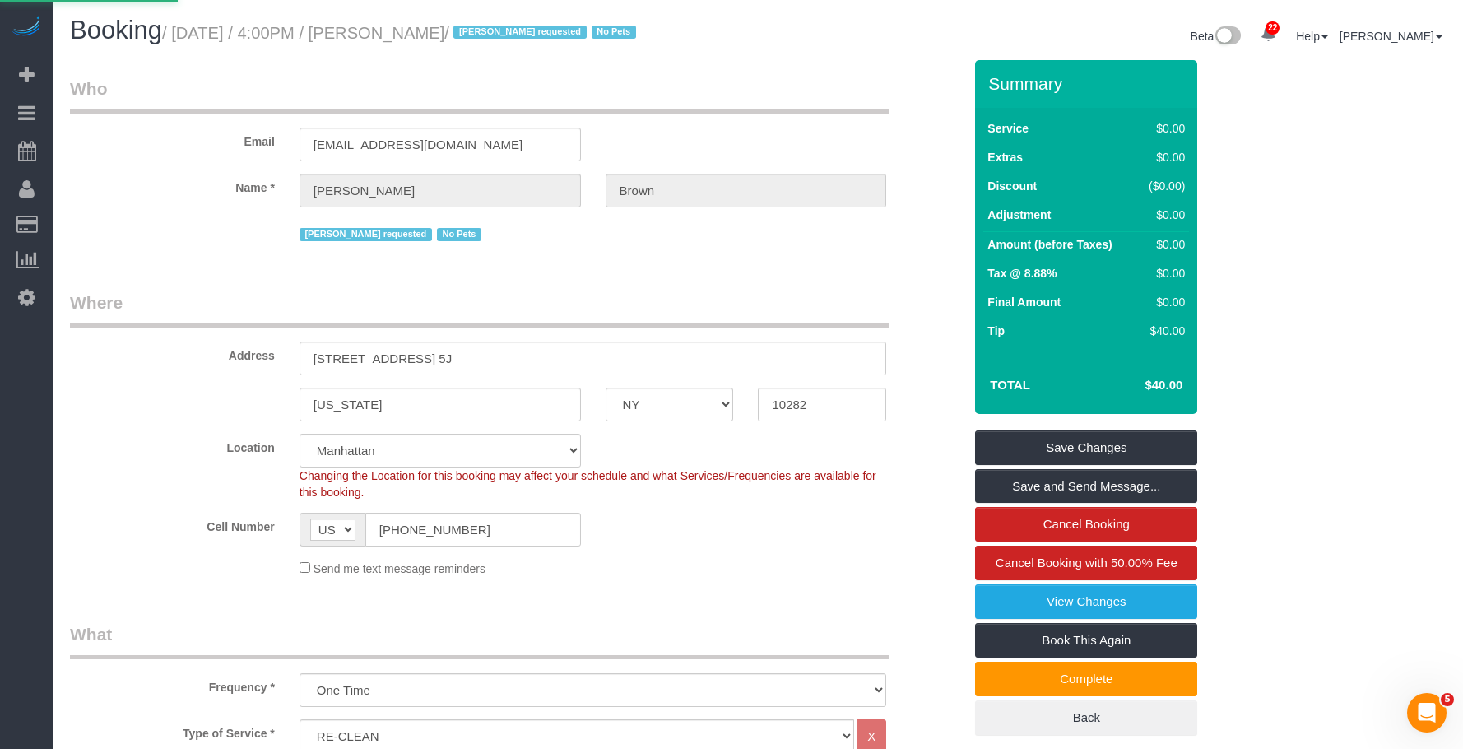
select select
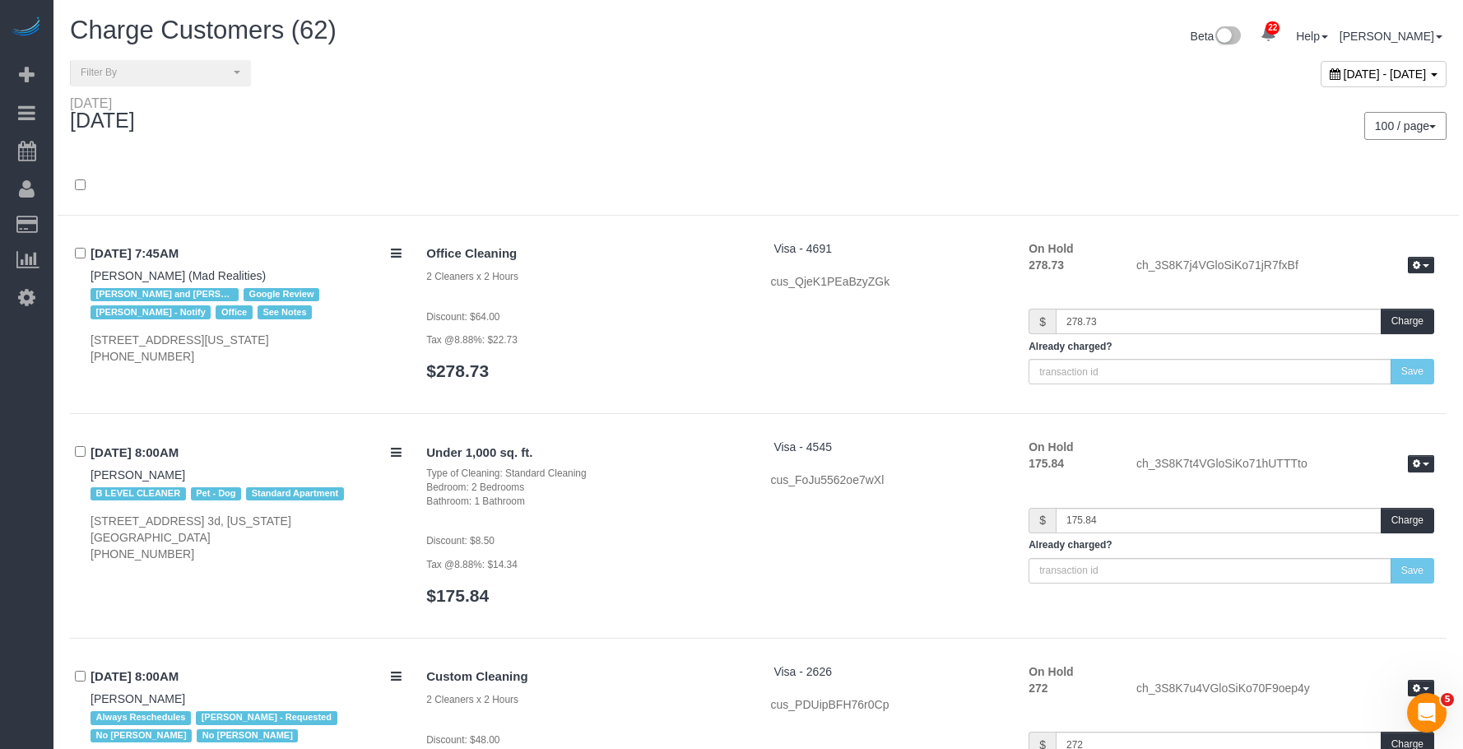
scroll to position [11740, 0]
